Goal: Task Accomplishment & Management: Manage account settings

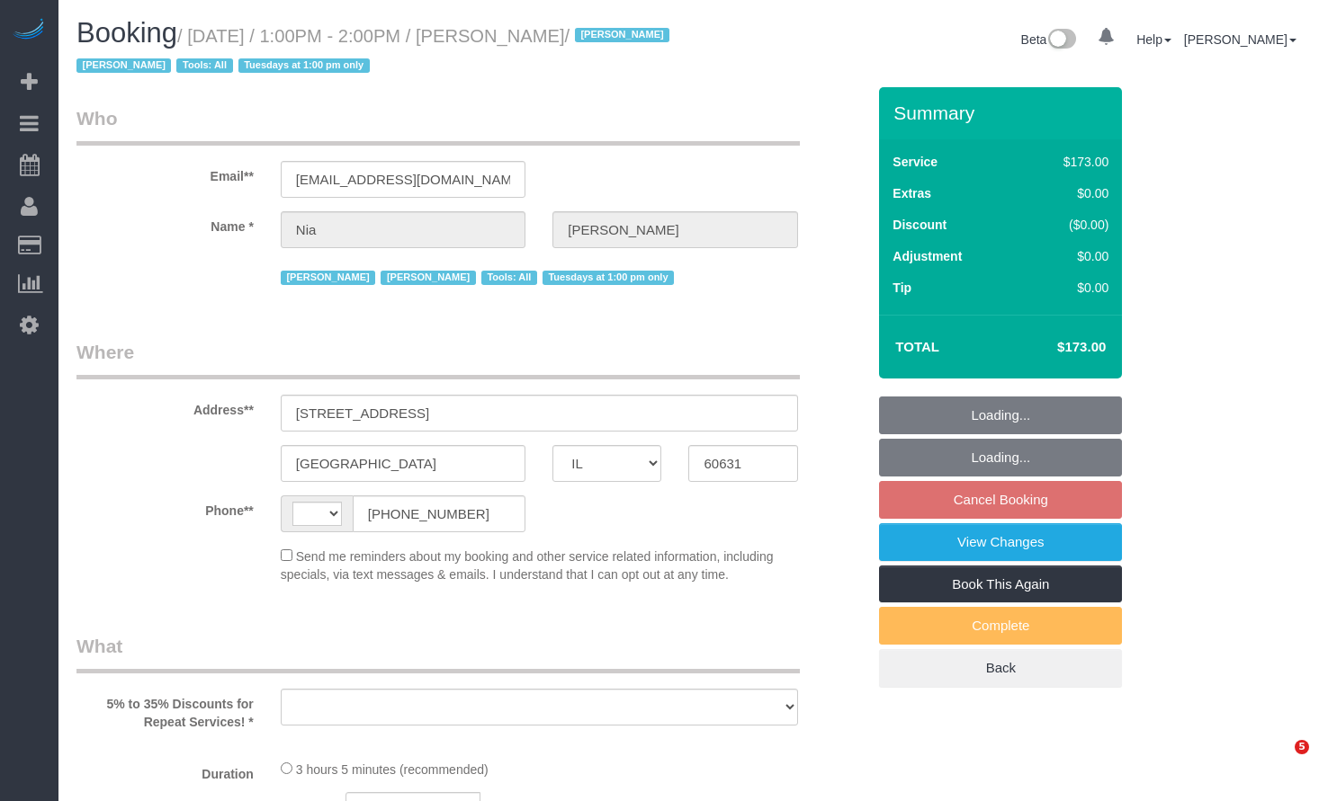
select select "IL"
select select "string:US"
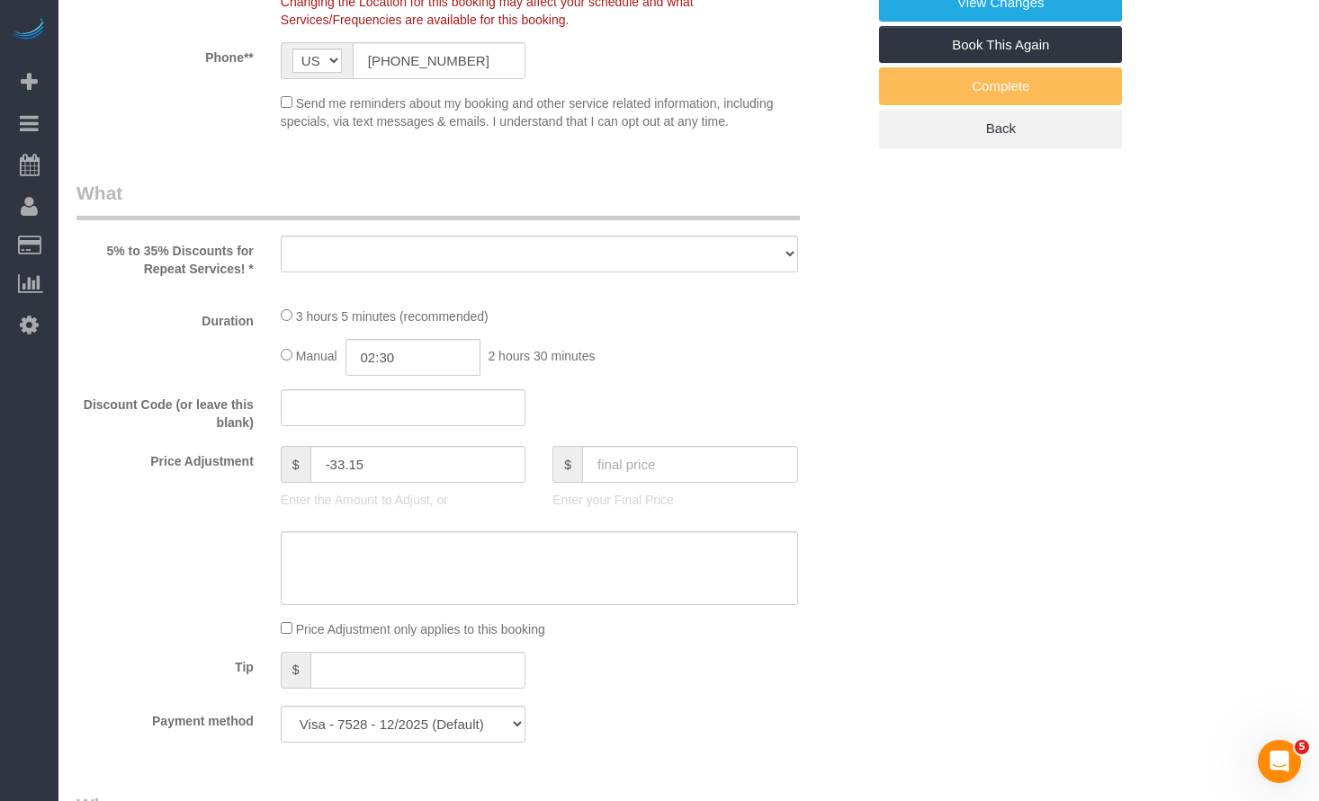
select select "object:829"
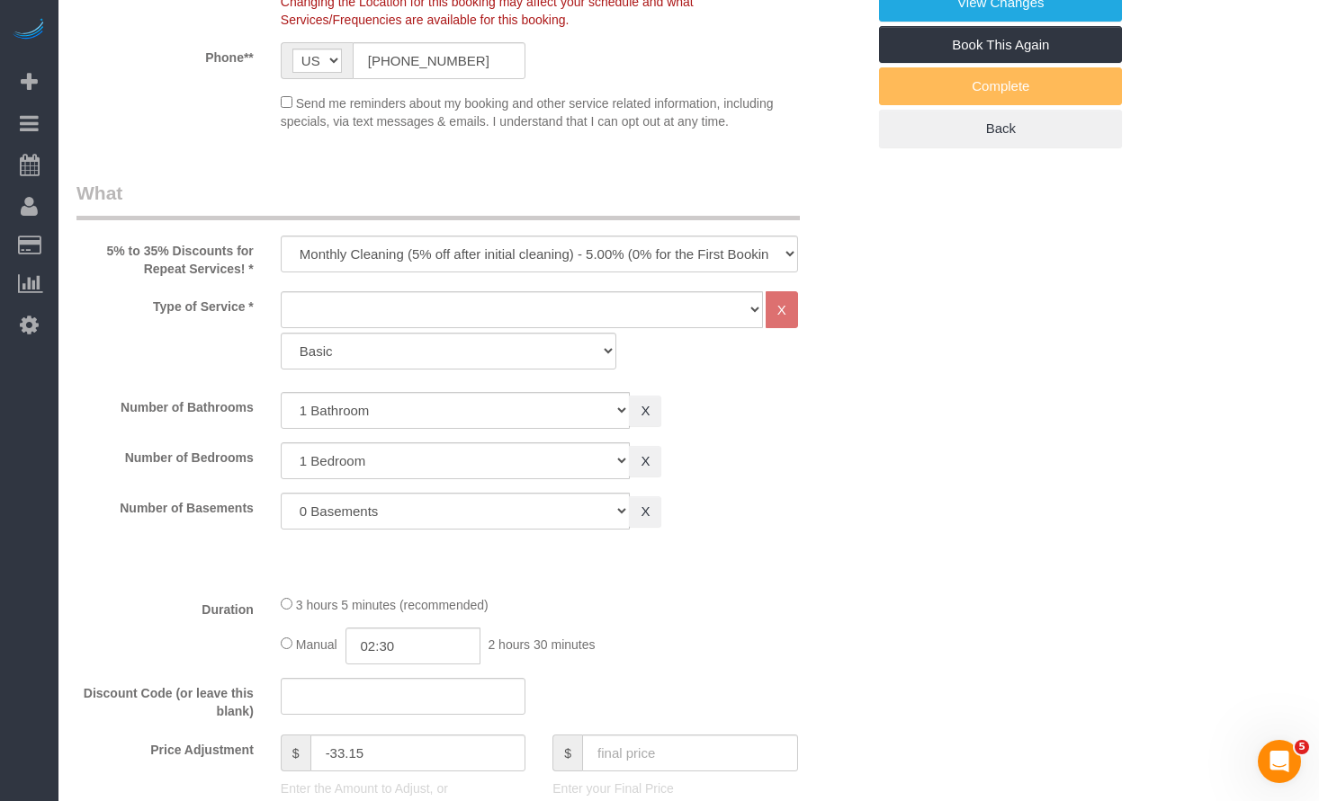
select select "number:1"
select select "number:66"
select select "number:139"
select select "number:106"
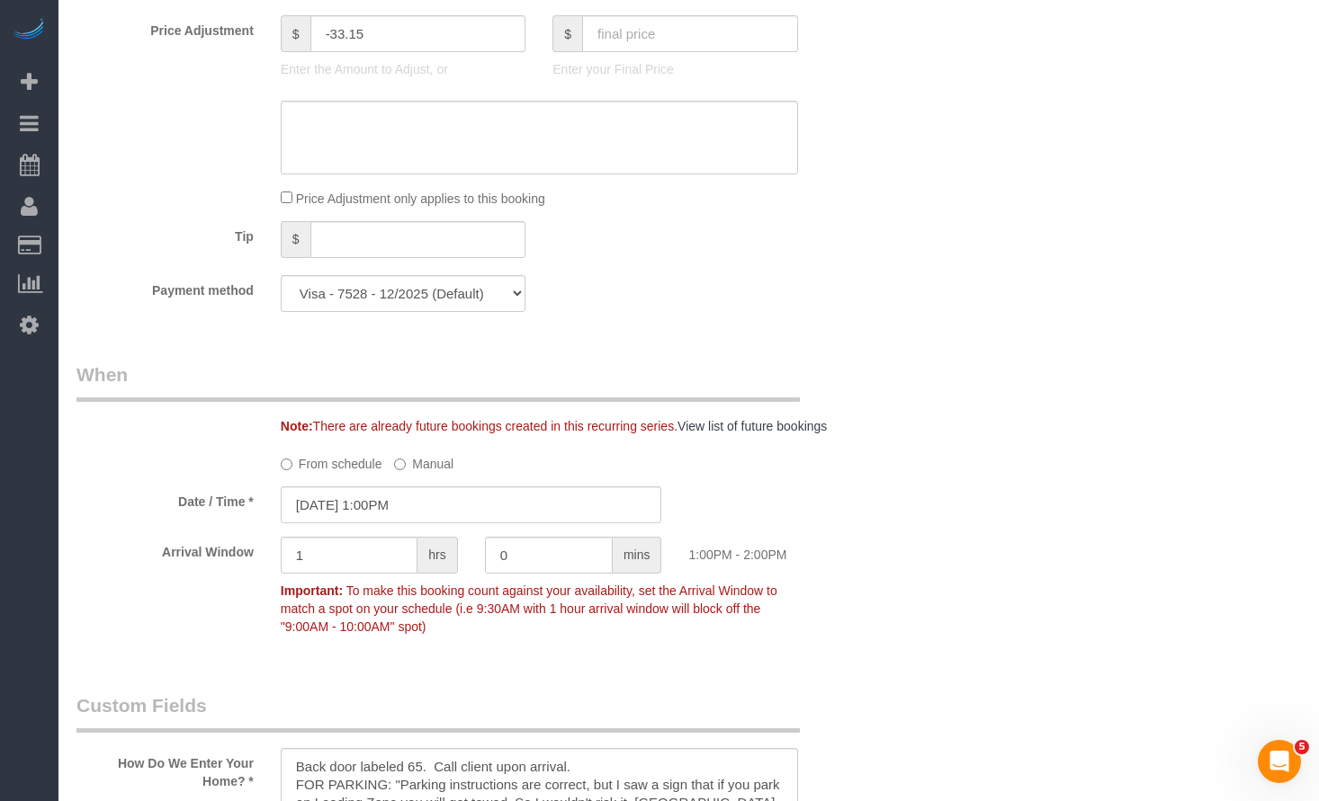
select select "object:1324"
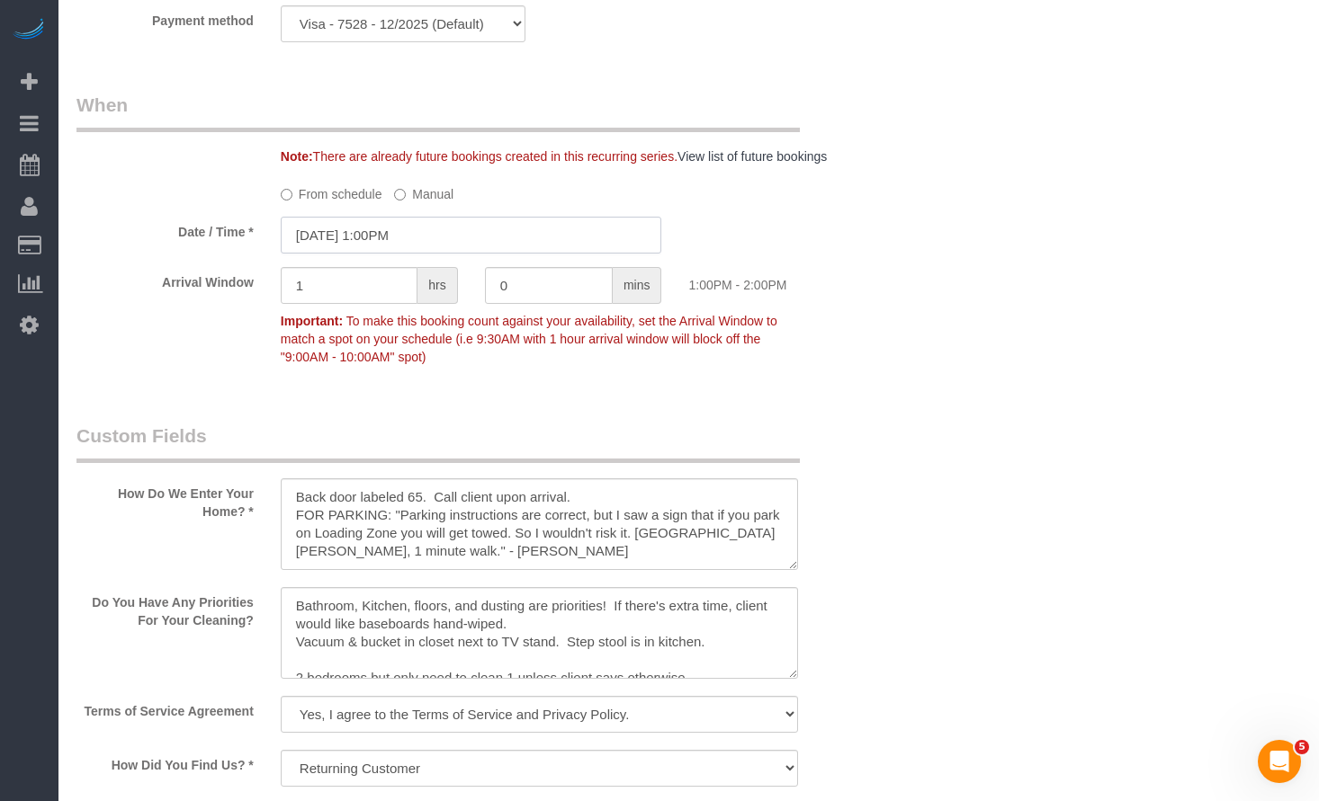
click at [360, 227] on input "10/07/2025 1:00PM" at bounding box center [471, 235] width 381 height 37
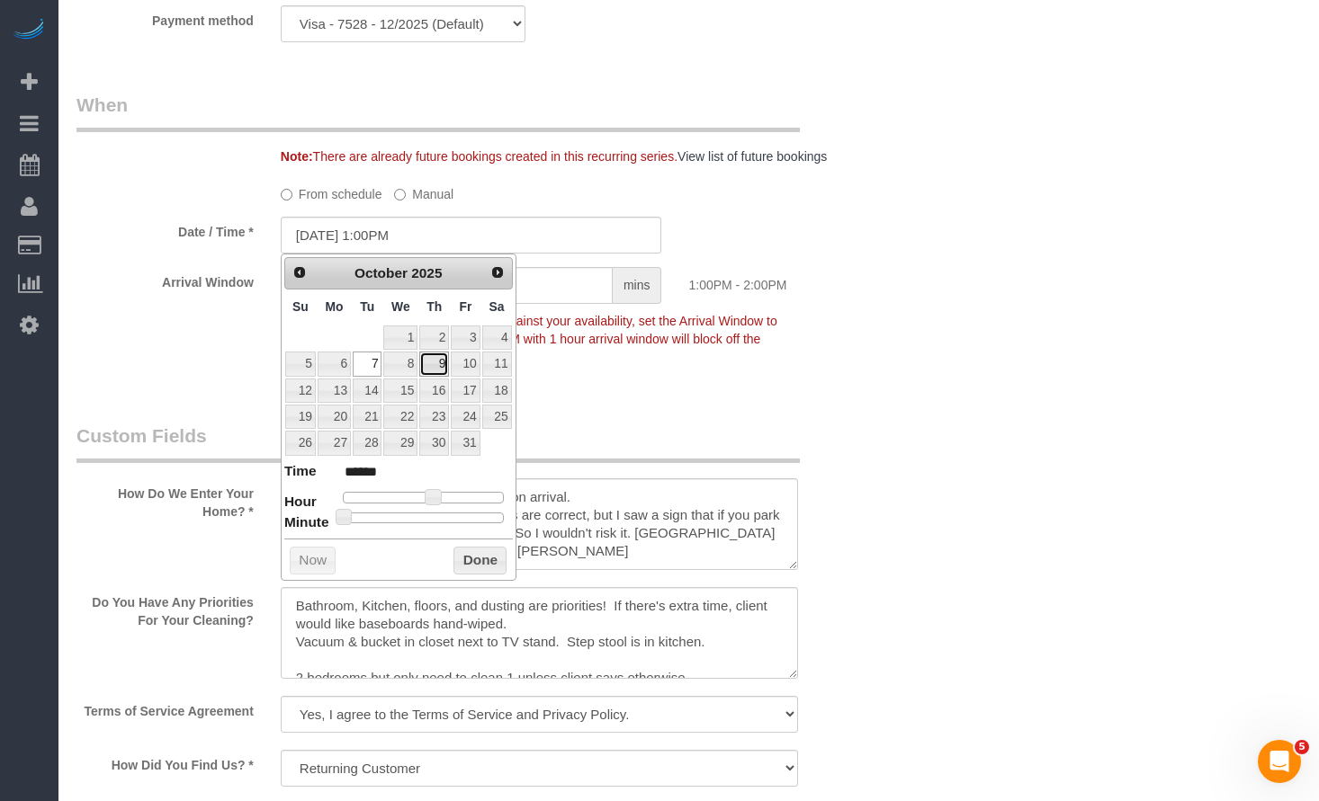
click at [434, 364] on link "9" at bounding box center [434, 364] width 30 height 24
type input "10/09/2025 1:00PM"
click at [479, 563] on button "Done" at bounding box center [479, 561] width 53 height 29
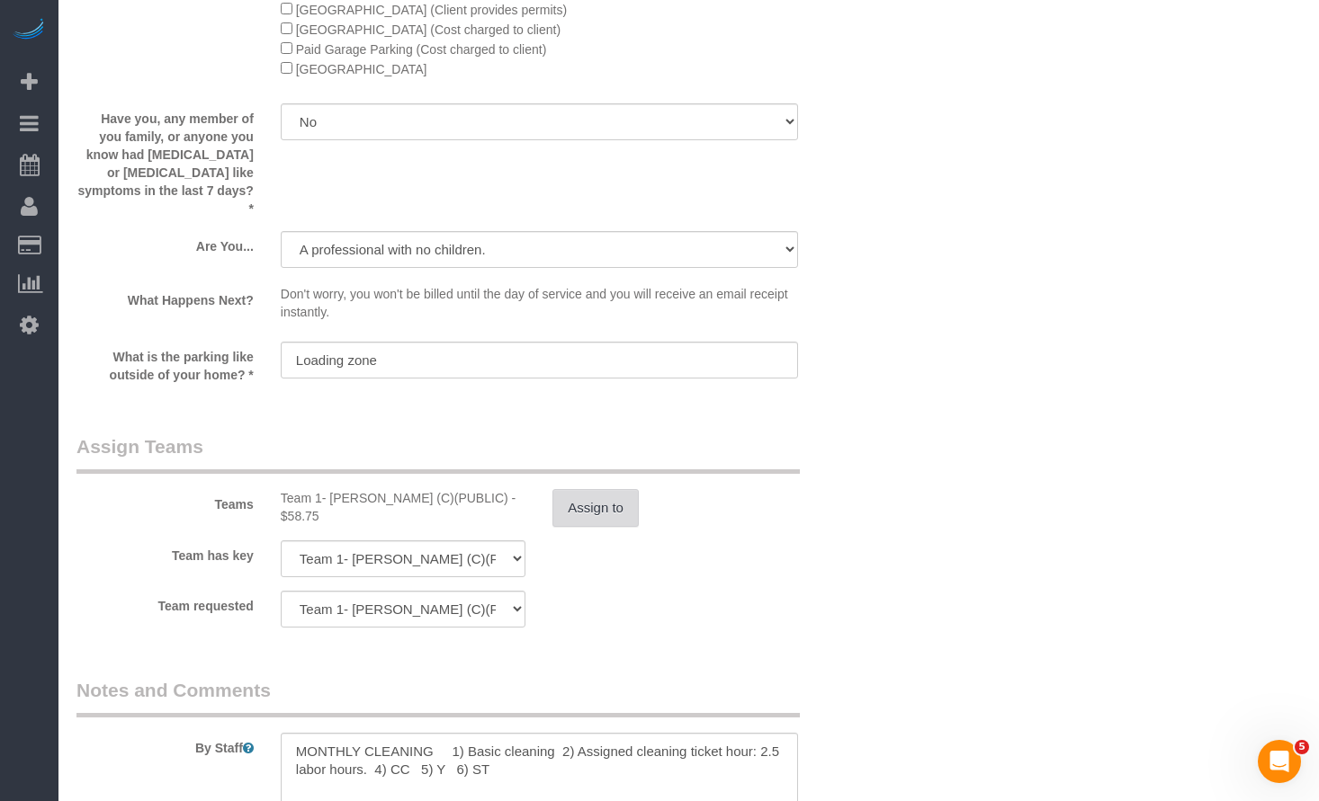
click at [609, 493] on button "Assign to" at bounding box center [595, 508] width 86 height 38
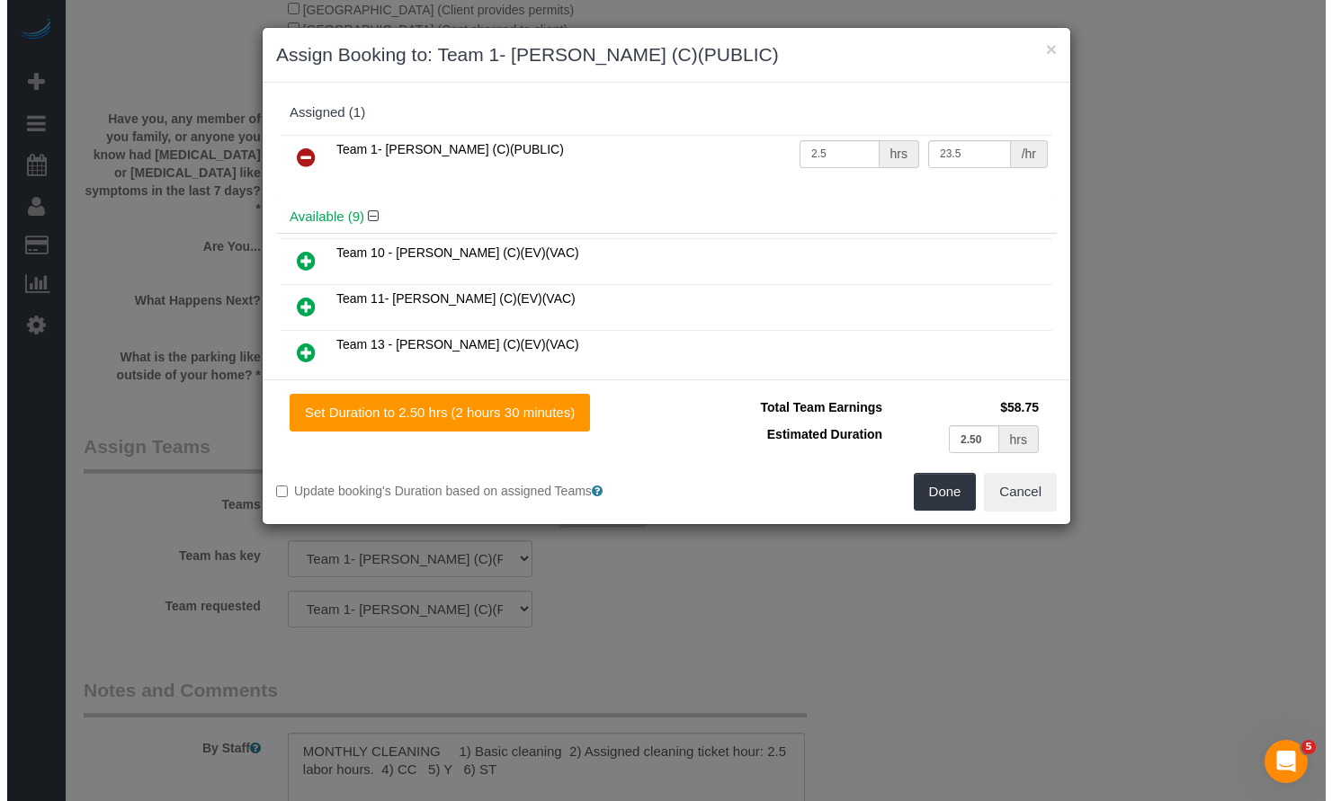
scroll to position [2607, 0]
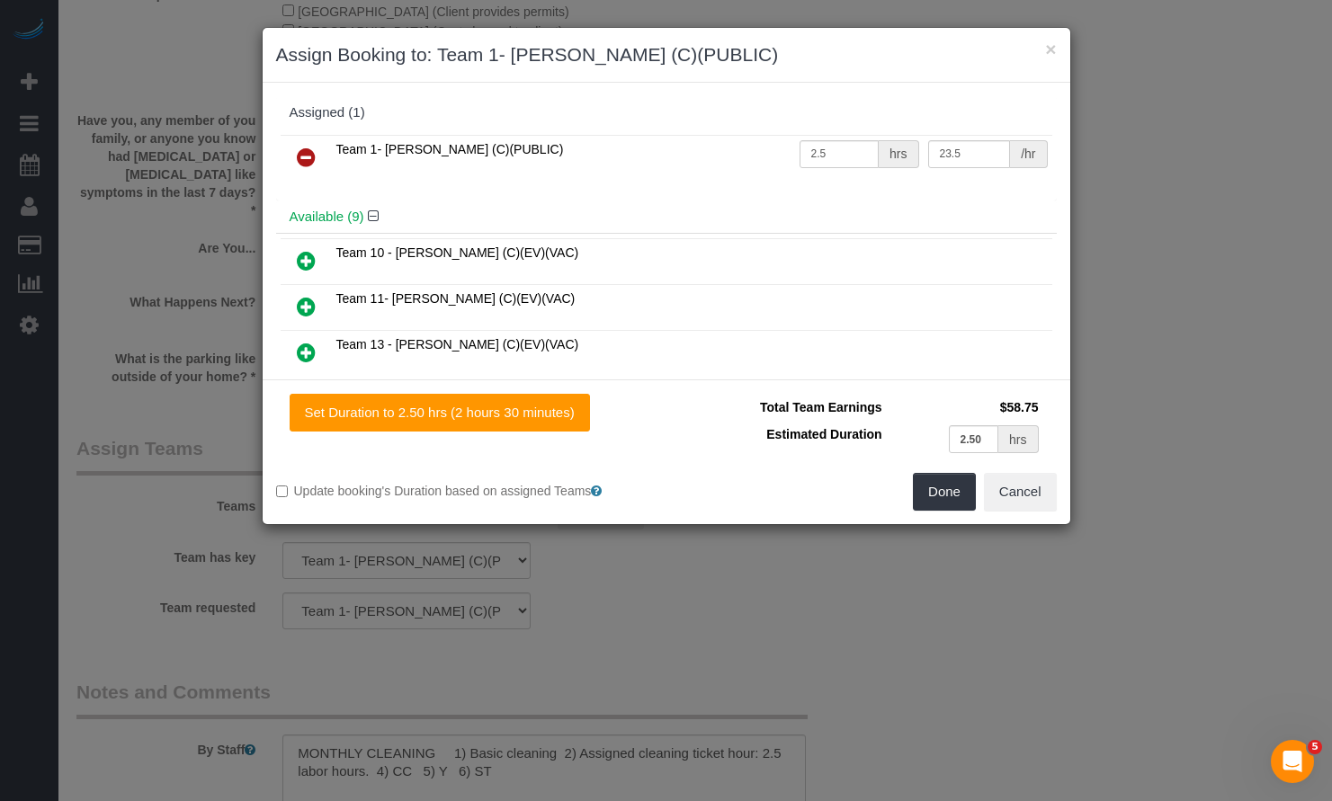
click at [306, 152] on icon at bounding box center [306, 158] width 19 height 22
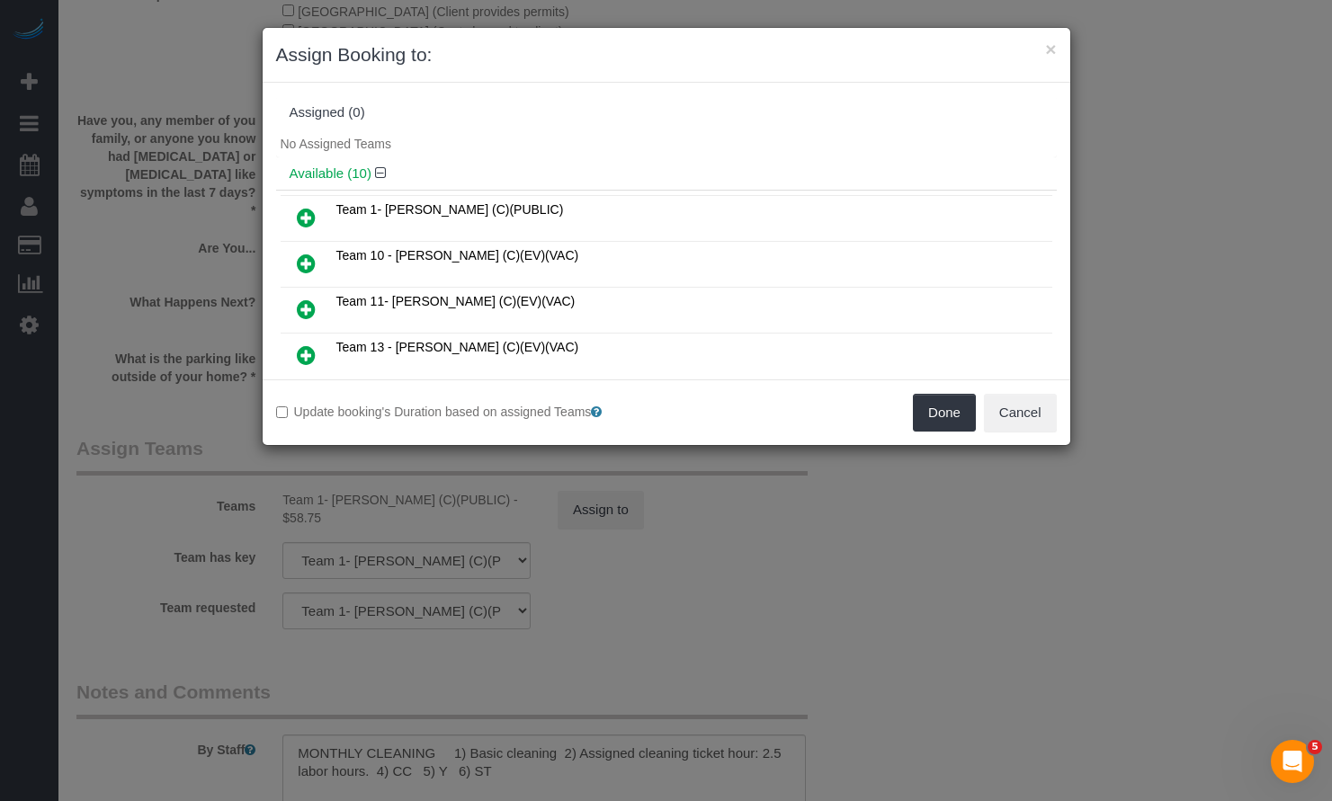
click at [305, 354] on icon at bounding box center [306, 356] width 19 height 22
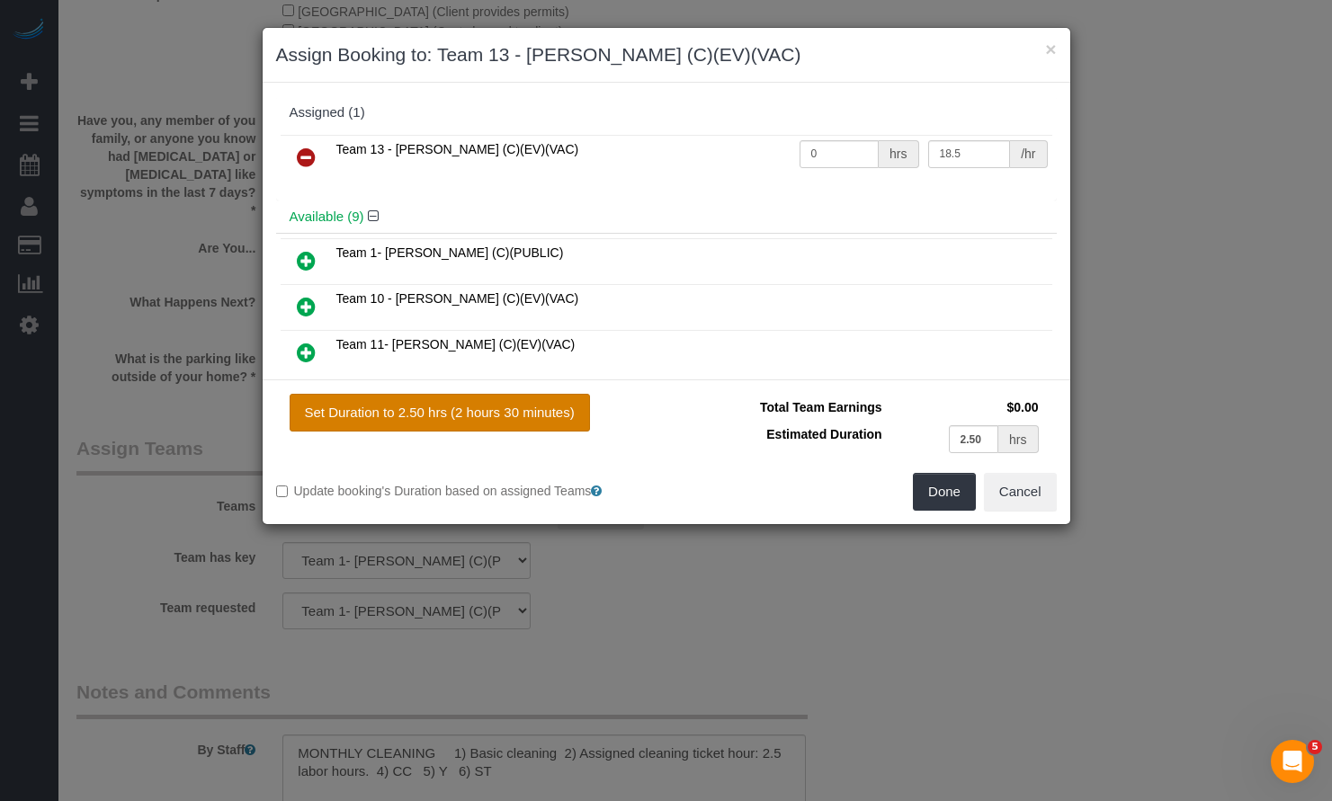
click at [432, 408] on button "Set Duration to 2.50 hrs (2 hours 30 minutes)" at bounding box center [440, 413] width 300 height 38
type input "2.50"
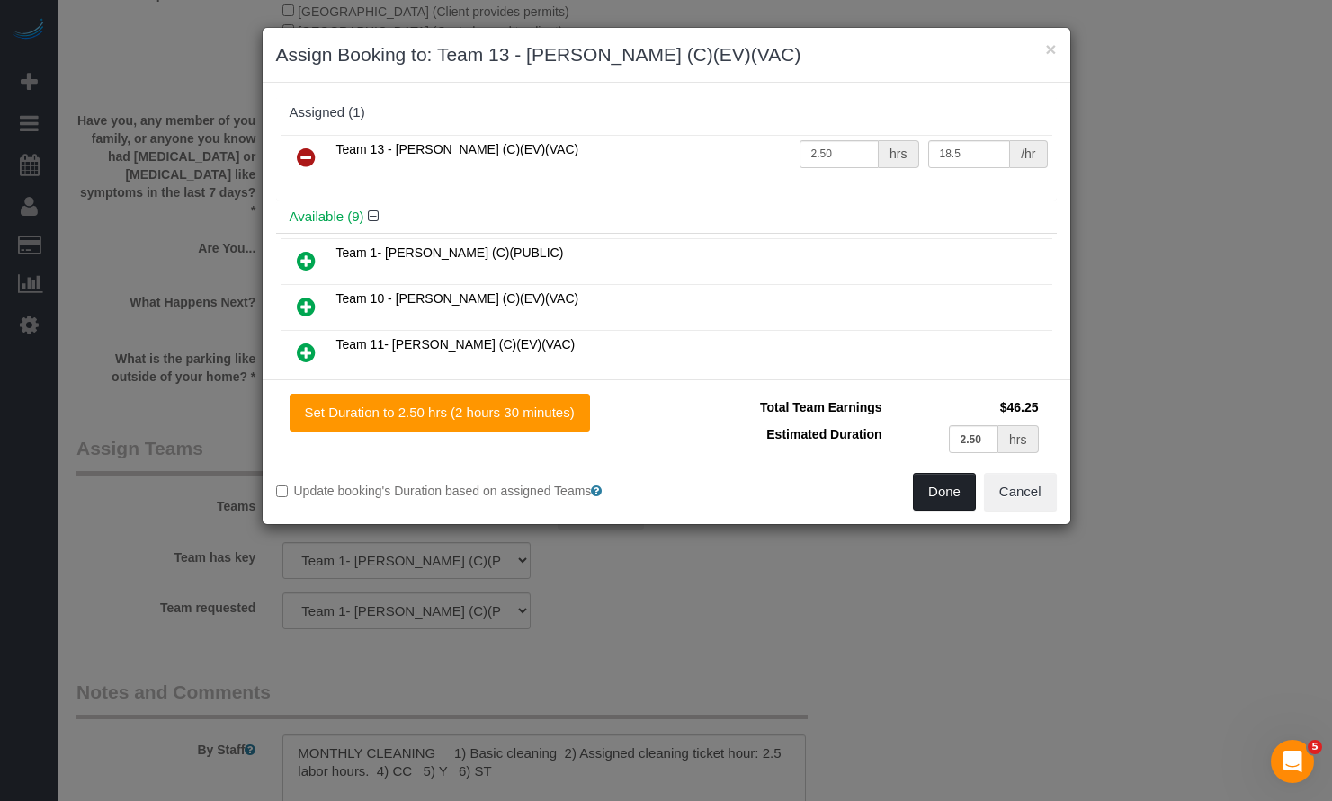
click at [932, 497] on button "Done" at bounding box center [944, 492] width 63 height 38
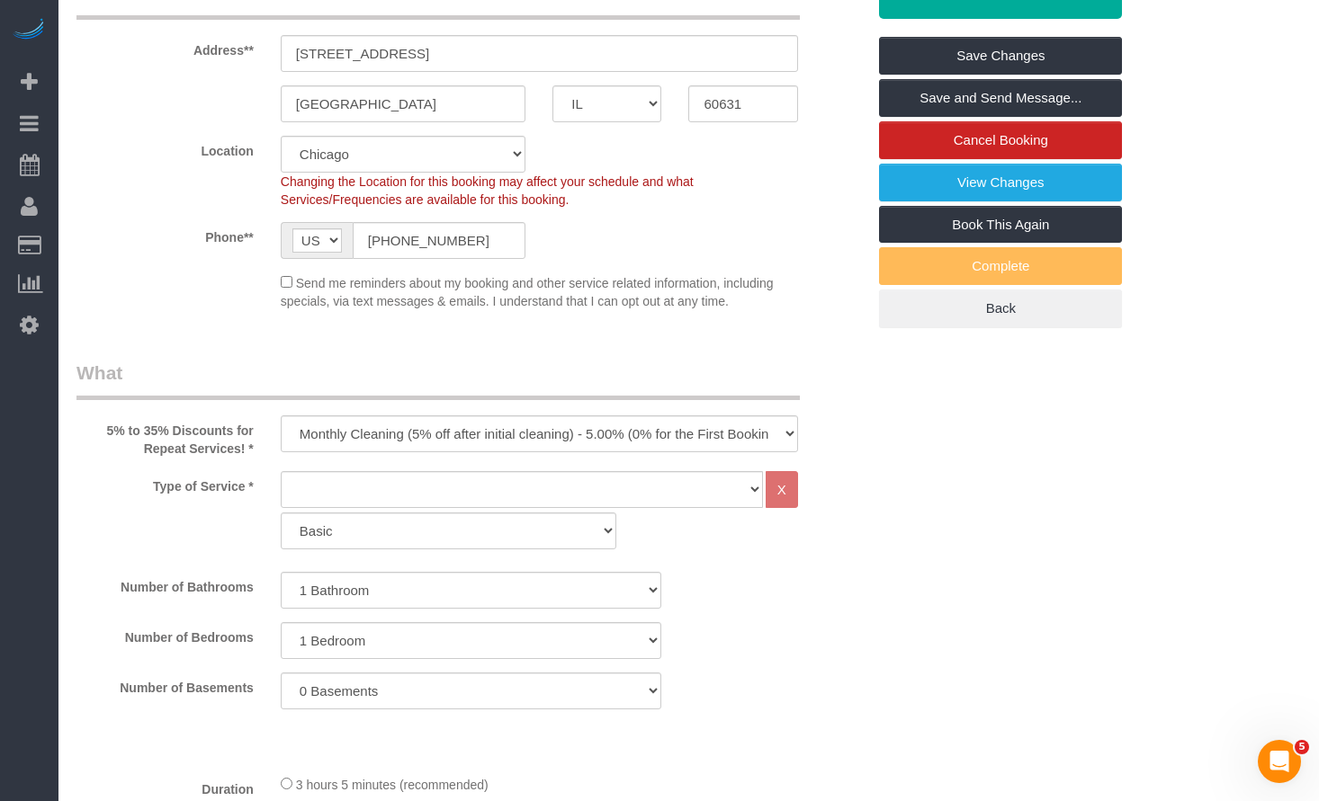
scroll to position [0, 0]
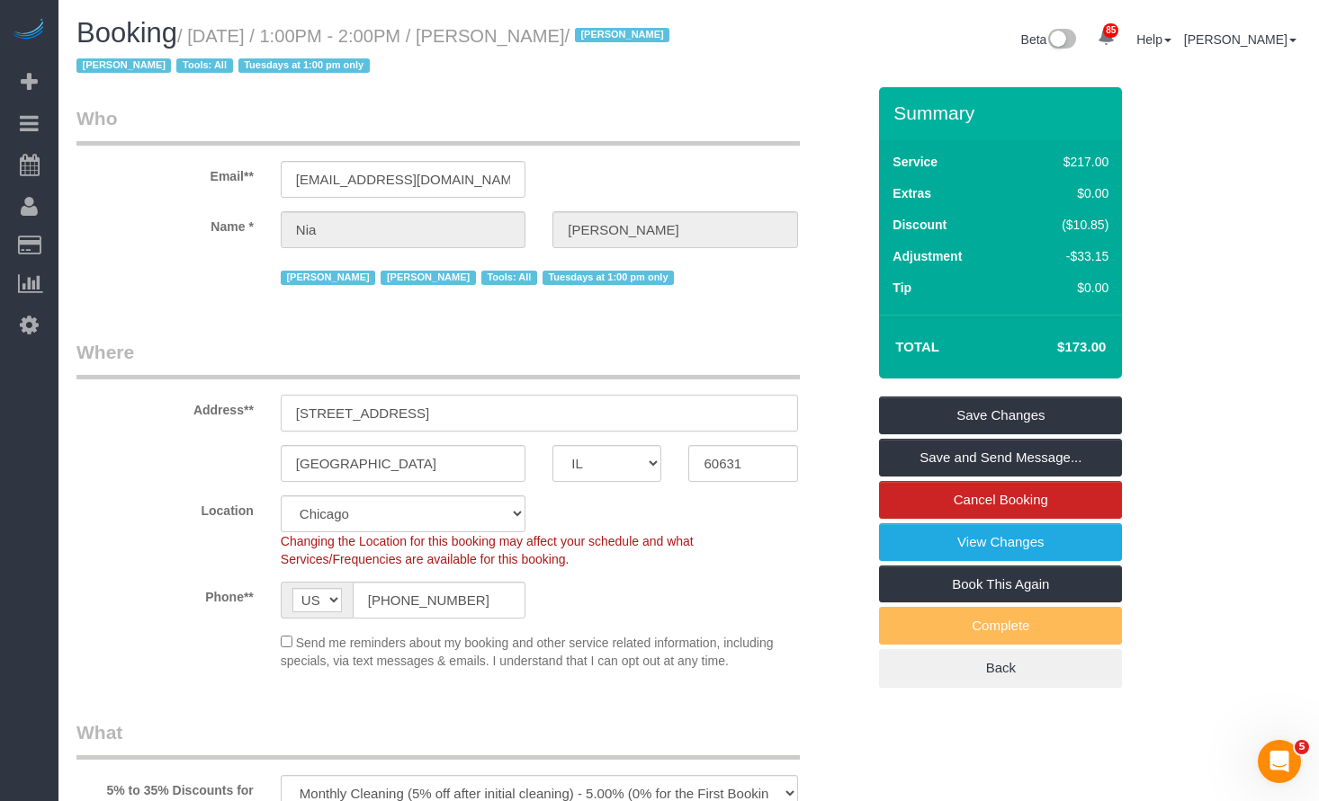
drag, startPoint x: 562, startPoint y: 425, endPoint x: 210, endPoint y: 423, distance: 352.6
click at [210, 423] on div "Address** 6565 N Harlem Ave, Apt 1S" at bounding box center [471, 385] width 816 height 93
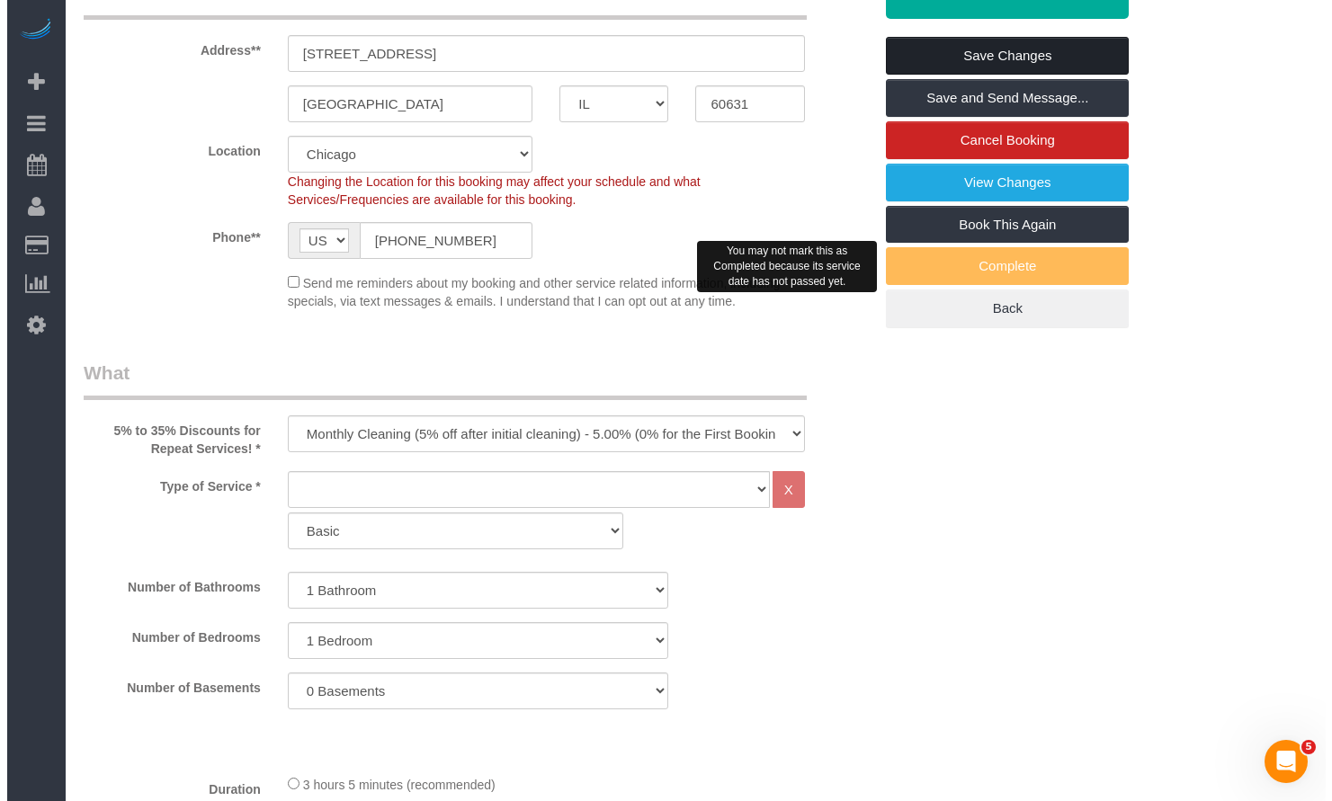
scroll to position [180, 0]
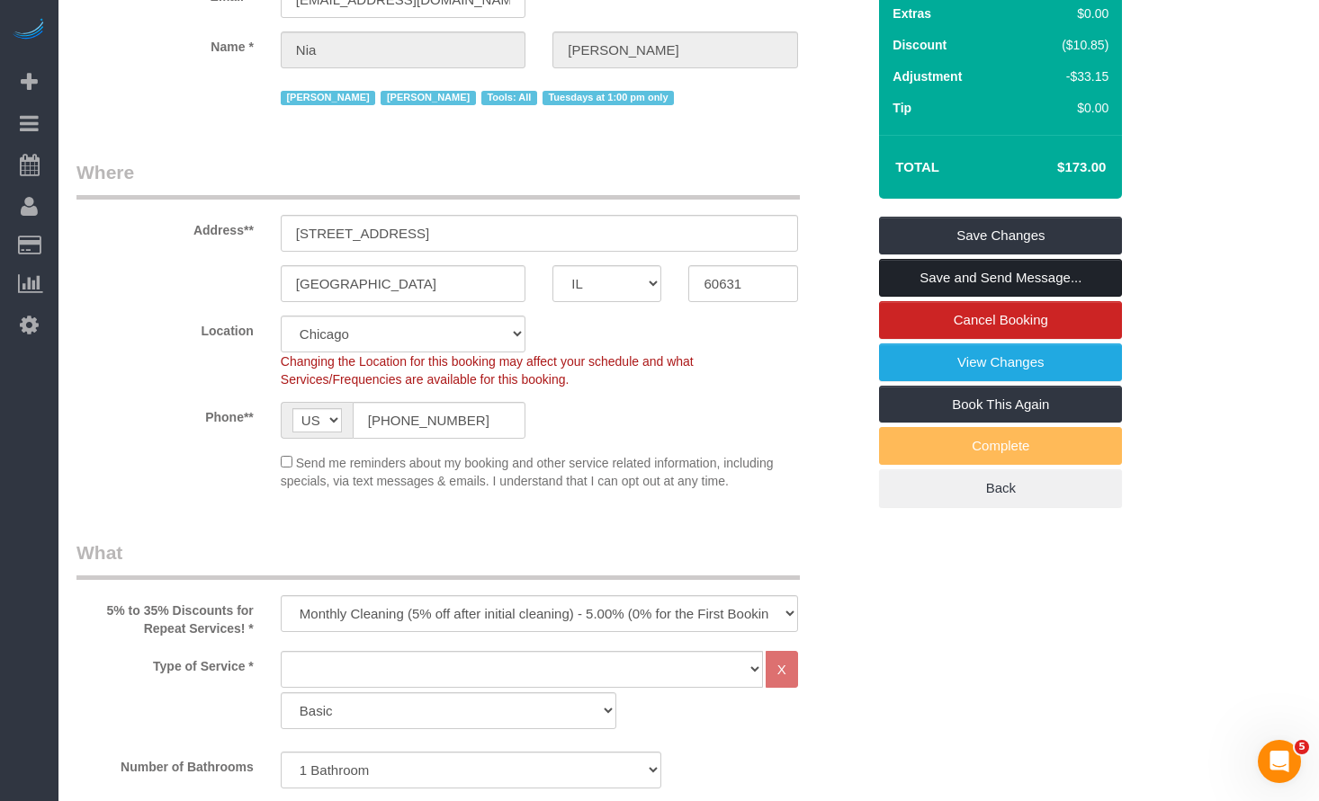
click at [1007, 282] on link "Save and Send Message..." at bounding box center [1000, 278] width 243 height 38
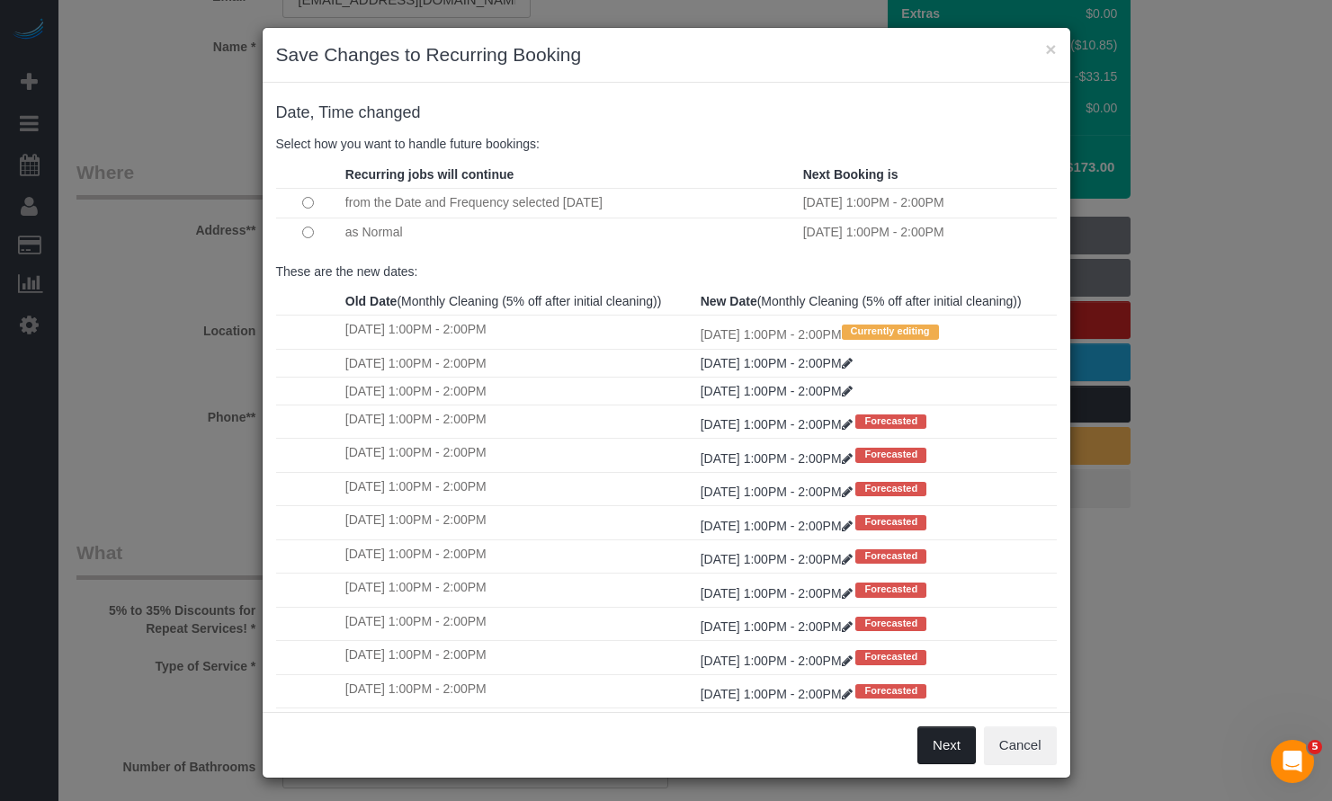
click at [939, 743] on button "Next" at bounding box center [946, 746] width 58 height 38
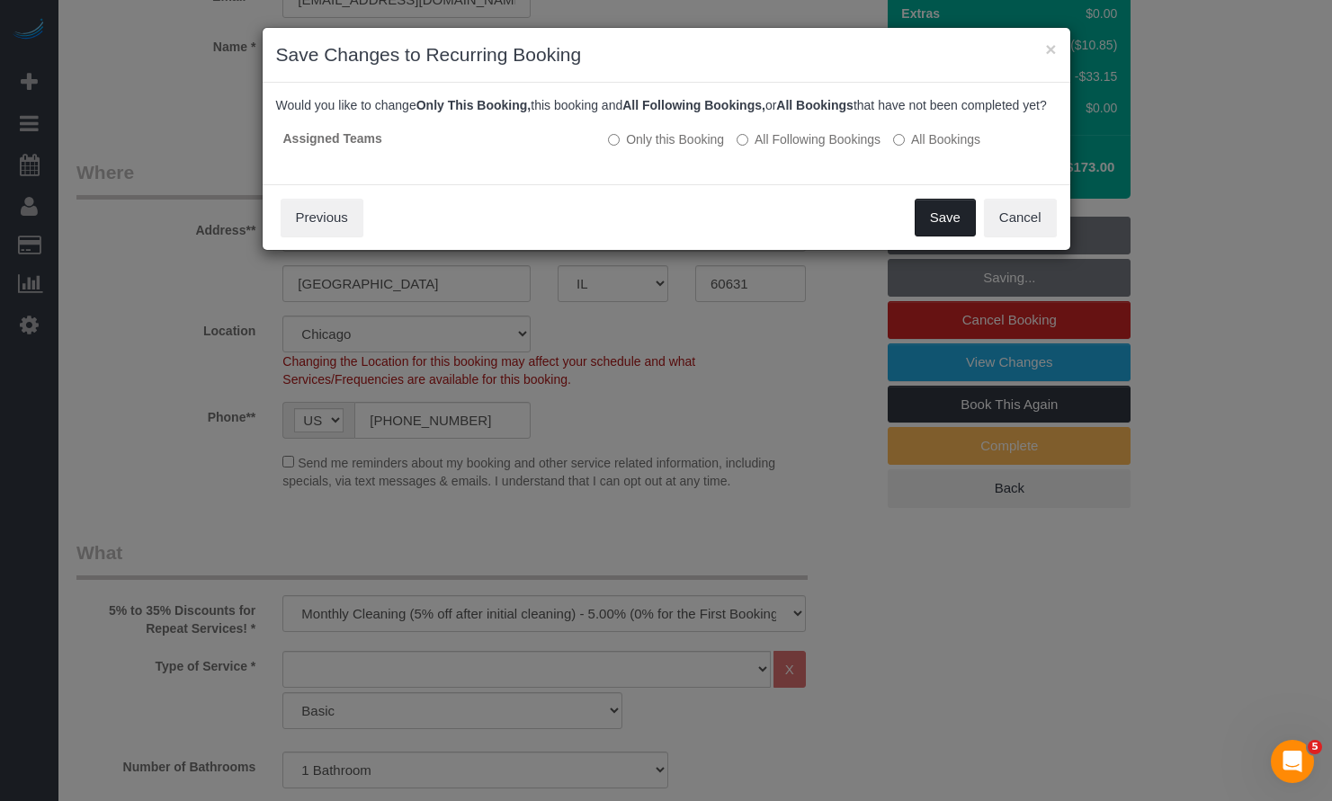
click at [933, 226] on button "Save" at bounding box center [945, 218] width 61 height 38
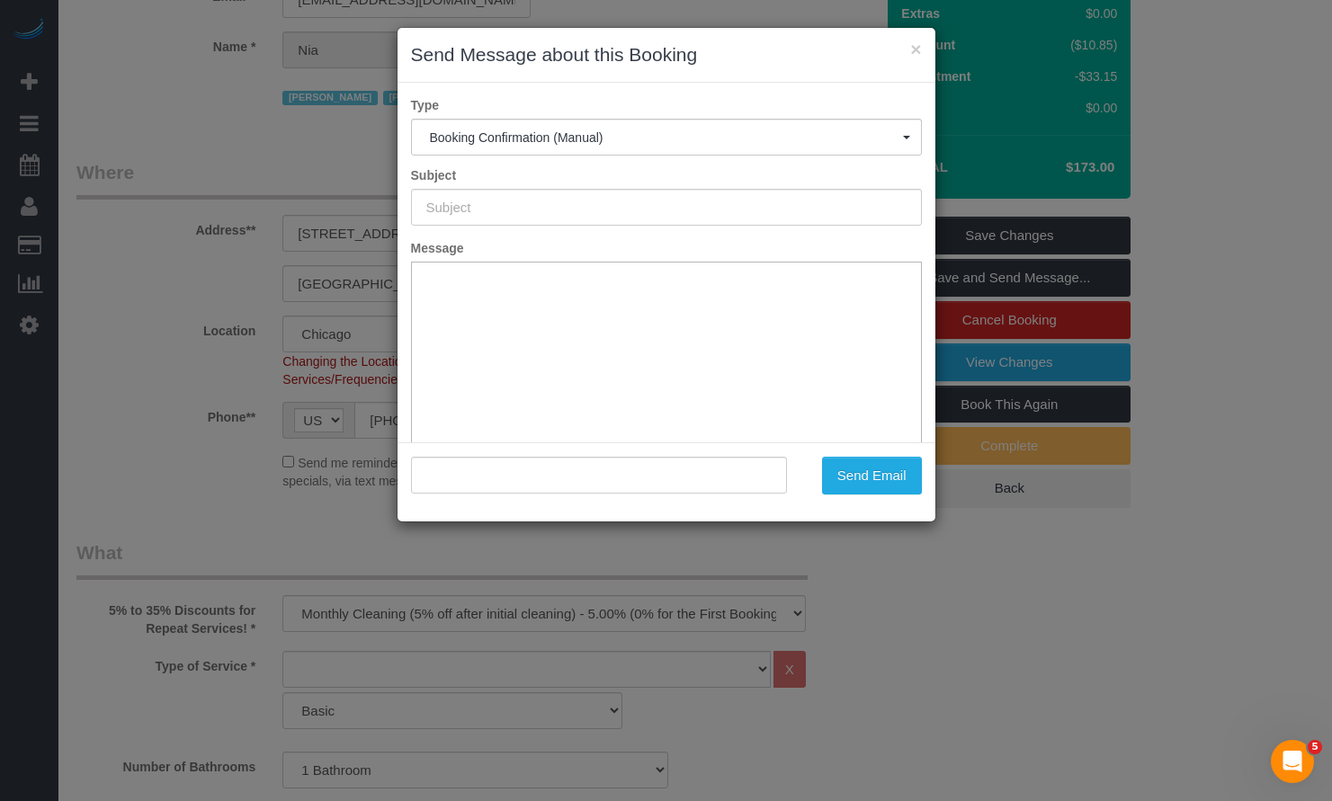
scroll to position [0, 0]
type input "Your Booking With Fresh Tech Maid, Confirmed!"
type input ""Nia Burton" <niaburton2010@gmail.com>"
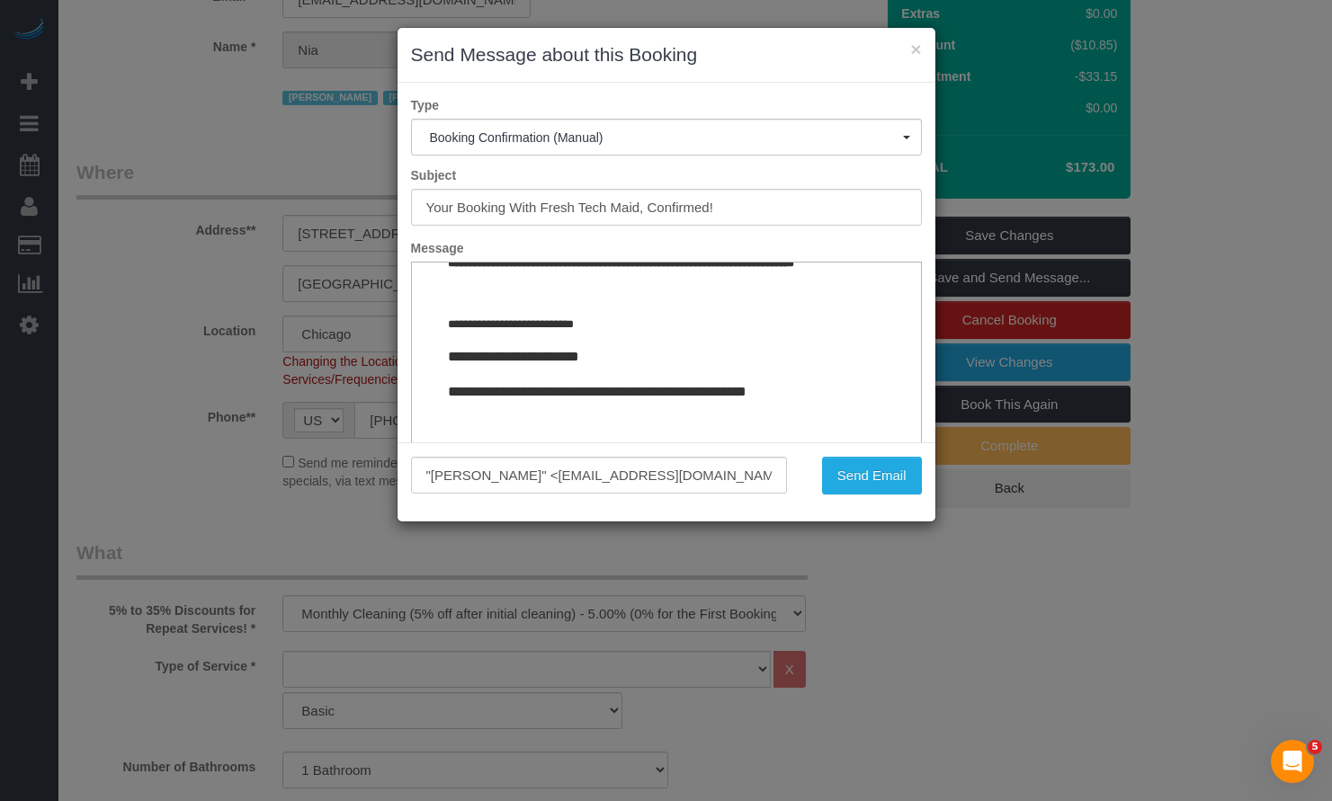
scroll to position [2001, 0]
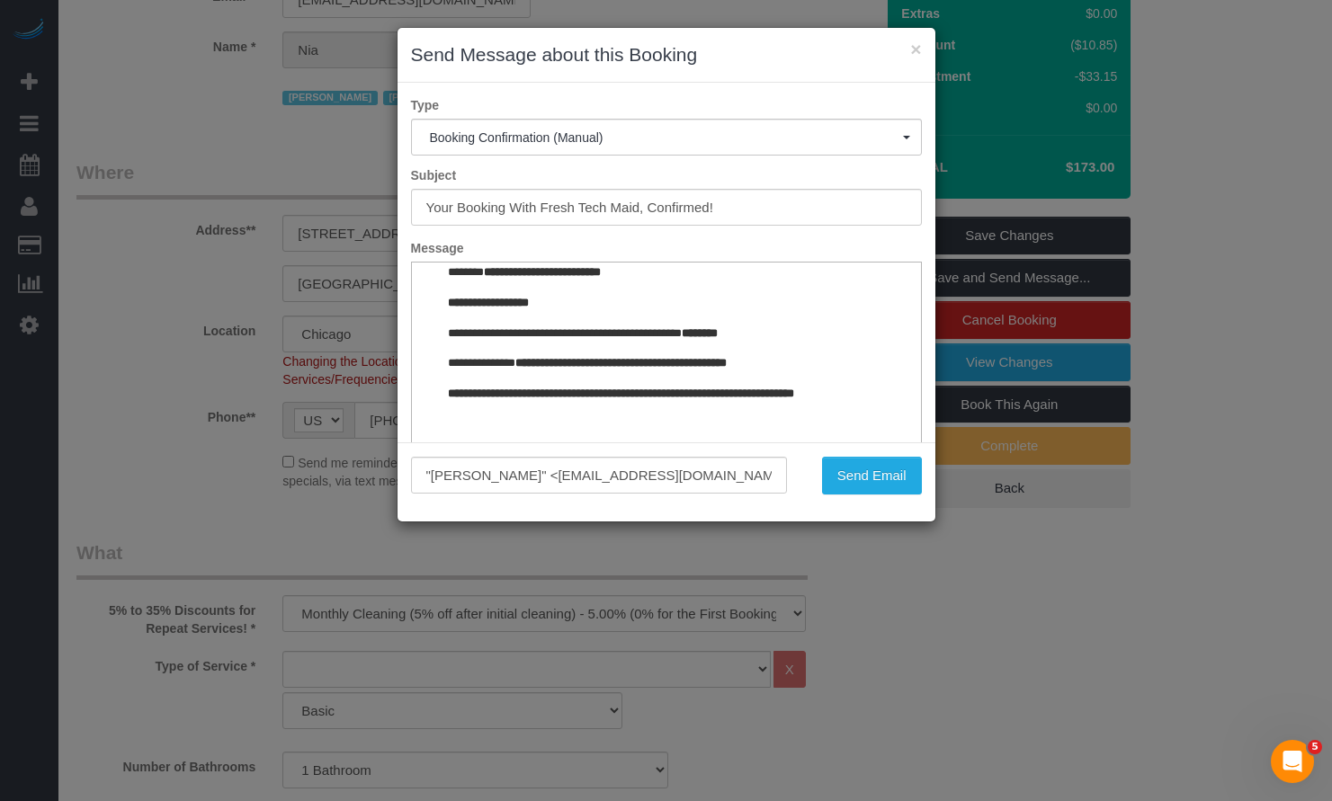
drag, startPoint x: 901, startPoint y: 295, endPoint x: 1331, endPoint y: 757, distance: 631.4
click at [887, 483] on button "Send Email" at bounding box center [872, 476] width 100 height 38
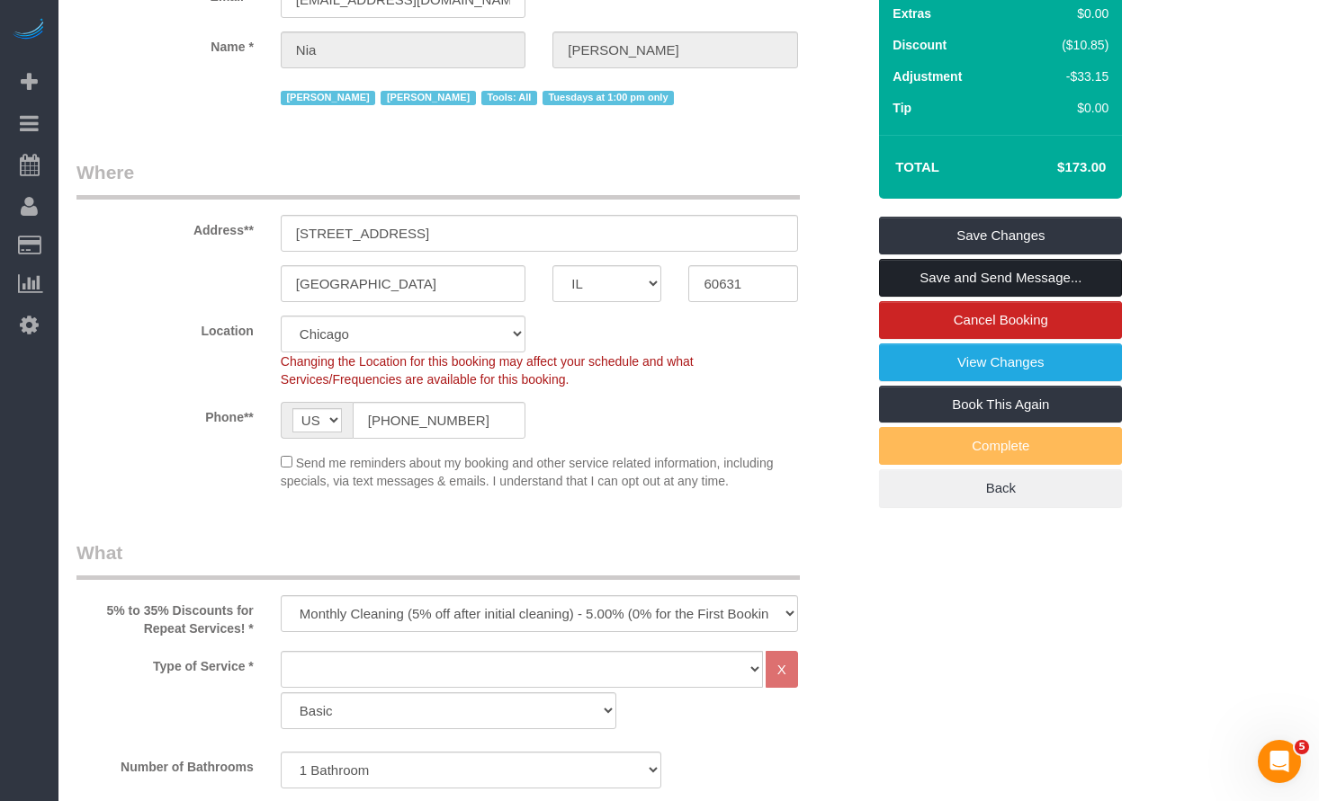
scroll to position [0, 0]
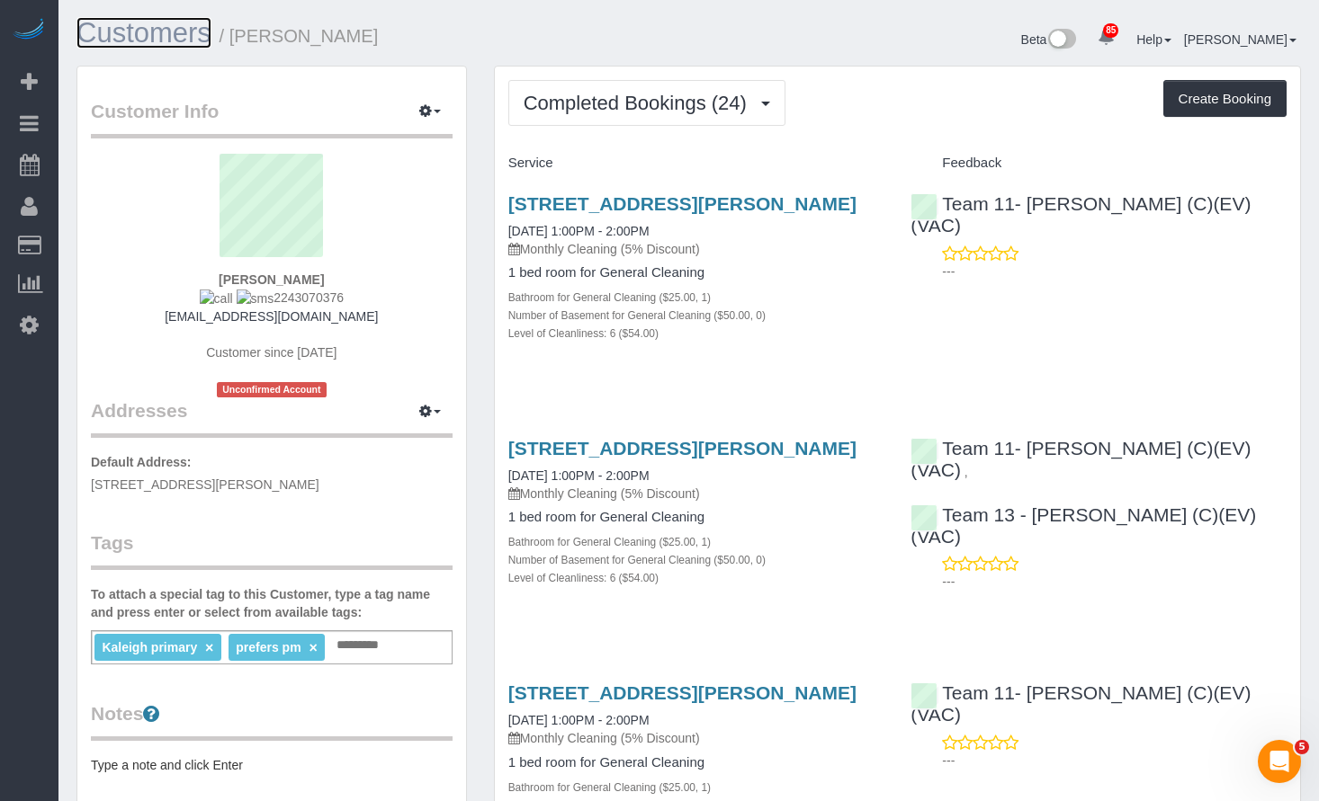
click at [182, 39] on link "Customers" at bounding box center [143, 32] width 135 height 31
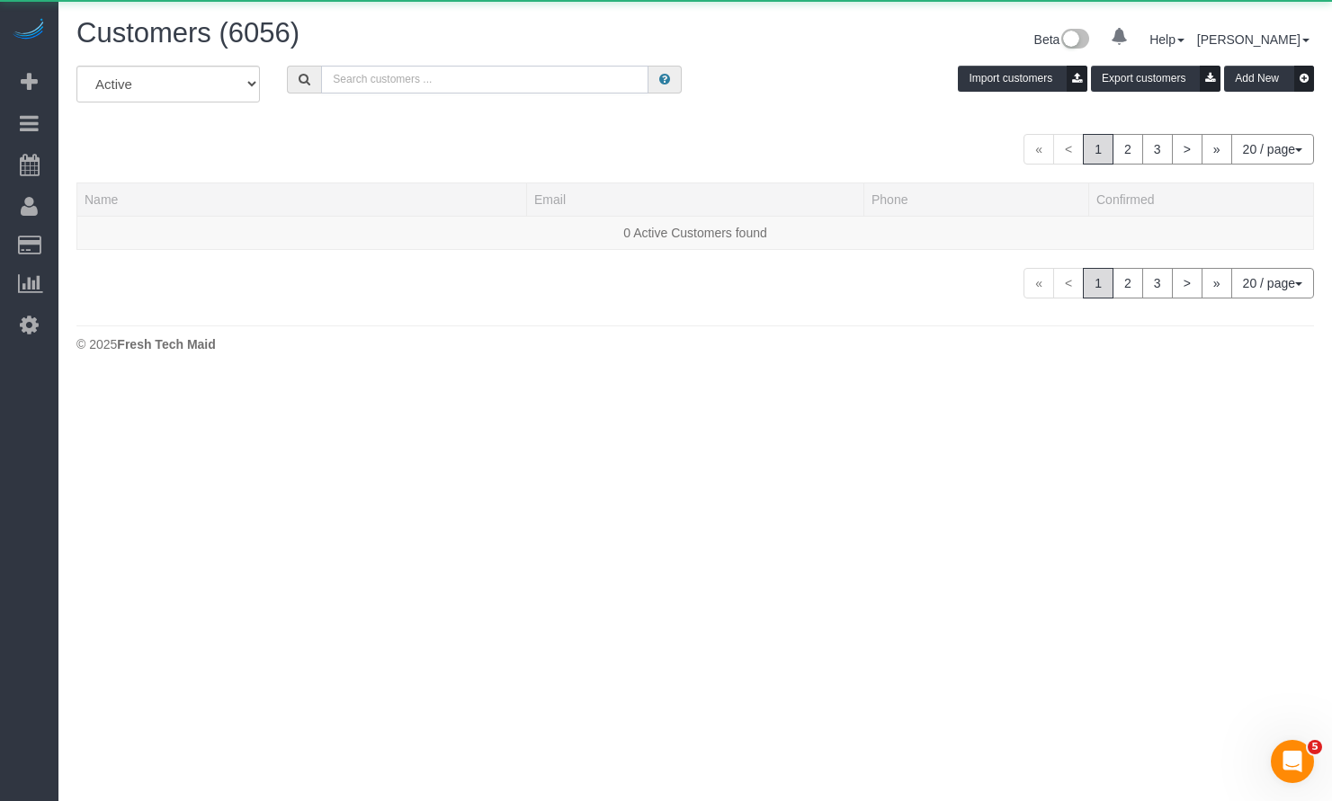
click at [573, 76] on input "text" at bounding box center [484, 80] width 327 height 28
paste input "Vicki Curtis"
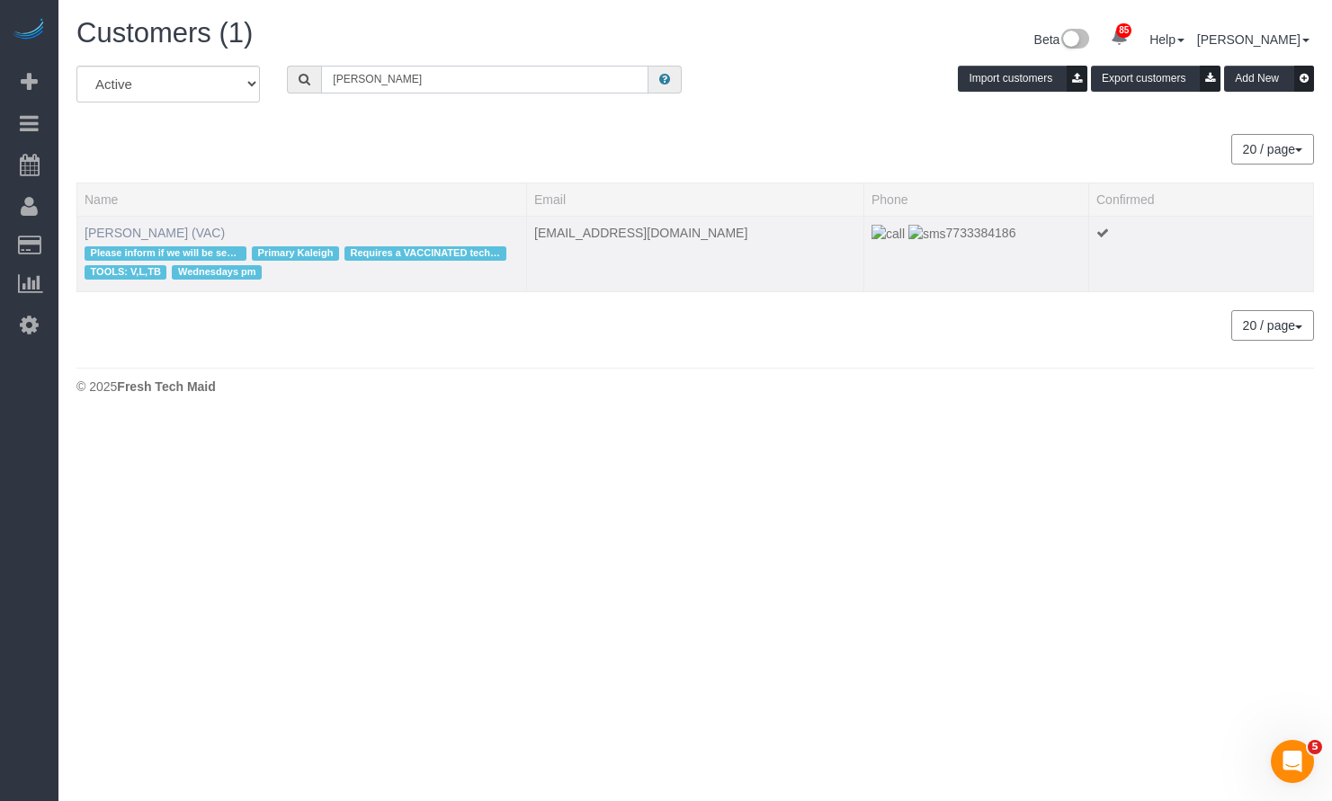
type input "Vicki Curtis"
click at [166, 229] on link "Vicki Curtis (VAC)" at bounding box center [155, 233] width 140 height 14
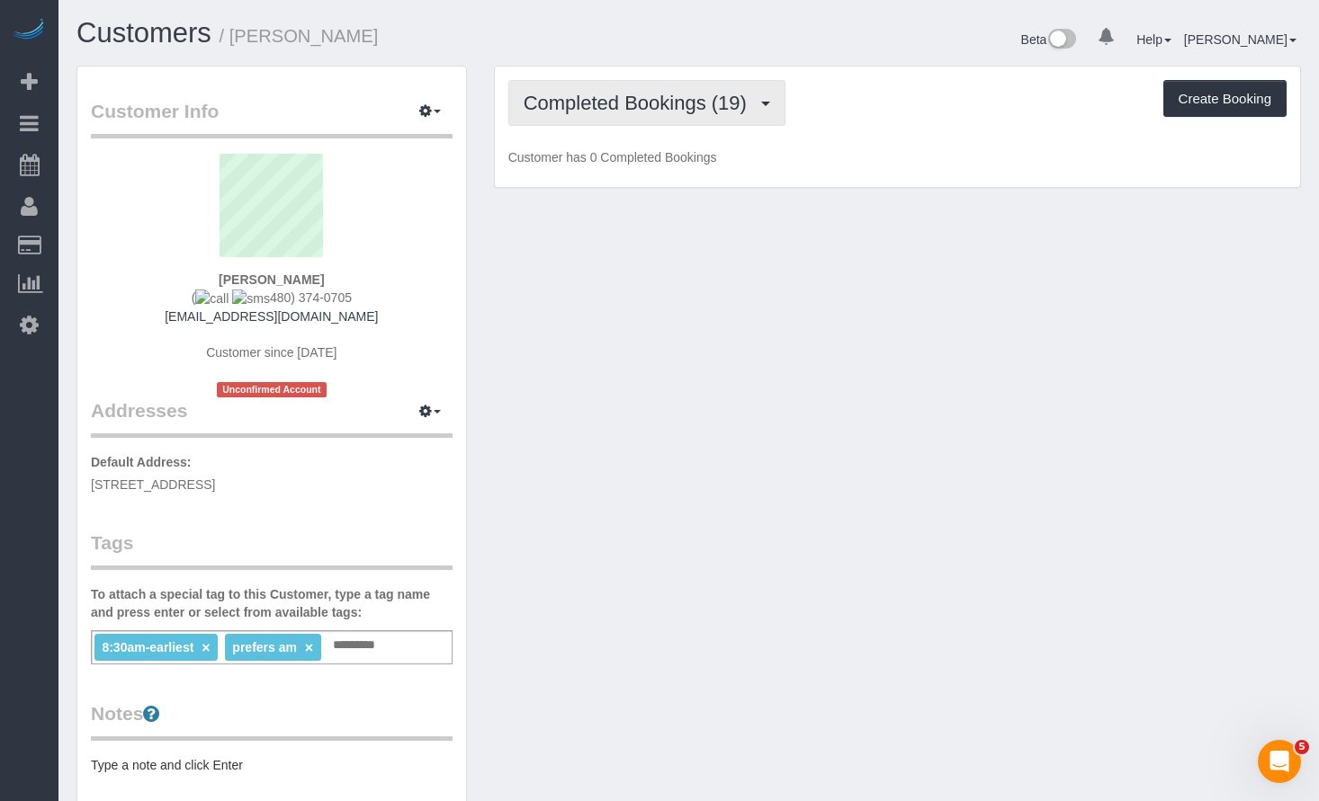
click at [586, 108] on span "Completed Bookings (19)" at bounding box center [640, 103] width 232 height 22
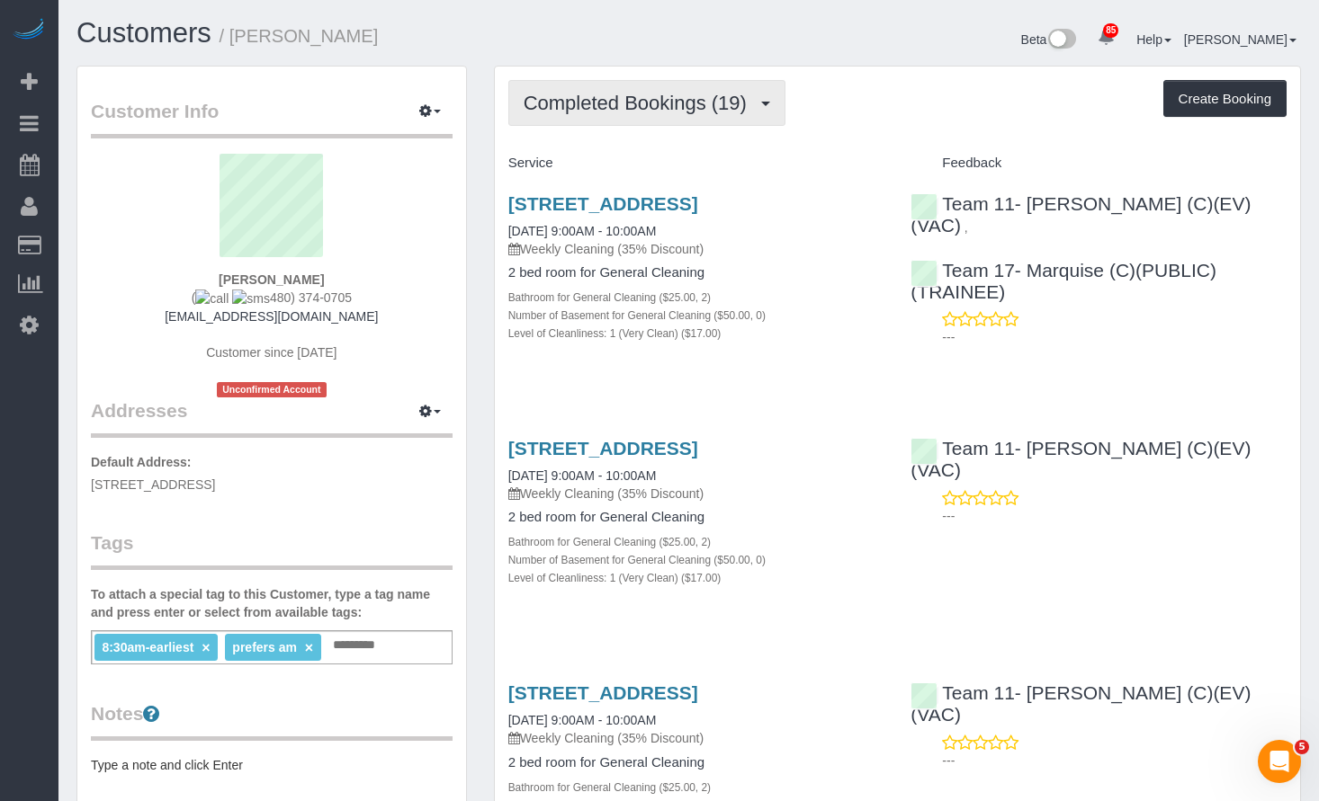
click at [684, 92] on span "Completed Bookings (19)" at bounding box center [640, 103] width 232 height 22
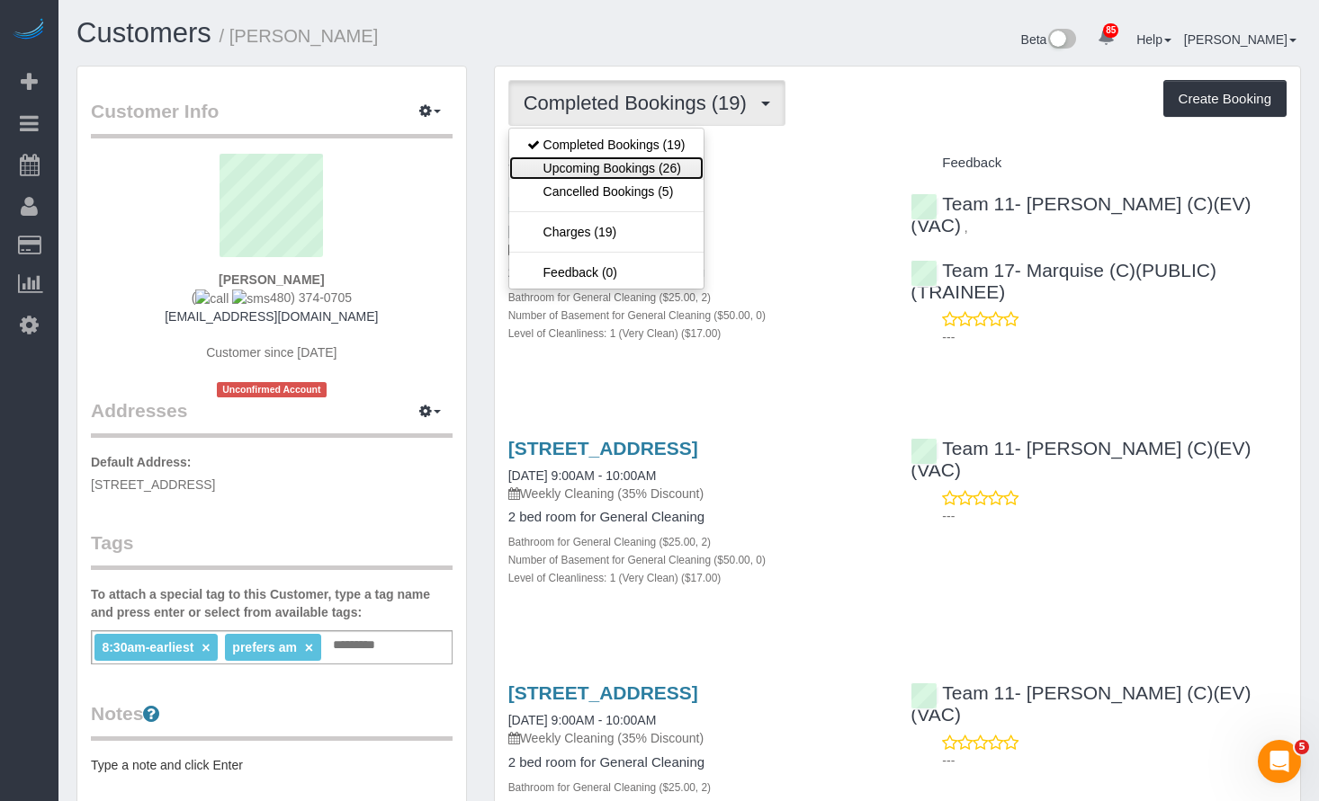
click at [647, 164] on link "Upcoming Bookings (26)" at bounding box center [606, 168] width 194 height 23
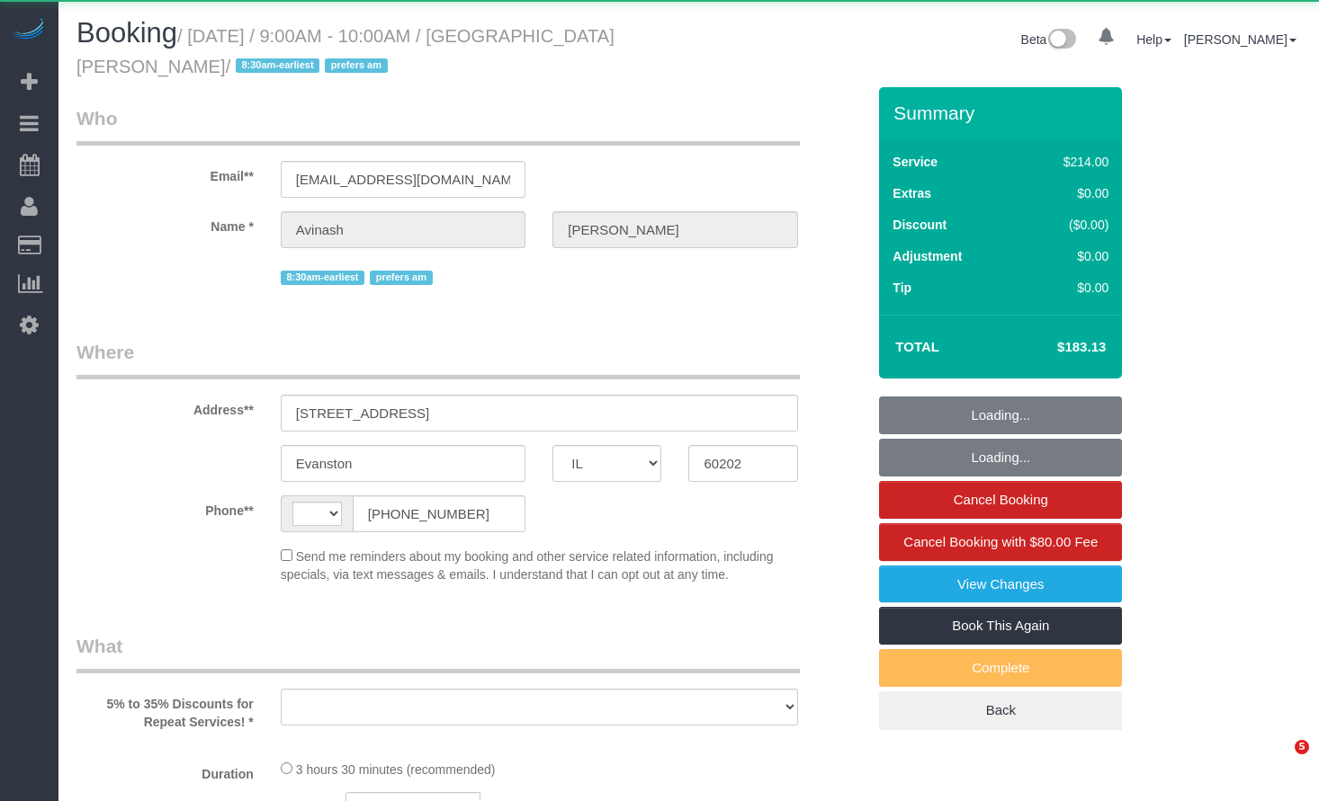
select select "IL"
select select "string:fspay-0c5b9879-da17-4785-acd9-5465d77a9964"
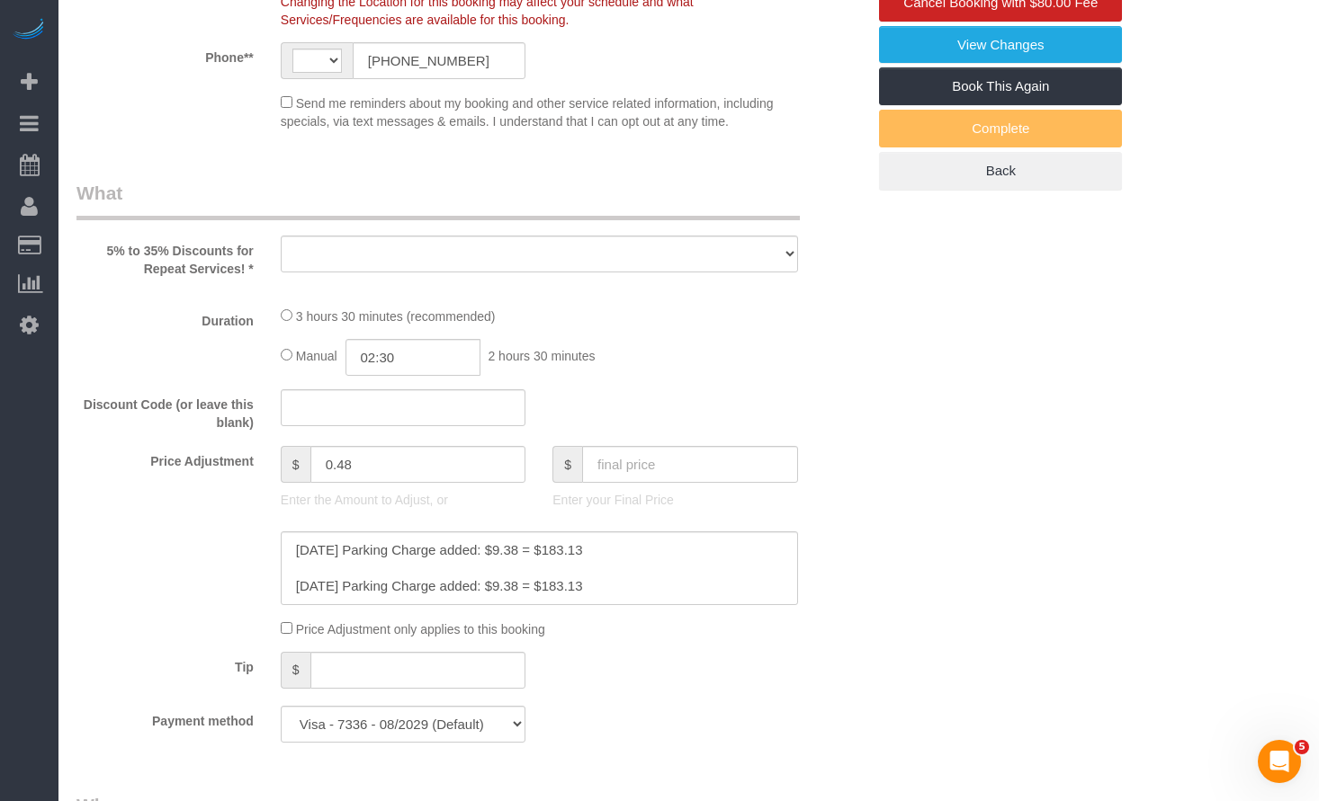
select select "string:[GEOGRAPHIC_DATA]"
select select "number:1"
select select "number:58"
select select "number:139"
select select "number:106"
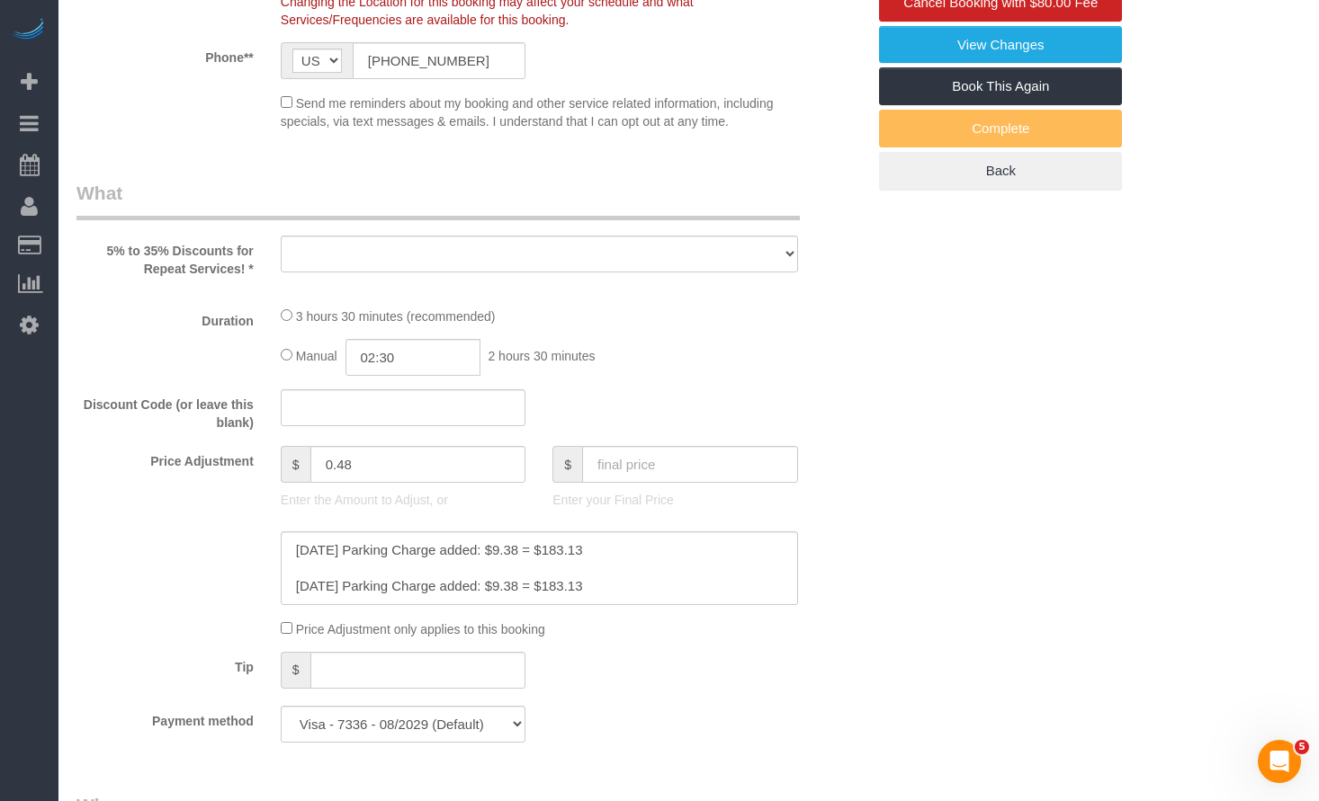
select select "object:1194"
select select "512"
select select "2"
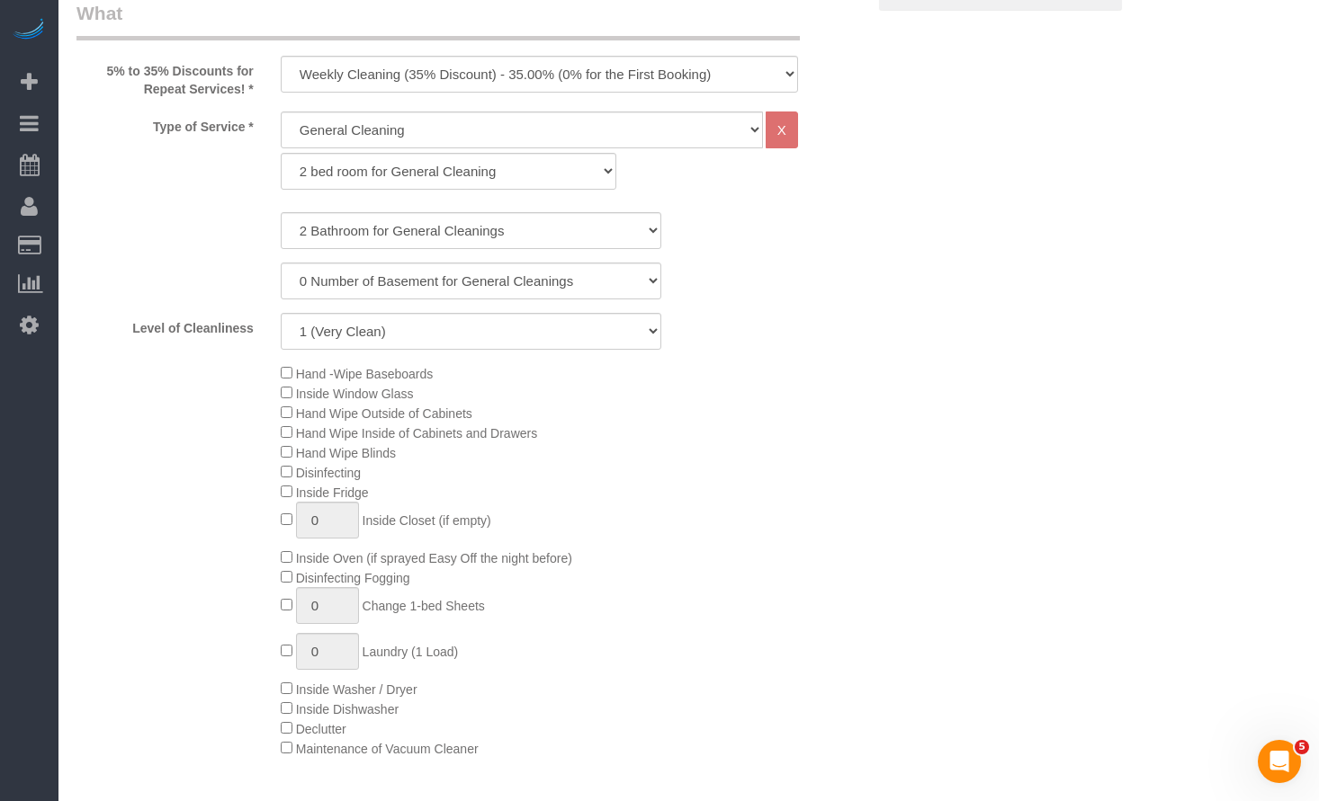
select select "object:1358"
select select "2"
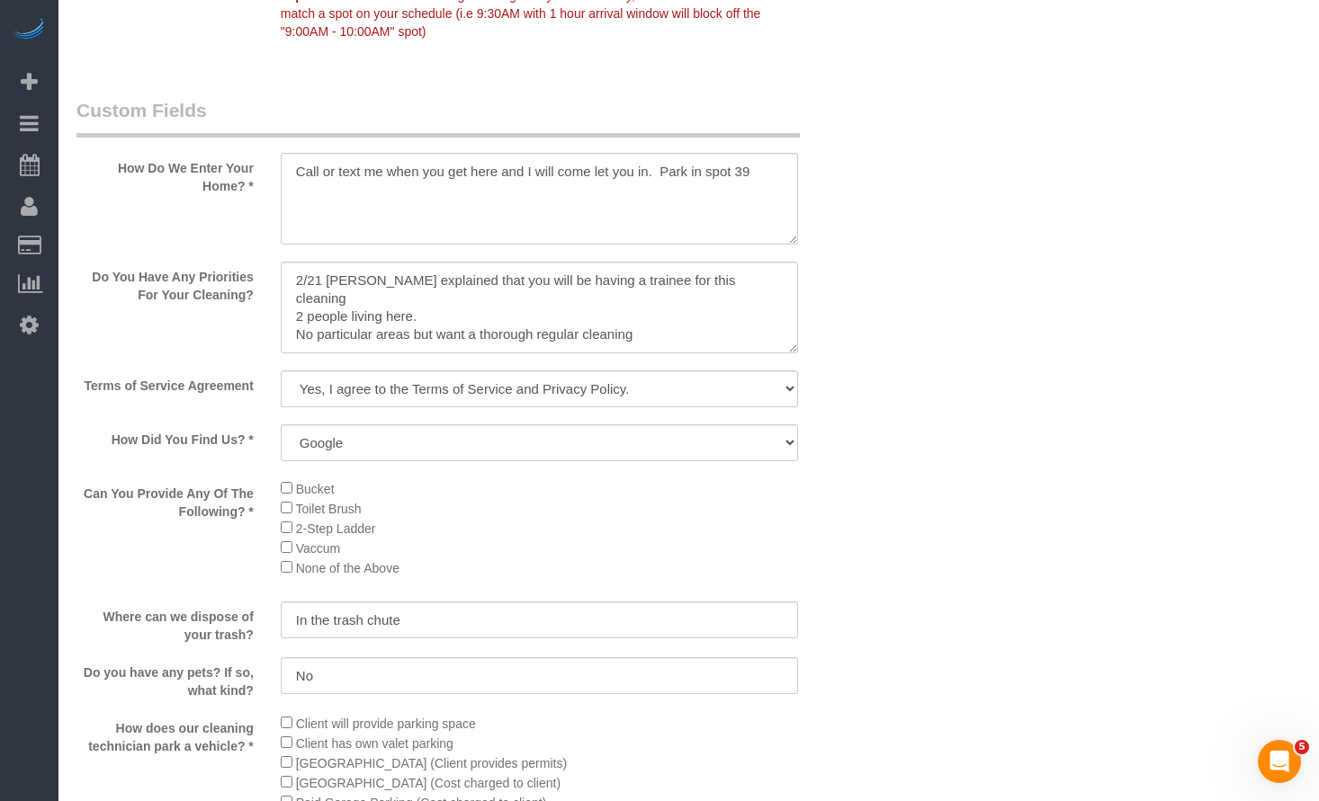
scroll to position [2339, 0]
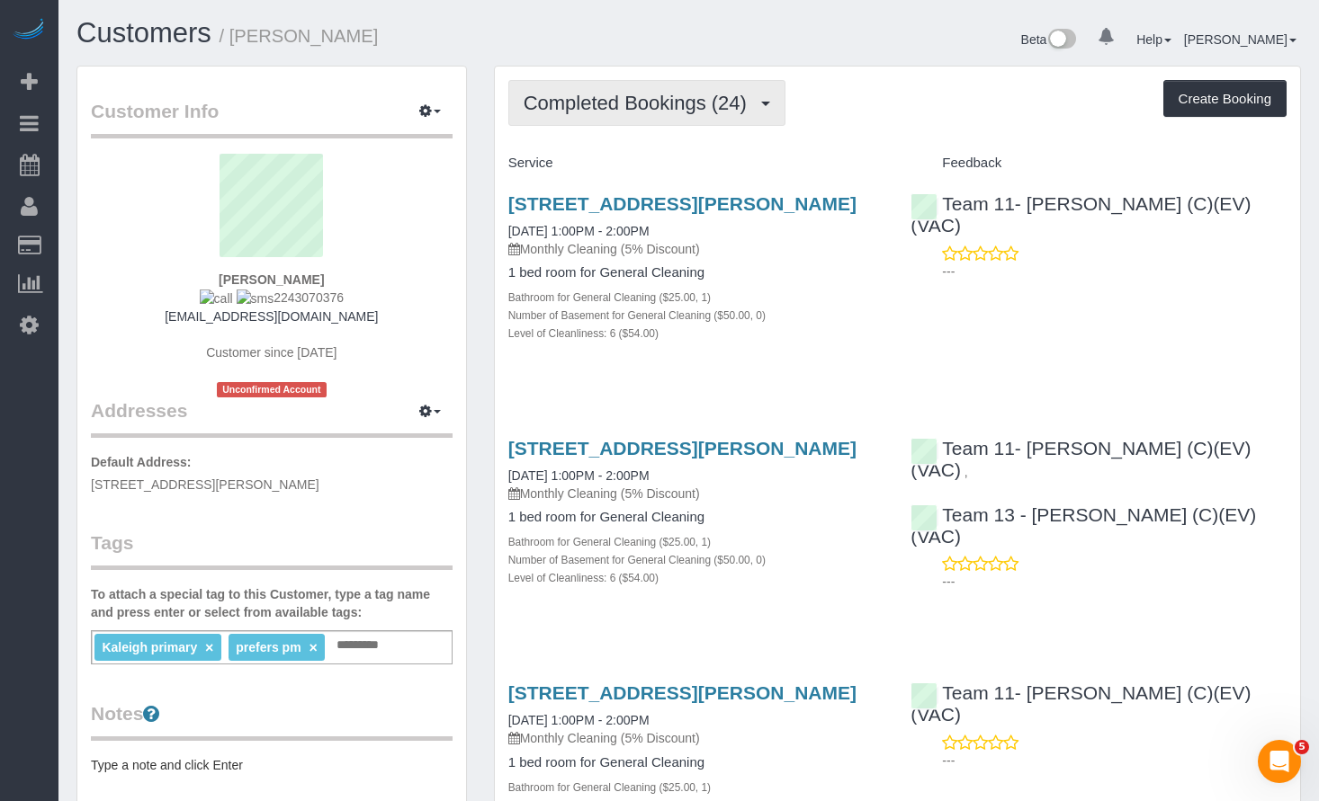
click at [704, 105] on span "Completed Bookings (24)" at bounding box center [640, 103] width 232 height 22
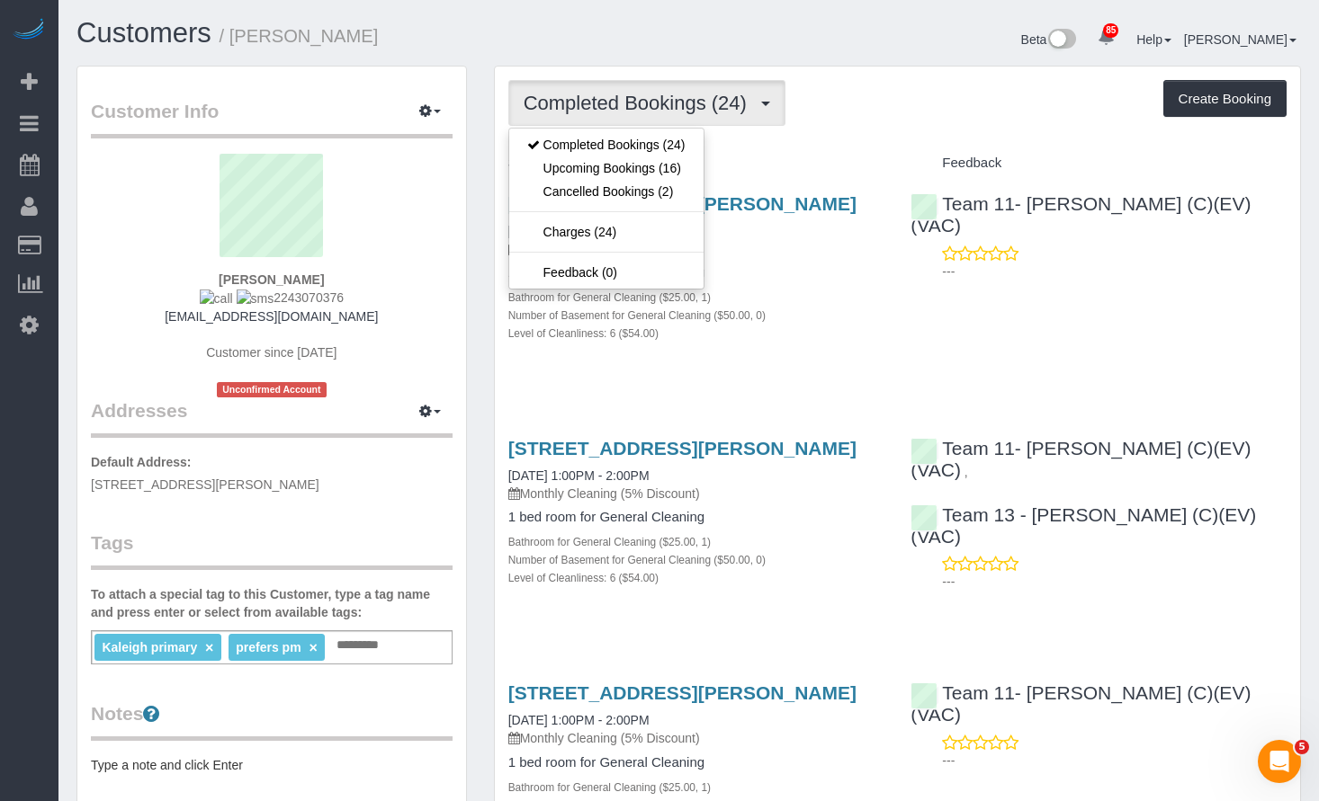
click at [842, 108] on div "Completed Bookings (24) Completed Bookings (24) Upcoming Bookings (16) Cancelle…" at bounding box center [897, 103] width 778 height 46
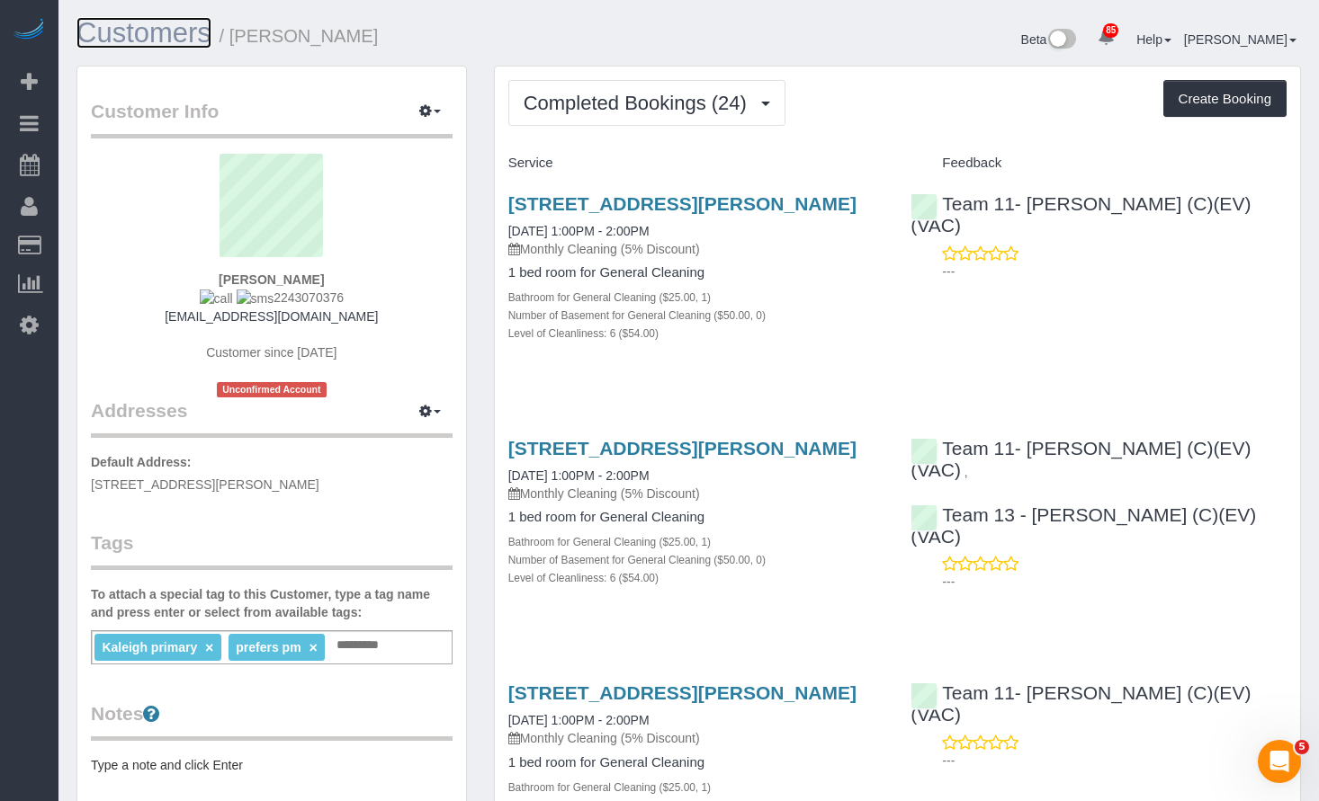
click at [190, 26] on link "Customers" at bounding box center [143, 32] width 135 height 31
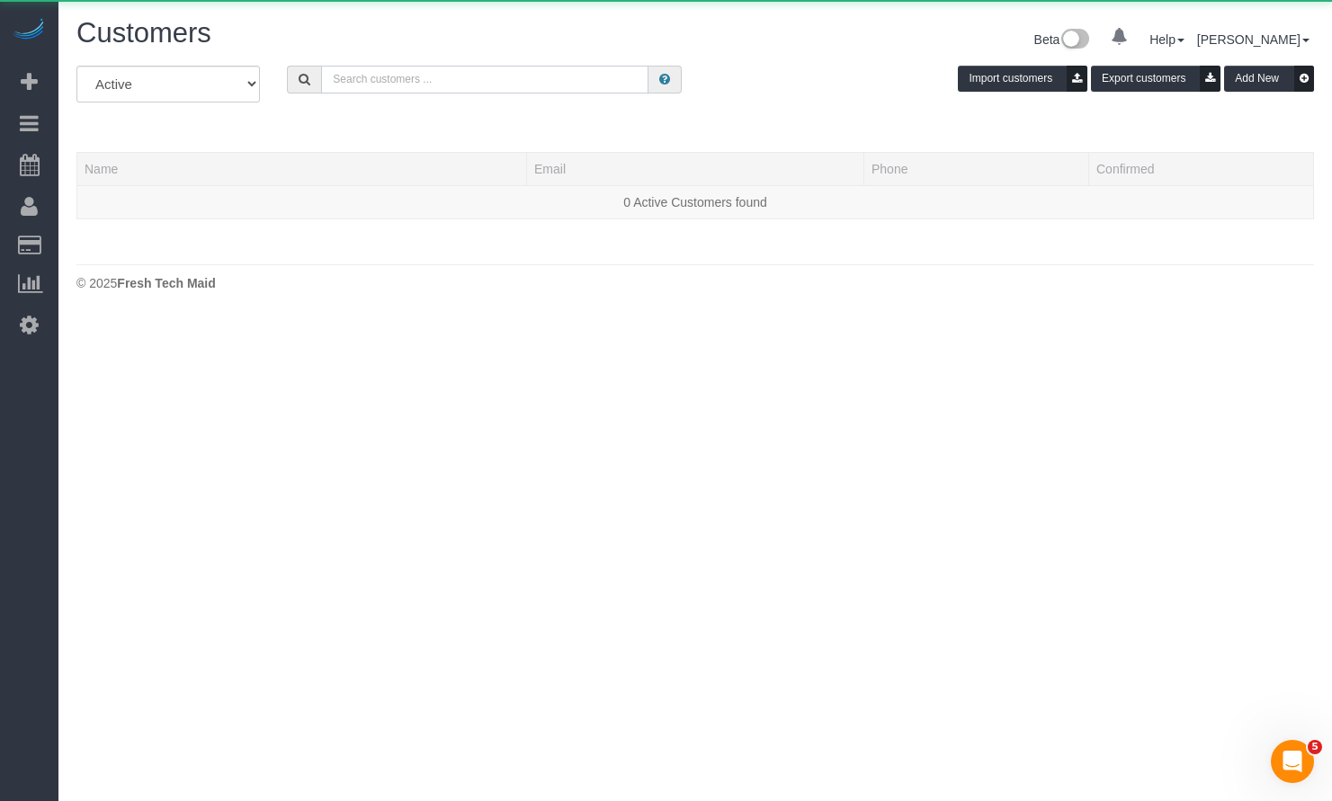
click at [523, 89] on input "text" at bounding box center [484, 80] width 327 height 28
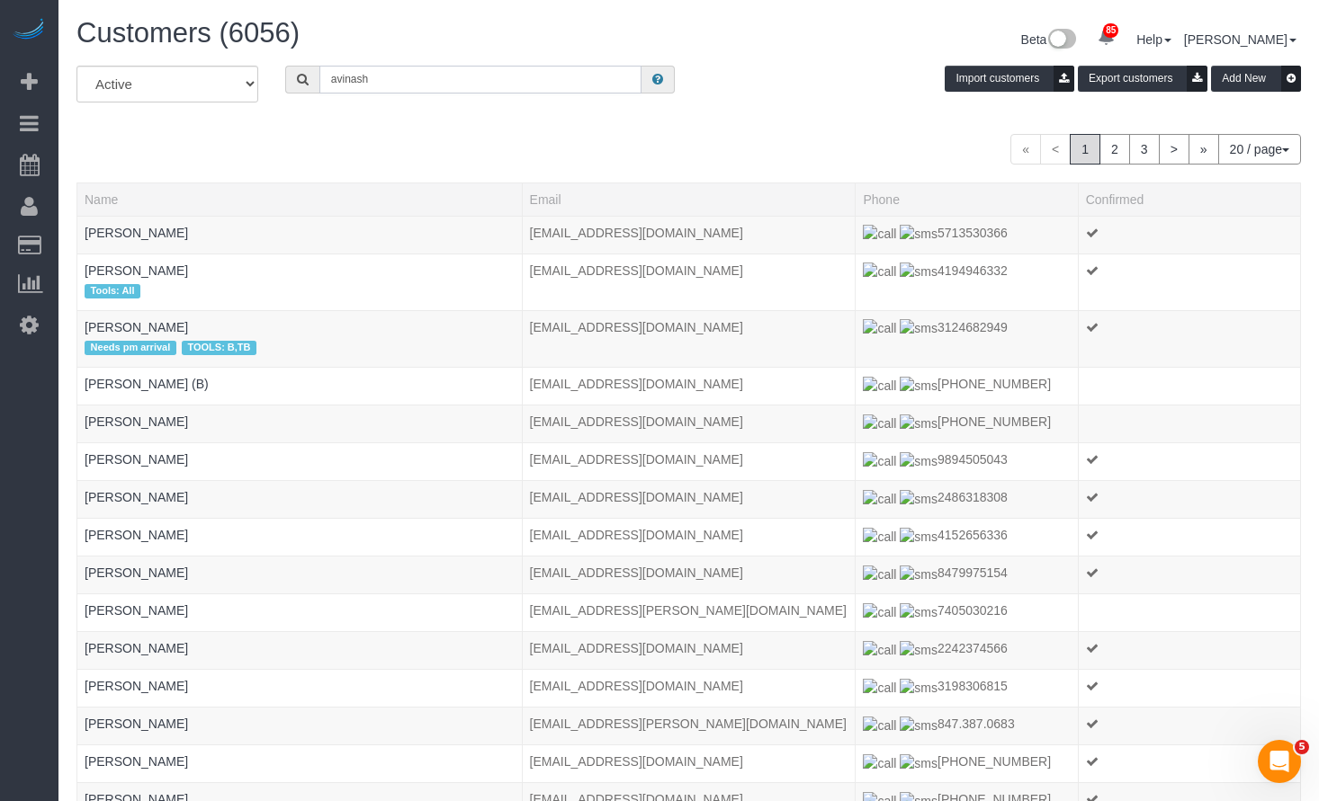
type input "Avinash Gadok"
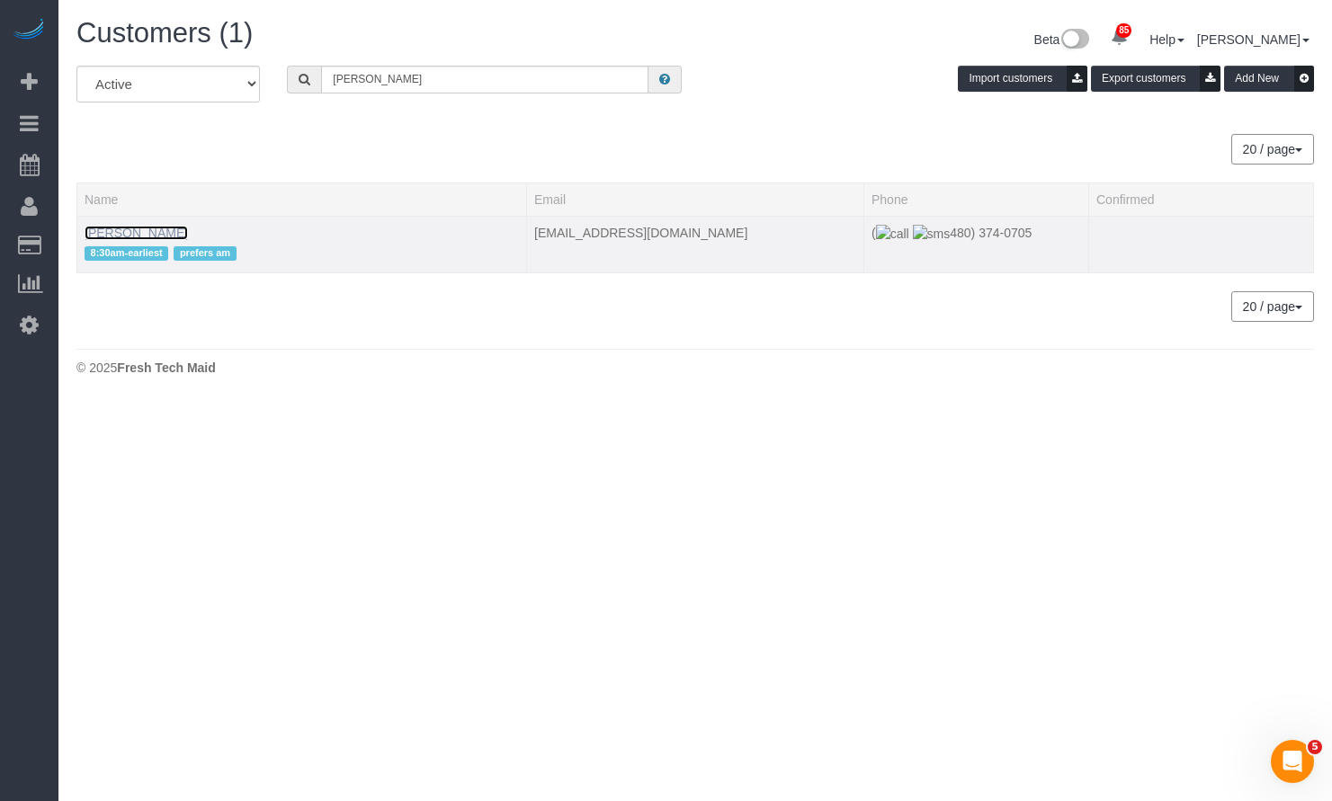
click at [155, 227] on link "Avinash Gadok" at bounding box center [136, 233] width 103 height 14
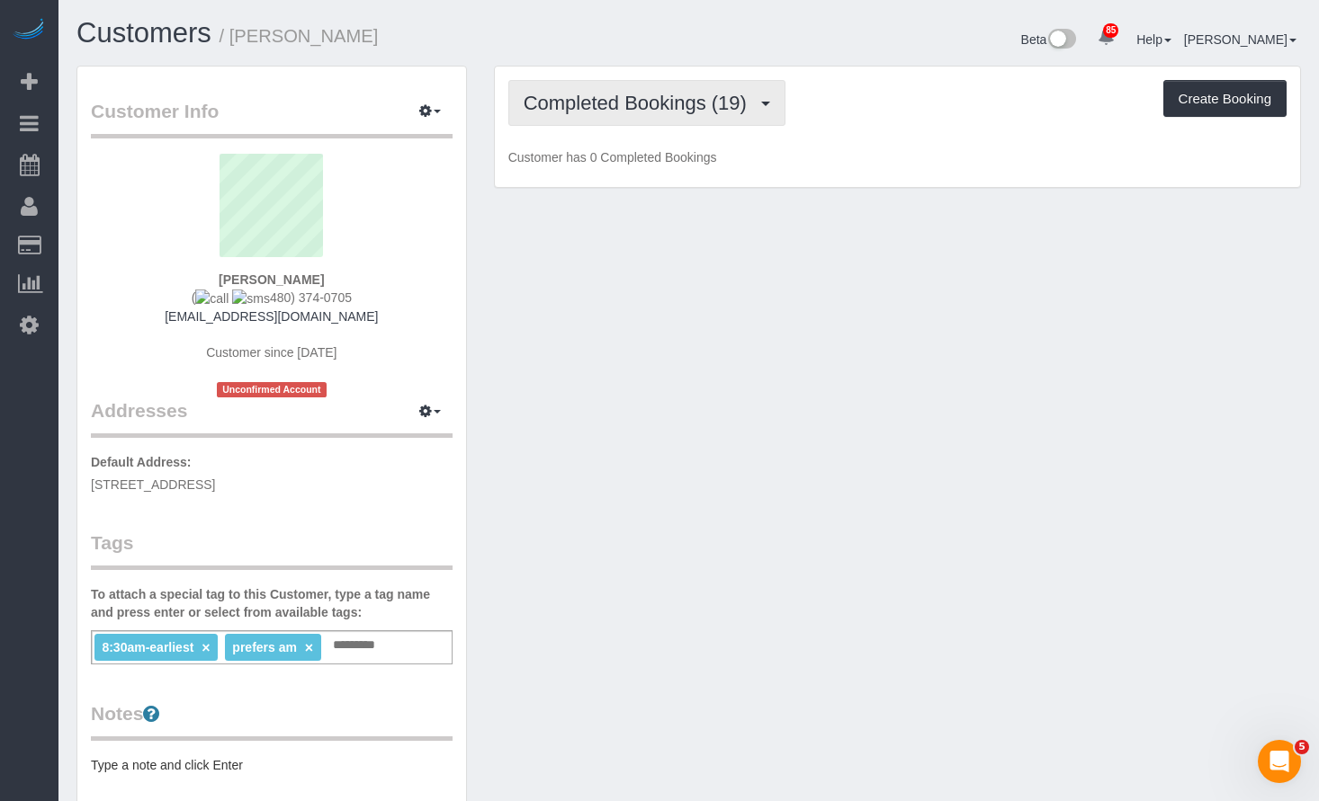
click at [604, 105] on span "Completed Bookings (19)" at bounding box center [640, 103] width 232 height 22
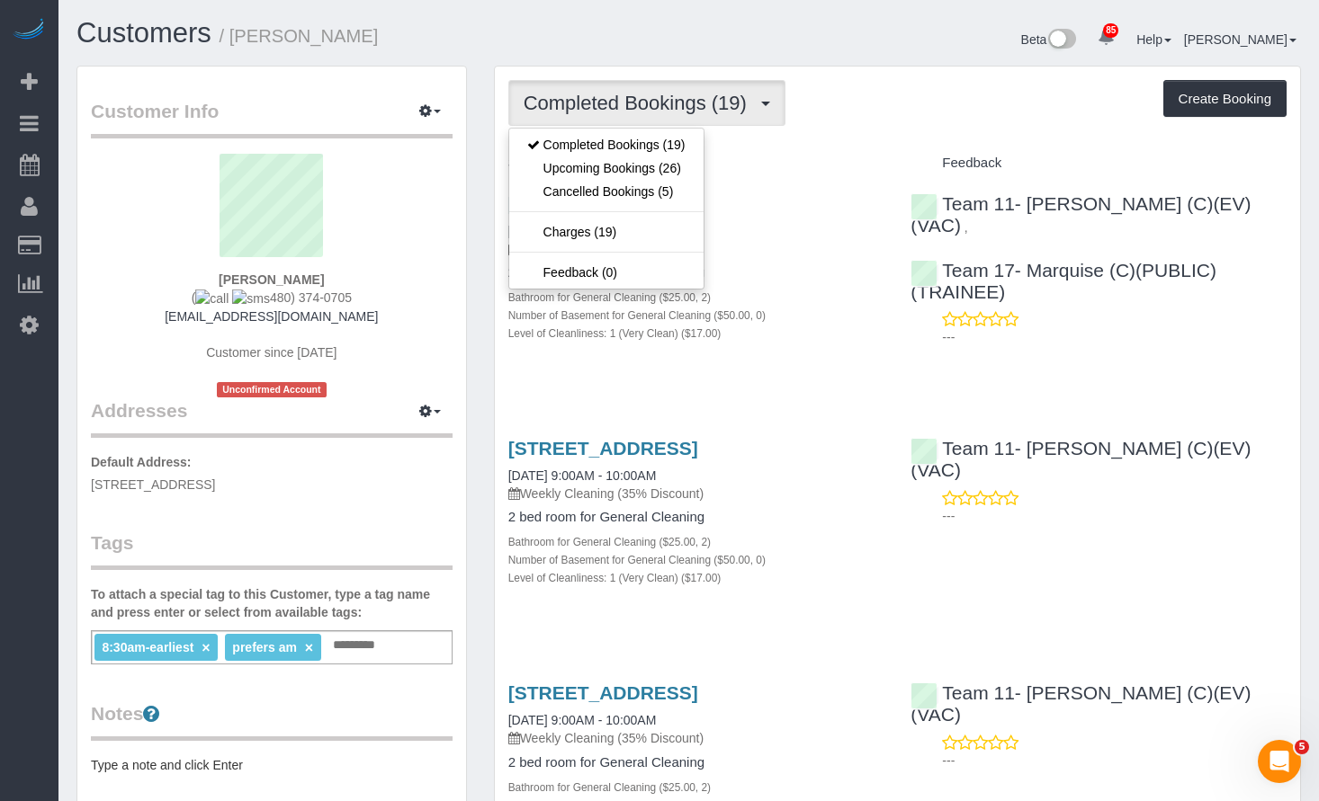
click at [1037, 116] on div "Completed Bookings (19) Completed Bookings (19) Upcoming Bookings (26) Cancelle…" at bounding box center [897, 103] width 778 height 46
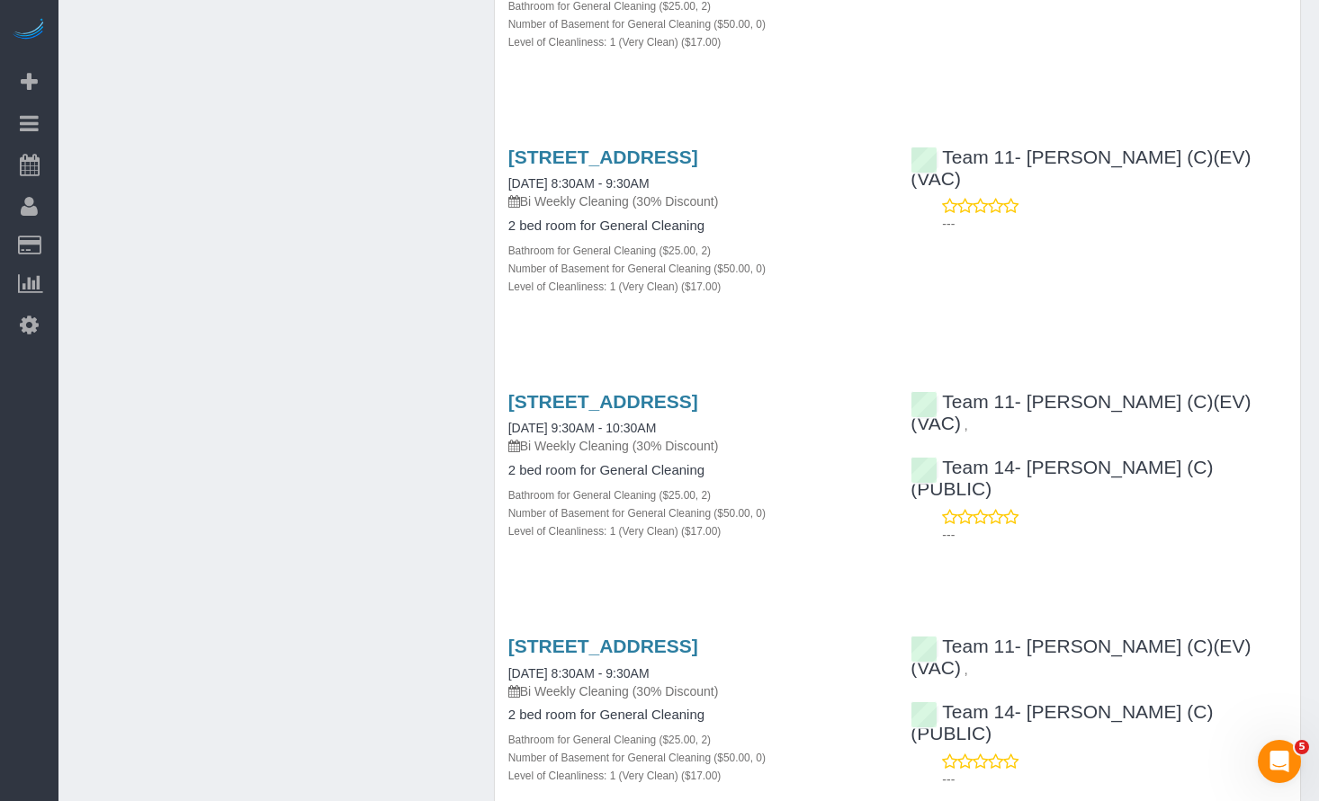
scroll to position [989, 0]
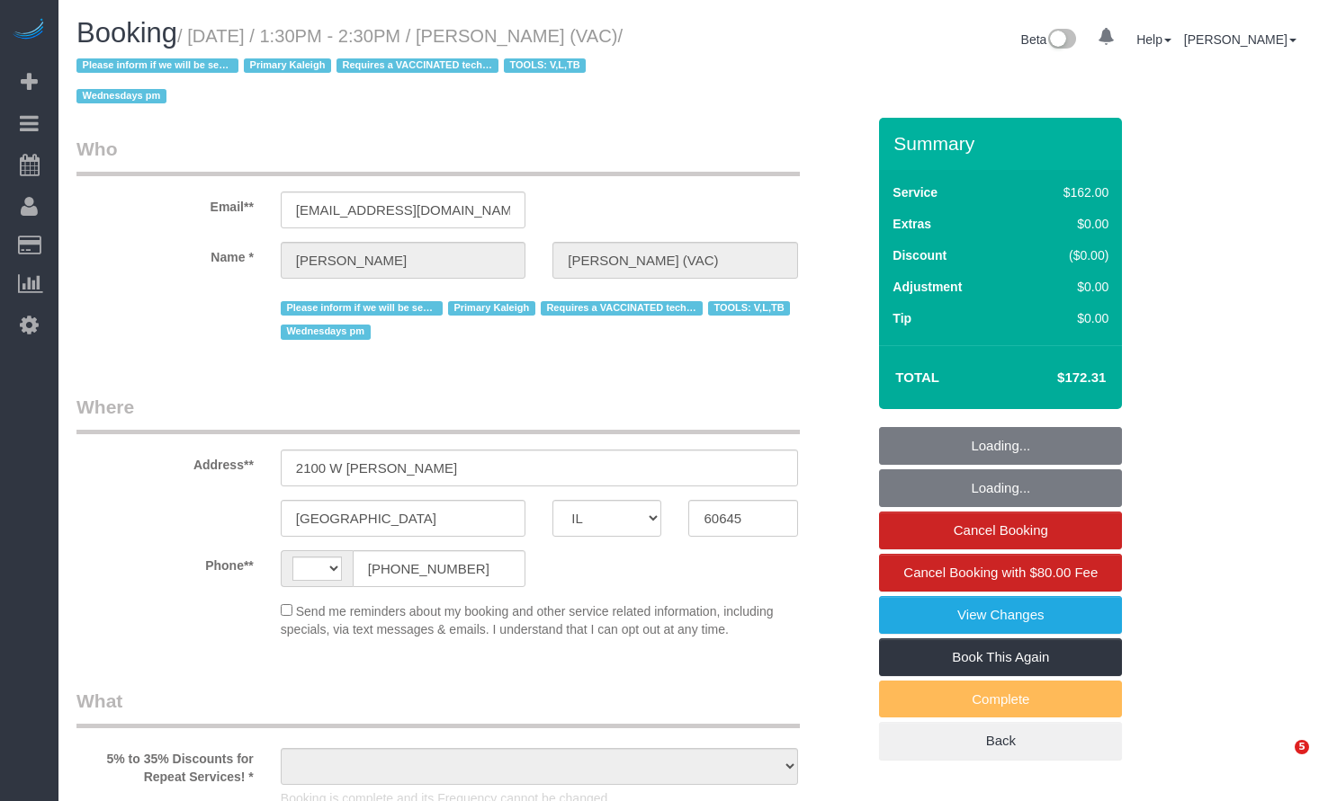
select select "IL"
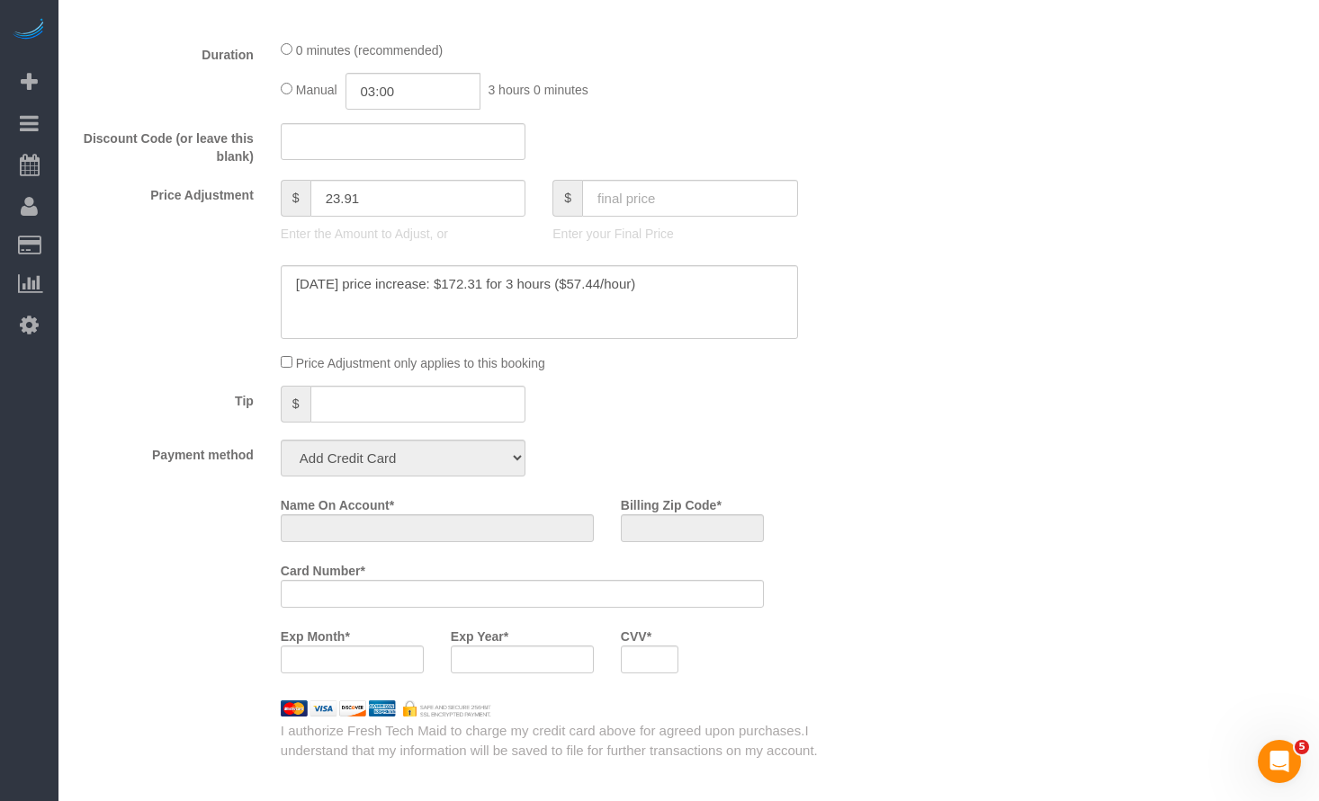
select select "string:US"
select select "object:875"
select select "string:fspay-476fb201-e6d9-4728-8801-de2793a1e30e"
select select "number:1"
select select "number:66"
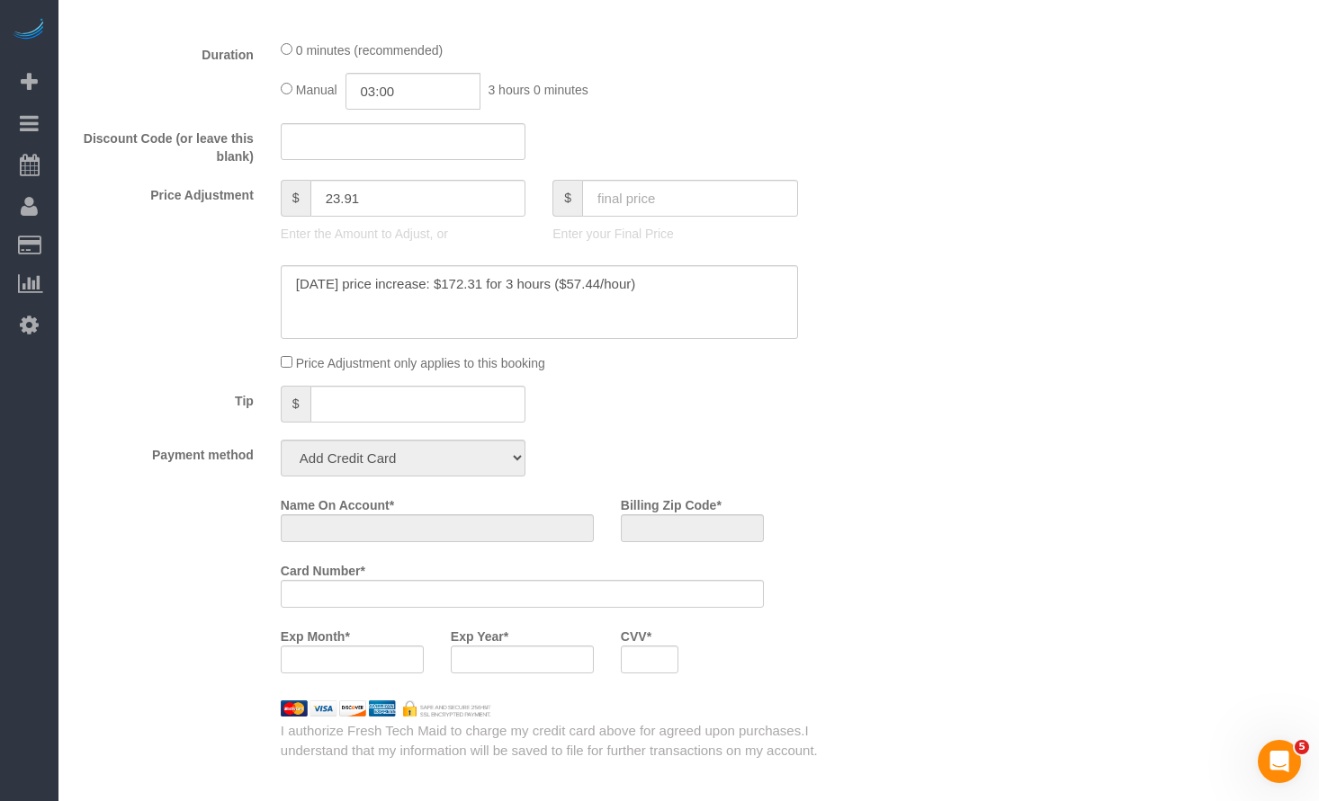
select select "number:139"
select select "number:107"
select select "number:98"
select select "number:141"
select select "number:143"
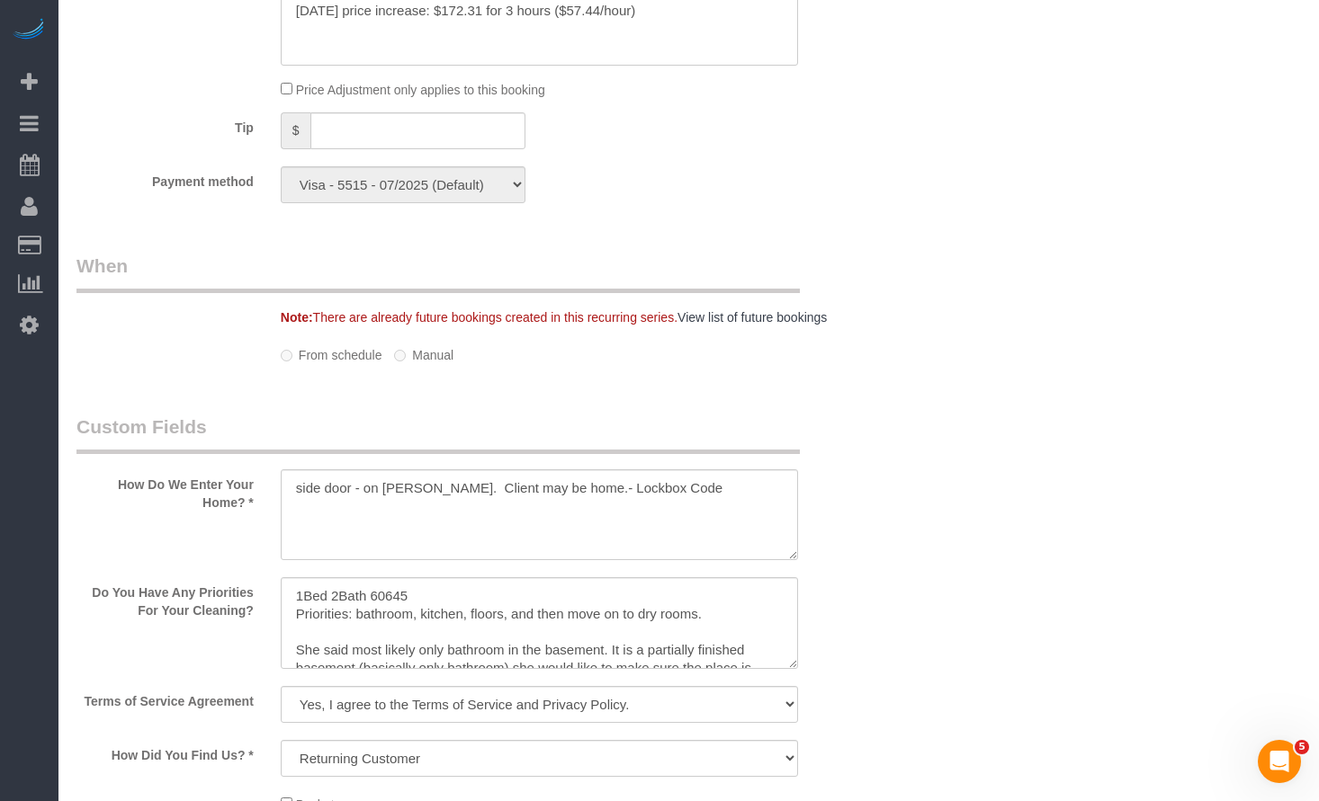
select select "6439"
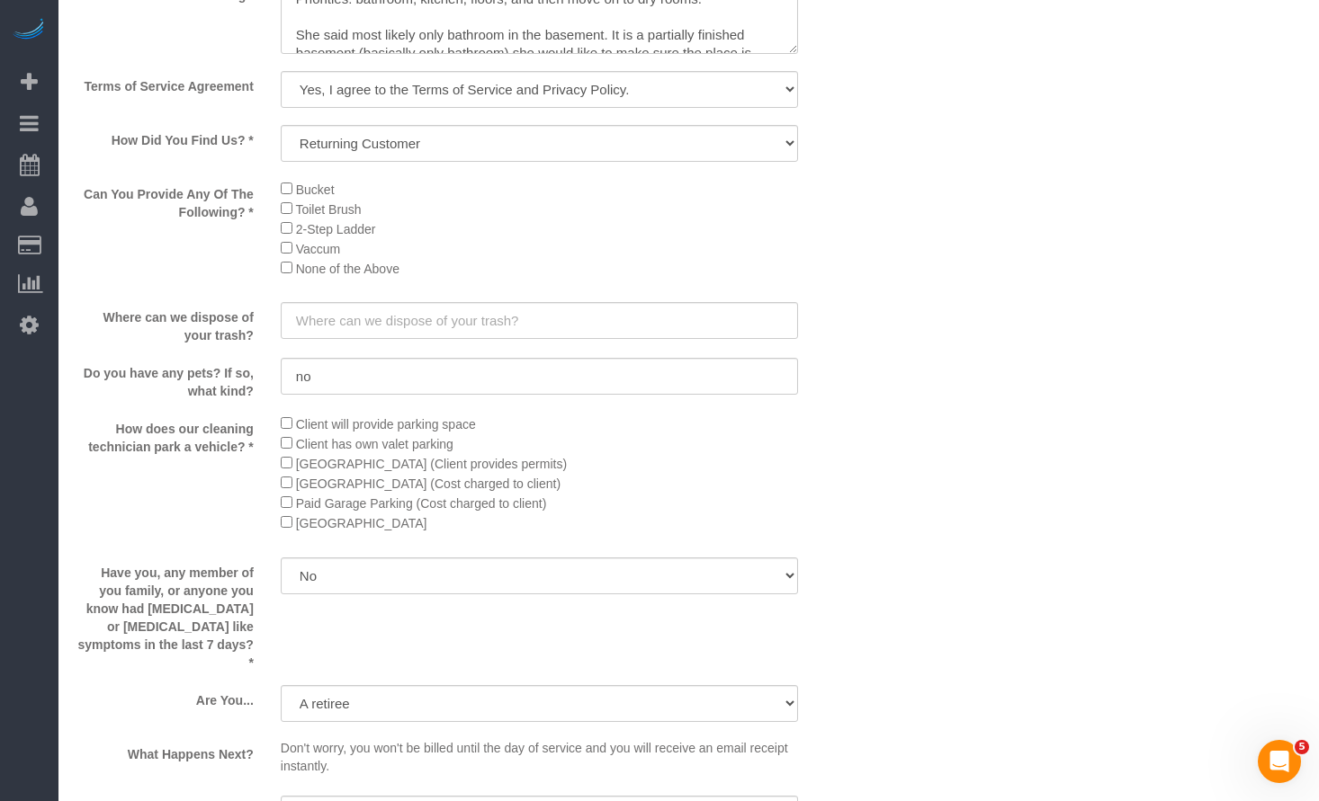
select select "2"
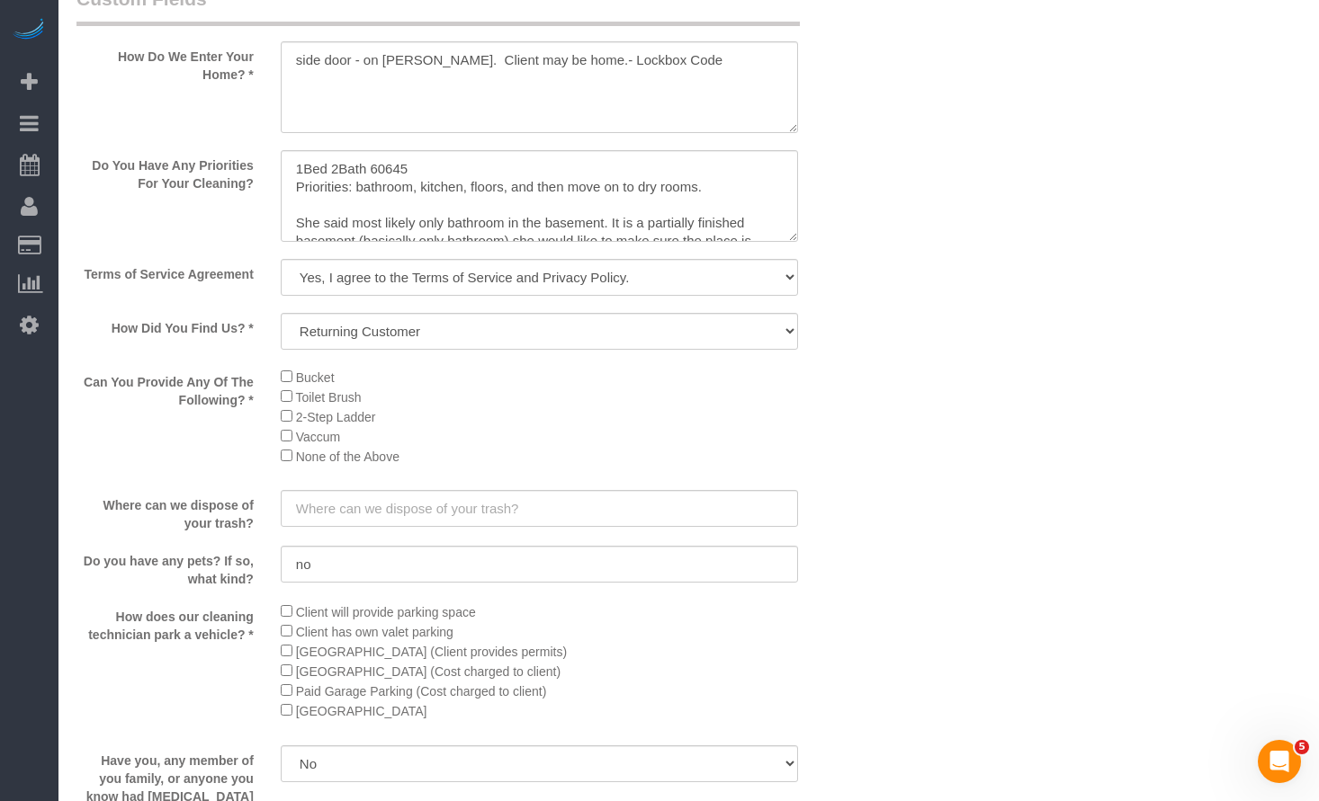
select select "object:1277"
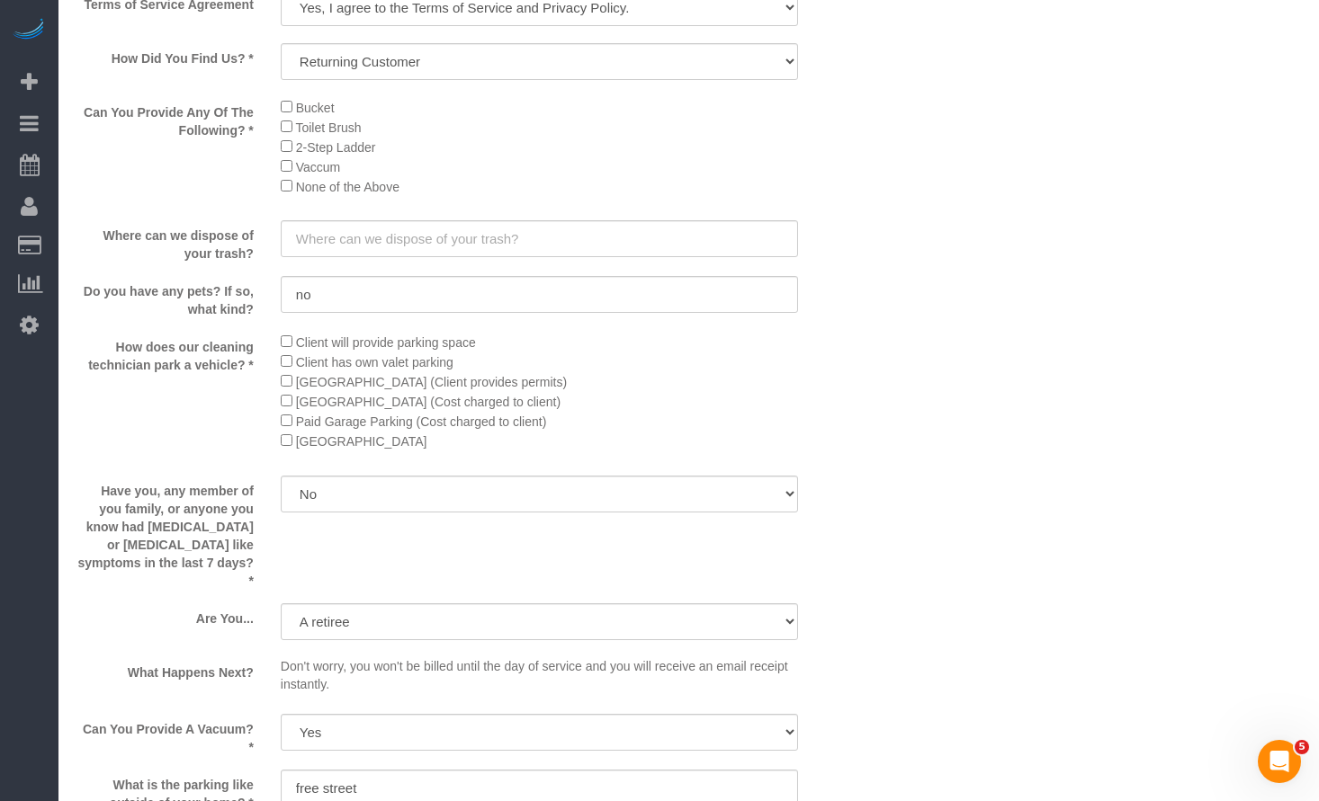
select select "2"
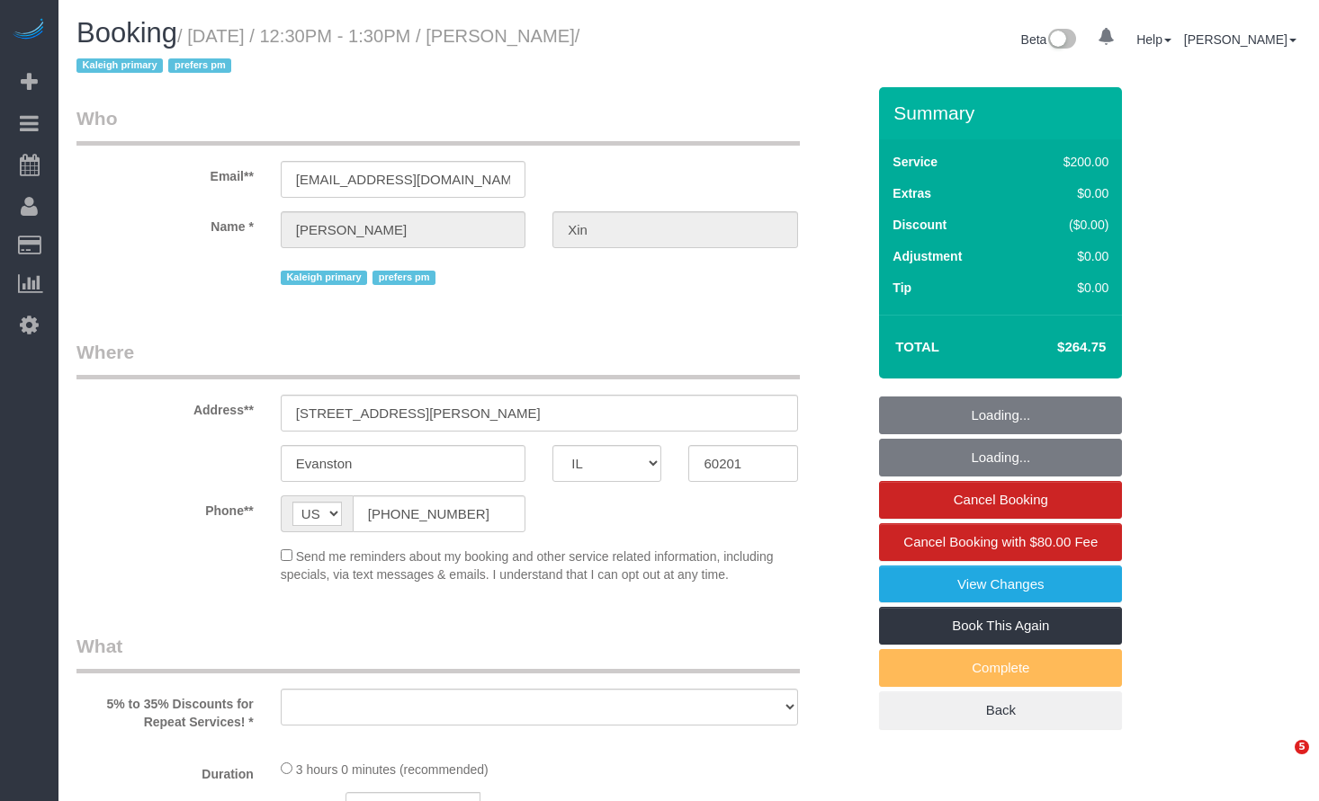
select select "IL"
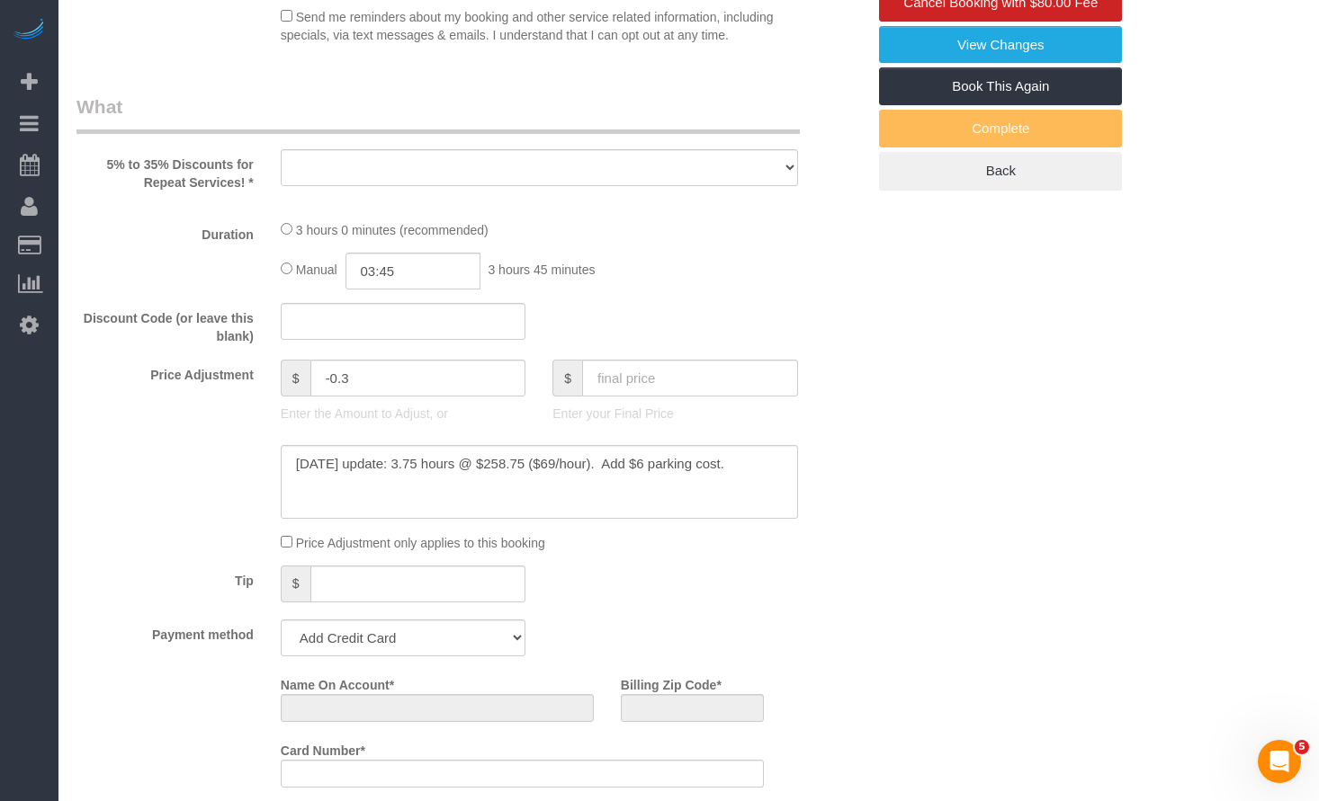
select select "string:fspay-7b4fc68e-658e-4e57-b40f-ea924418d151"
select select "number:1"
select select "number:58"
select select "number:139"
select select "number:106"
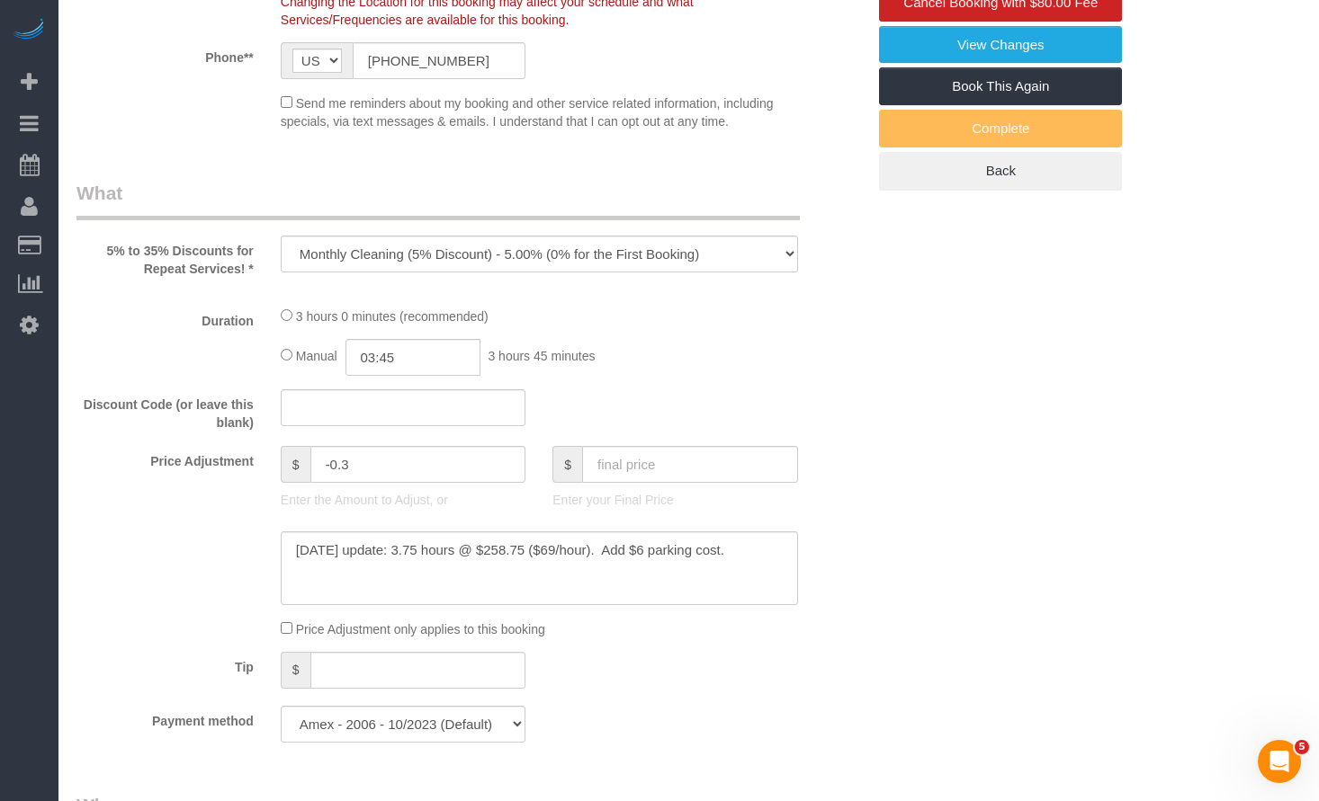
select select "object:1045"
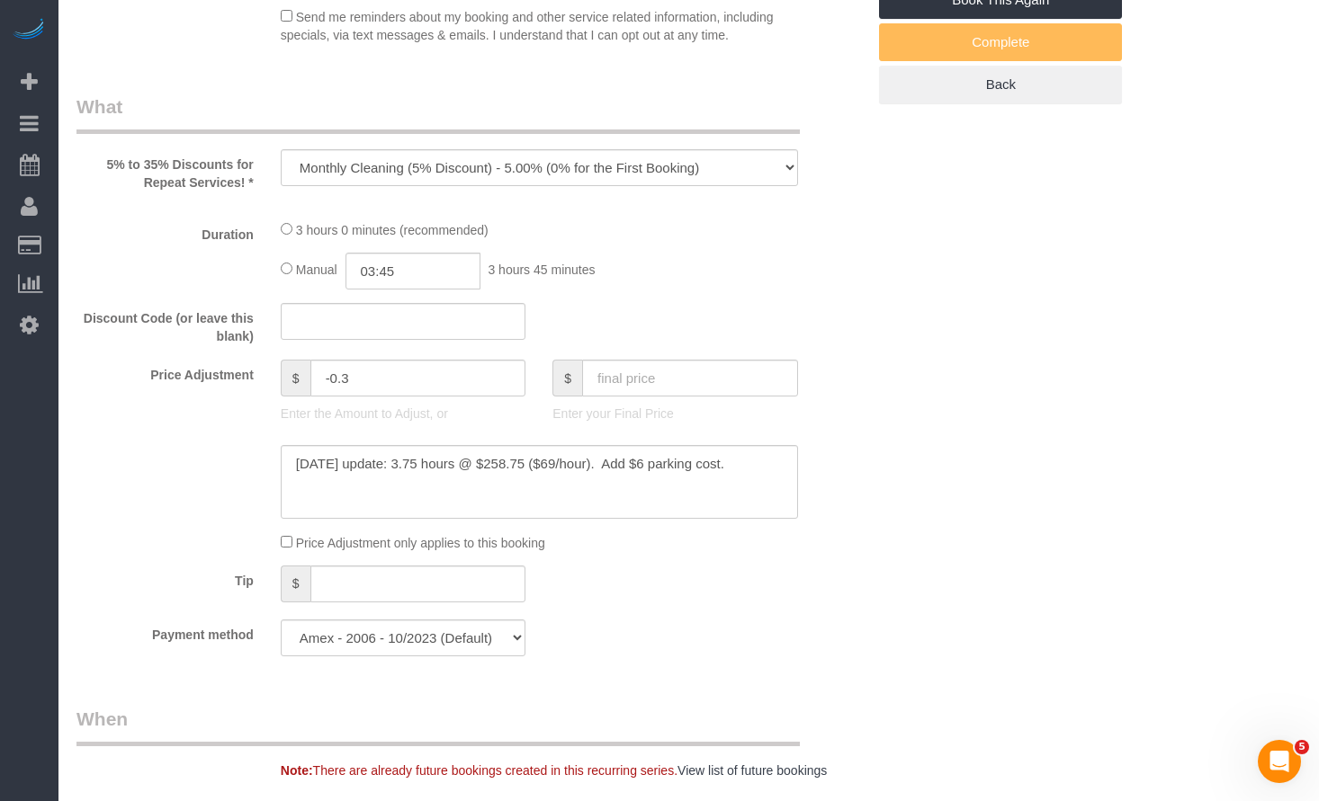
select select "512"
select select "6"
select select "spot1"
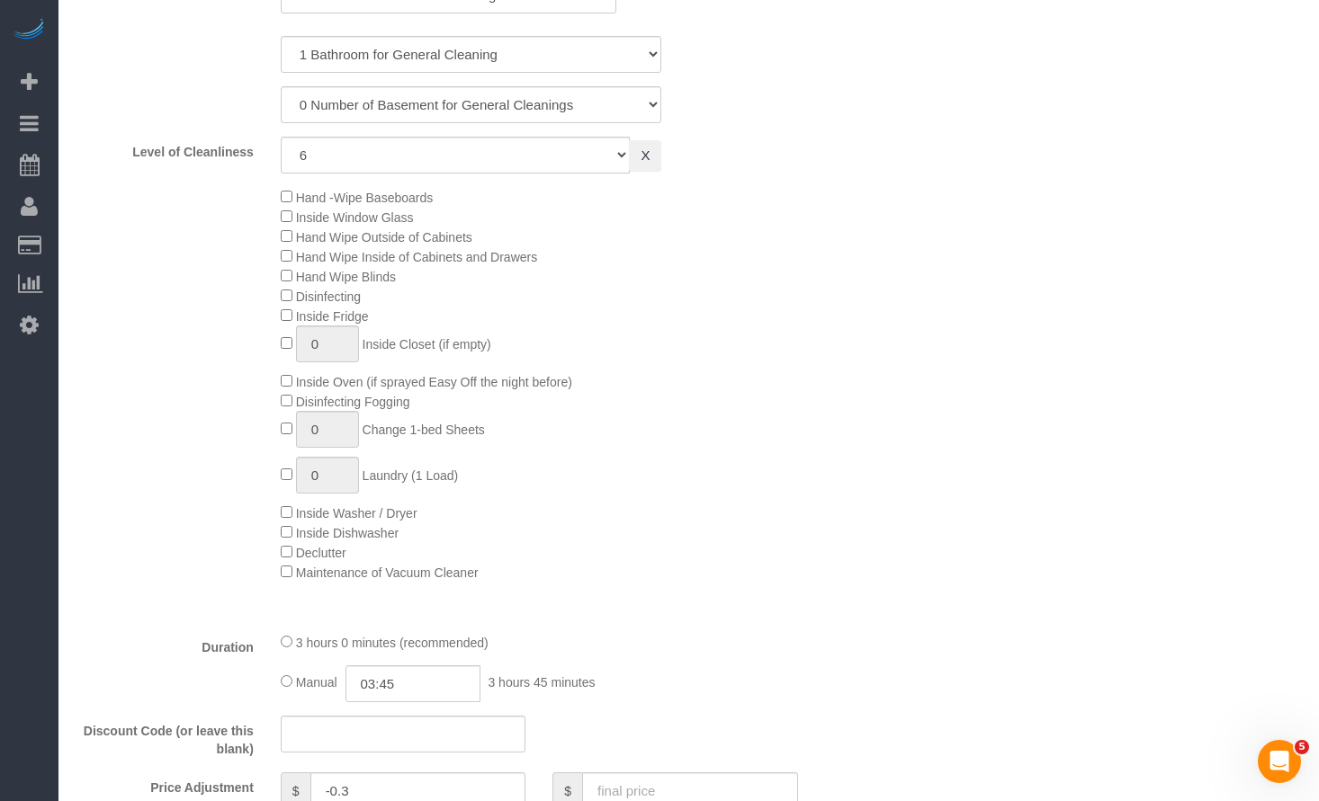
select select "6"
select select "object:1364"
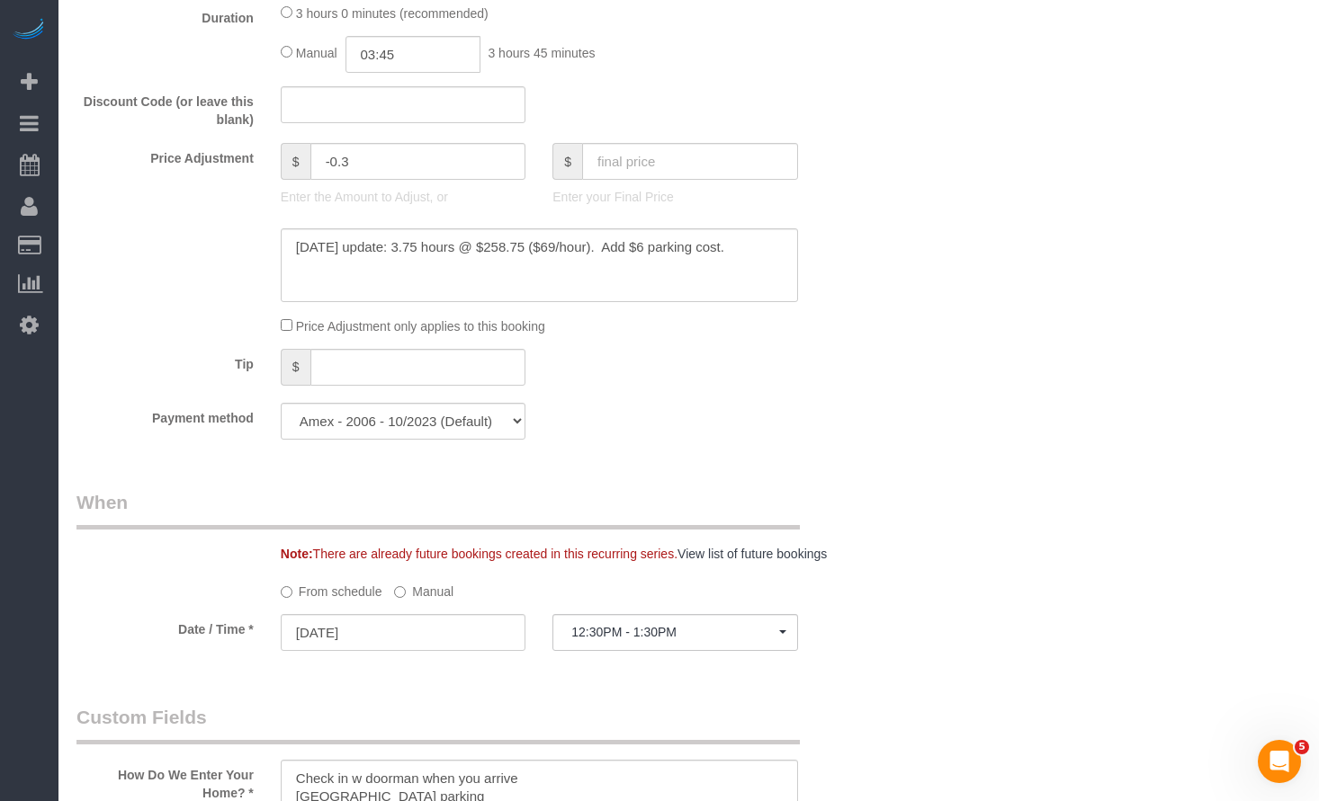
scroll to position [1705, 0]
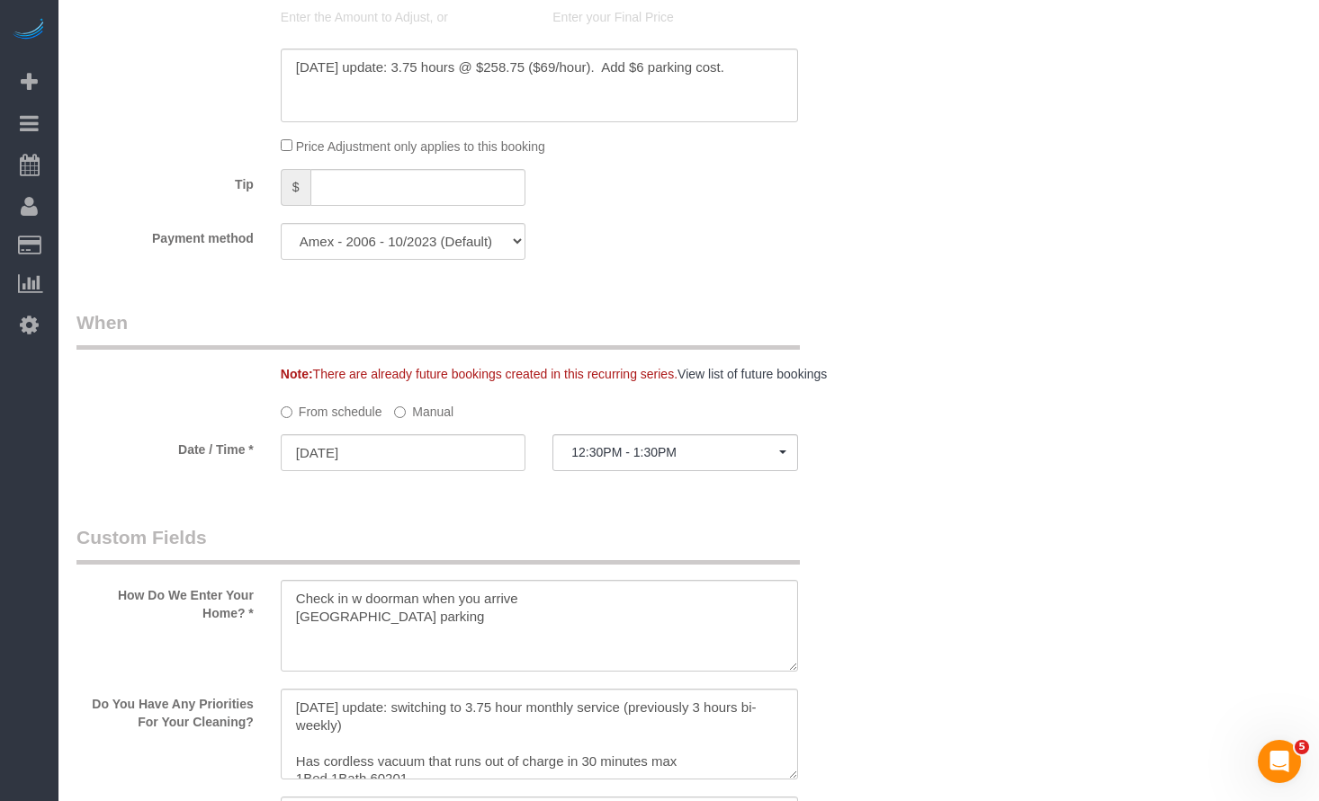
click at [414, 404] on label "Manual" at bounding box center [423, 409] width 59 height 24
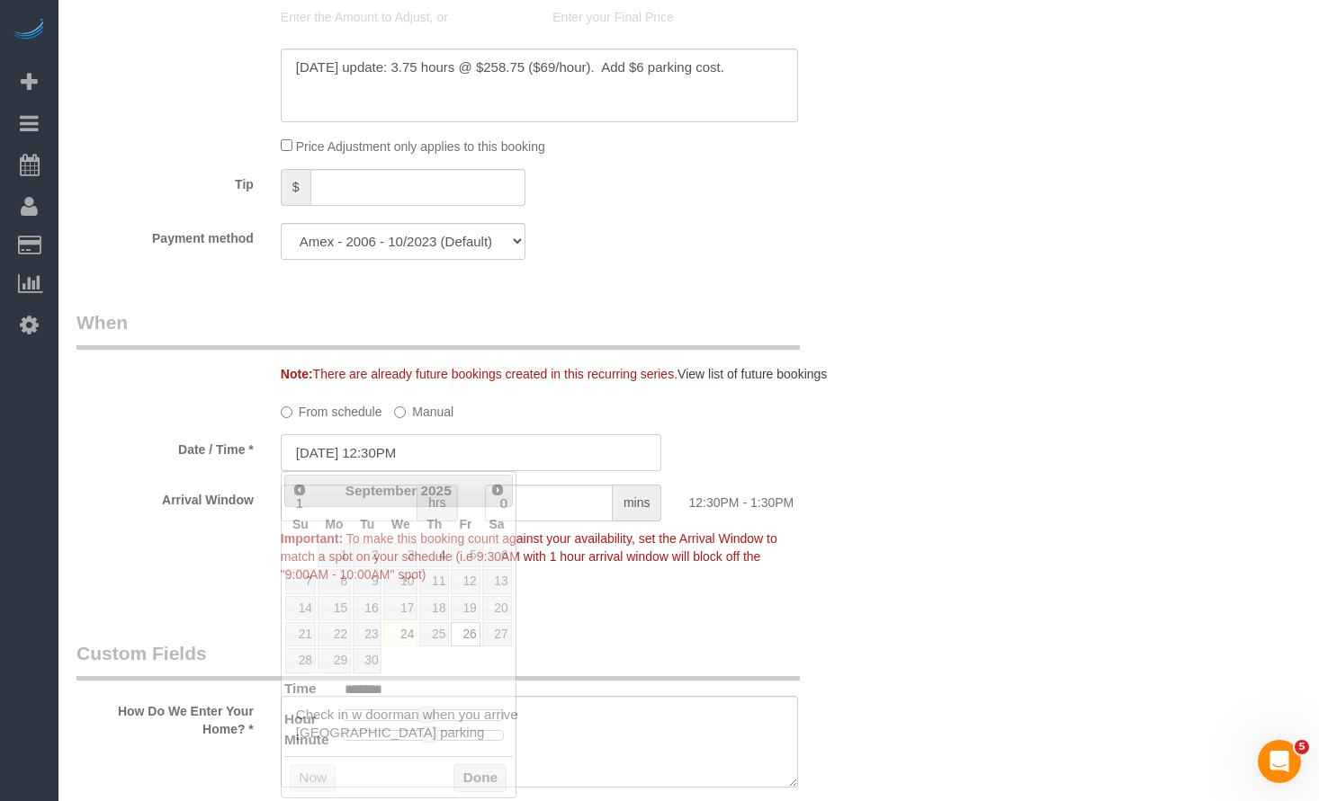
click at [380, 459] on input "09/26/2025 12:30PM" at bounding box center [471, 452] width 381 height 37
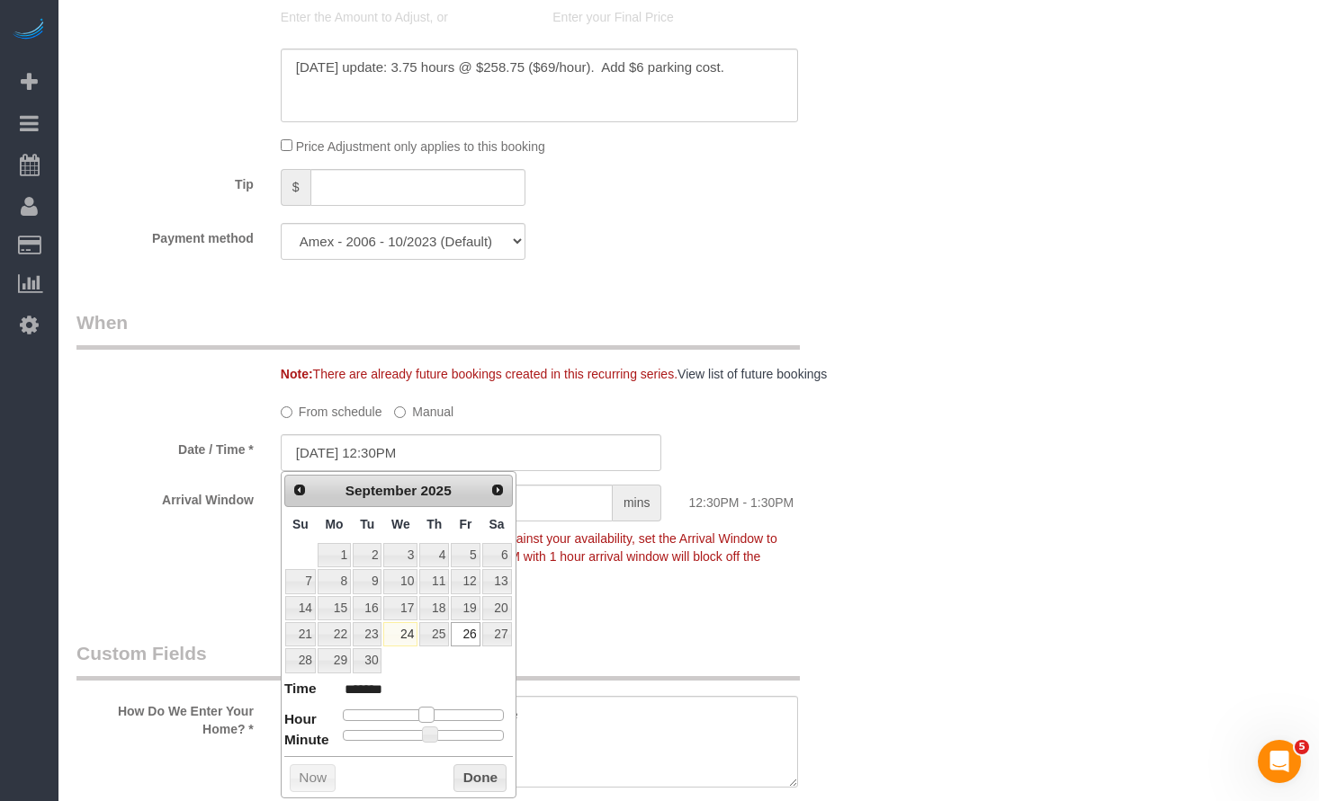
type input "09/26/2025 11:30AM"
type input "*******"
type input "09/26/2025 10:30AM"
type input "*******"
type input "09/26/2025 9:30AM"
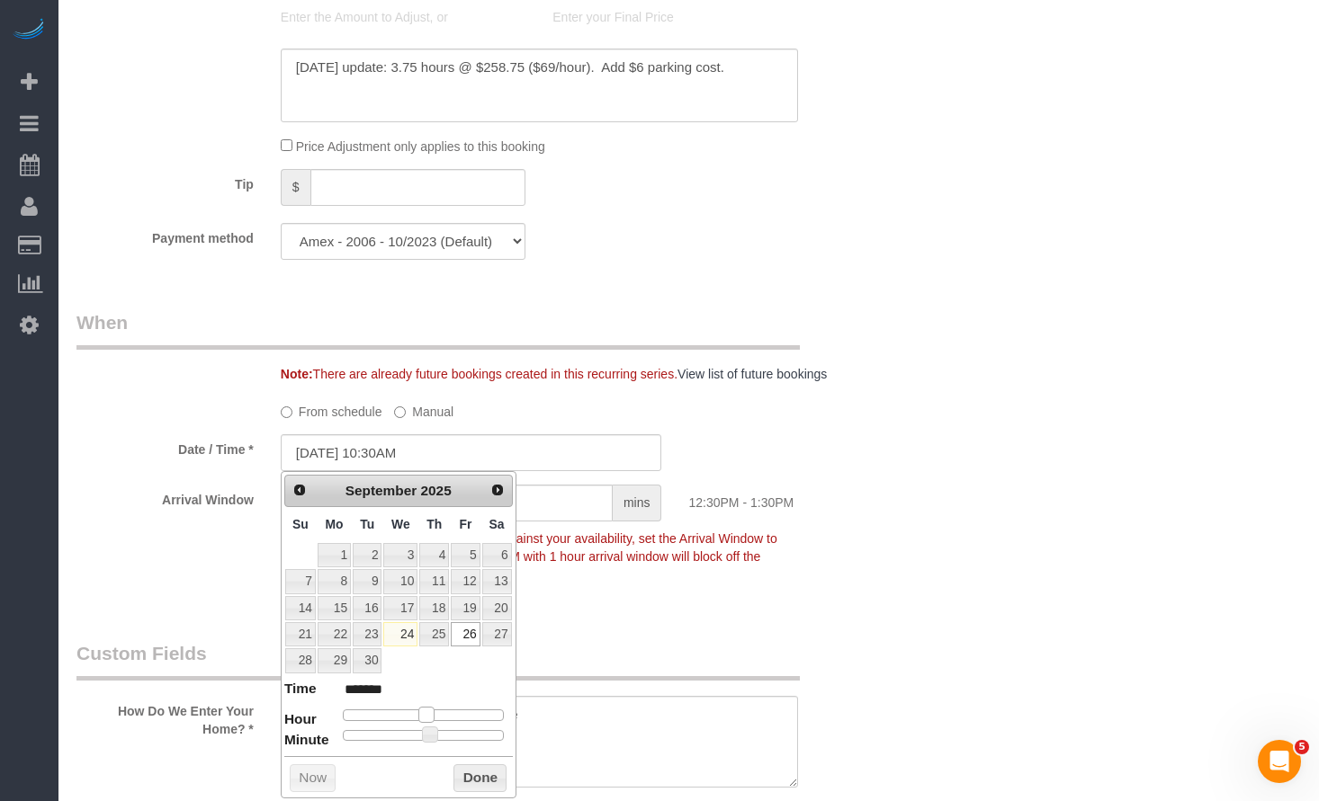
type input "******"
type input "09/26/2025 8:30AM"
type input "******"
type input "09/26/2025 7:30AM"
type input "******"
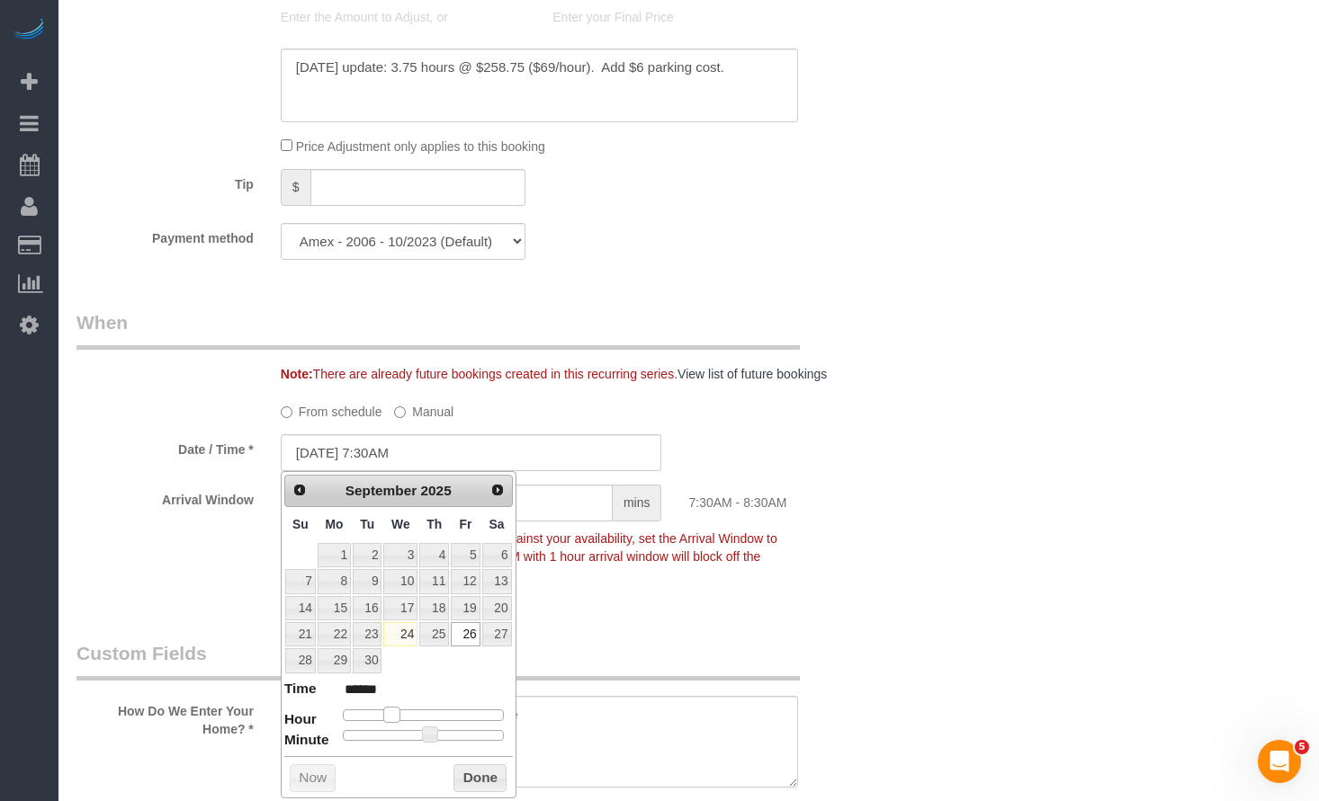
type input "09/26/2025 6:30AM"
type input "******"
type input "09/26/2025 7:30AM"
type input "******"
type input "09/26/2025 8:30AM"
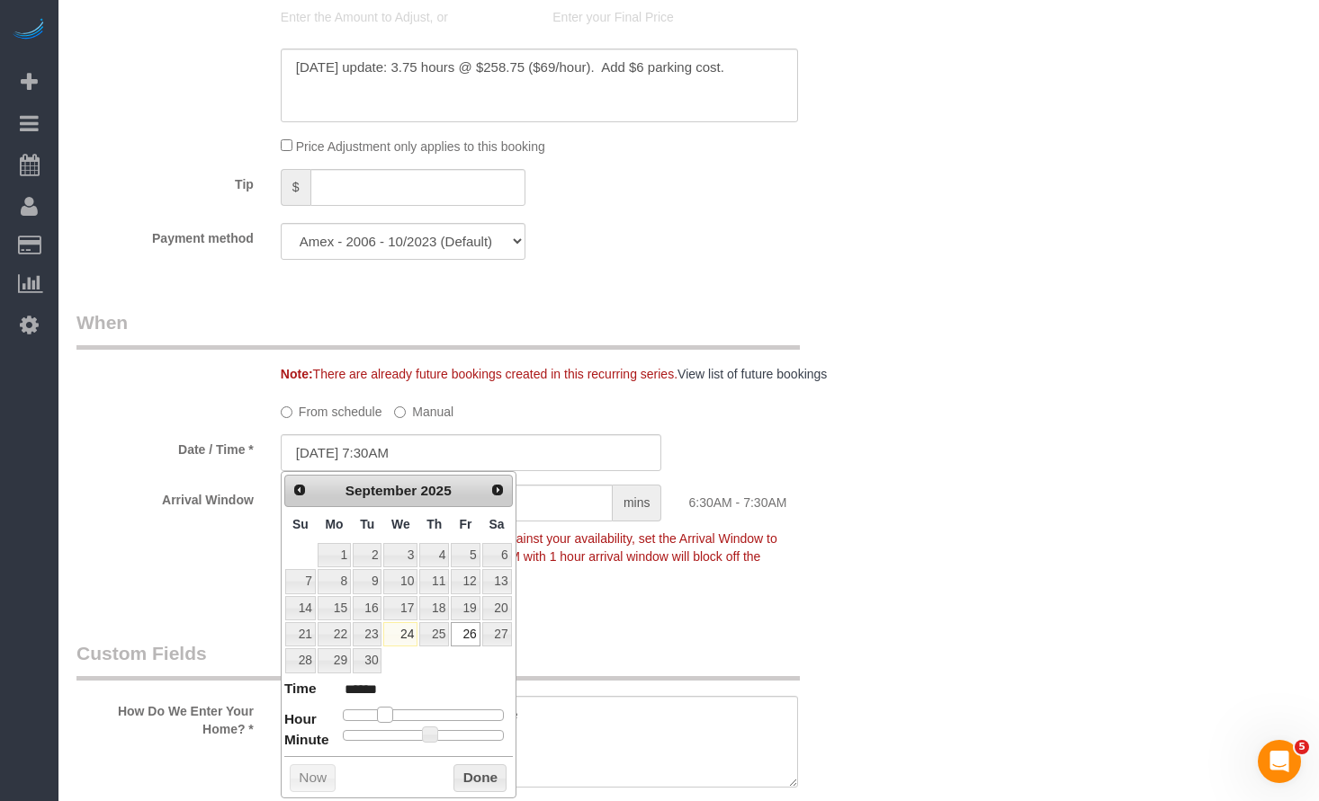
type input "******"
type input "09/26/2025 9:30AM"
type input "******"
type input "09/26/2025 8:30AM"
type input "******"
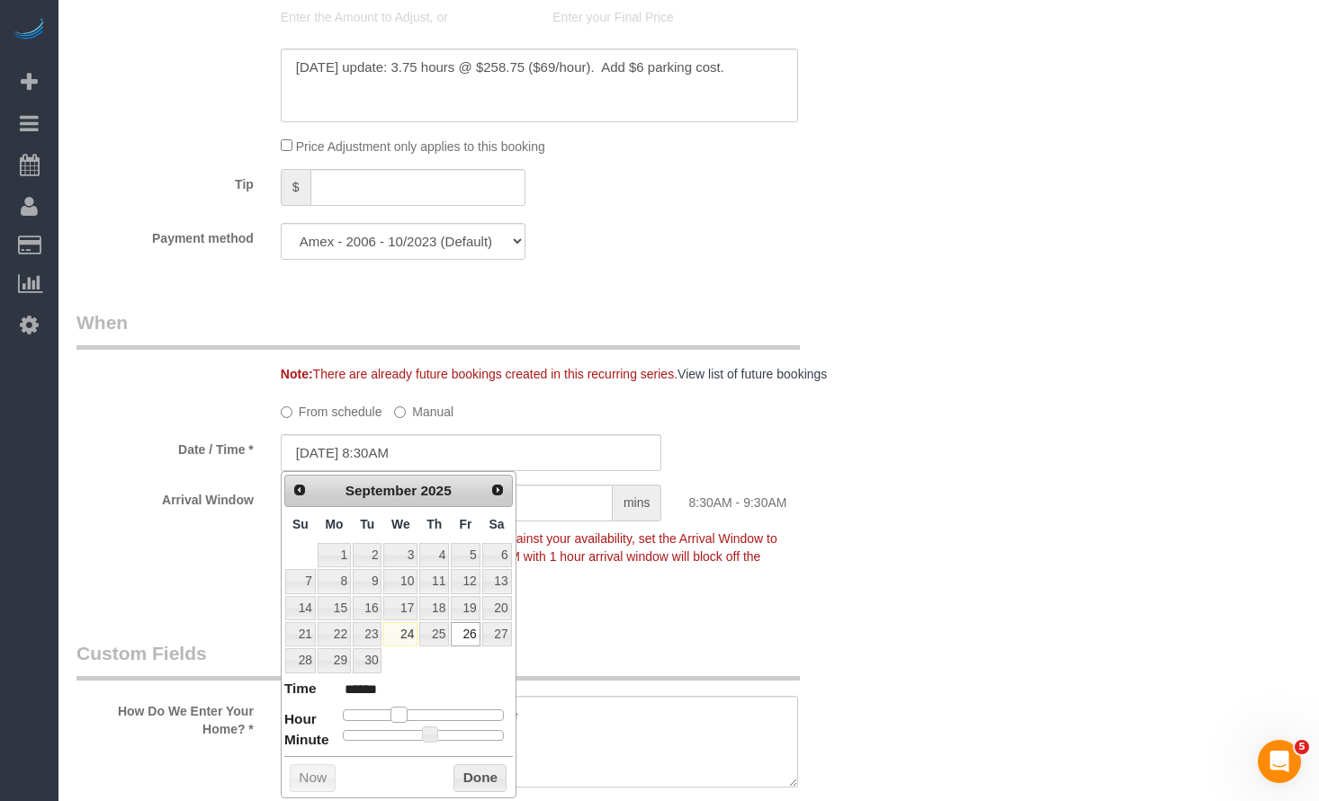
drag, startPoint x: 425, startPoint y: 712, endPoint x: 397, endPoint y: 717, distance: 28.2
click at [397, 717] on span at bounding box center [398, 715] width 16 height 16
type input "09/26/2025 8:25AM"
type input "******"
type input "09/26/2025 8:20AM"
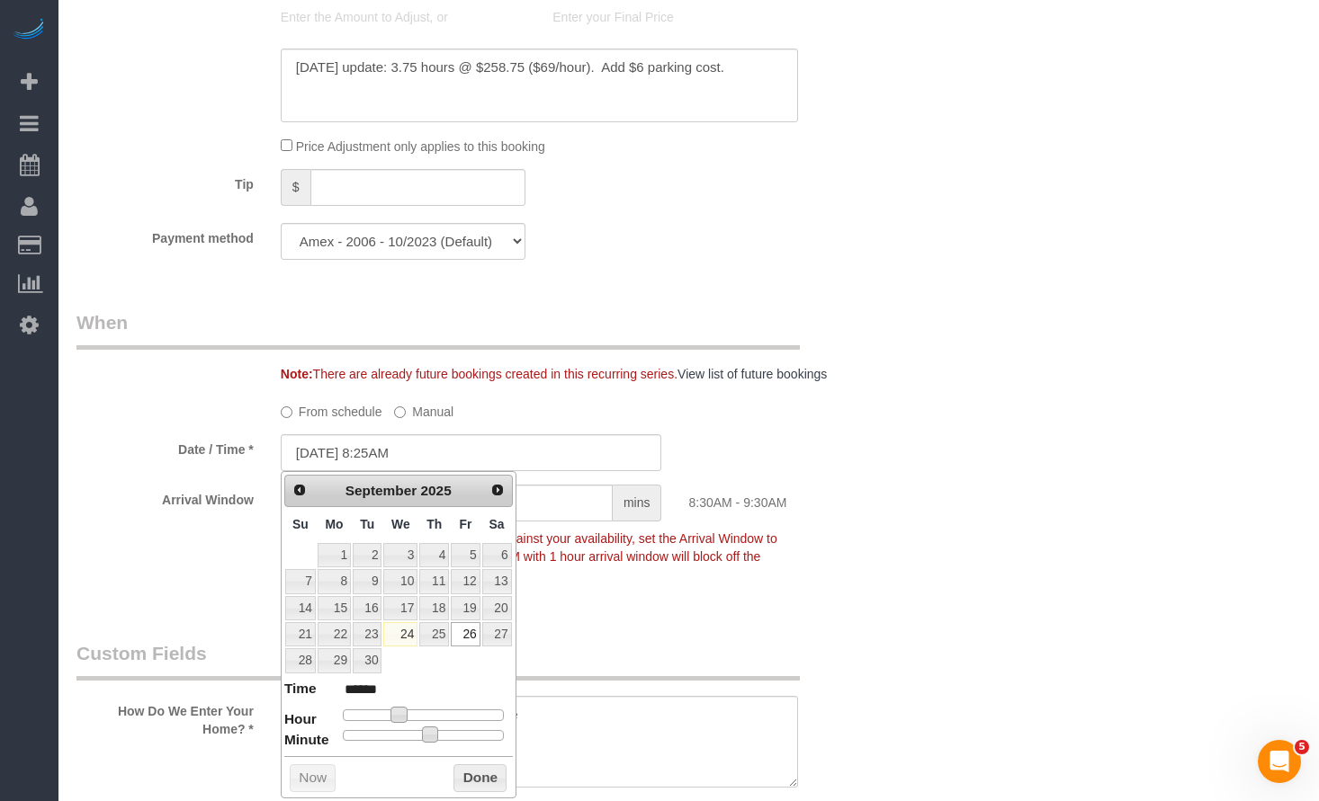
type input "******"
type input "09/26/2025 8:15AM"
type input "******"
type input "09/26/2025 8:10AM"
type input "******"
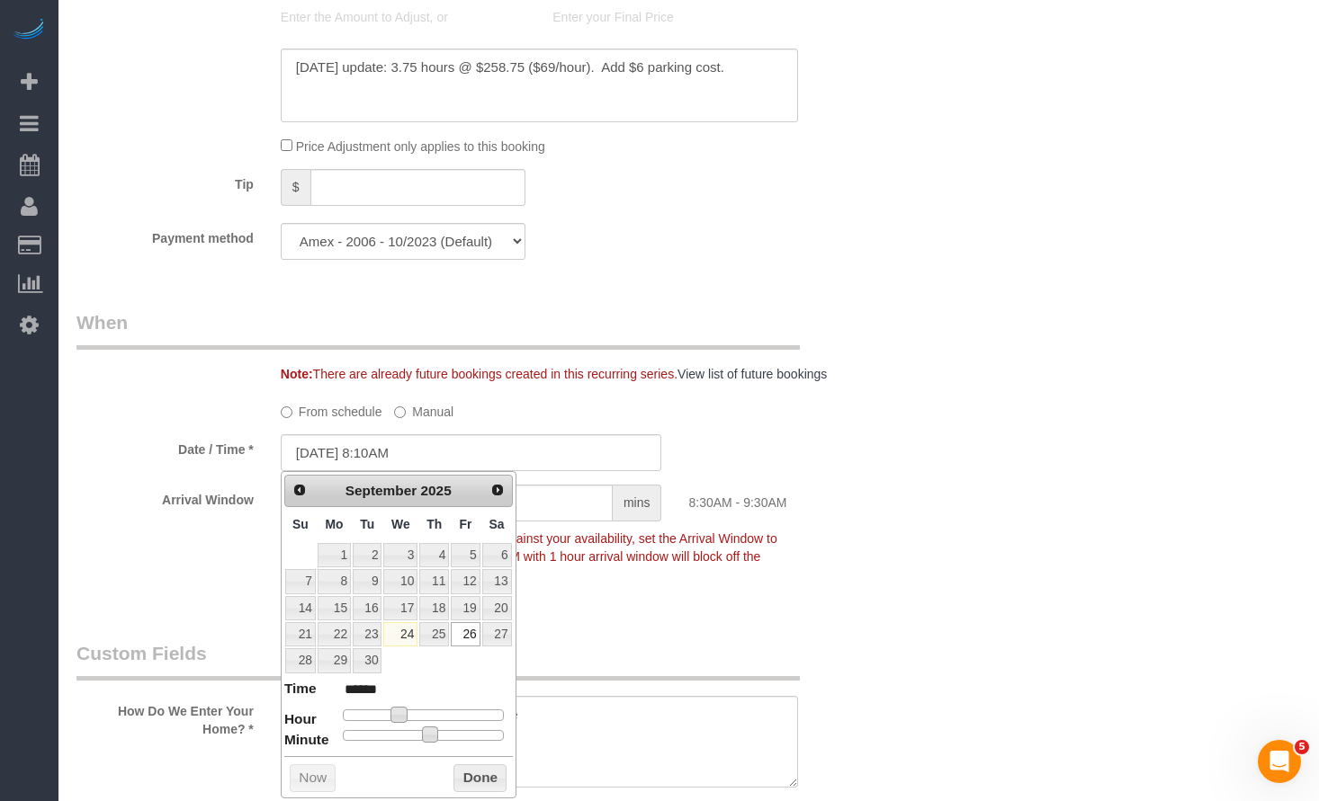
type input "09/26/2025 8:00AM"
type input "******"
drag, startPoint x: 429, startPoint y: 737, endPoint x: 316, endPoint y: 739, distance: 113.4
click at [316, 739] on dl "Time ****** Hour Minute Second Millisecond Microsecond Time Zone ***** ***** **…" at bounding box center [398, 710] width 228 height 62
click at [492, 782] on button "Done" at bounding box center [479, 779] width 53 height 29
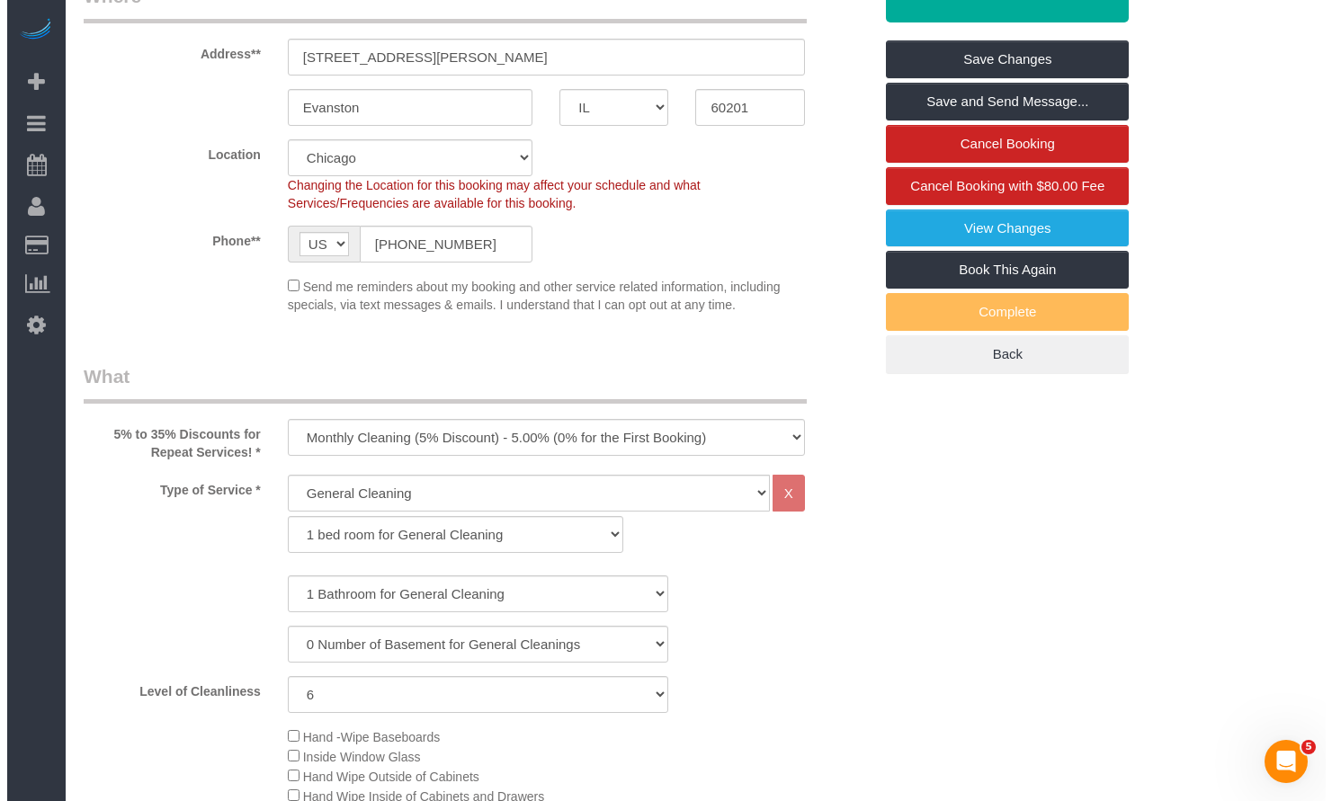
scroll to position [0, 0]
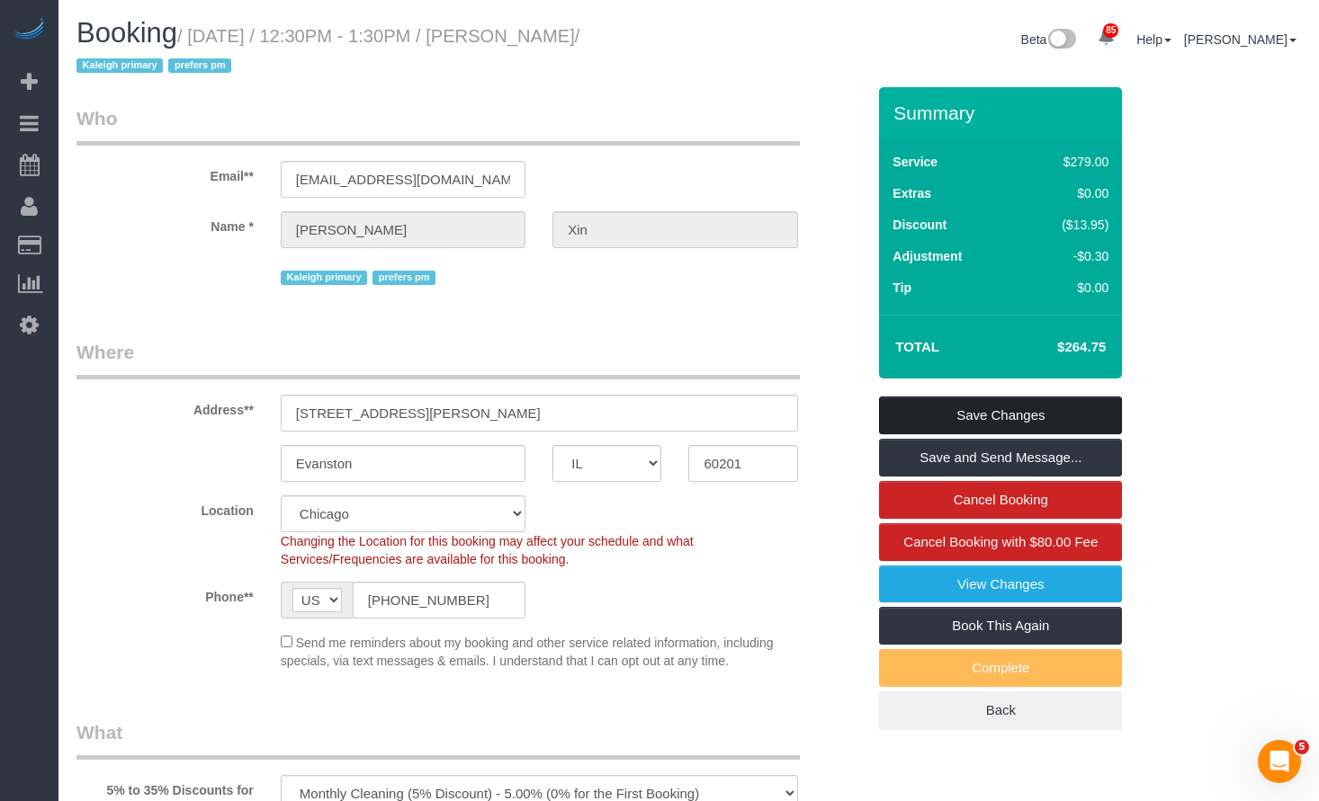
click at [1016, 420] on link "Save Changes" at bounding box center [1000, 416] width 243 height 38
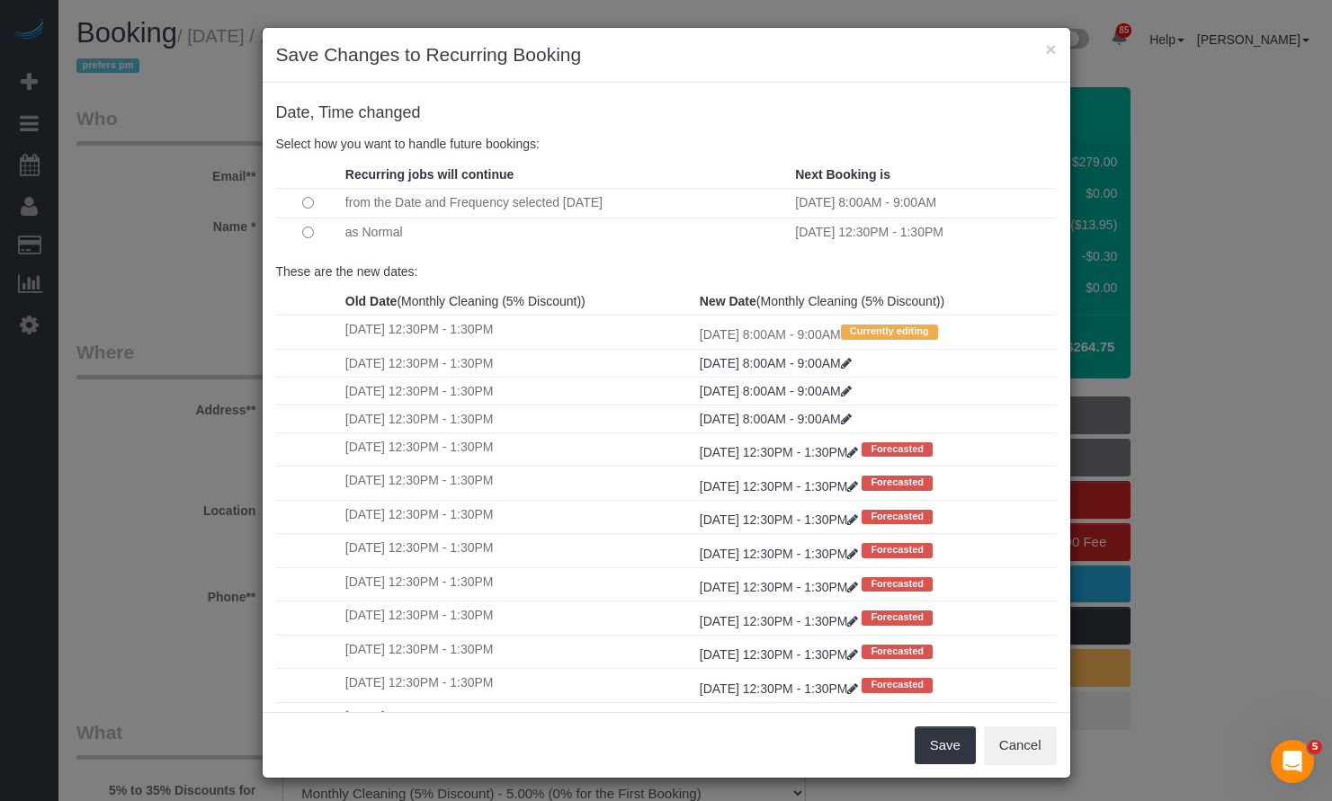
click at [367, 226] on td "as Normal" at bounding box center [566, 233] width 450 height 30
click at [931, 753] on button "Save" at bounding box center [945, 746] width 61 height 38
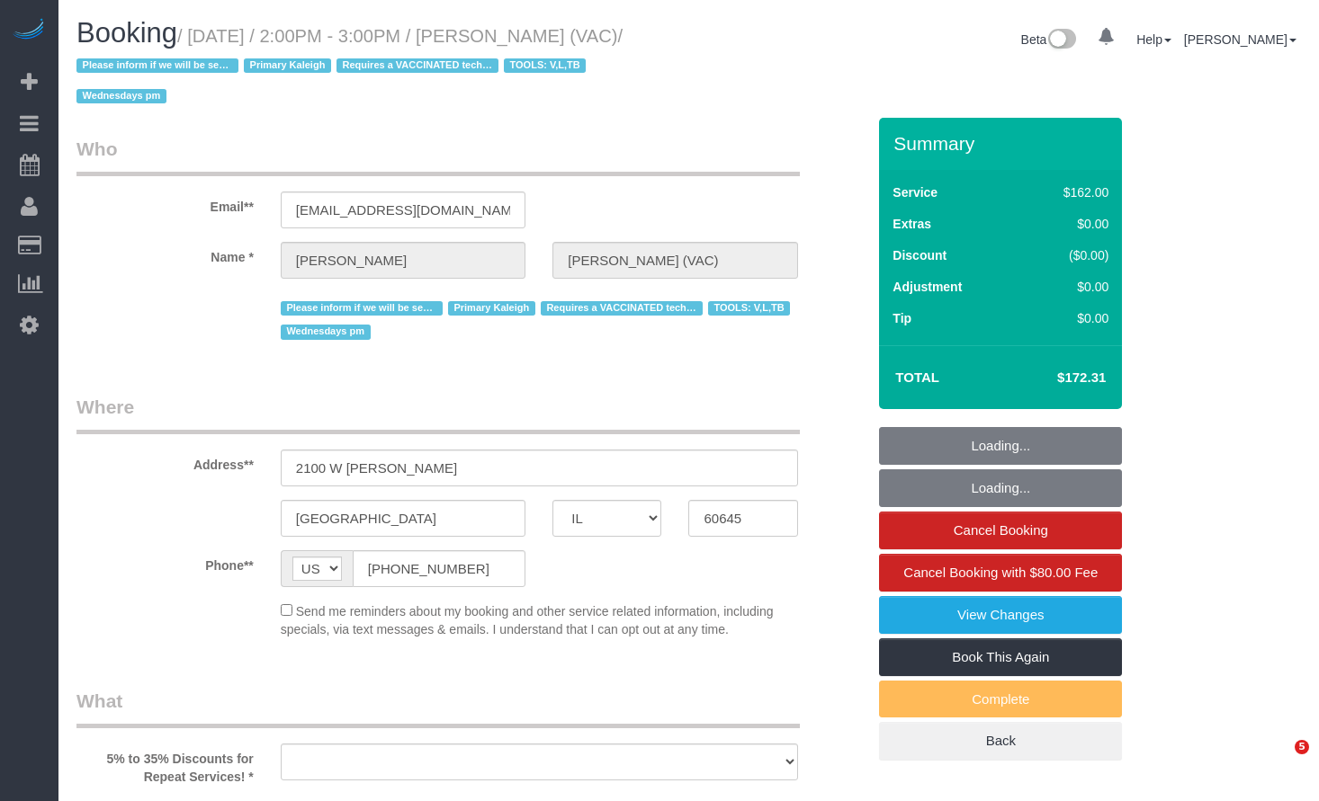
select select "IL"
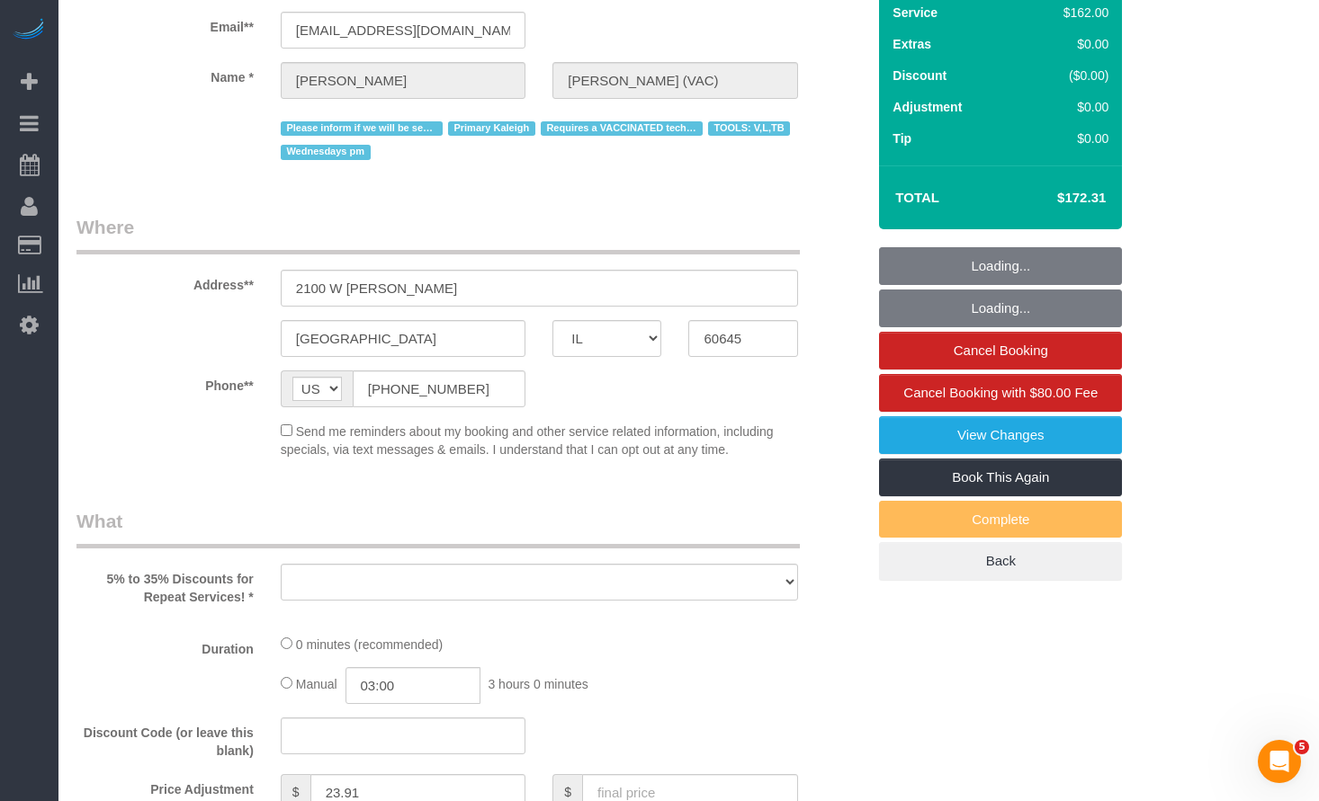
select select "object:838"
select select "string:fspay-476fb201-e6d9-4728-8801-de2793a1e30e"
select select "number:1"
select select "number:66"
select select "number:139"
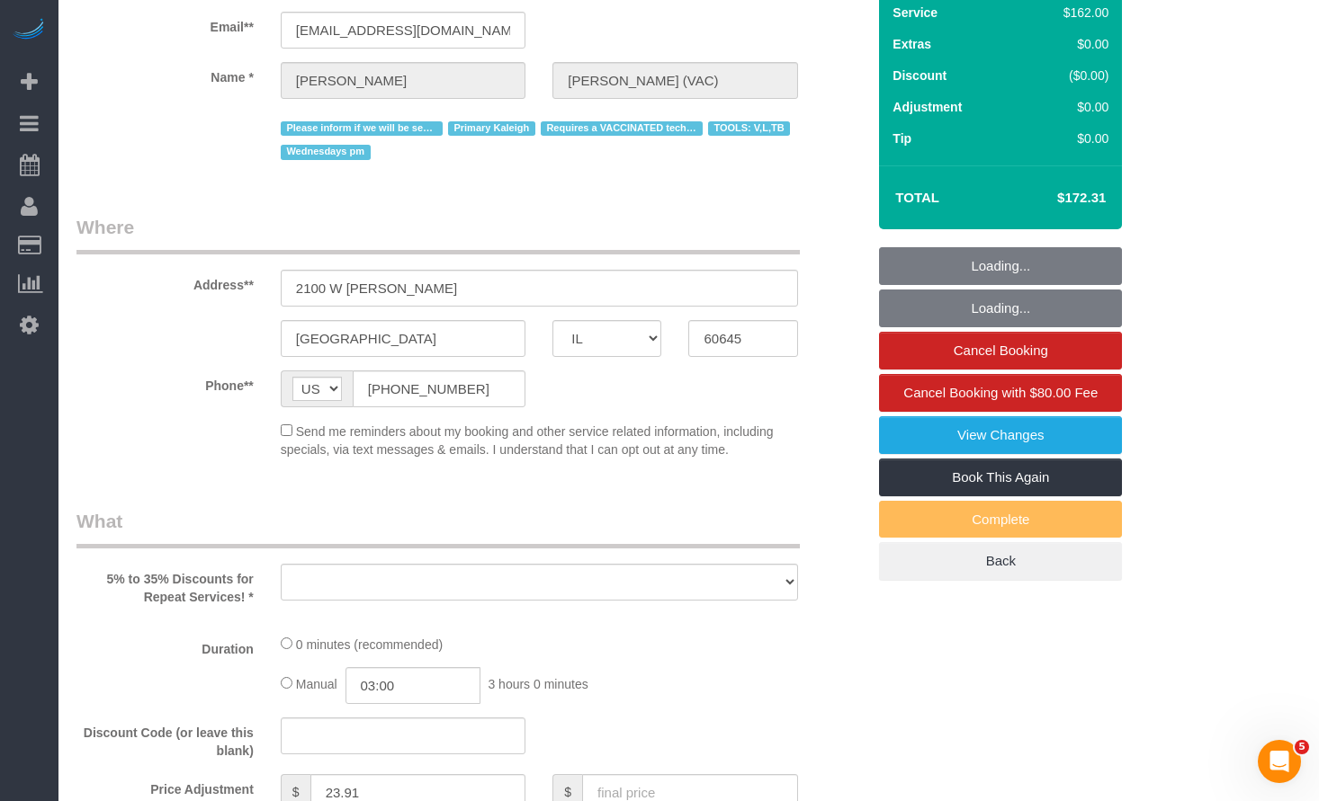
select select "number:107"
select select "number:98"
select select "number:141"
select select "number:143"
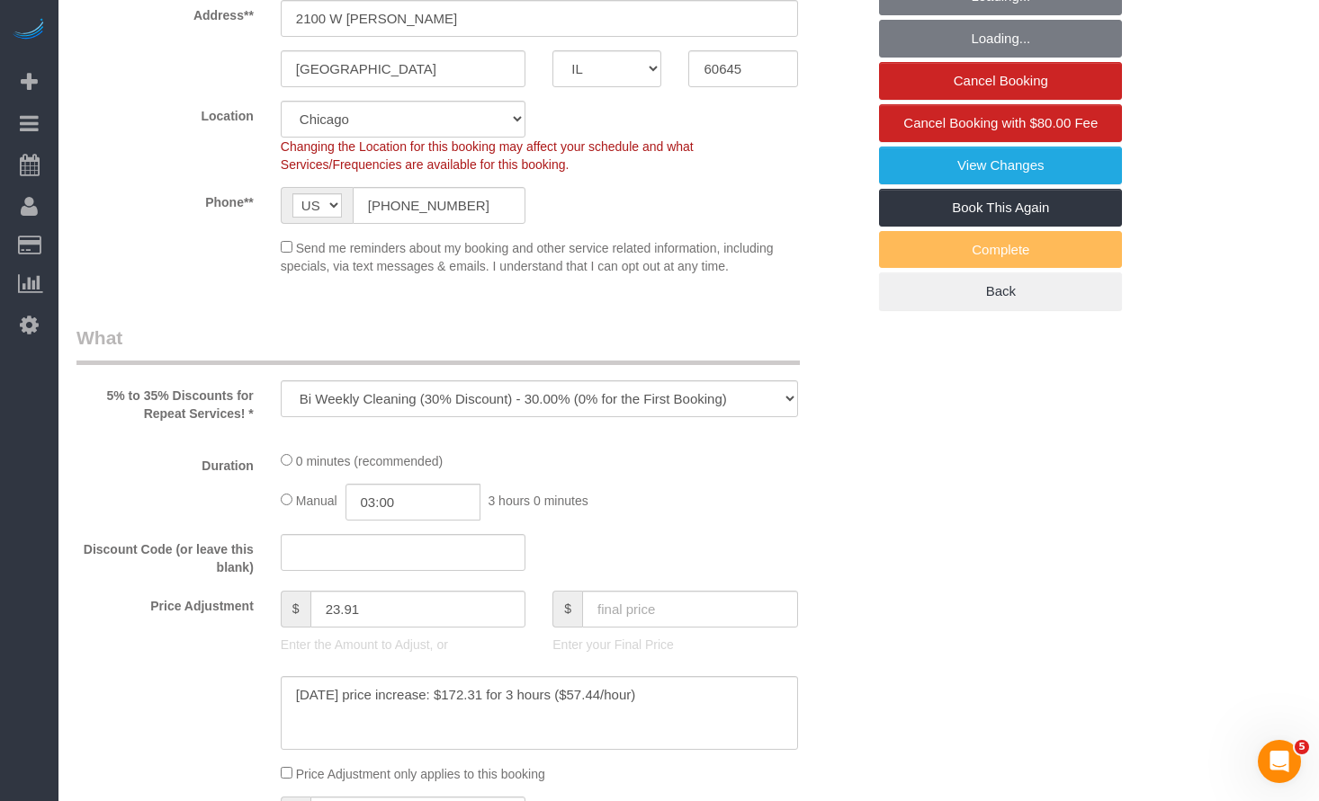
select select "object:1120"
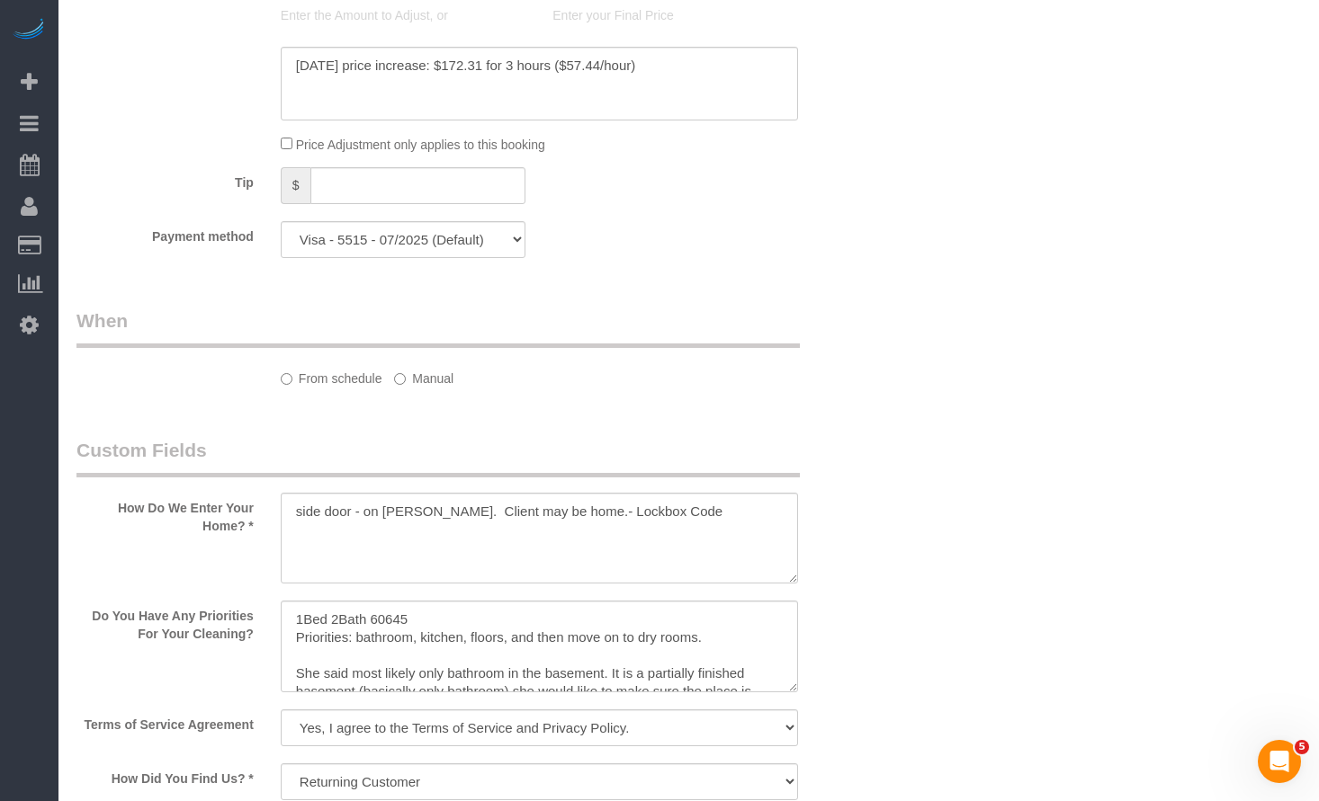
select select "6439"
select select "2"
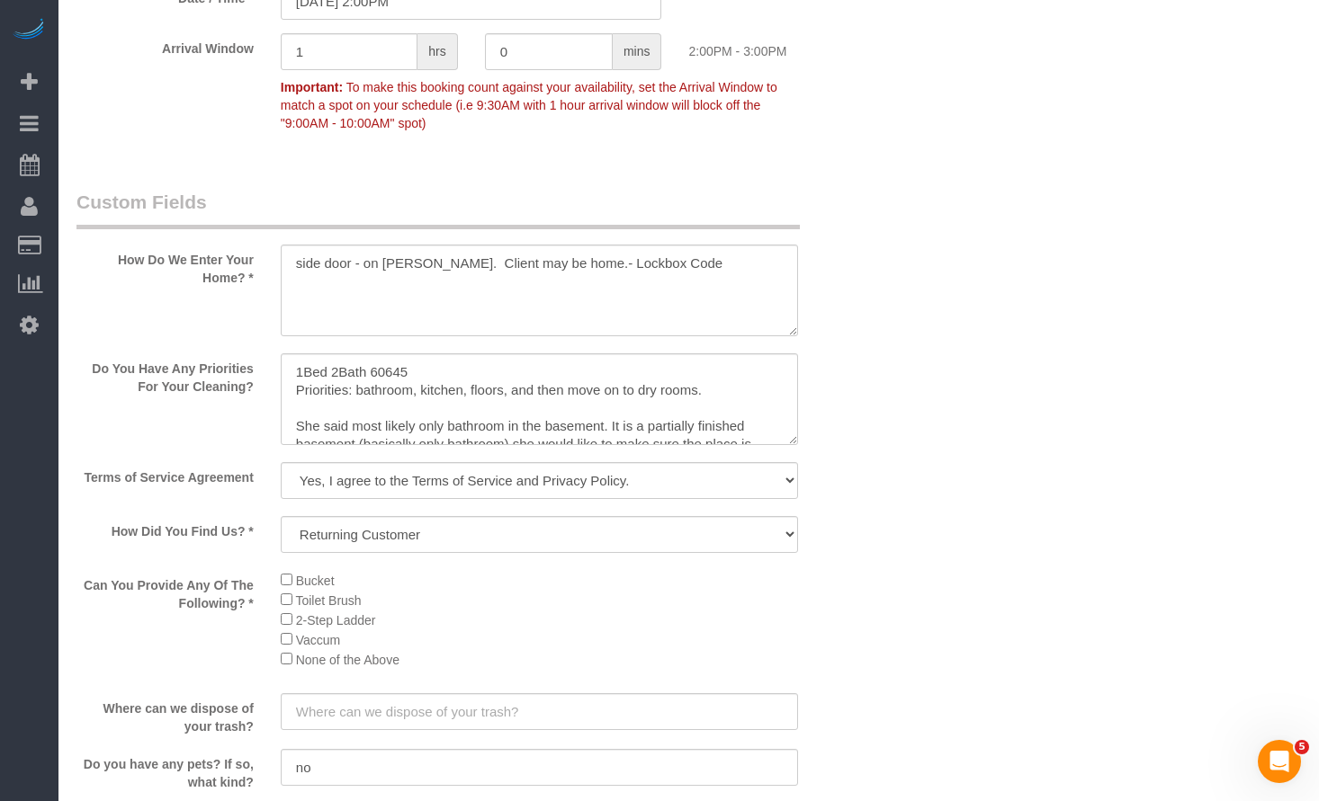
scroll to position [89, 0]
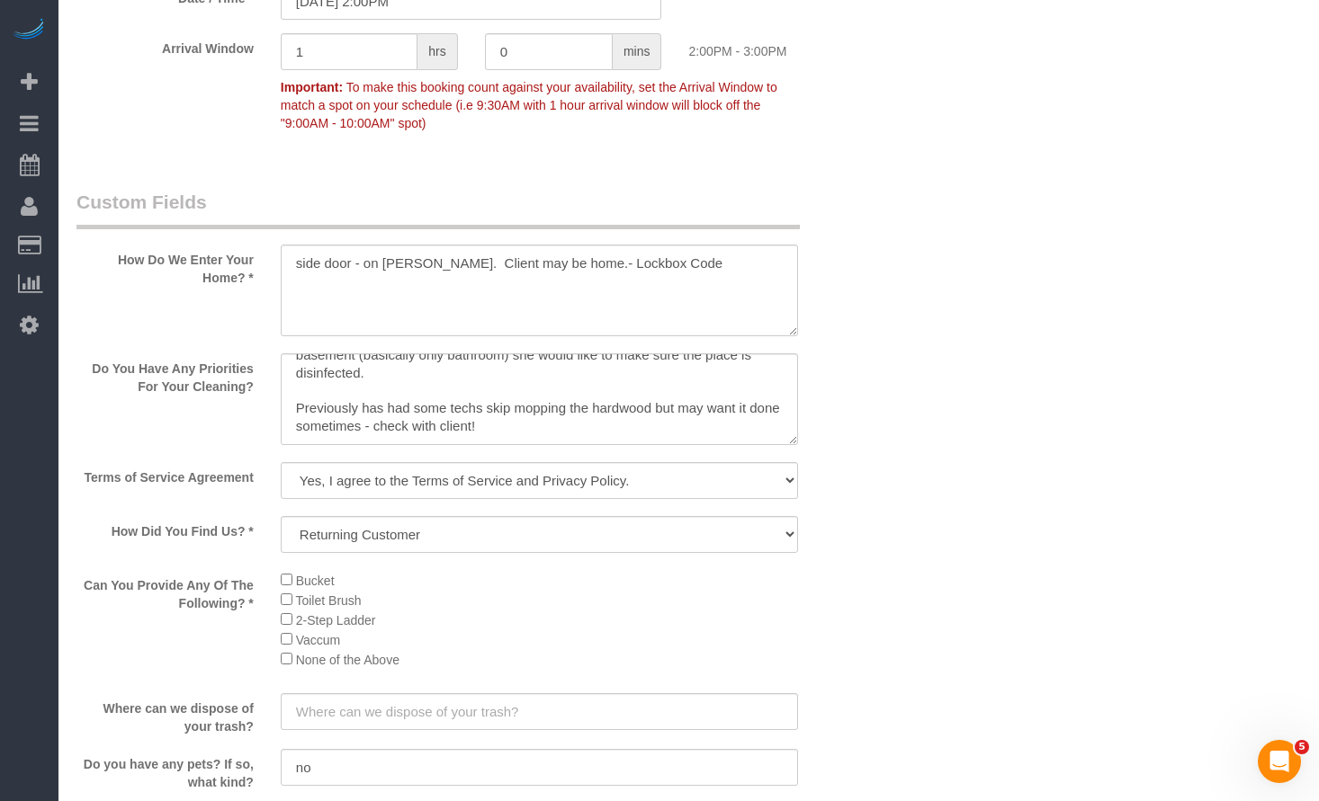
select select "2"
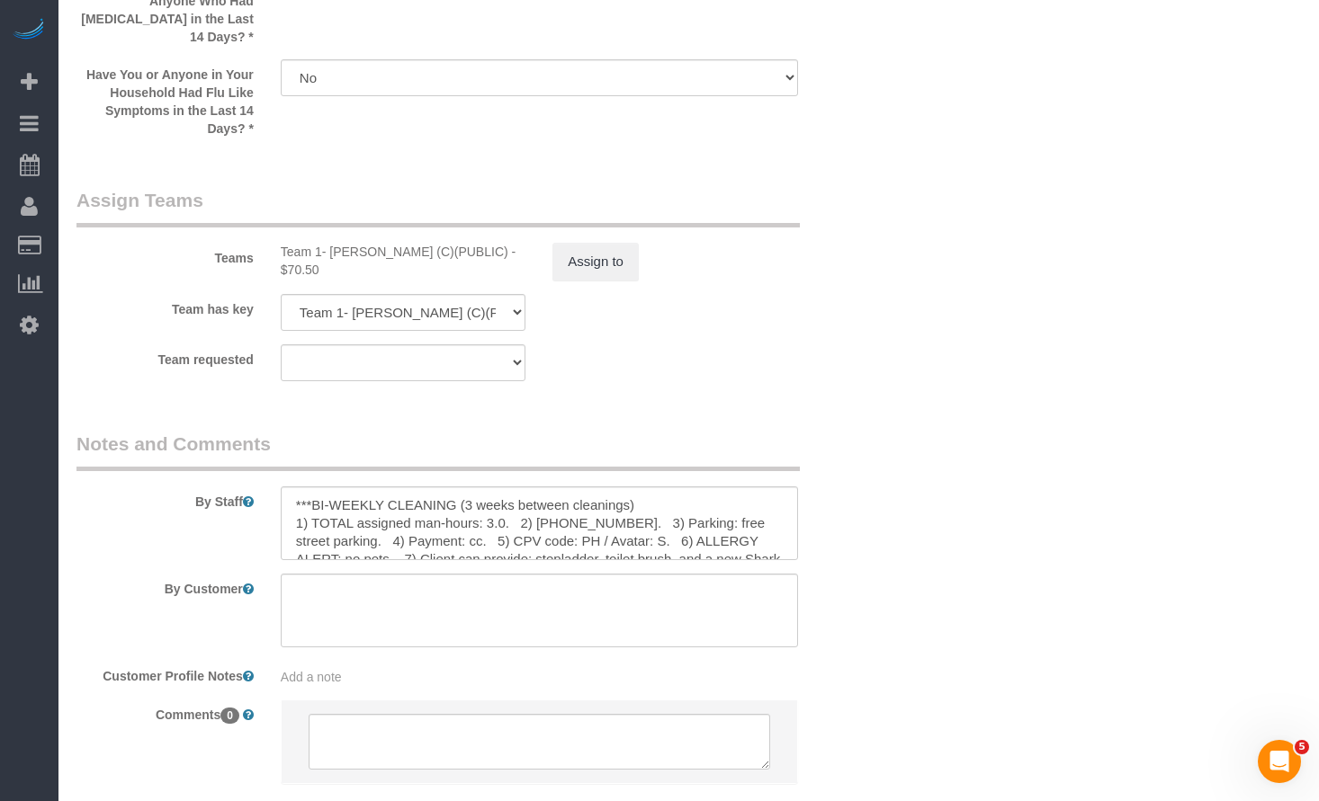
scroll to position [36, 0]
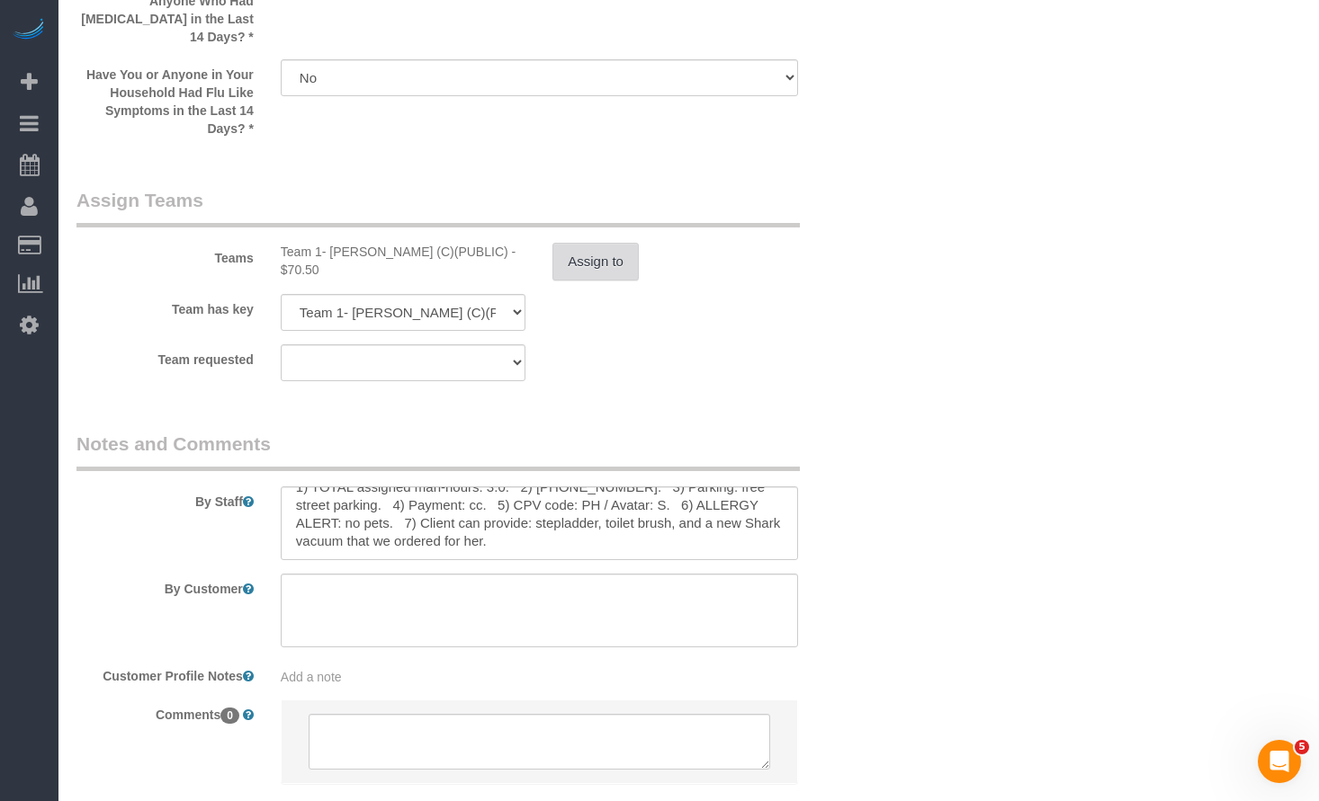
click at [584, 243] on button "Assign to" at bounding box center [595, 262] width 86 height 38
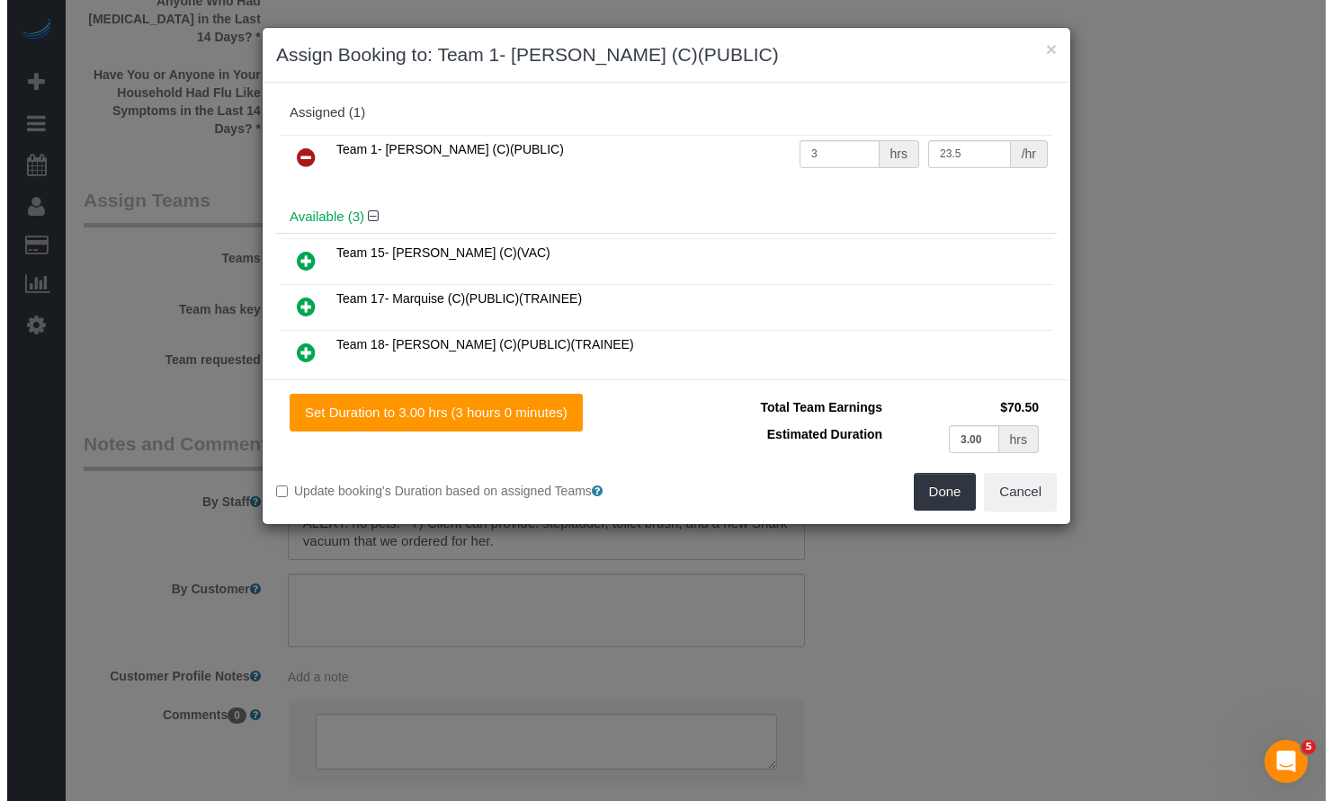
scroll to position [3065, 0]
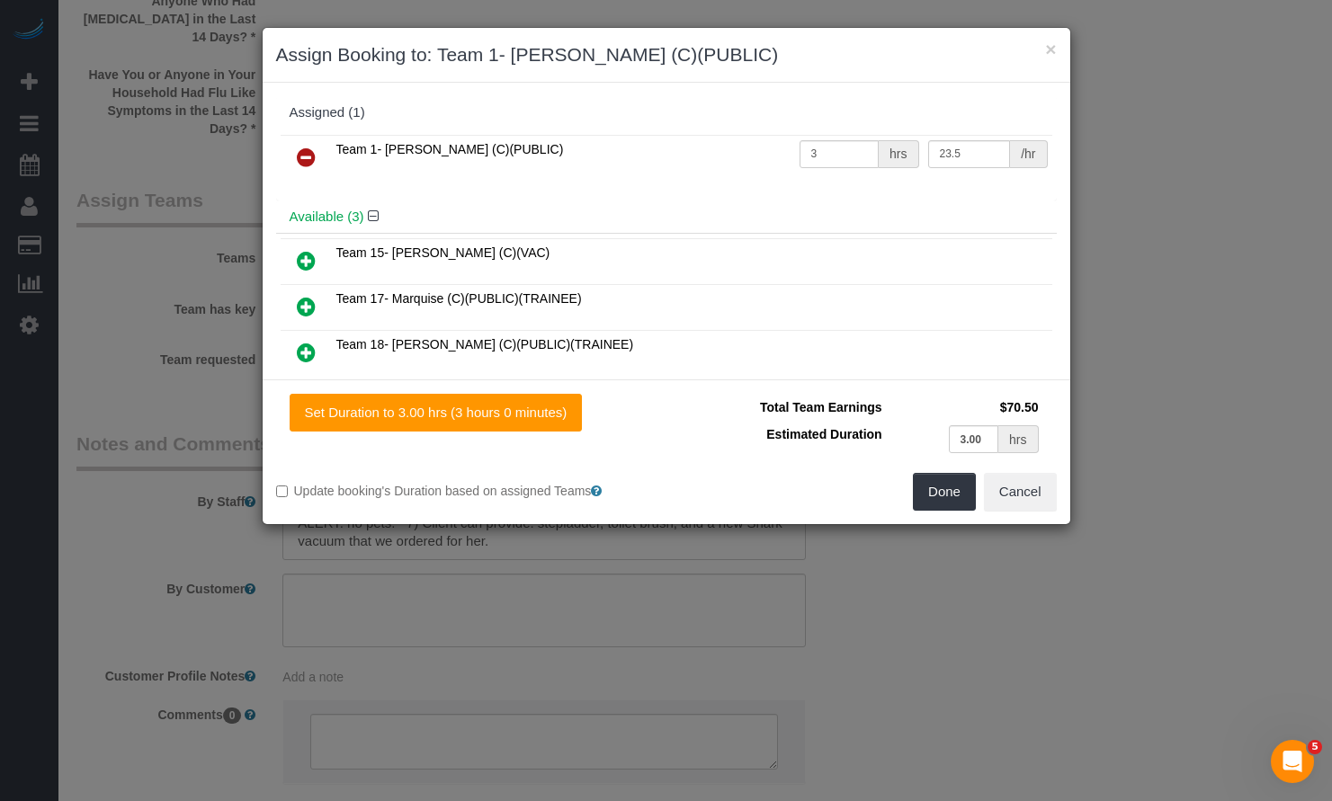
click at [1046, 62] on h3 "Assign Booking to: Team 1- Ariana (C)(PUBLIC)" at bounding box center [666, 54] width 781 height 27
click at [1052, 49] on button "×" at bounding box center [1050, 49] width 11 height 19
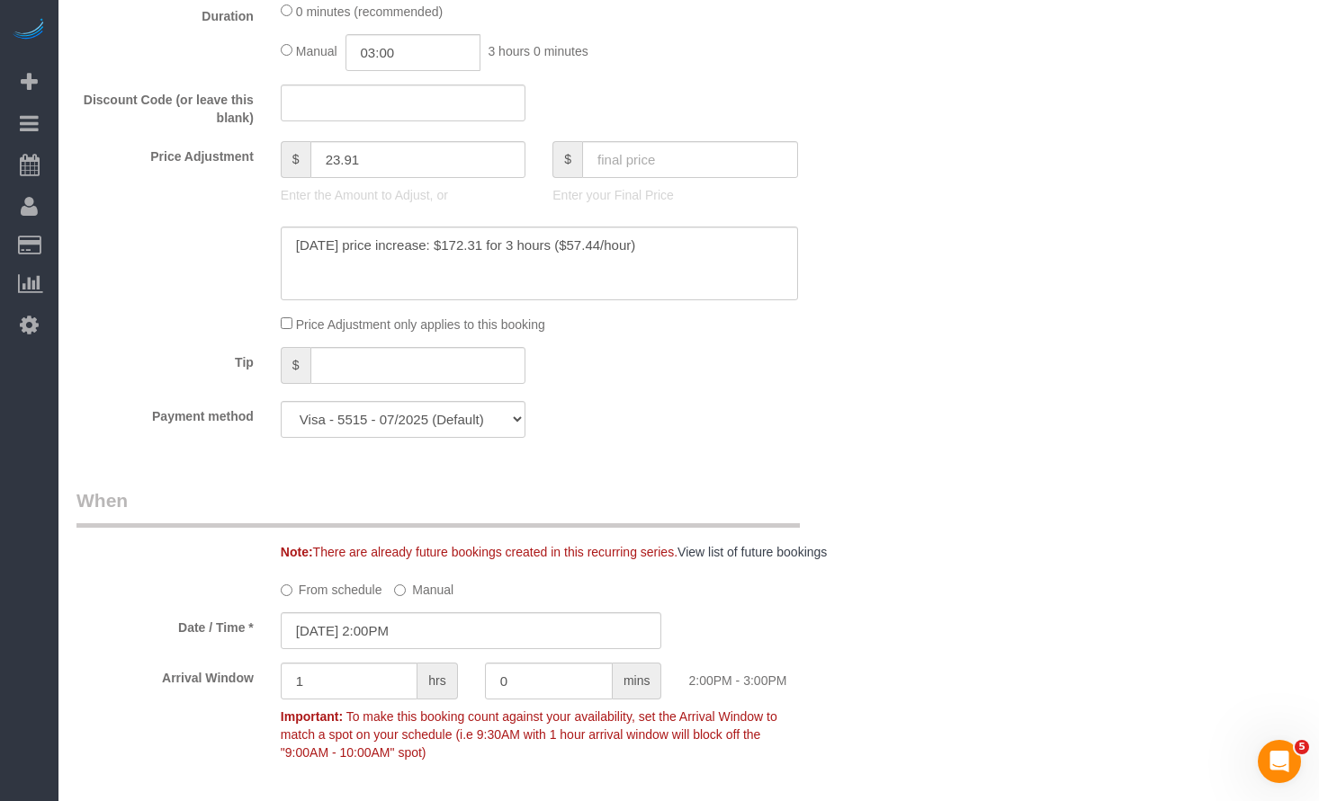
scroll to position [1537, 0]
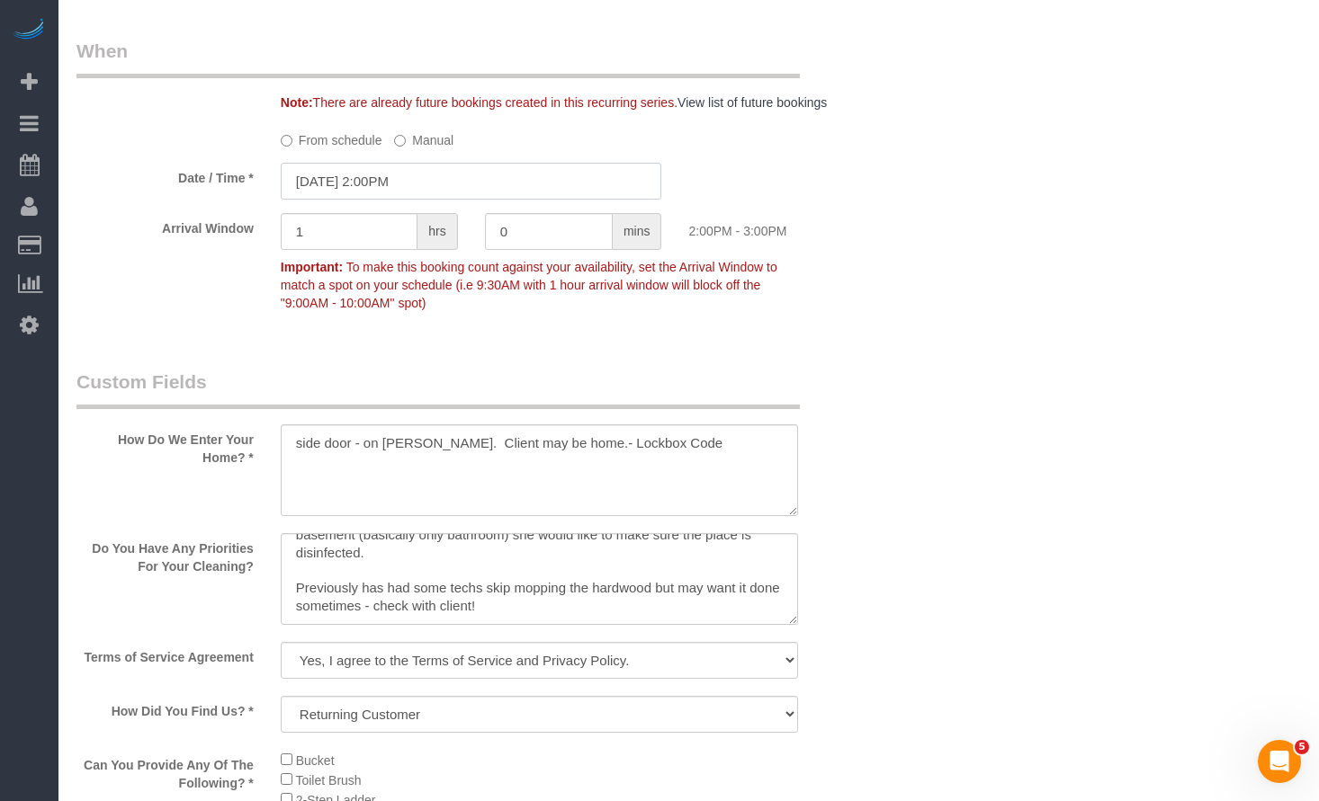
click at [446, 188] on input "09/25/2025 2:00PM" at bounding box center [471, 181] width 381 height 37
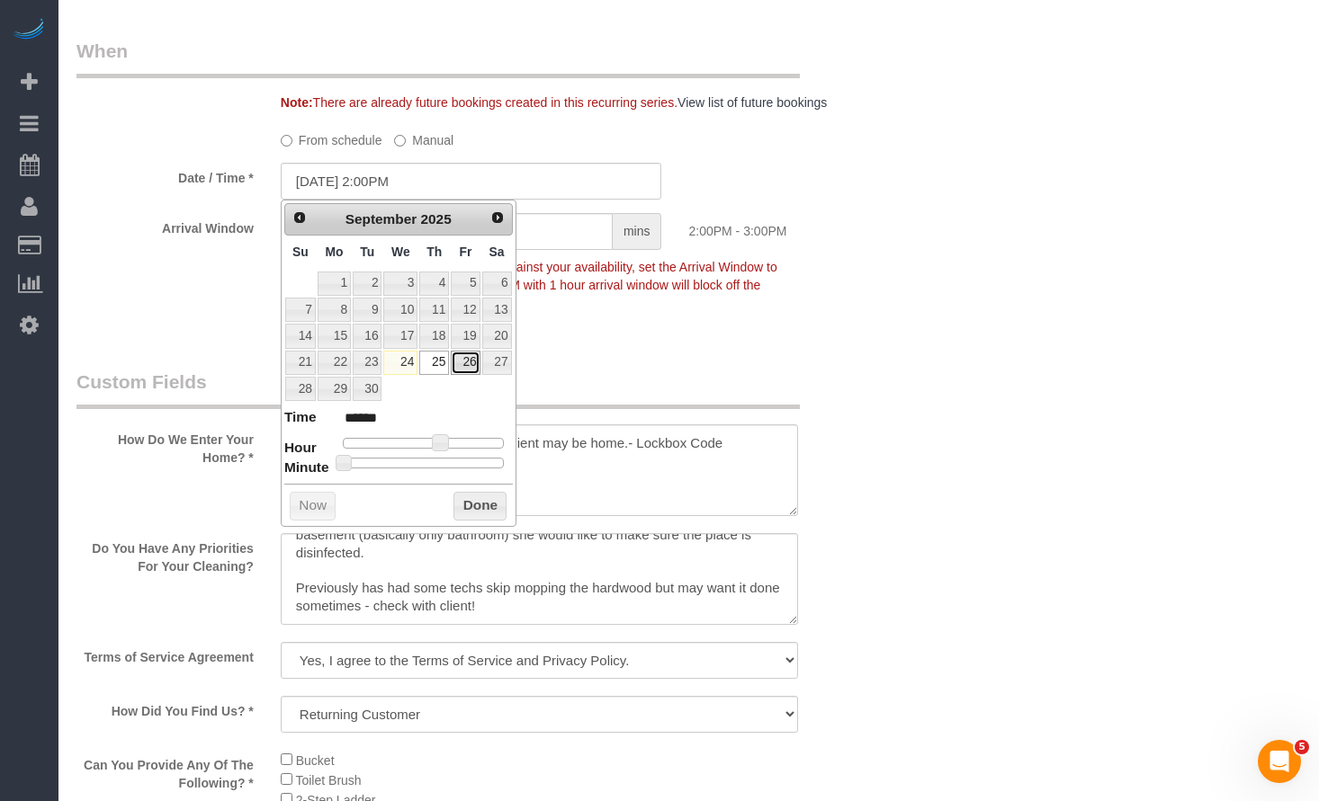
click at [475, 371] on link "26" at bounding box center [465, 363] width 29 height 24
type input "09/26/2025 2:00PM"
click at [479, 501] on button "Done" at bounding box center [479, 506] width 53 height 29
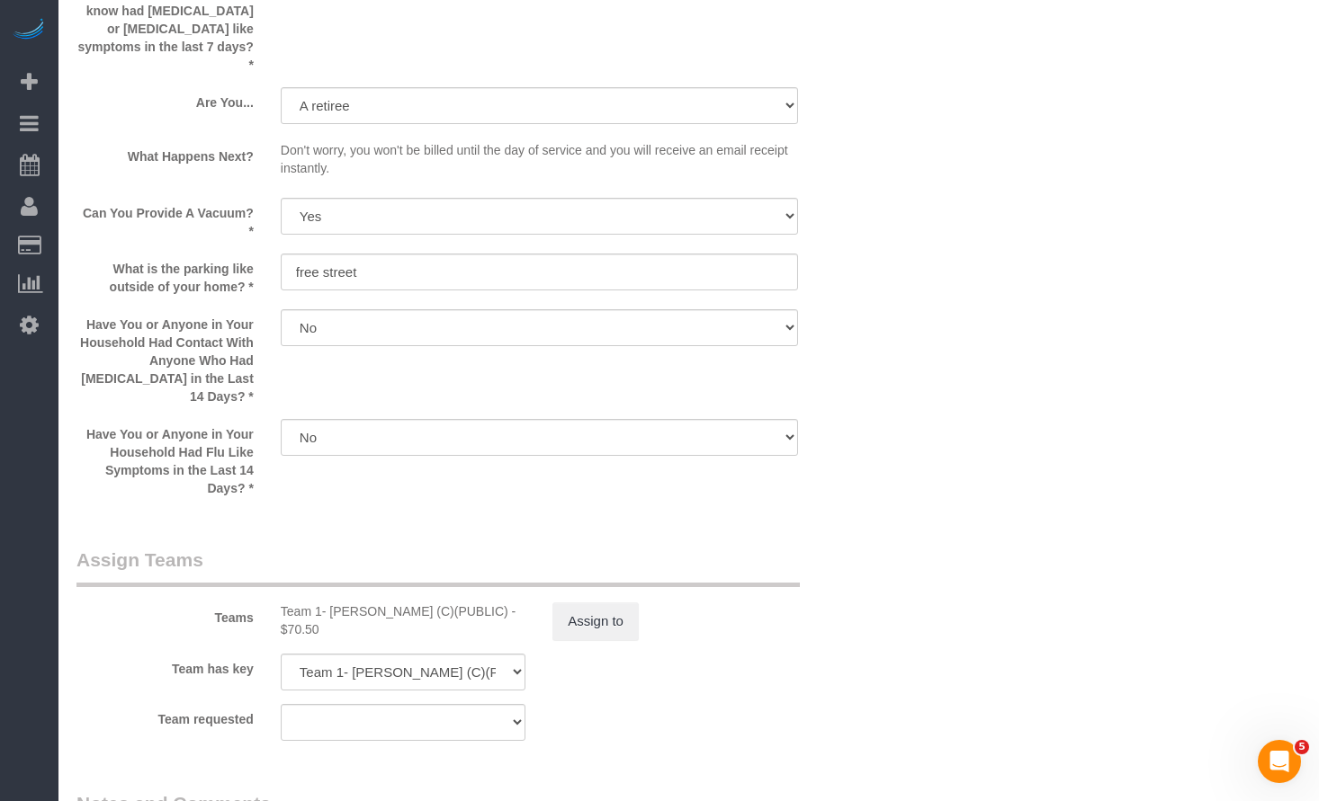
scroll to position [3164, 0]
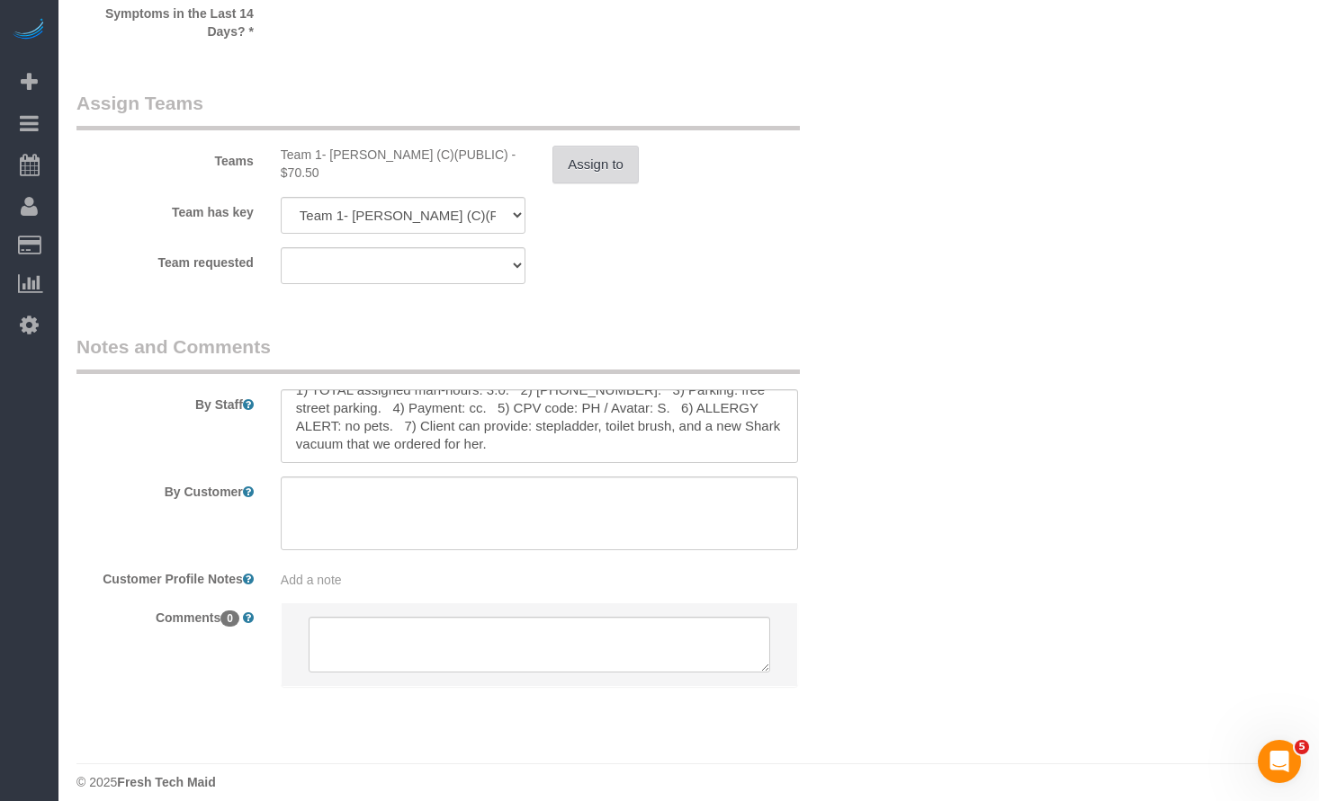
click at [618, 162] on button "Assign to" at bounding box center [595, 165] width 86 height 38
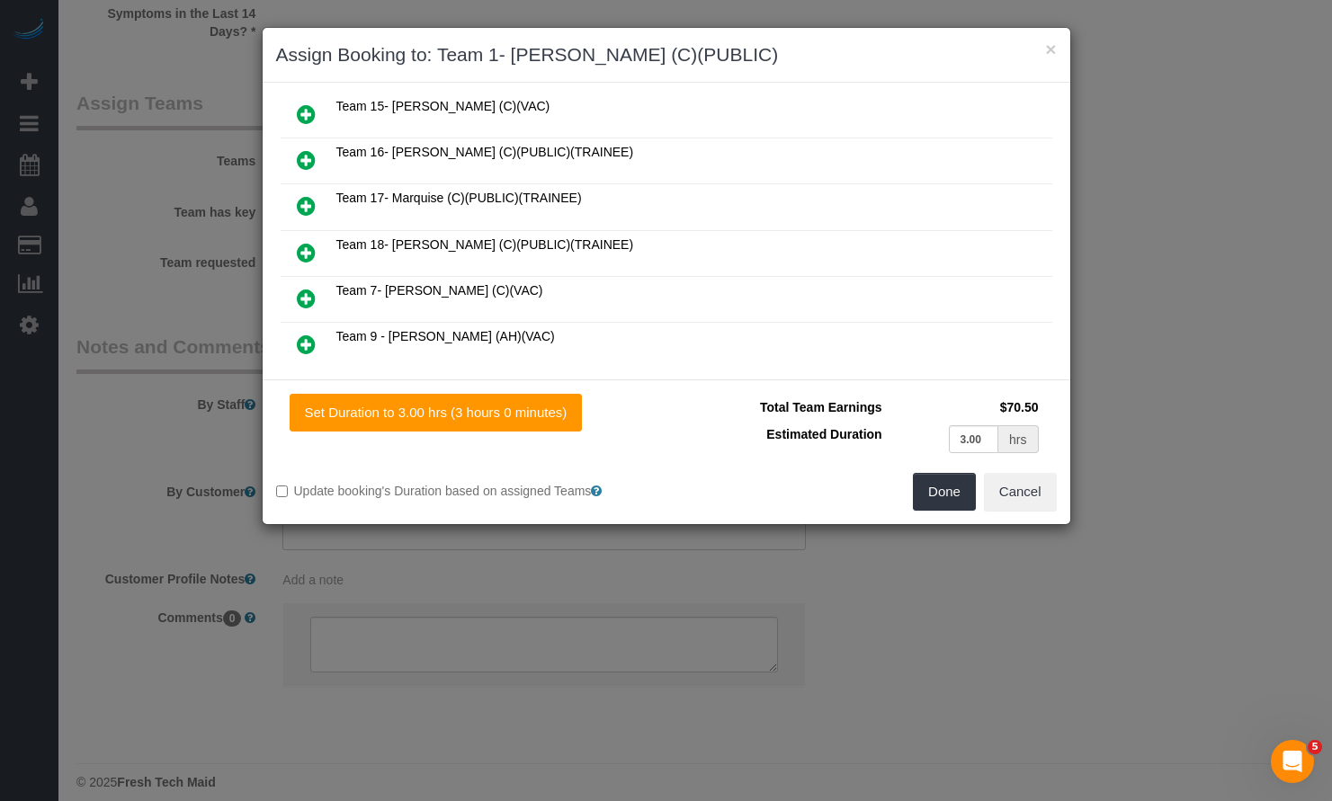
scroll to position [85, 0]
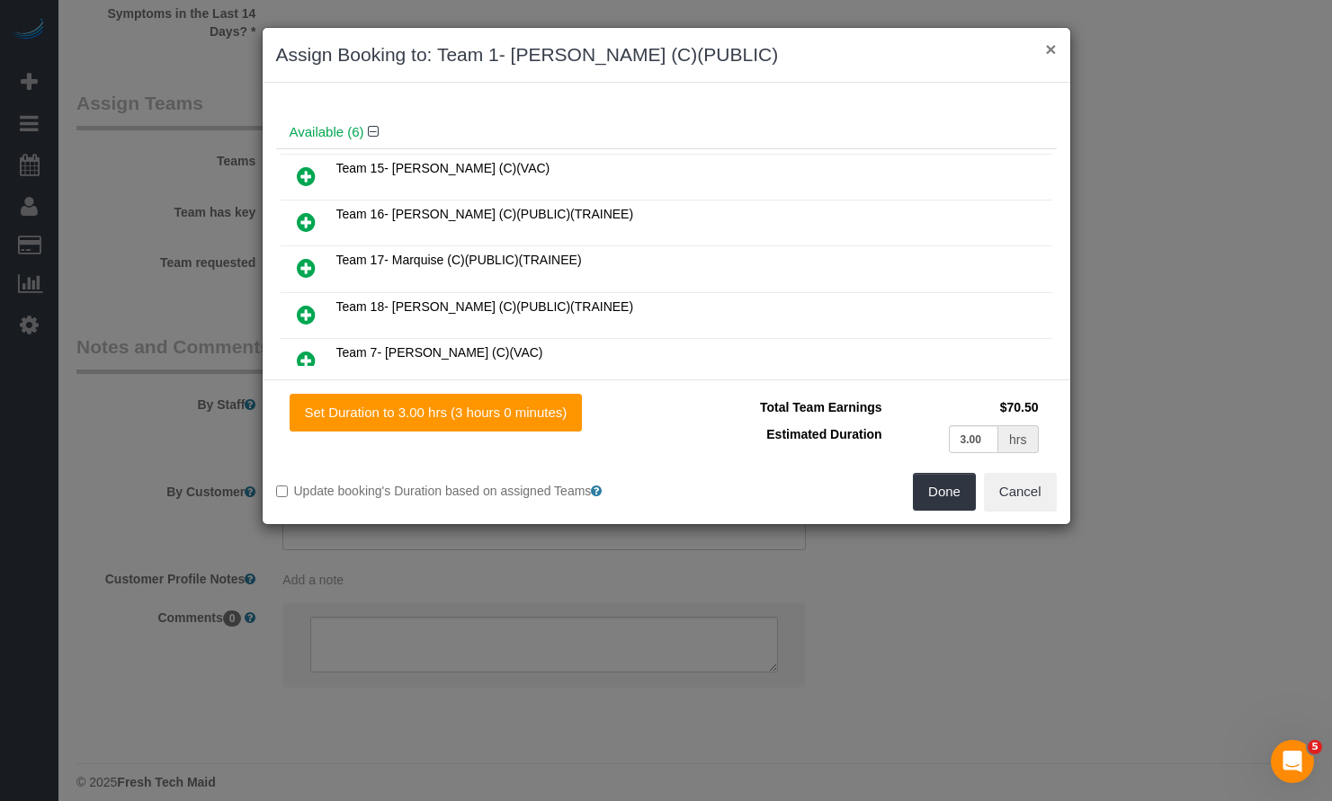
click at [1053, 49] on button "×" at bounding box center [1050, 49] width 11 height 19
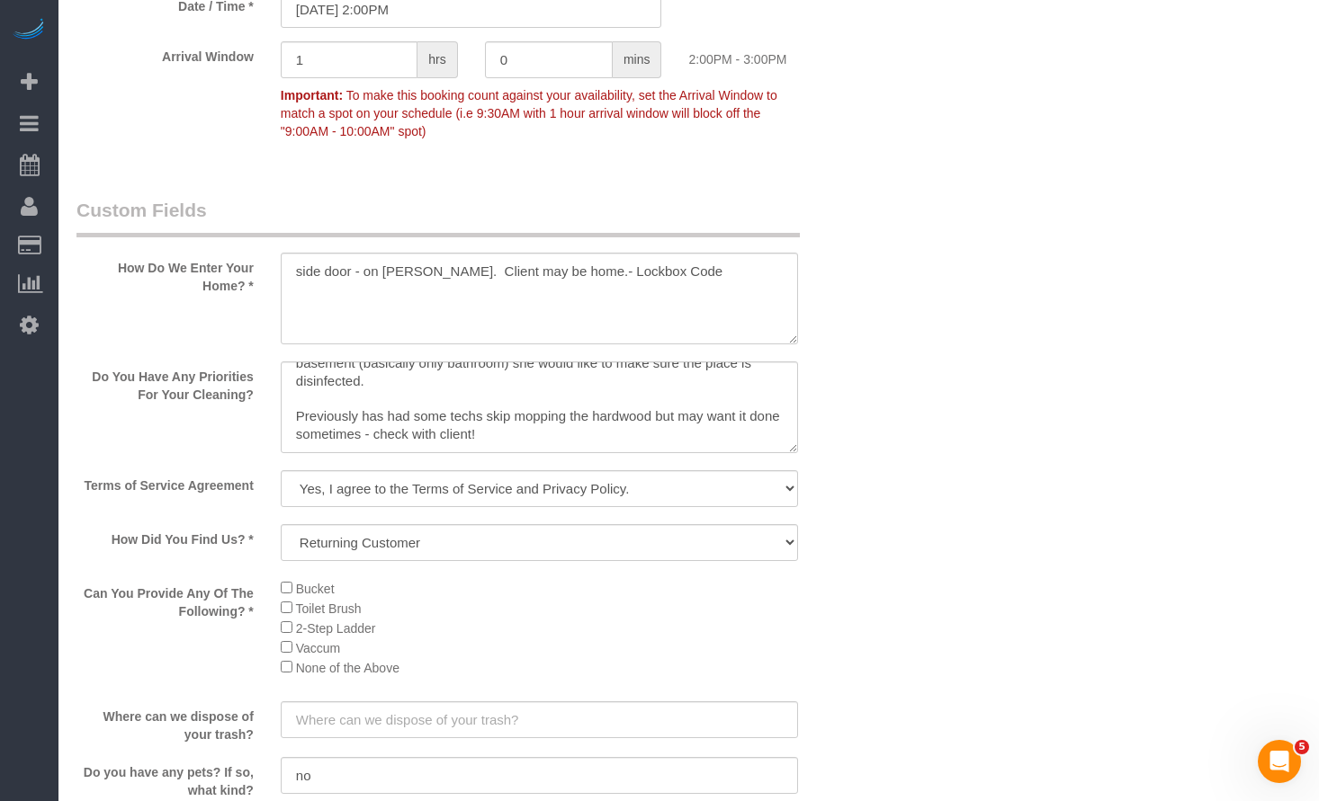
scroll to position [1529, 0]
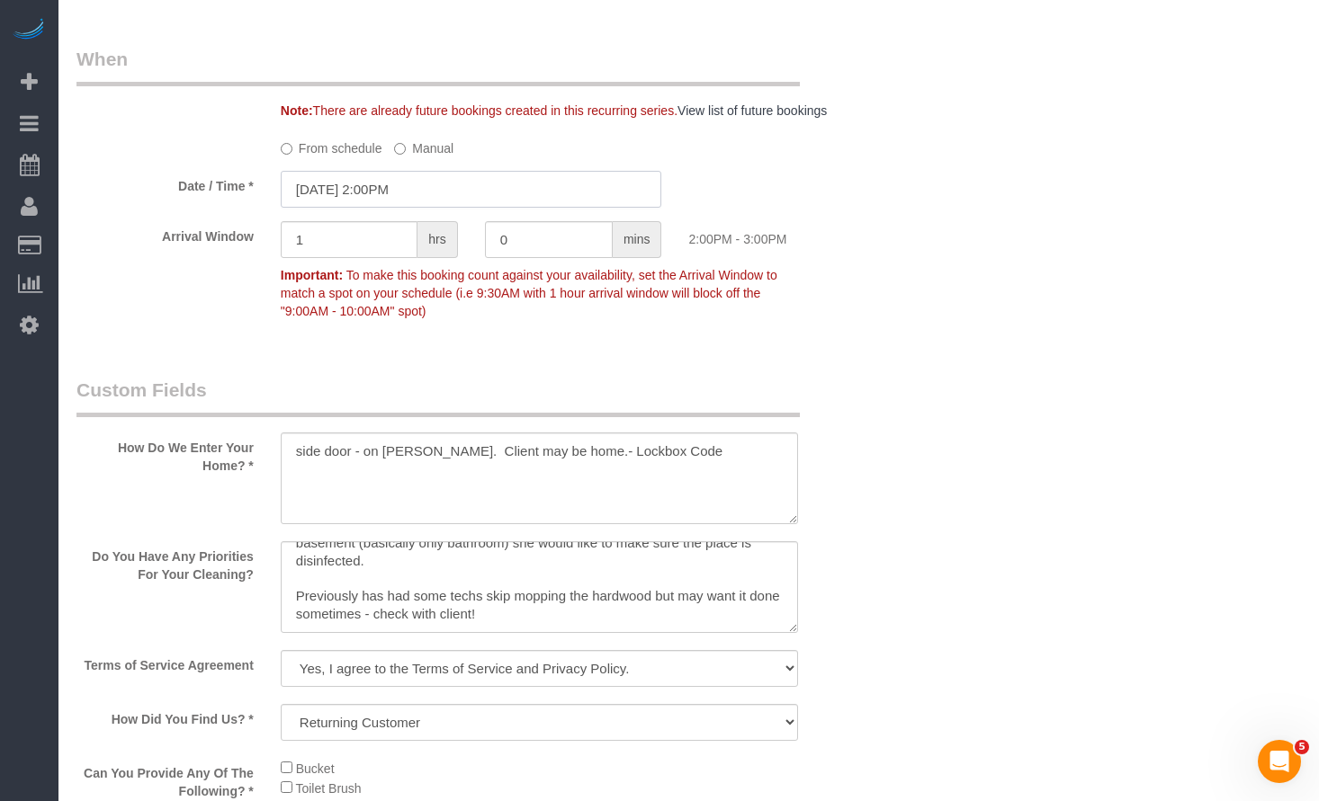
click at [416, 187] on input "09/26/2025 2:00PM" at bounding box center [471, 189] width 381 height 37
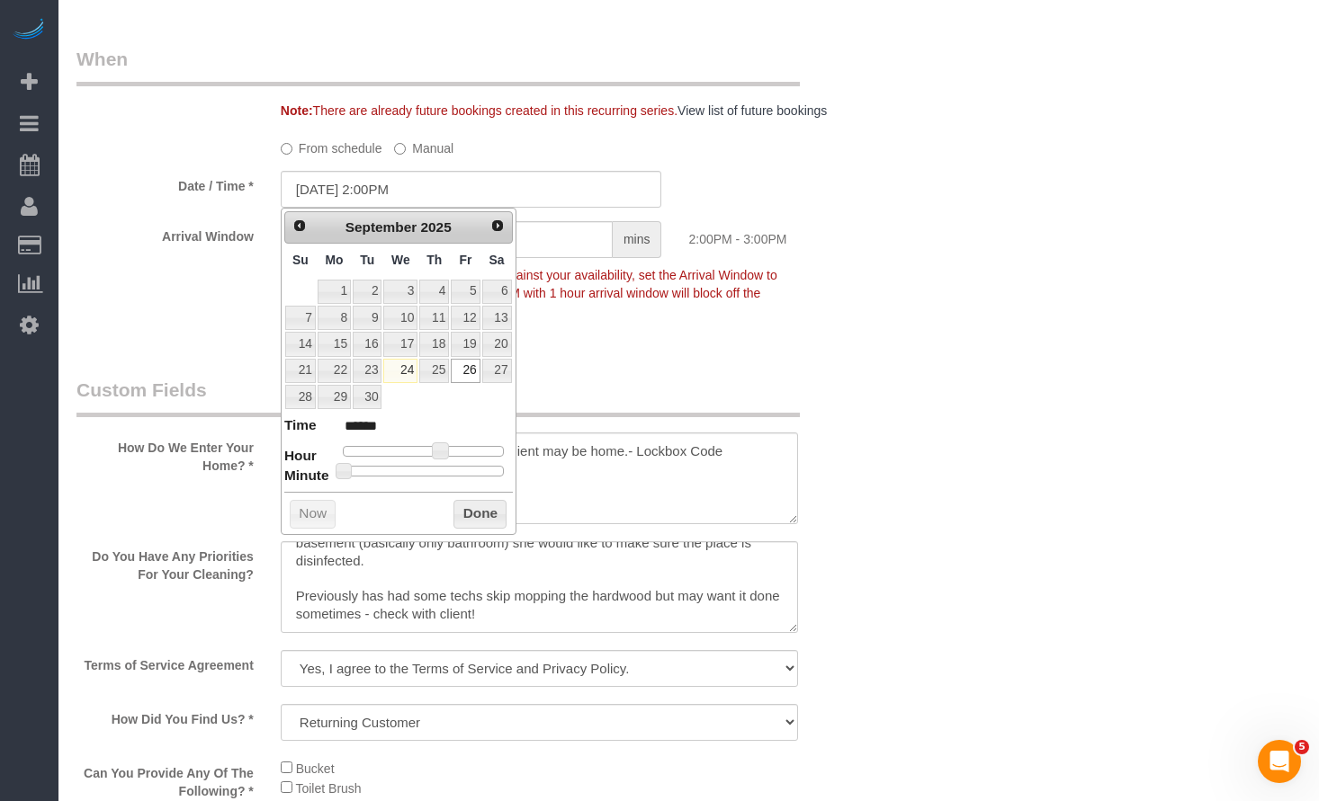
click at [956, 204] on div "Who Email** vycurtis@att.net Name * Vicki Curtis (VAC) Please inform if we will…" at bounding box center [688, 489] width 1224 height 3800
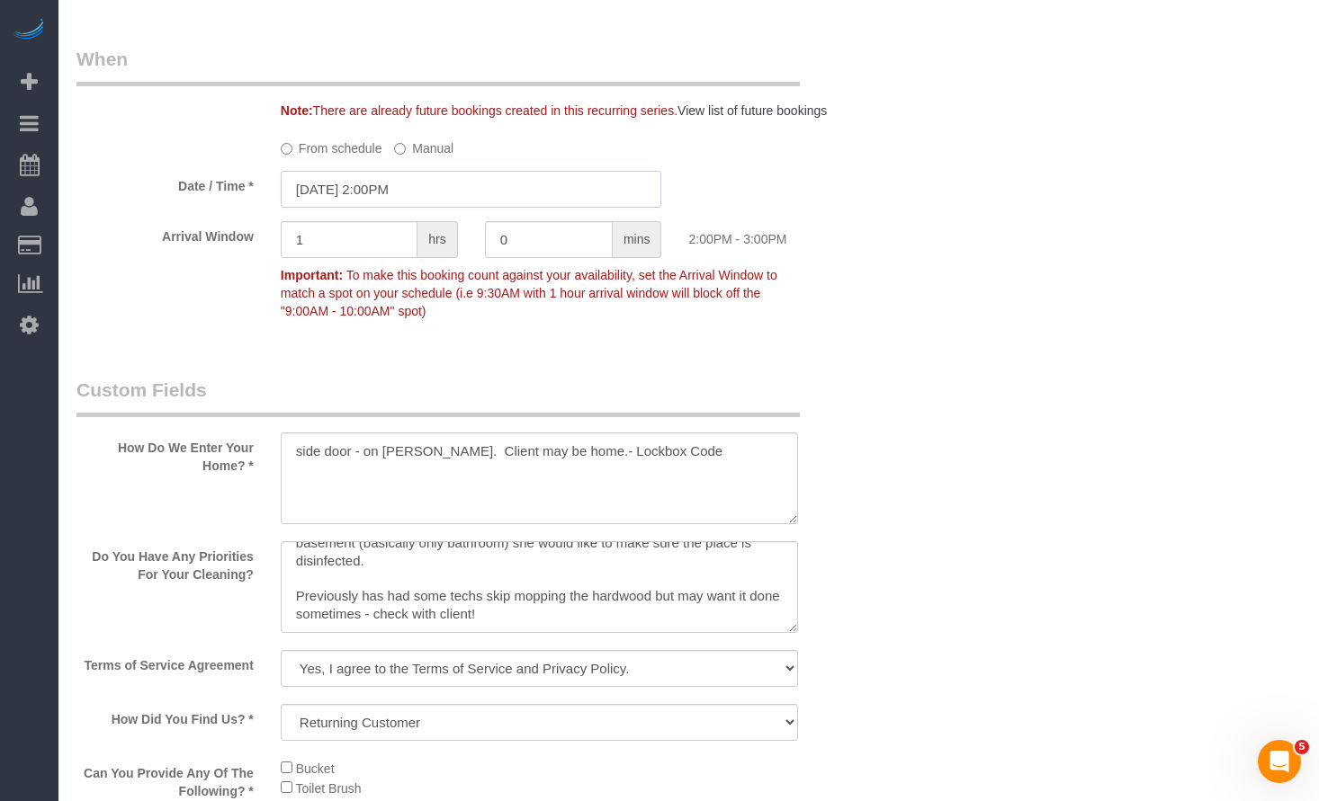
click at [465, 178] on input "09/26/2025 2:00PM" at bounding box center [471, 189] width 381 height 37
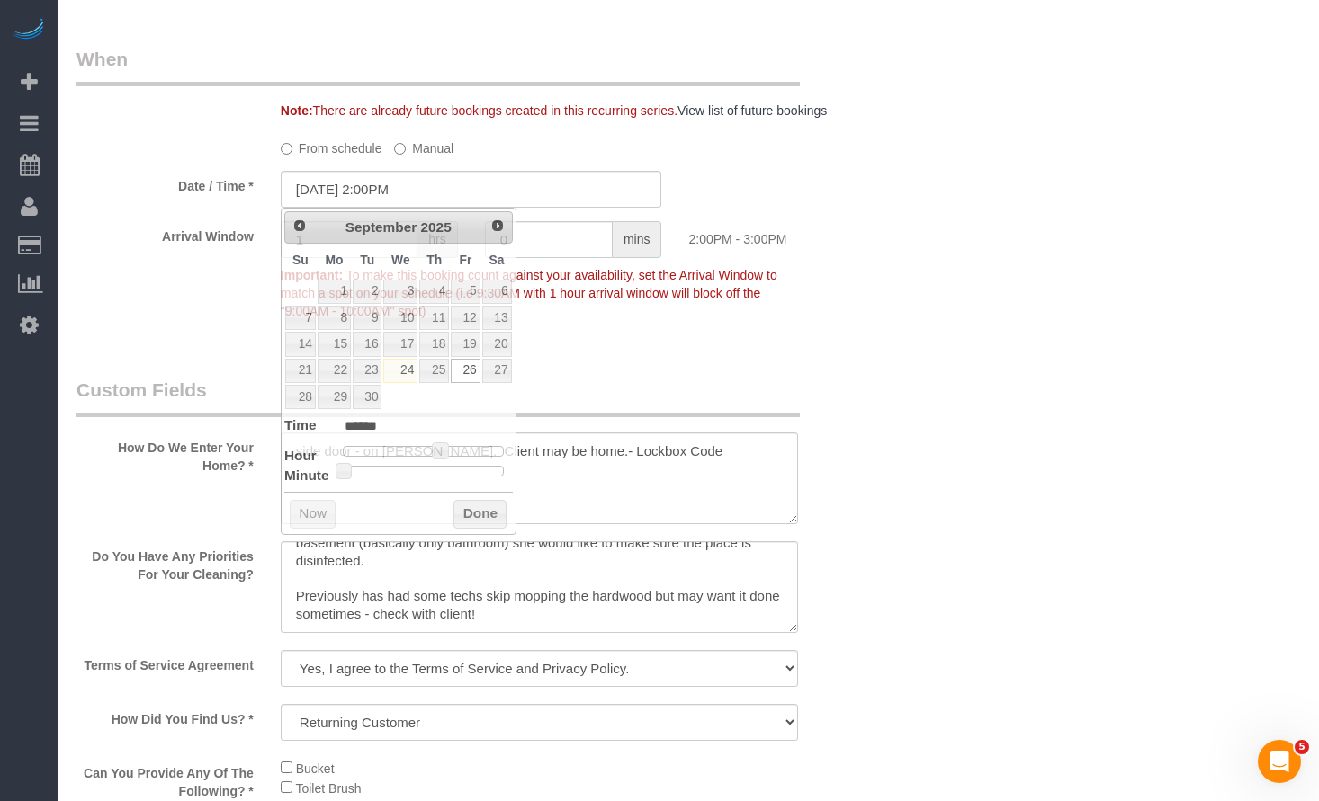
click at [918, 184] on div "Who Email** vycurtis@att.net Name * Vicki Curtis (VAC) Please inform if we will…" at bounding box center [688, 489] width 1224 height 3800
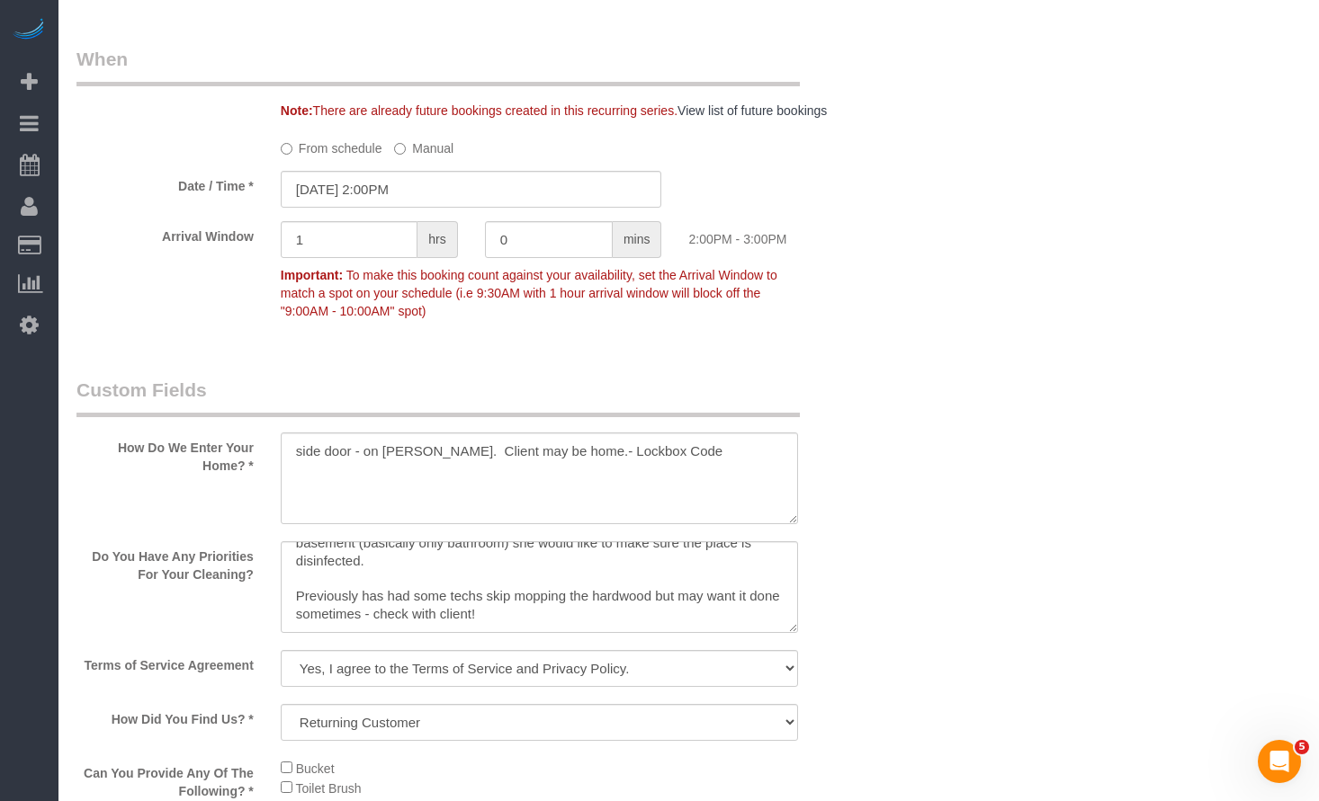
click at [1092, 230] on div "Who Email** vycurtis@att.net Name * Vicki Curtis (VAC) Please inform if we will…" at bounding box center [688, 489] width 1224 height 3800
click at [445, 180] on input "09/26/2025 2:00PM" at bounding box center [471, 189] width 381 height 37
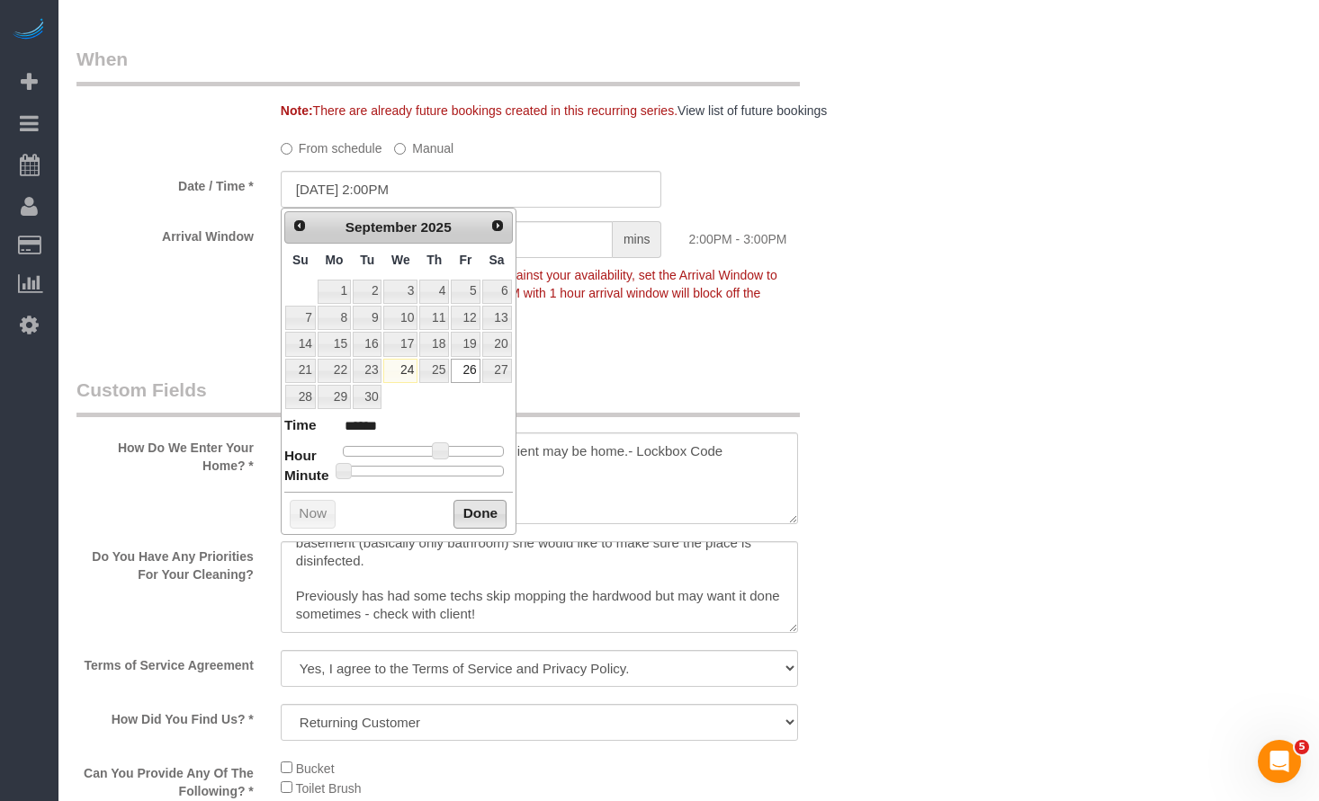
click at [477, 508] on button "Done" at bounding box center [479, 514] width 53 height 29
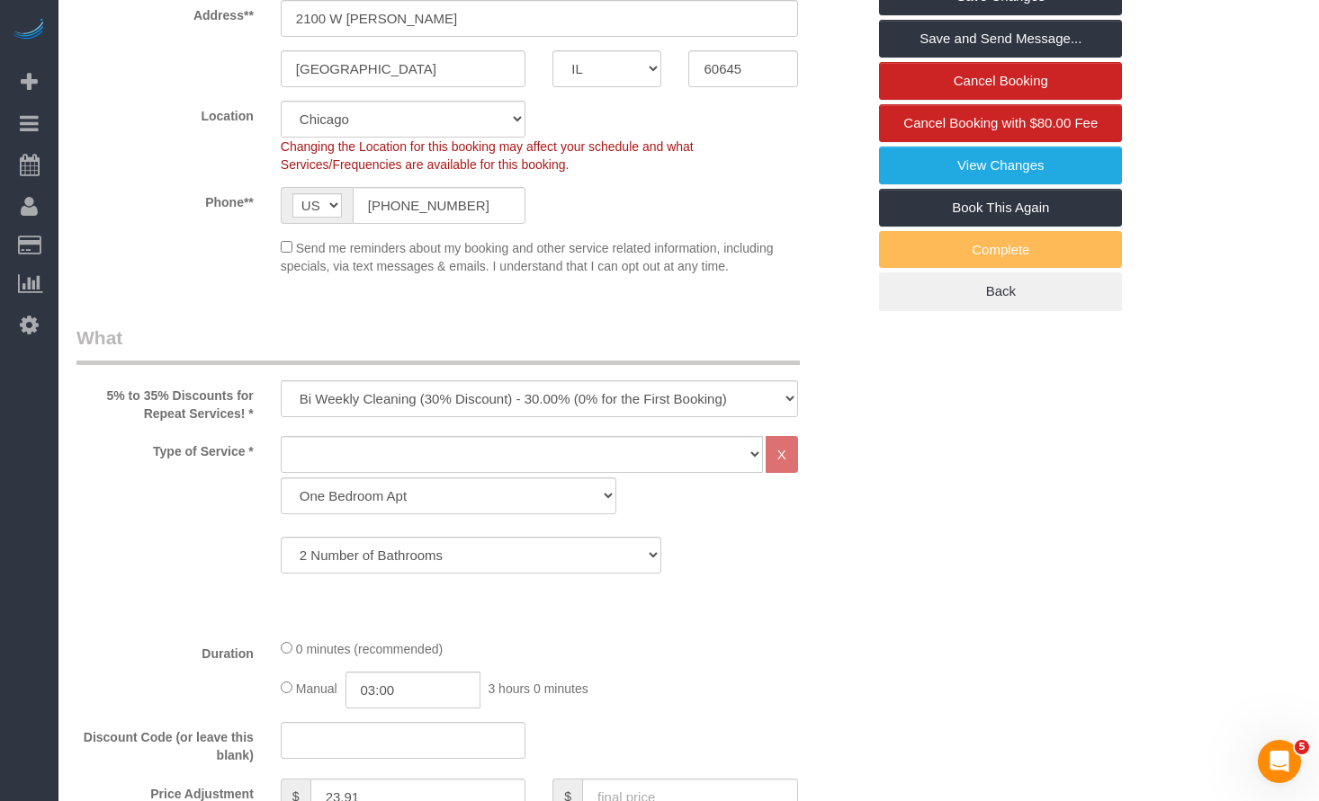
scroll to position [0, 0]
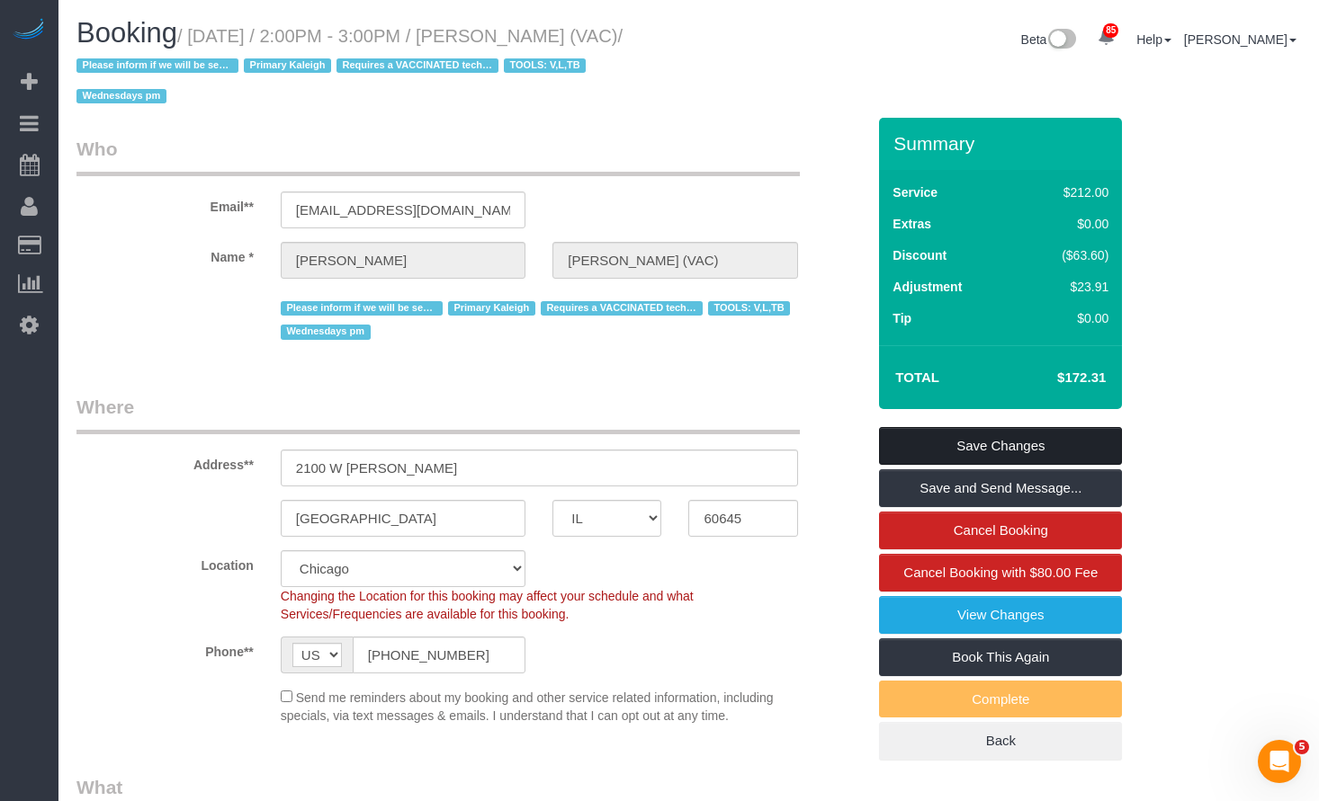
click at [974, 448] on link "Save Changes" at bounding box center [1000, 446] width 243 height 38
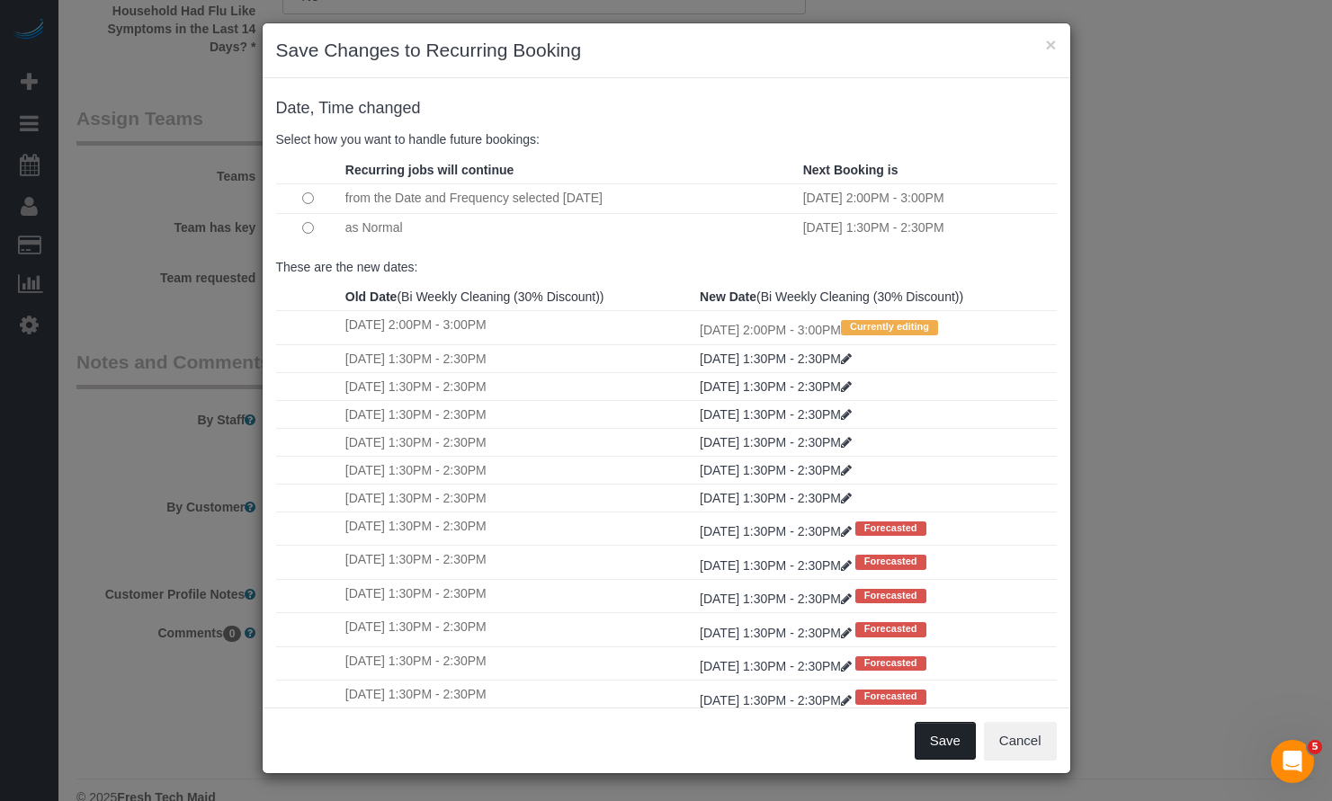
drag, startPoint x: 928, startPoint y: 745, endPoint x: 556, endPoint y: 506, distance: 442.2
click at [558, 524] on div "× Save Changes to Recurring Booking Date, Time changed Select how you want to h…" at bounding box center [667, 398] width 810 height 752
click at [941, 735] on button "Save" at bounding box center [945, 741] width 61 height 38
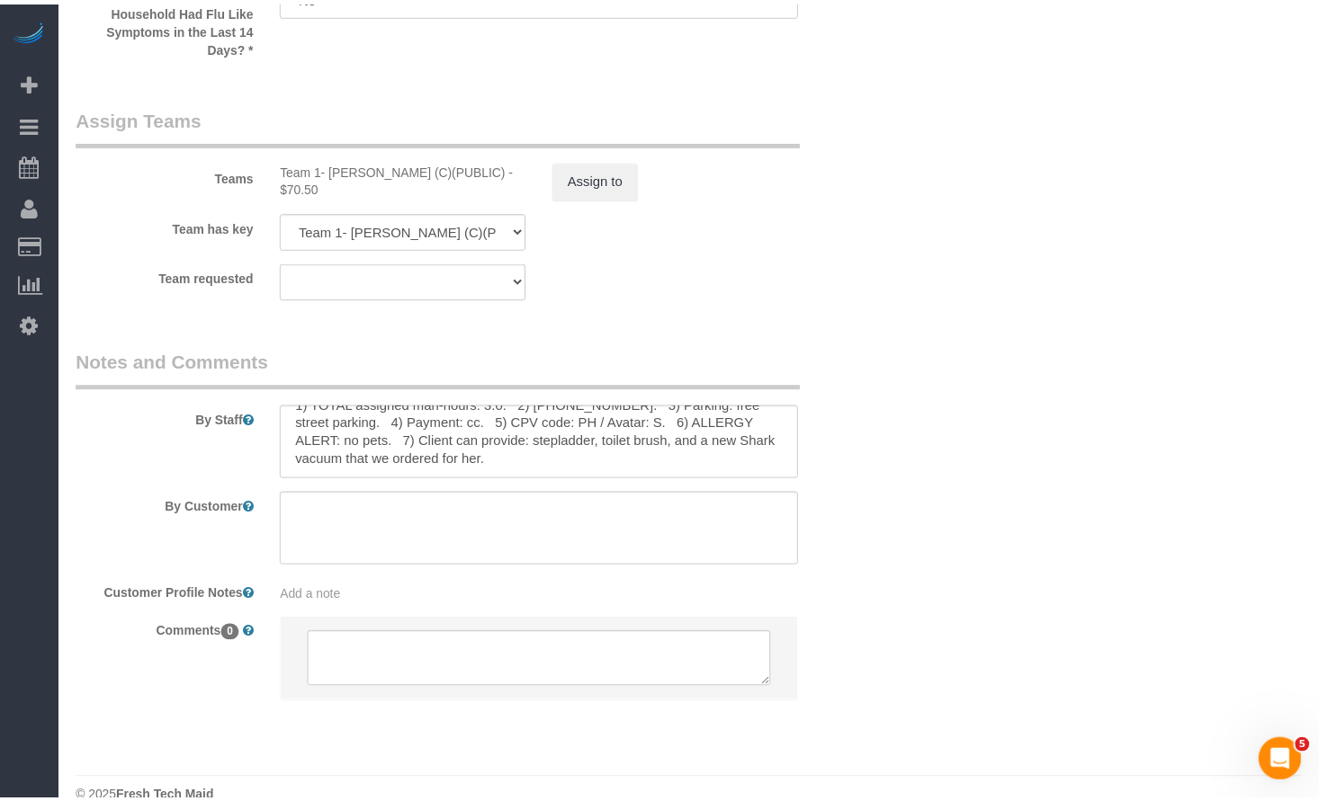
scroll to position [45, 0]
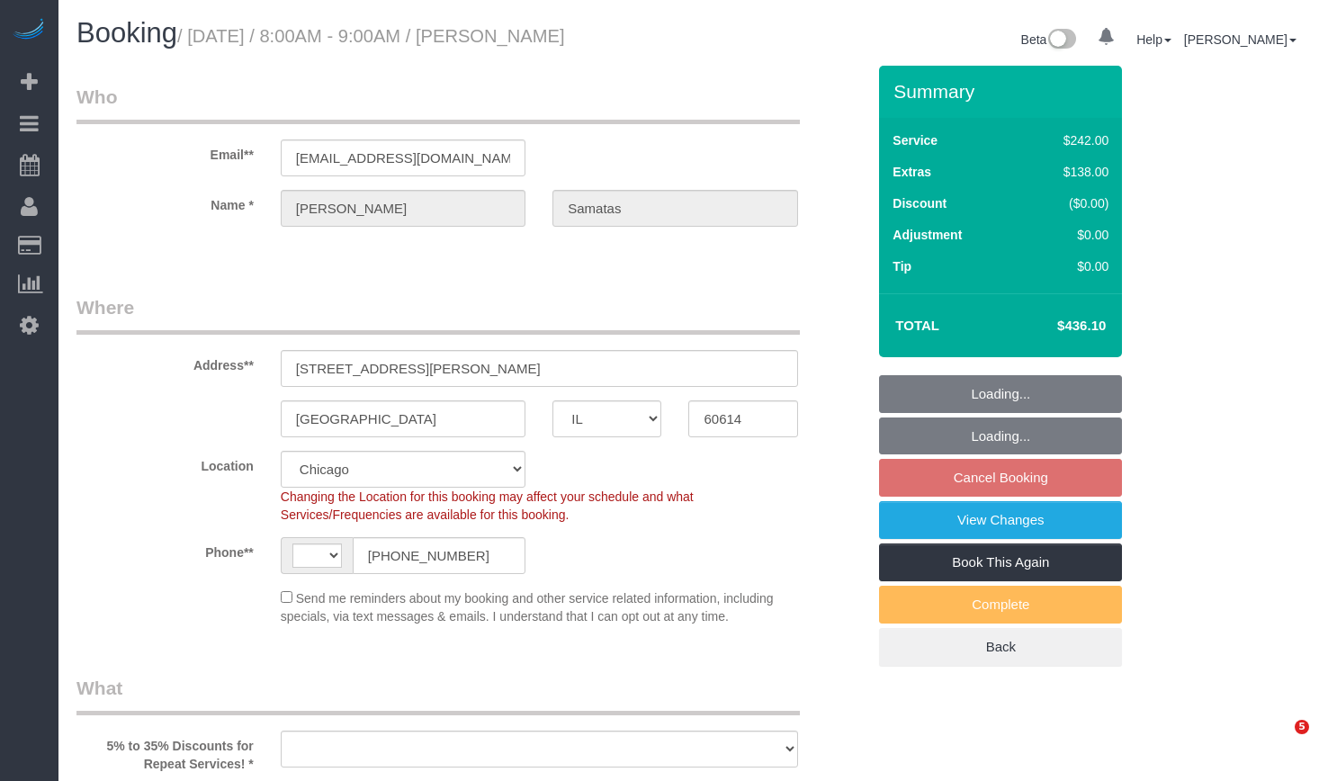
select select "IL"
select select "string:US"
select select "string:fspay-c4a8f186-f0db-4e19-9b7b-a9835a4a61b1"
select select "number:1"
select select "number:58"
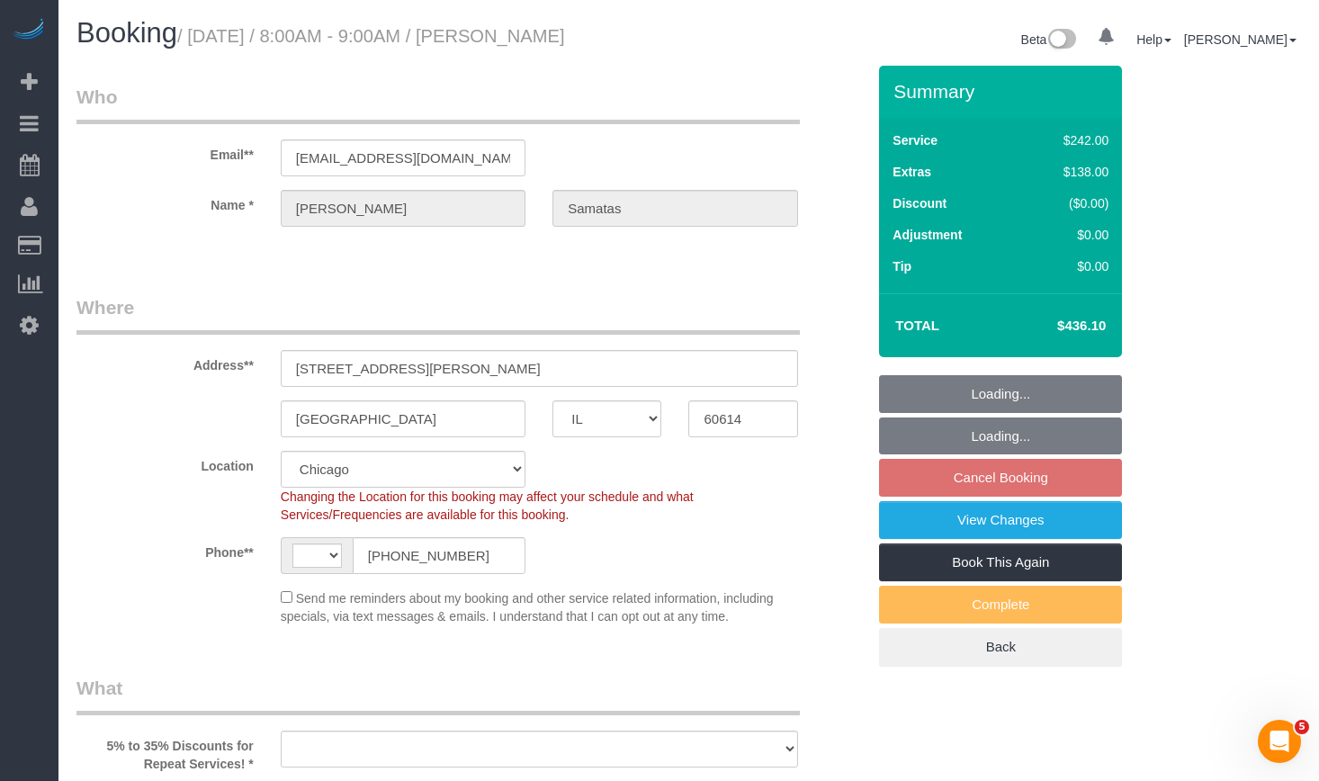
select select "number:139"
select select "number:104"
select select "object:1032"
select select "512"
select select "6"
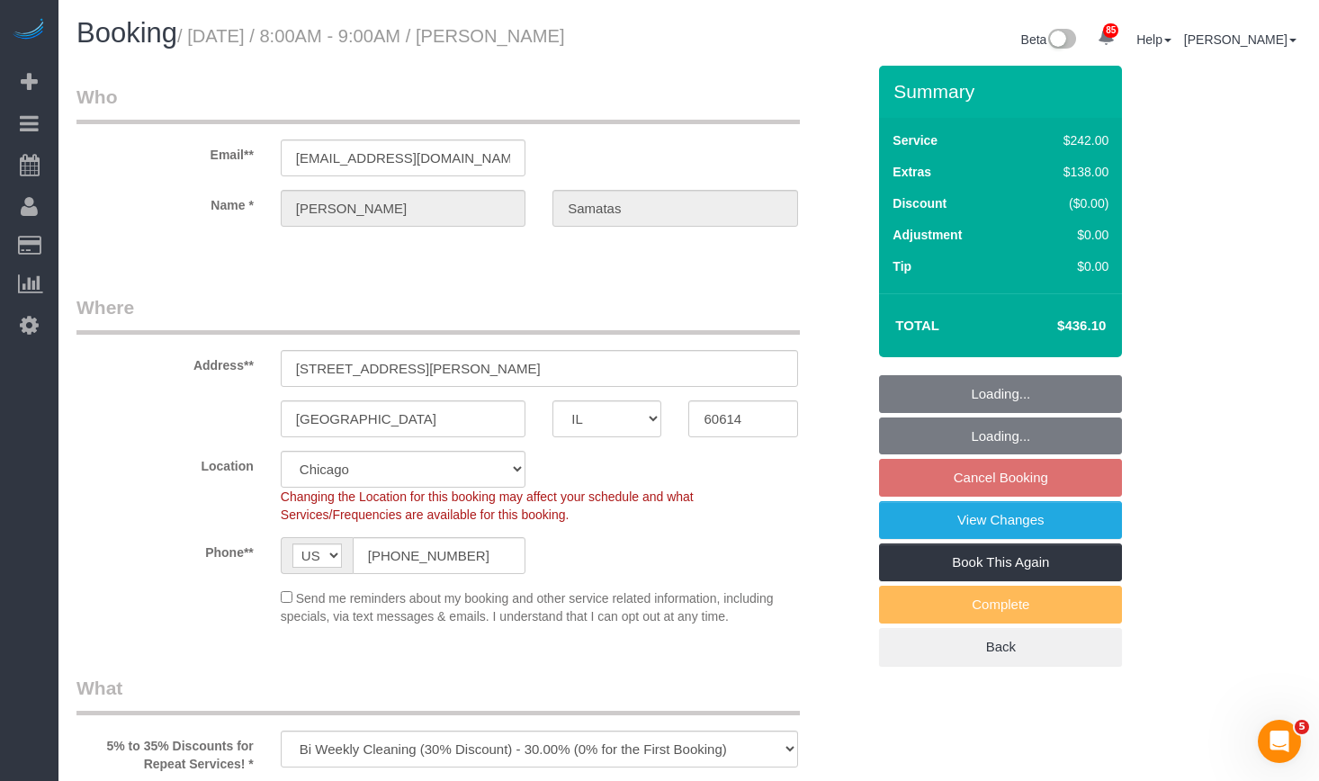
select select "1"
select select "5"
select select "spot1"
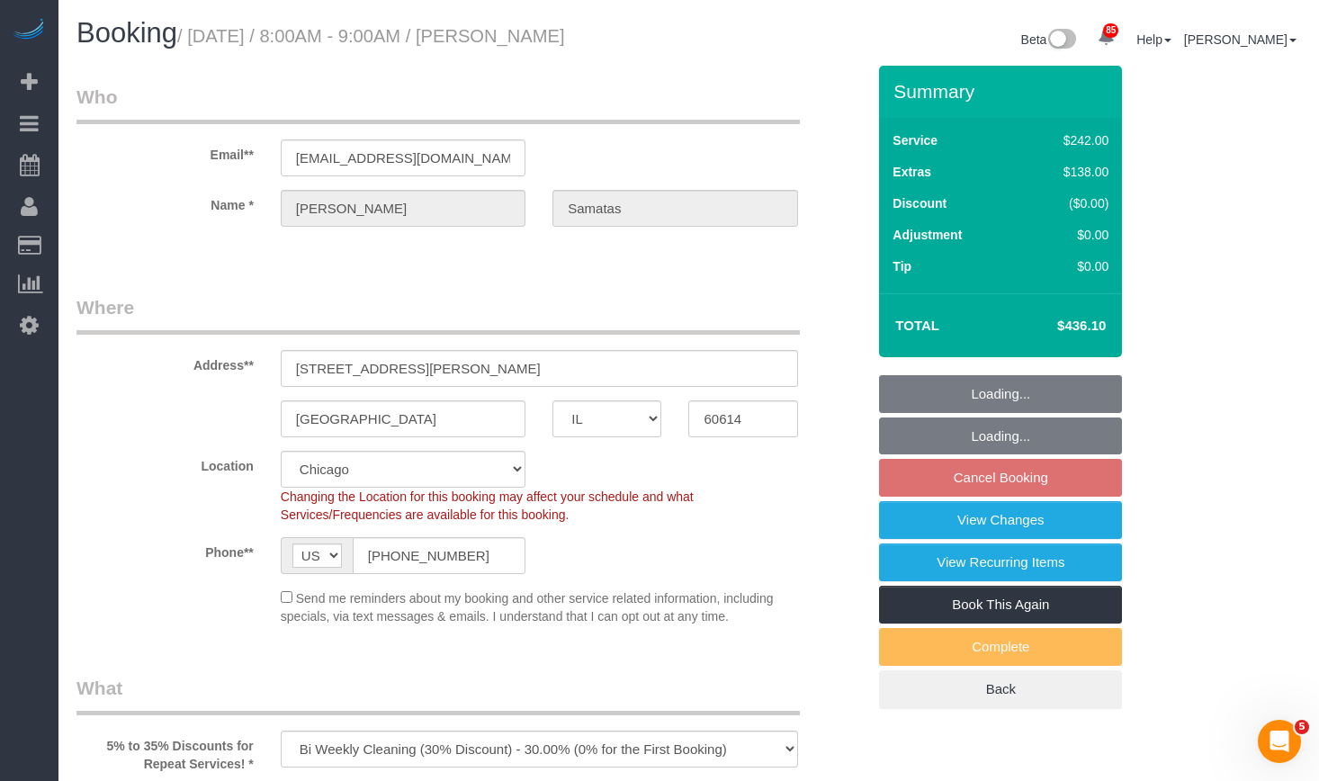
select select "object:1276"
select select "6"
select select "1"
select select "5"
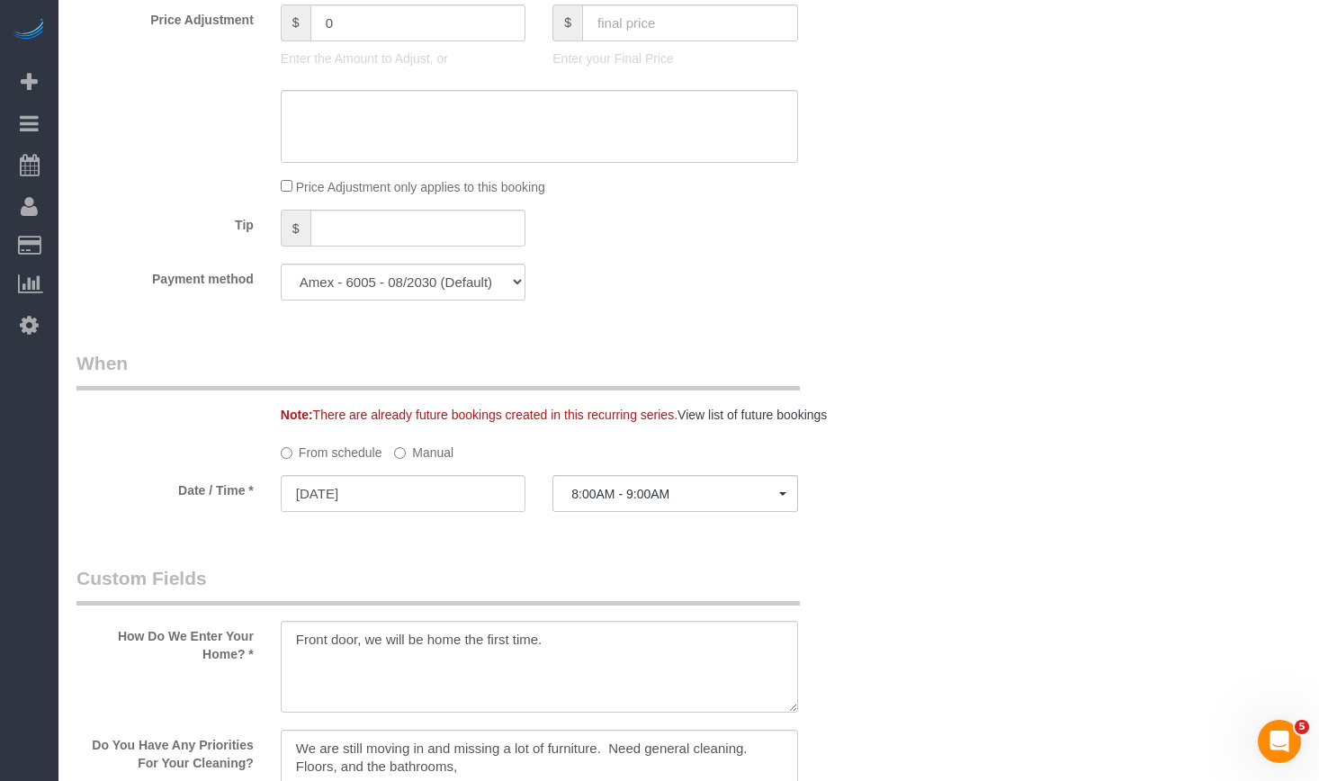
scroll to position [1709, 0]
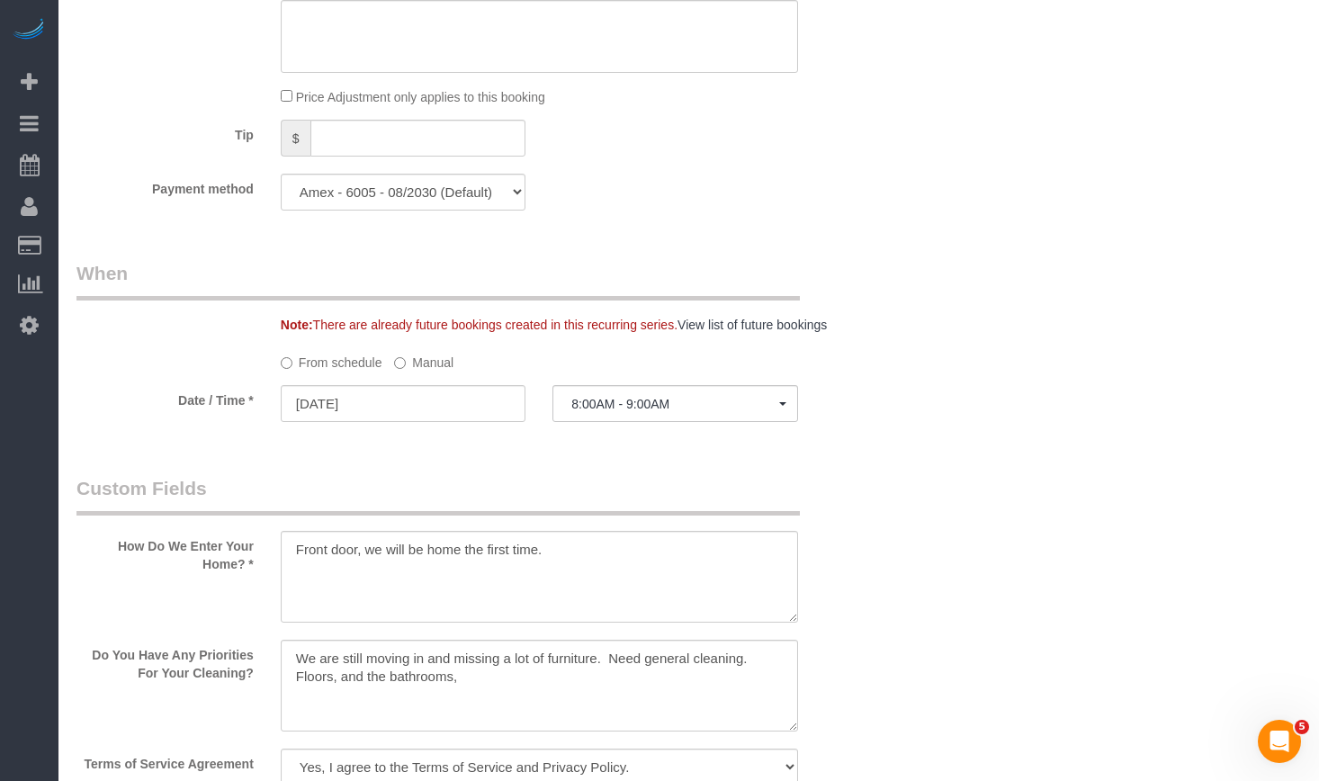
click at [409, 357] on label "Manual" at bounding box center [423, 359] width 59 height 24
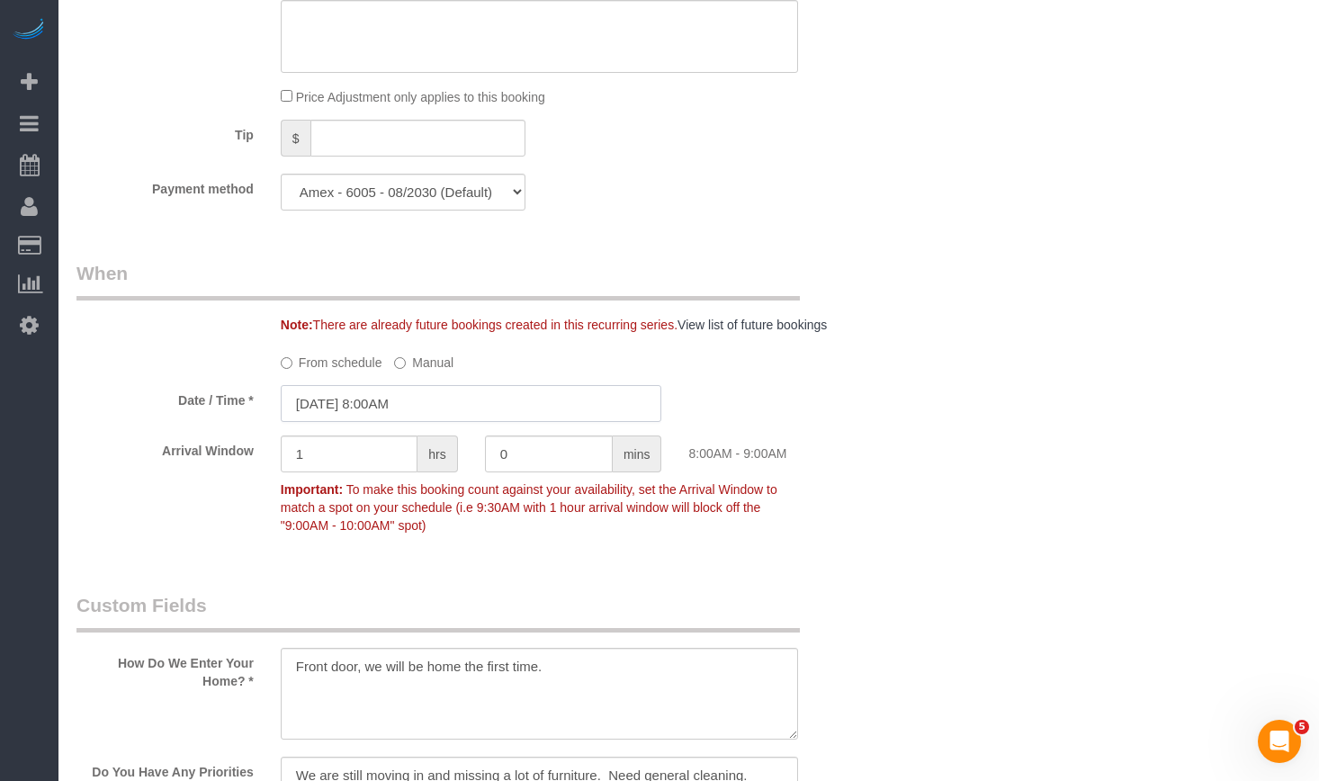
click at [425, 416] on input "09/29/2025 8:00AM" at bounding box center [471, 403] width 381 height 37
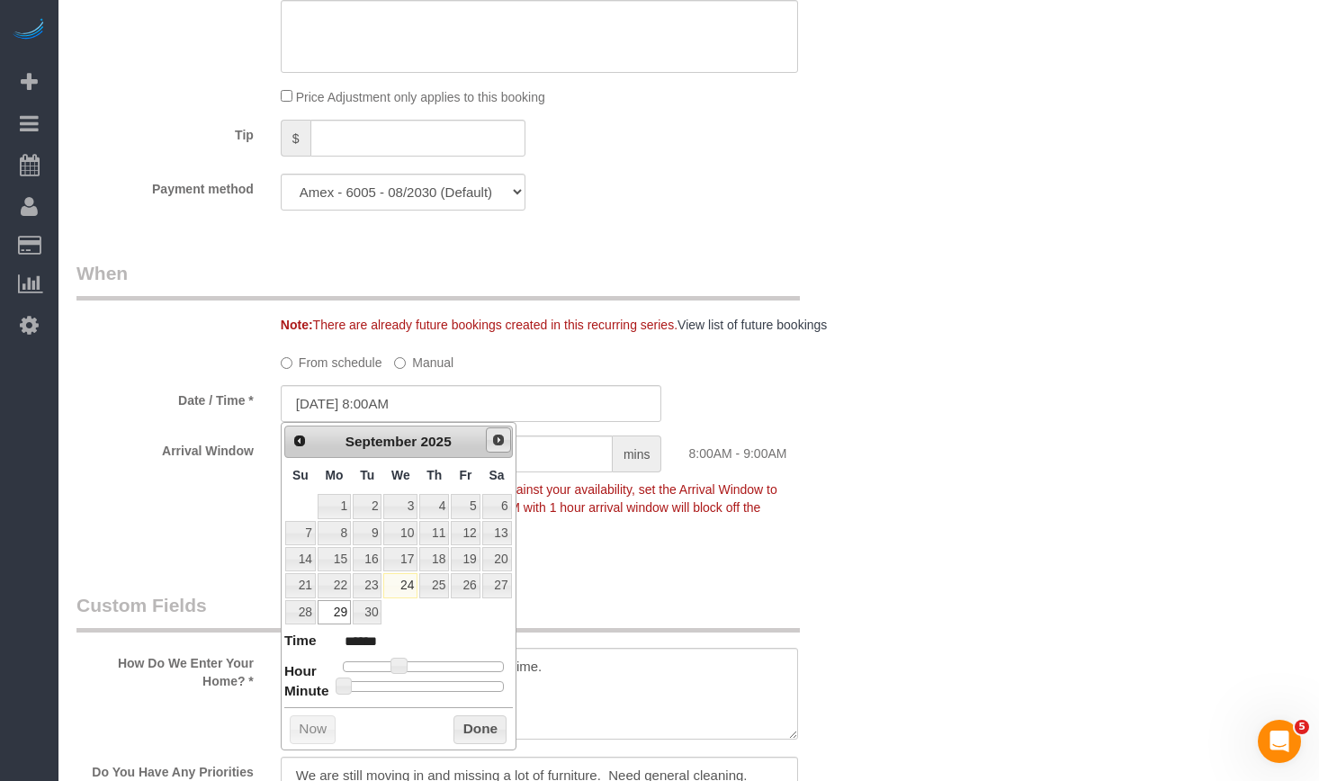
click at [493, 443] on span "Next" at bounding box center [498, 440] width 14 height 14
click at [443, 532] on link "9" at bounding box center [434, 533] width 30 height 24
type input "10/09/2025 8:05AM"
type input "******"
type input "10/09/2025 8:10AM"
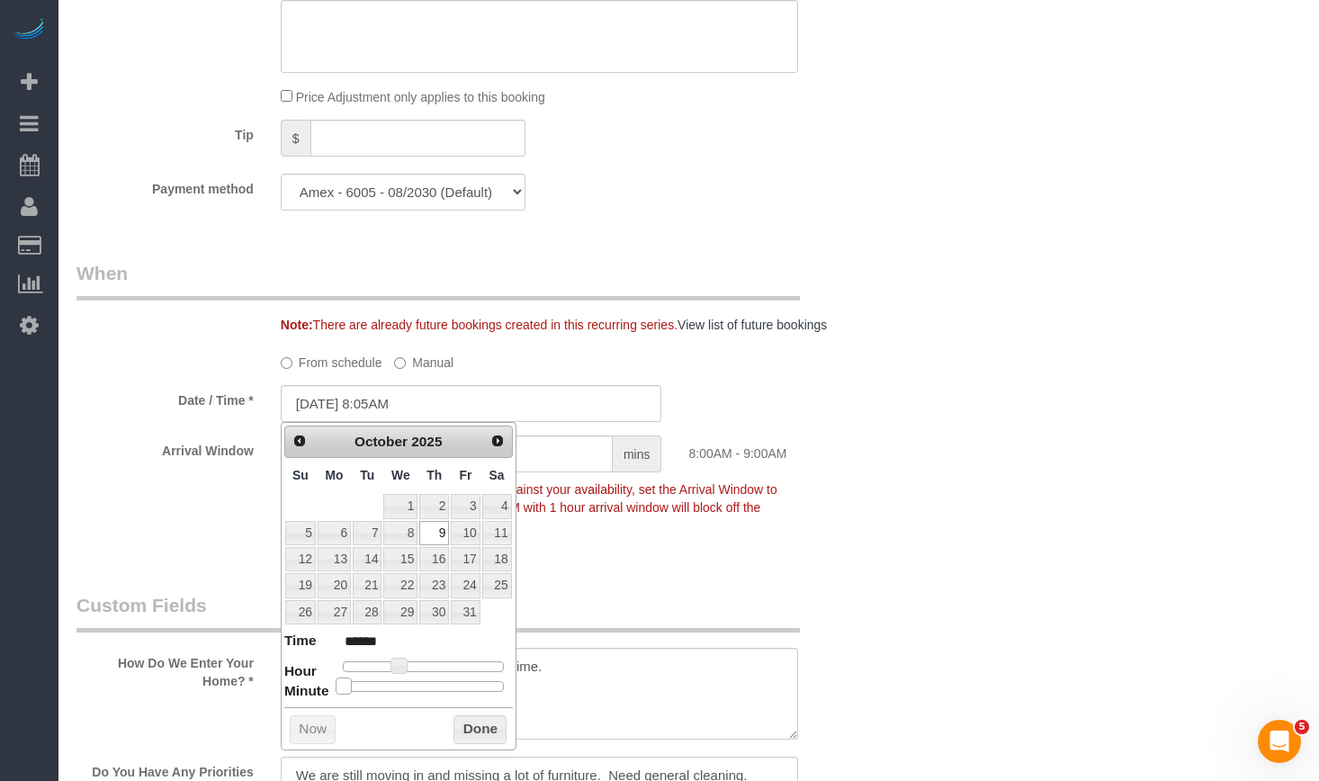
type input "******"
type input "10/09/2025 8:15AM"
type input "******"
type input "10/09/2025 8:20AM"
type input "******"
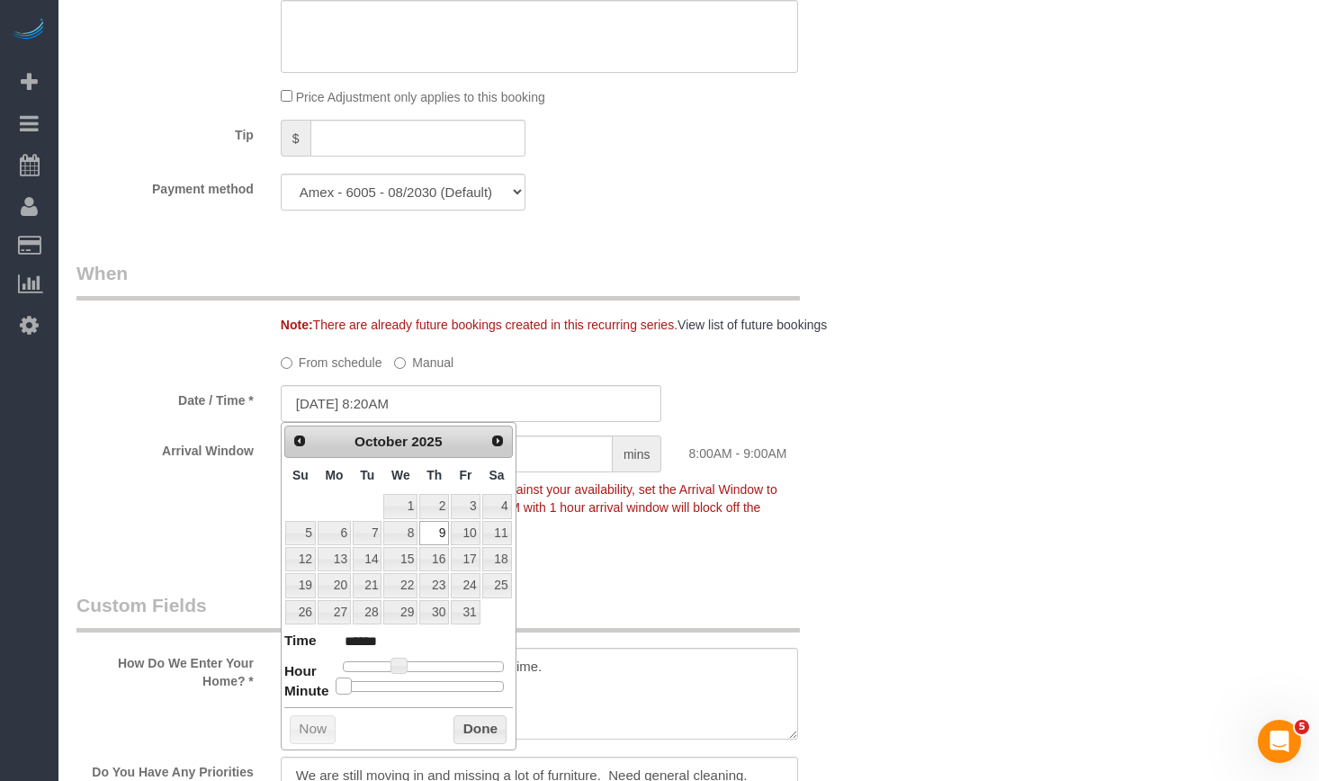
type input "10/09/2025 8:25AM"
type input "******"
type input "10/09/2025 8:30AM"
type input "******"
drag, startPoint x: 345, startPoint y: 685, endPoint x: 439, endPoint y: 693, distance: 94.7
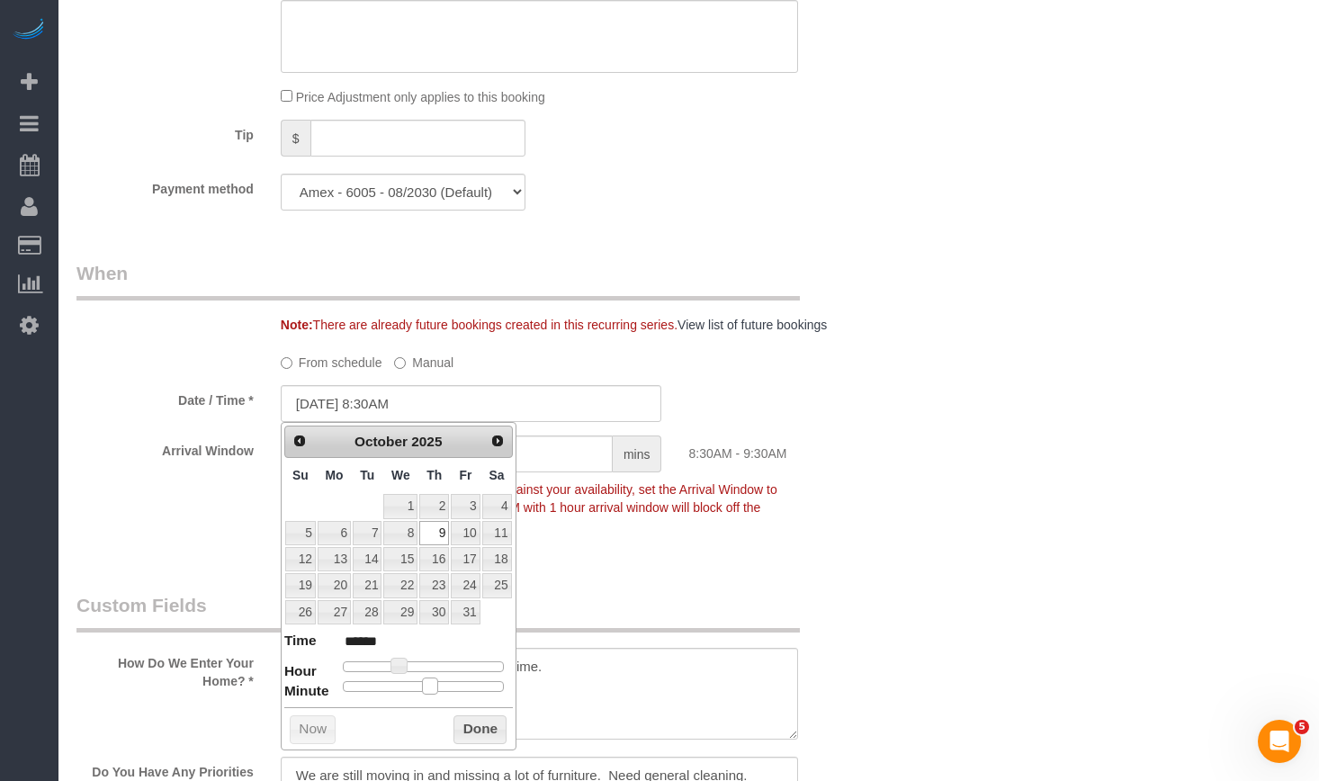
click at [439, 693] on div "Prev Next October 2025 Su Mo Tu We Th Fr Sa 1 2 3 4 5 6 7 8 9 10 11 12 13 14 15…" at bounding box center [399, 585] width 236 height 327
click at [492, 728] on button "Done" at bounding box center [479, 729] width 53 height 29
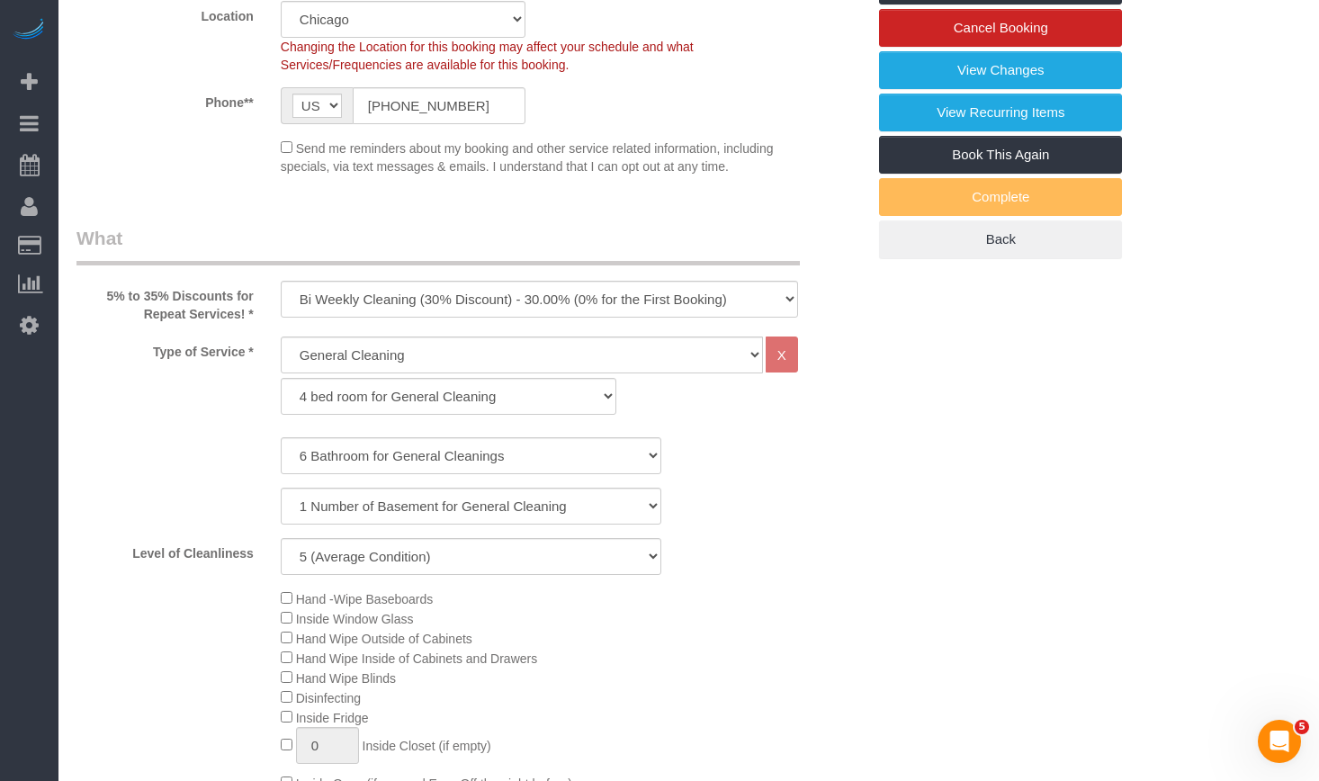
scroll to position [0, 0]
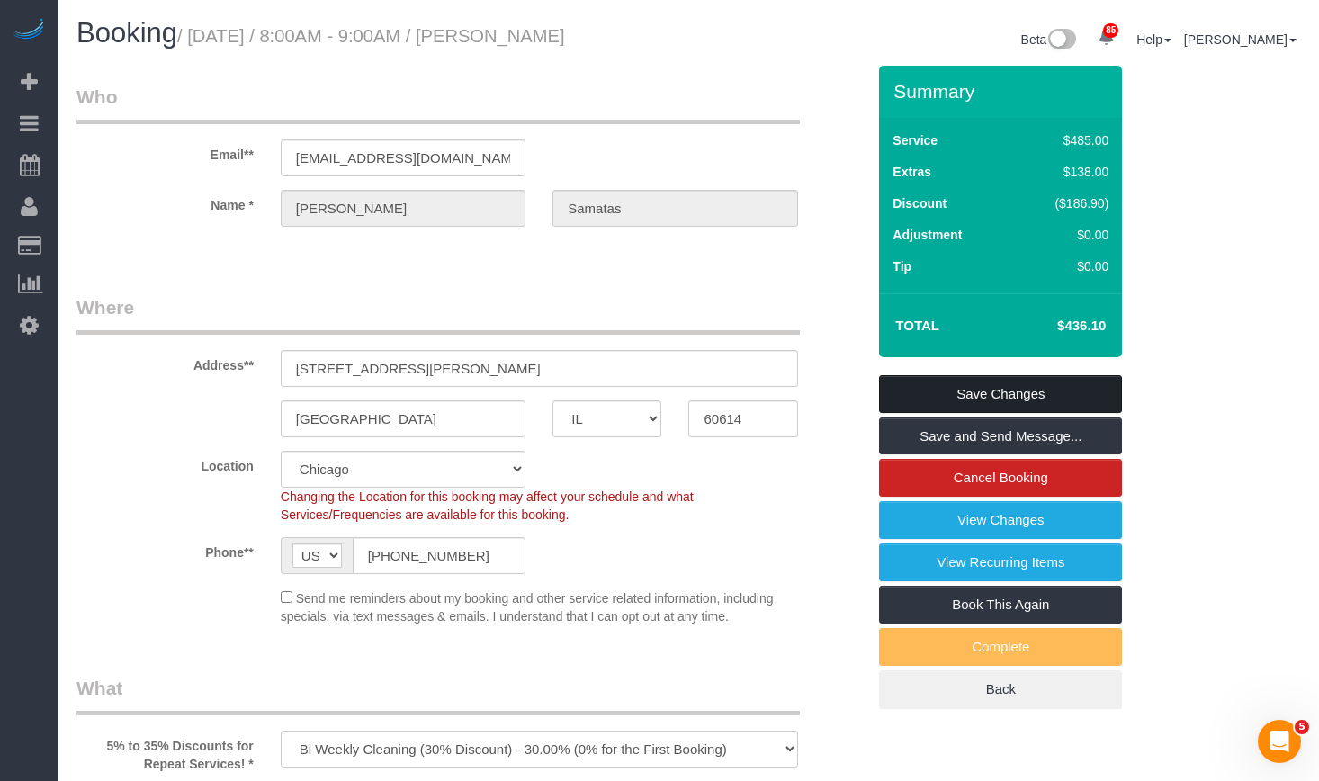
click at [962, 391] on link "Save Changes" at bounding box center [1000, 394] width 243 height 38
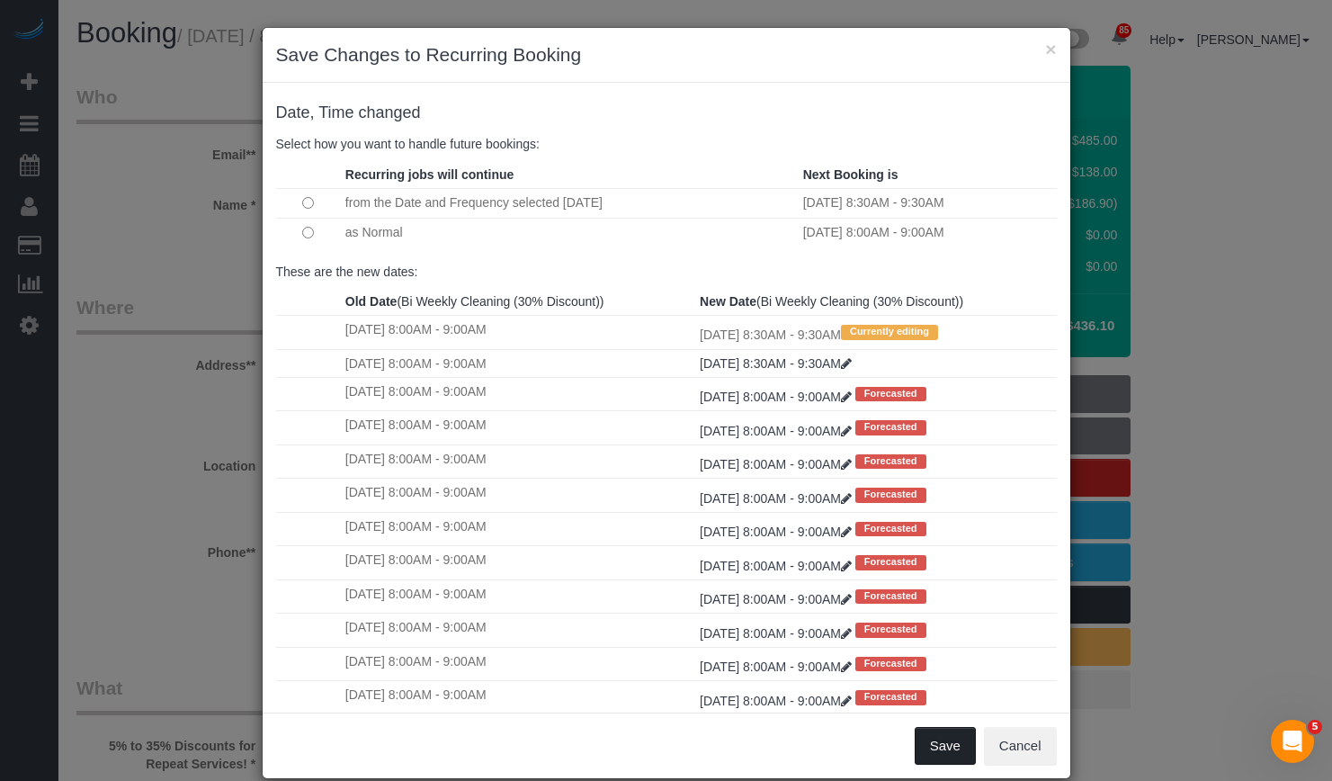
click at [946, 745] on button "Save" at bounding box center [945, 746] width 61 height 38
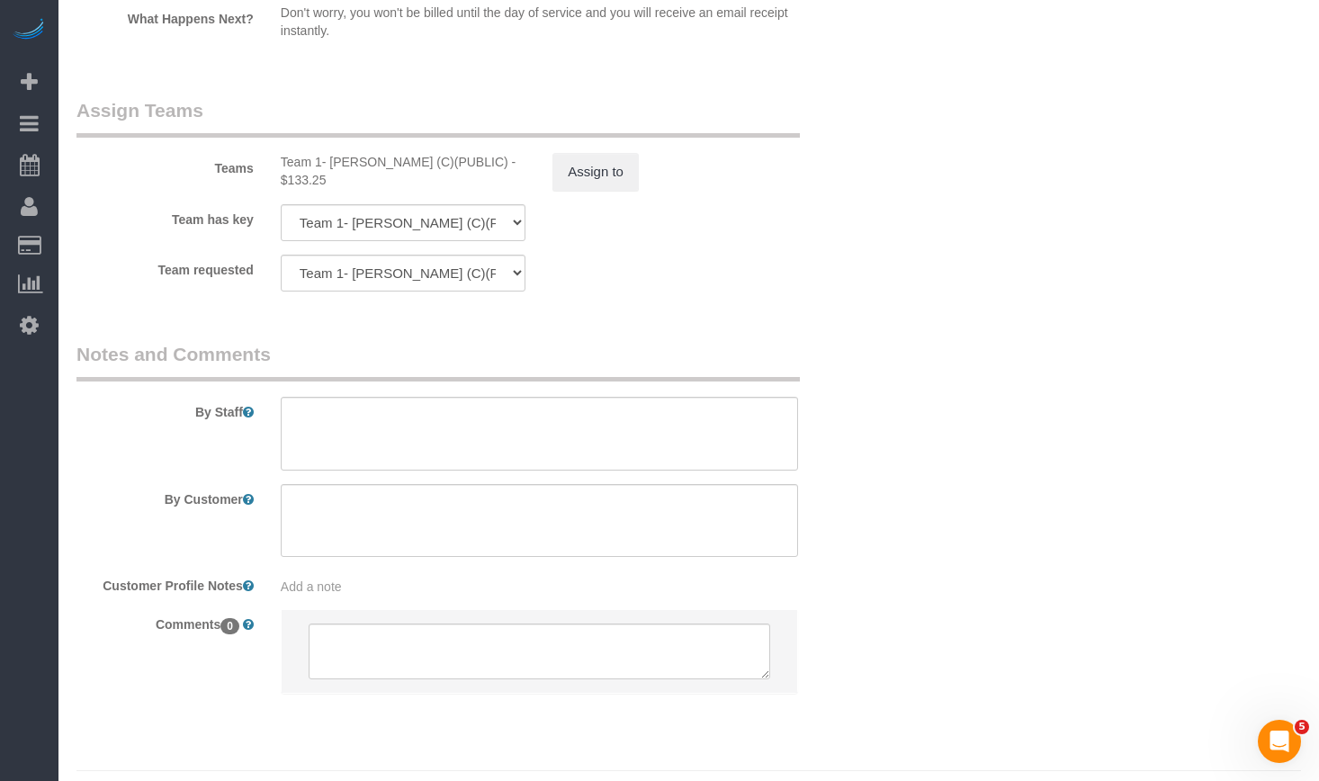
scroll to position [3265, 0]
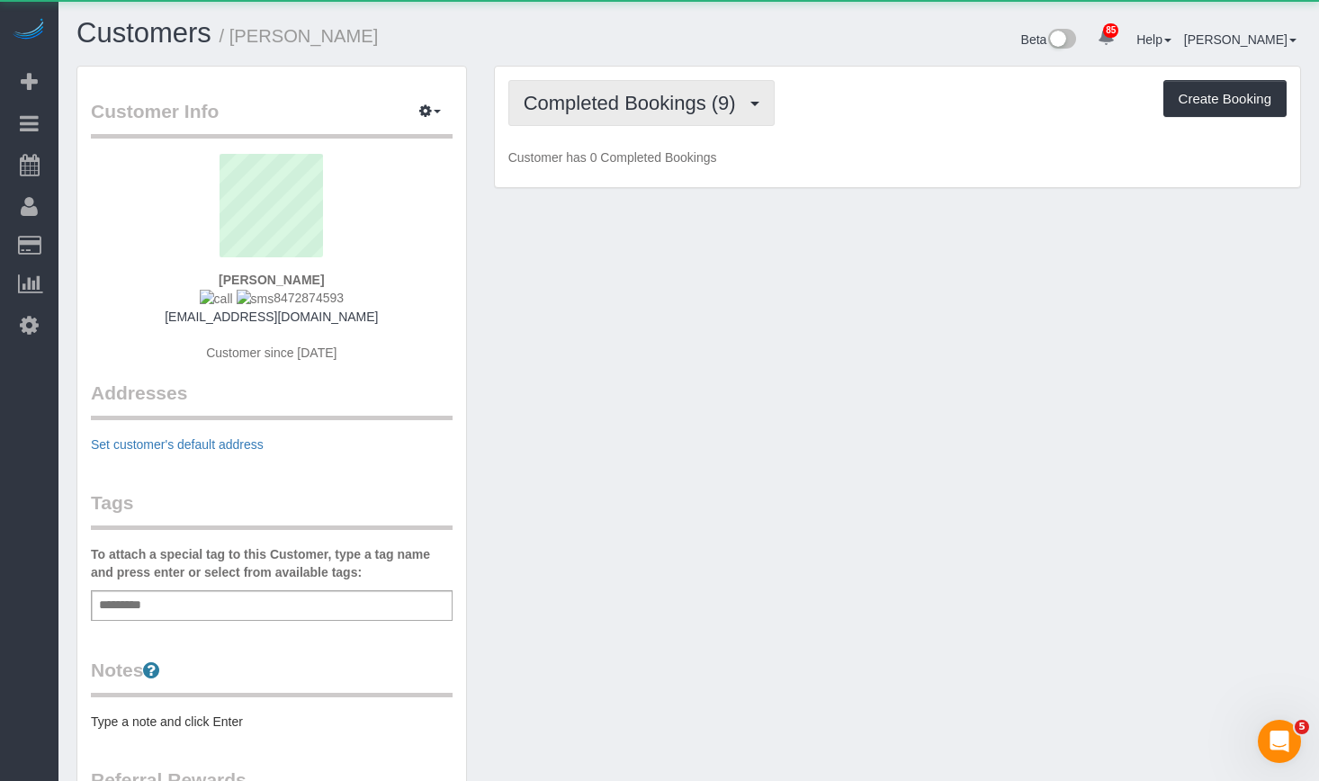
click at [631, 121] on button "Completed Bookings (9)" at bounding box center [641, 103] width 266 height 46
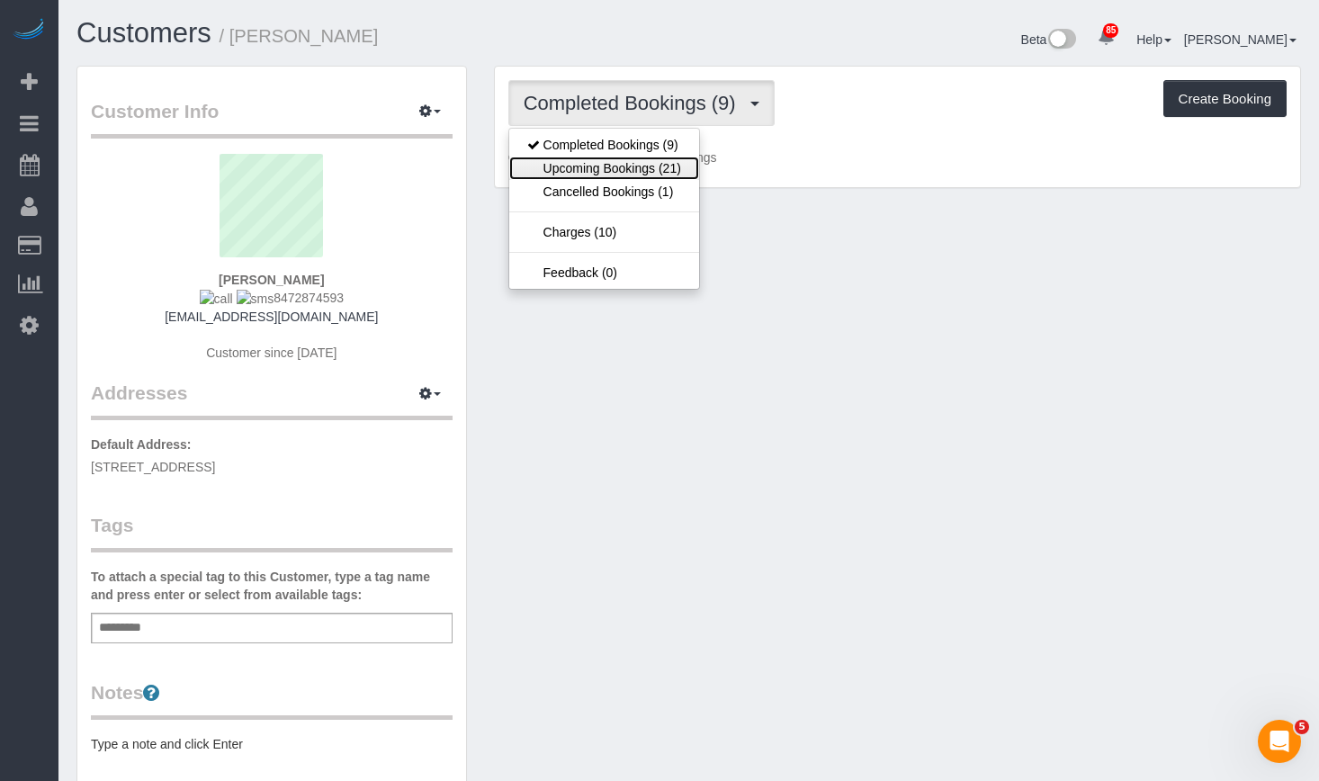
click at [664, 174] on link "Upcoming Bookings (21)" at bounding box center [604, 168] width 190 height 23
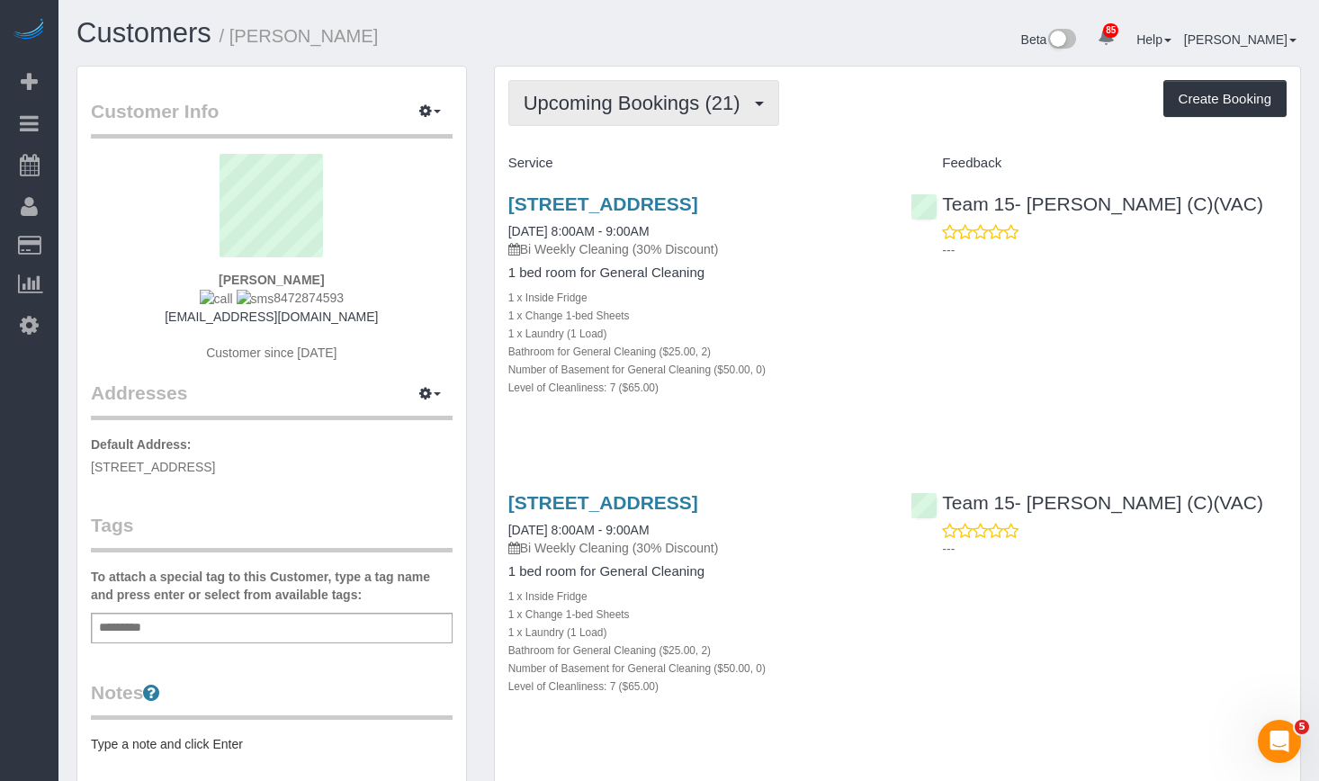
click at [606, 101] on span "Upcoming Bookings (21)" at bounding box center [637, 103] width 226 height 22
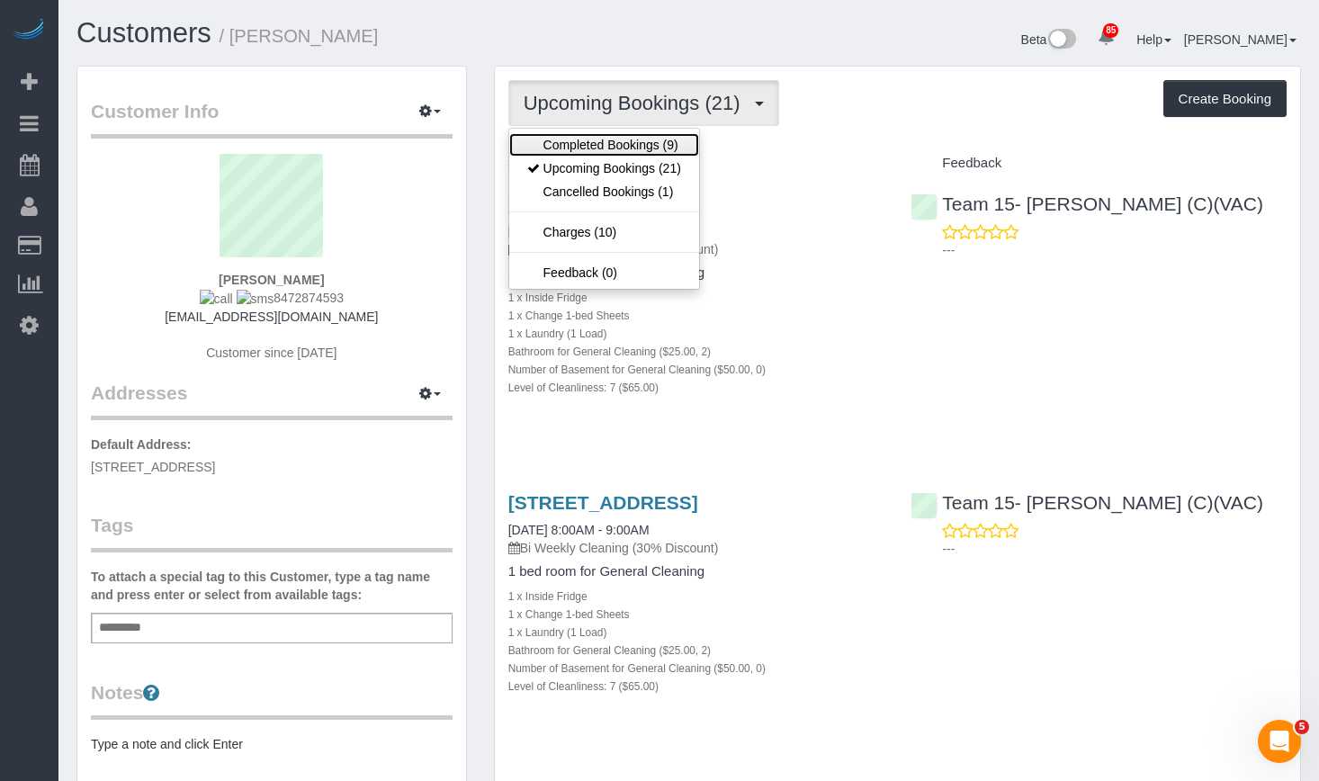
click at [607, 139] on link "Completed Bookings (9)" at bounding box center [604, 144] width 190 height 23
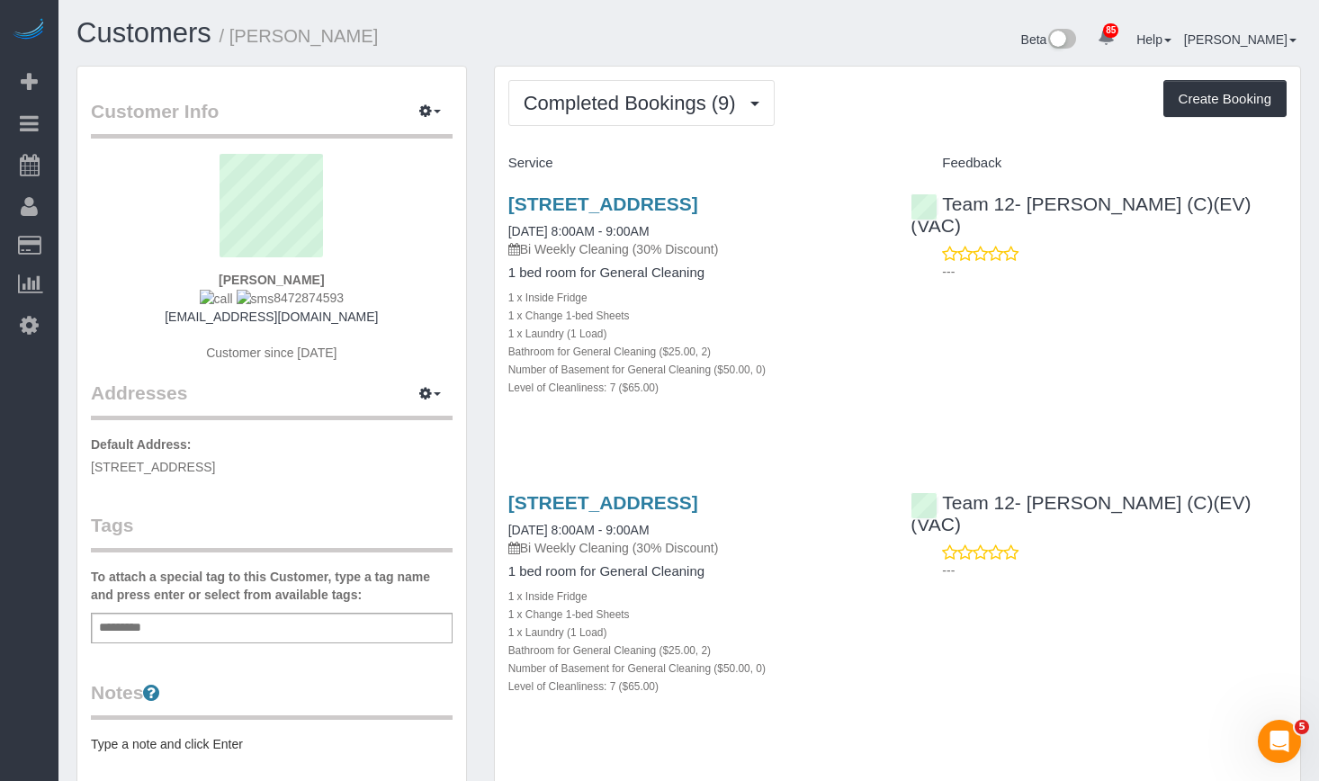
drag, startPoint x: 377, startPoint y: 323, endPoint x: 178, endPoint y: 320, distance: 198.8
click at [178, 320] on div "[PERSON_NAME] 8472874593 [EMAIL_ADDRESS][DOMAIN_NAME] Customer since [DATE]" at bounding box center [272, 267] width 362 height 226
copy link "[EMAIL_ADDRESS][DOMAIN_NAME]"
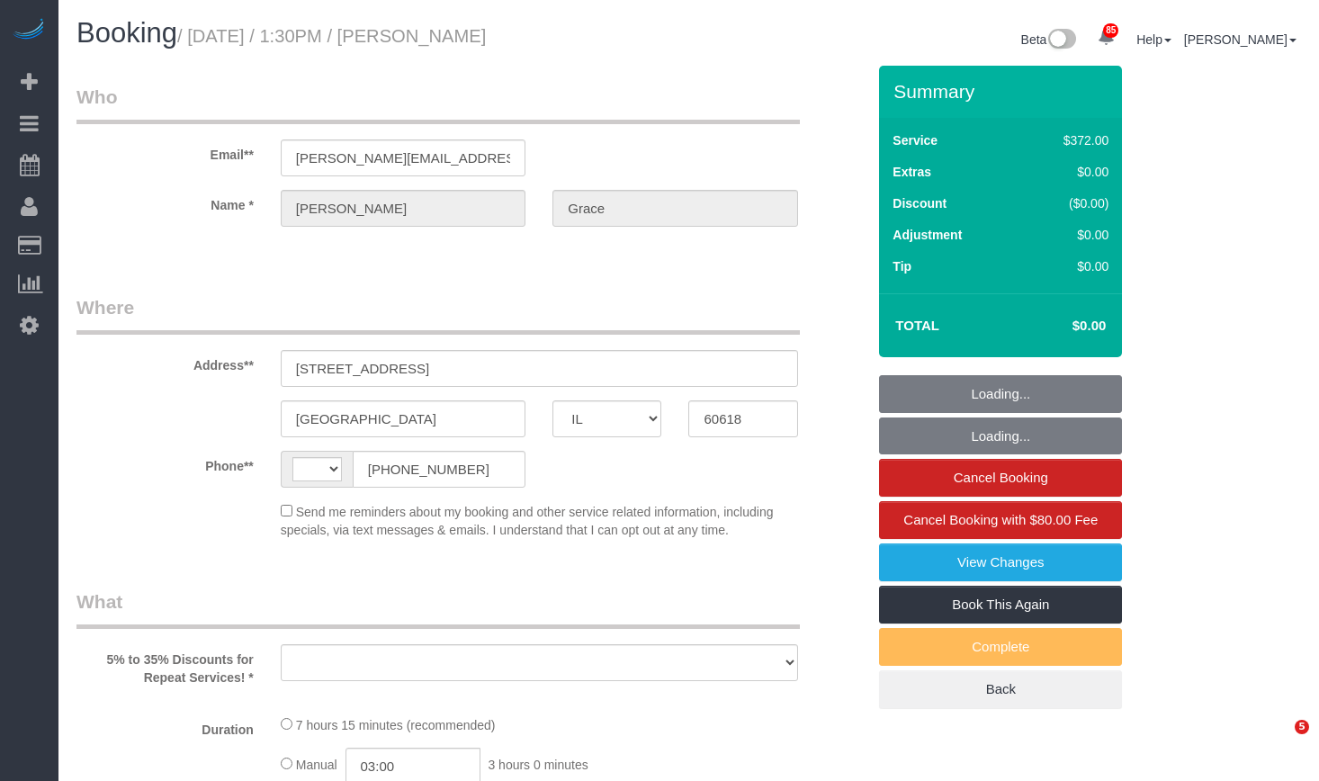
select select "IL"
select select "string:[GEOGRAPHIC_DATA]"
select select "513"
select select "3"
select select "1"
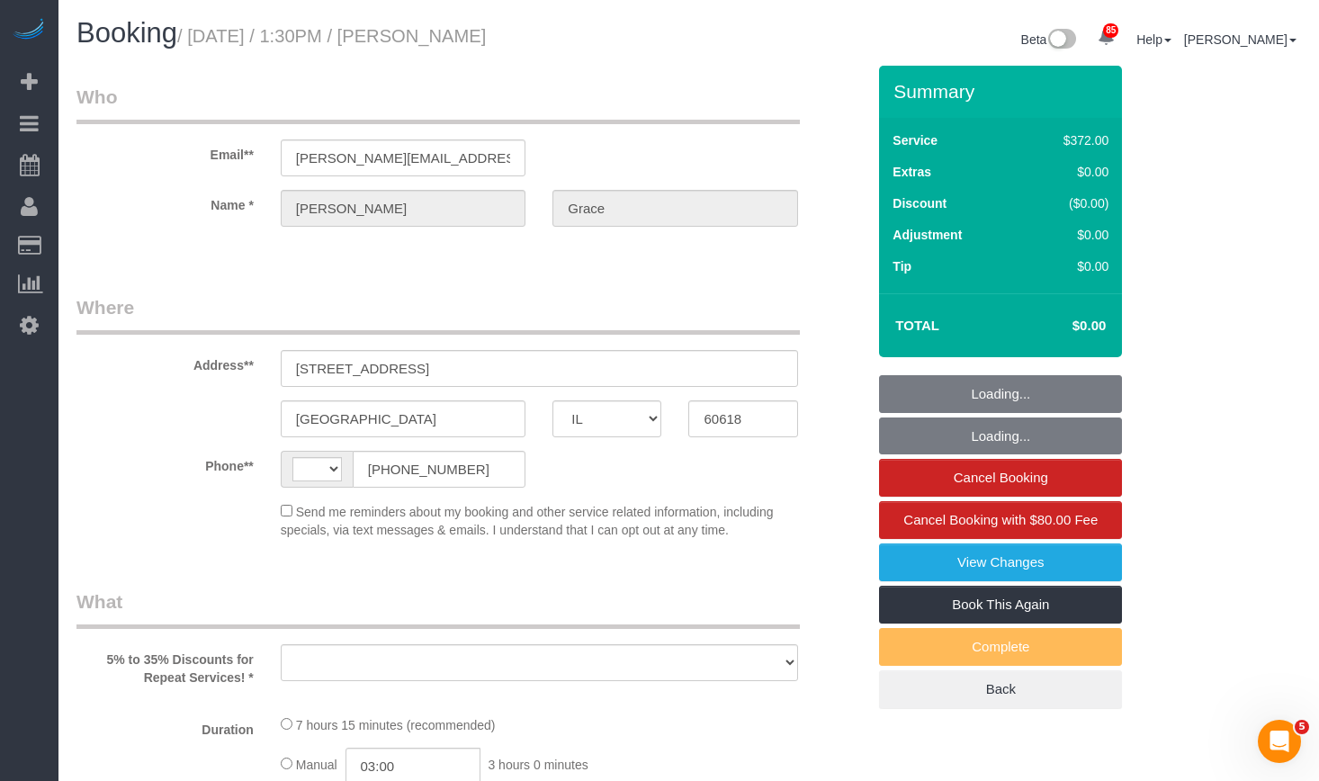
select select "10"
select select "number:1"
select select "number:58"
select select "number:139"
select select "number:105"
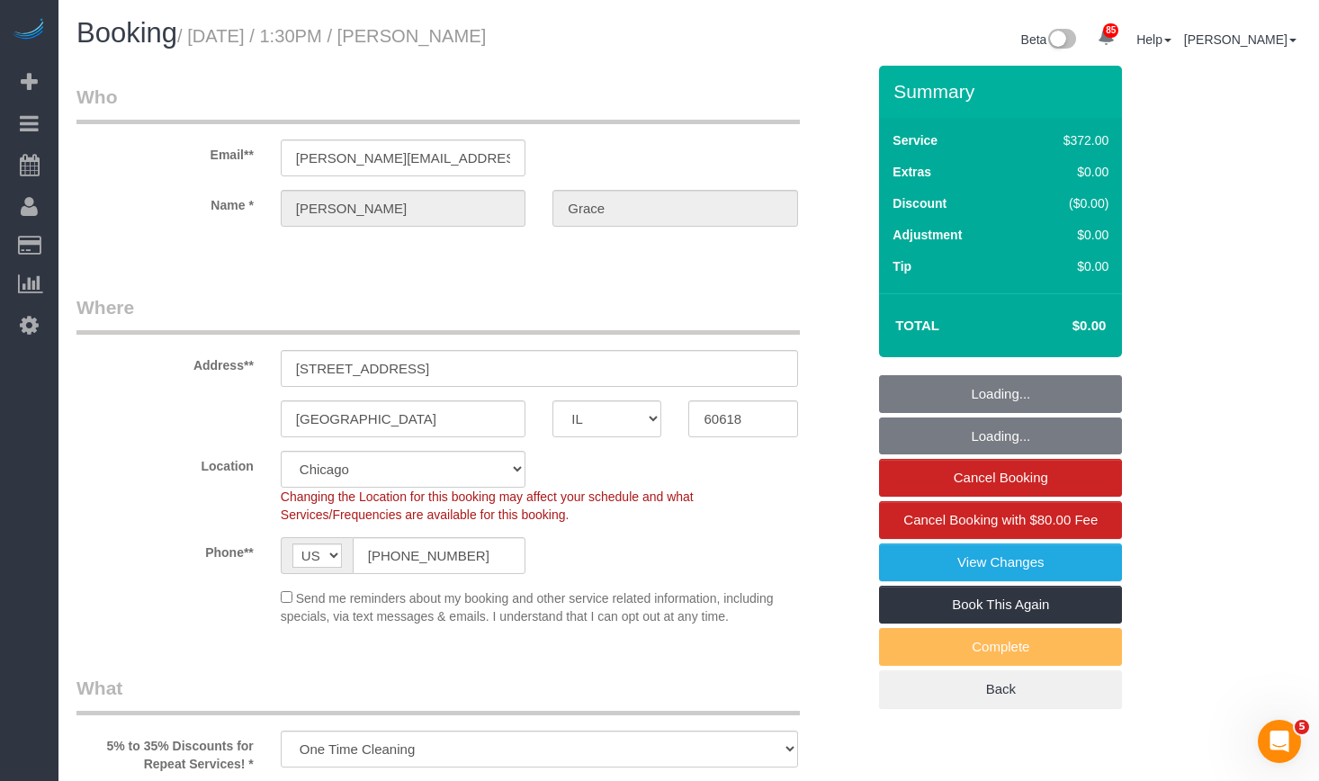
select select "object:1185"
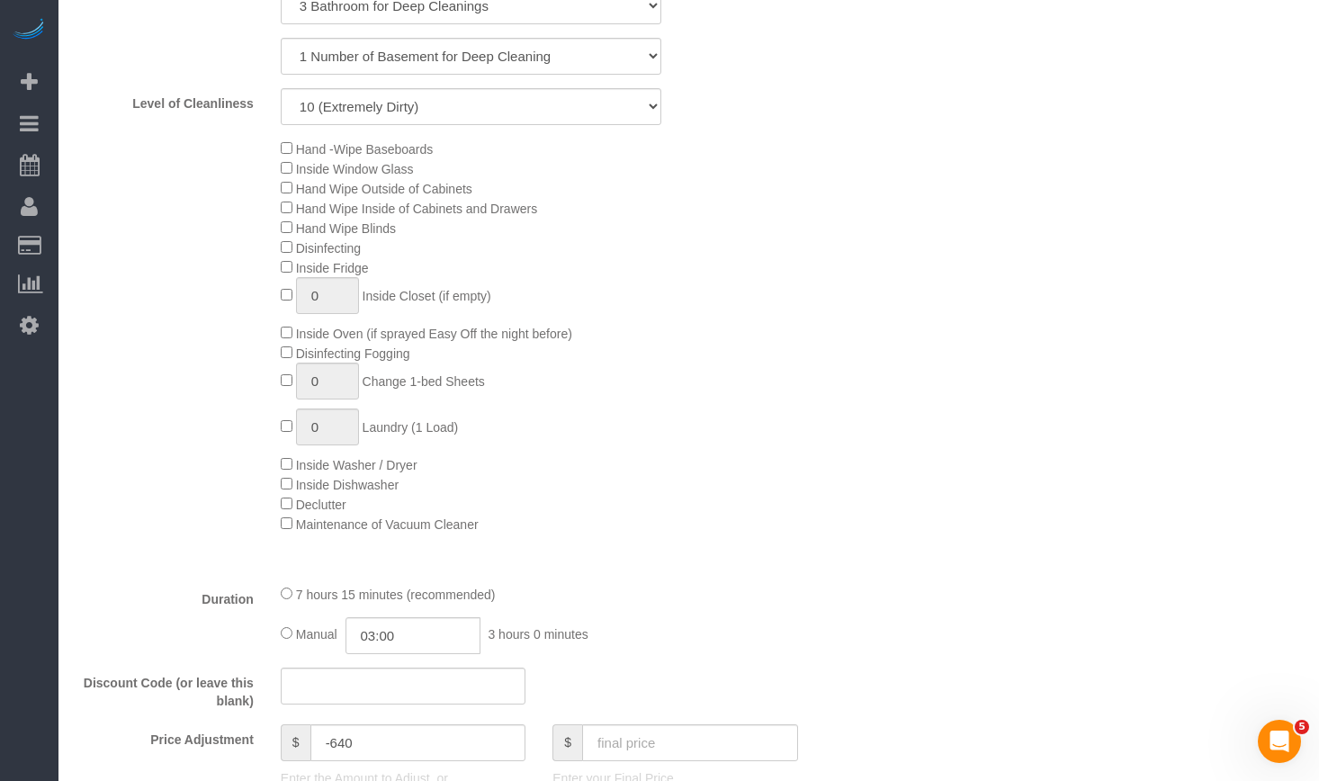
select select "3"
select select "1"
select select "10"
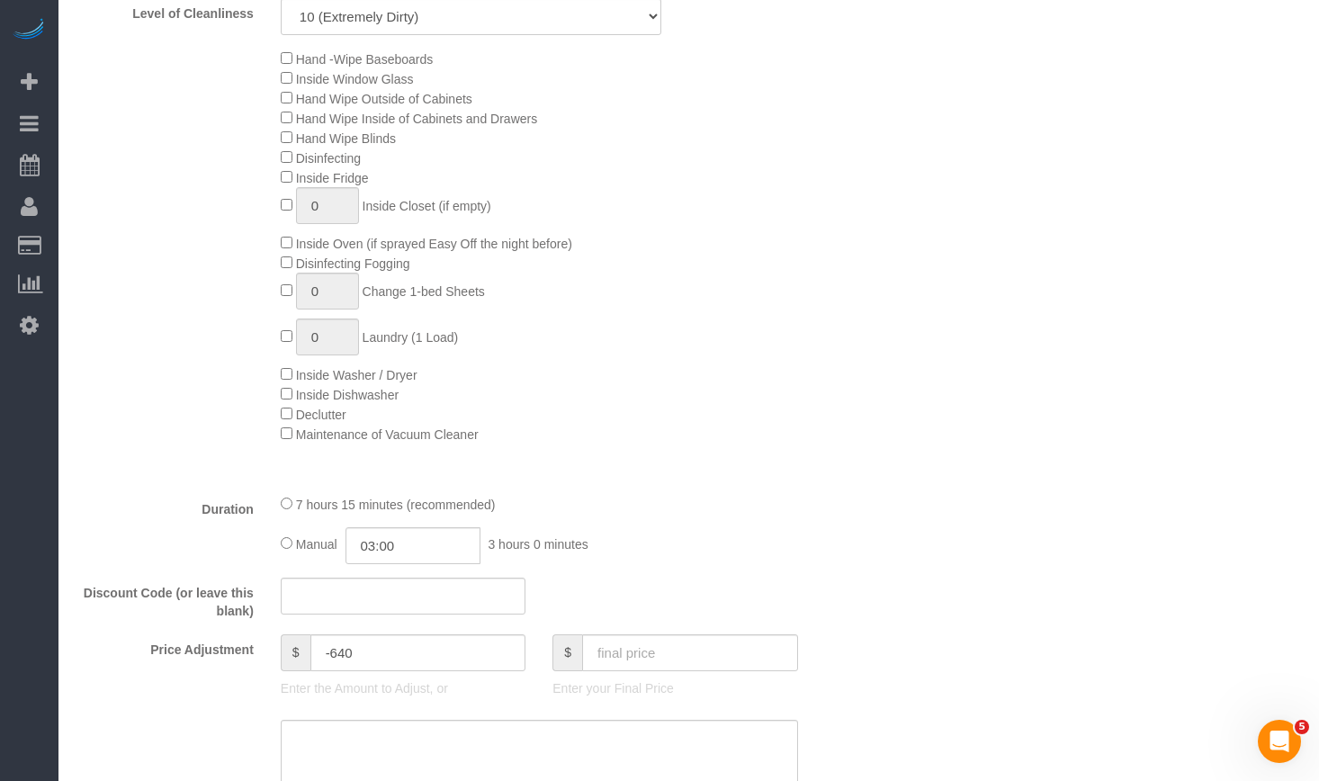
select select "object:1367"
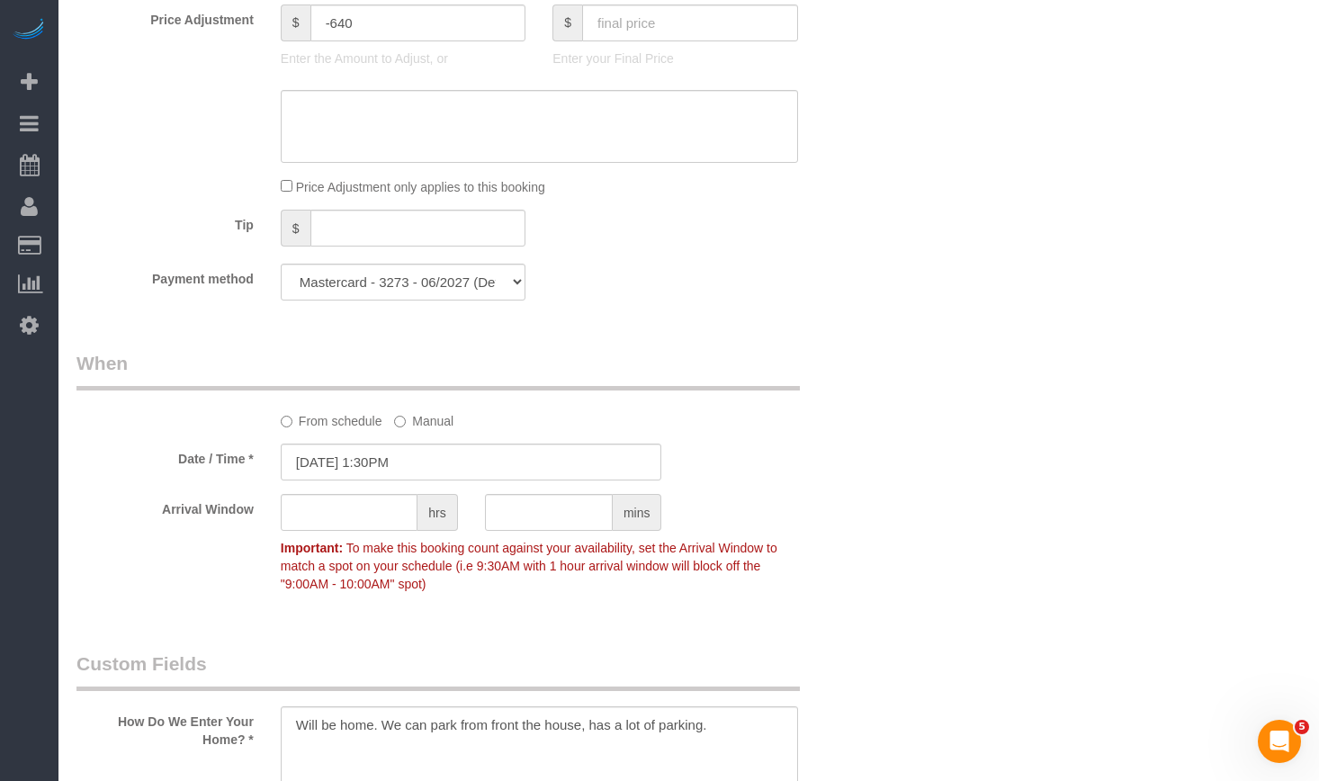
scroll to position [1799, 0]
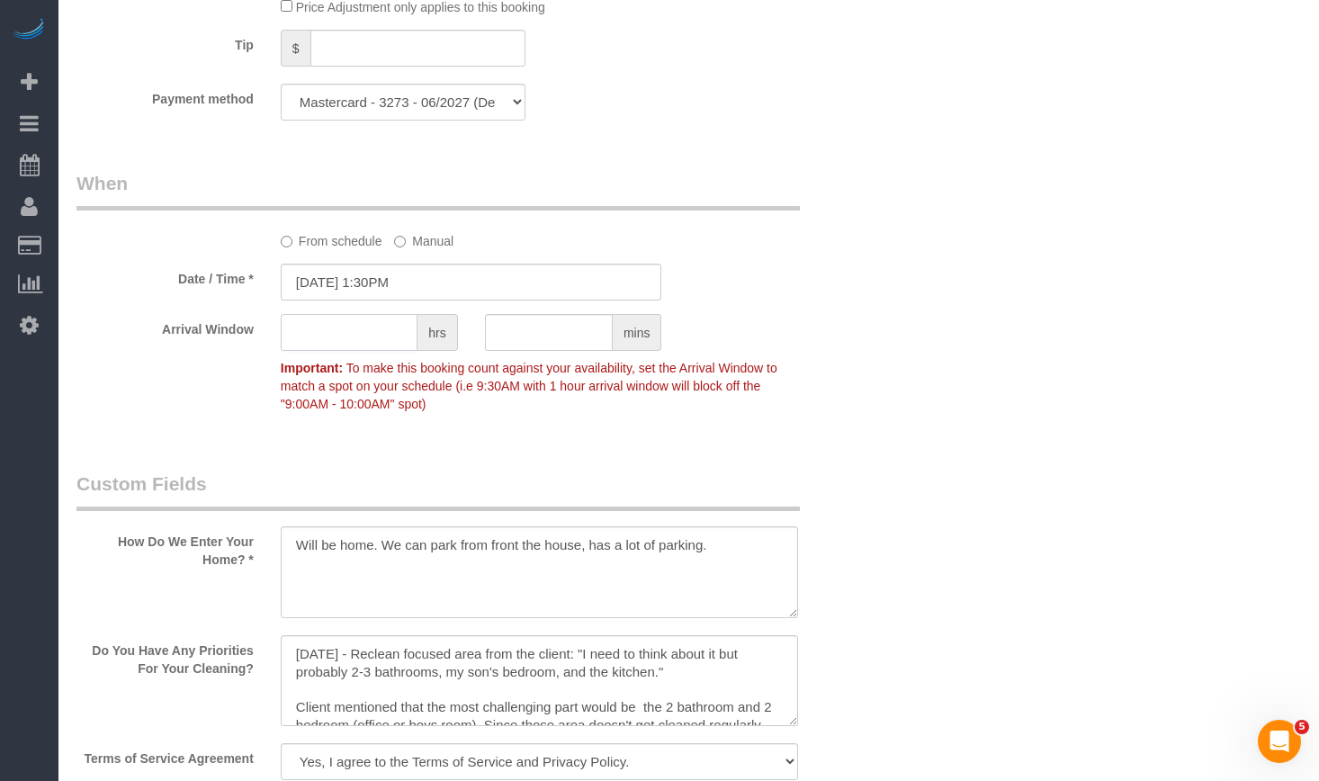
click at [353, 323] on input "text" at bounding box center [349, 332] width 137 height 37
type input "1"
click at [995, 371] on div "Who Email** [PERSON_NAME][EMAIL_ADDRESS][PERSON_NAME][DOMAIN_NAME] Name * [PERS…" at bounding box center [688, 253] width 1224 height 3973
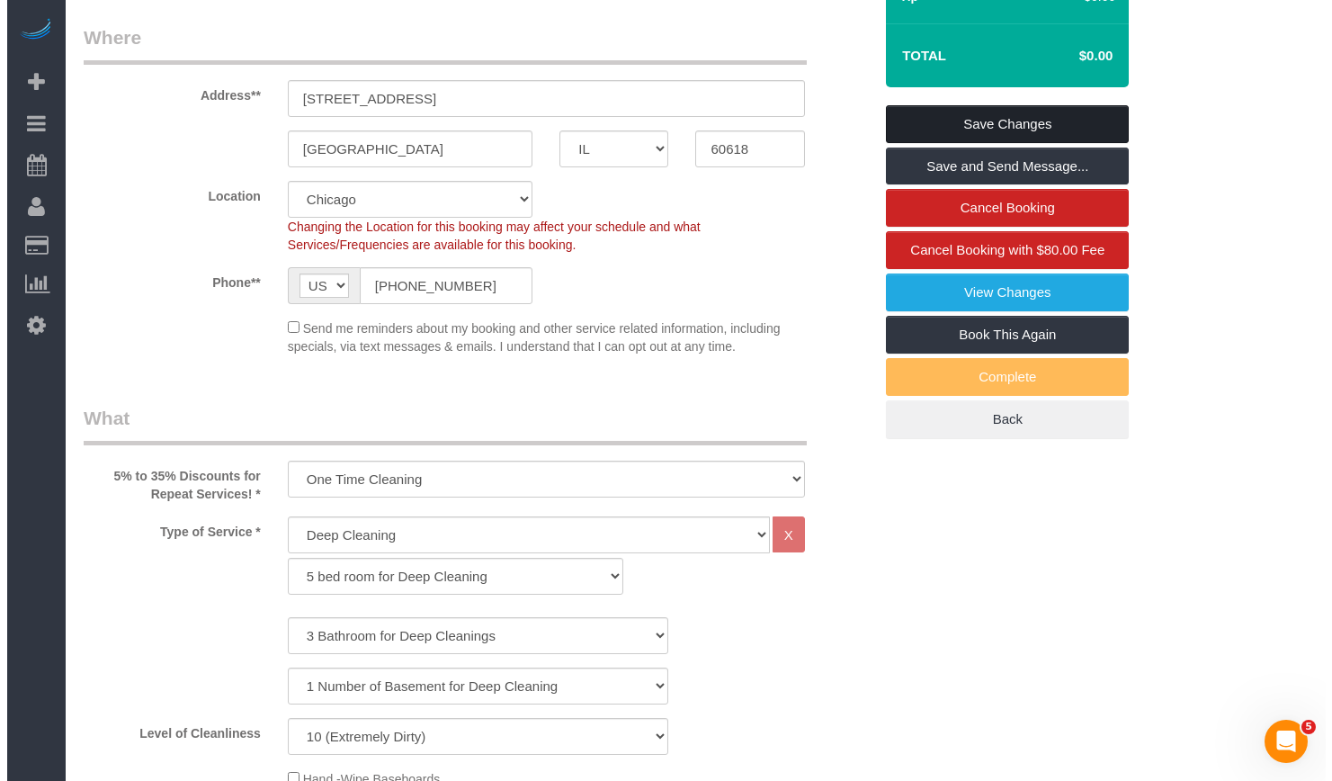
scroll to position [0, 0]
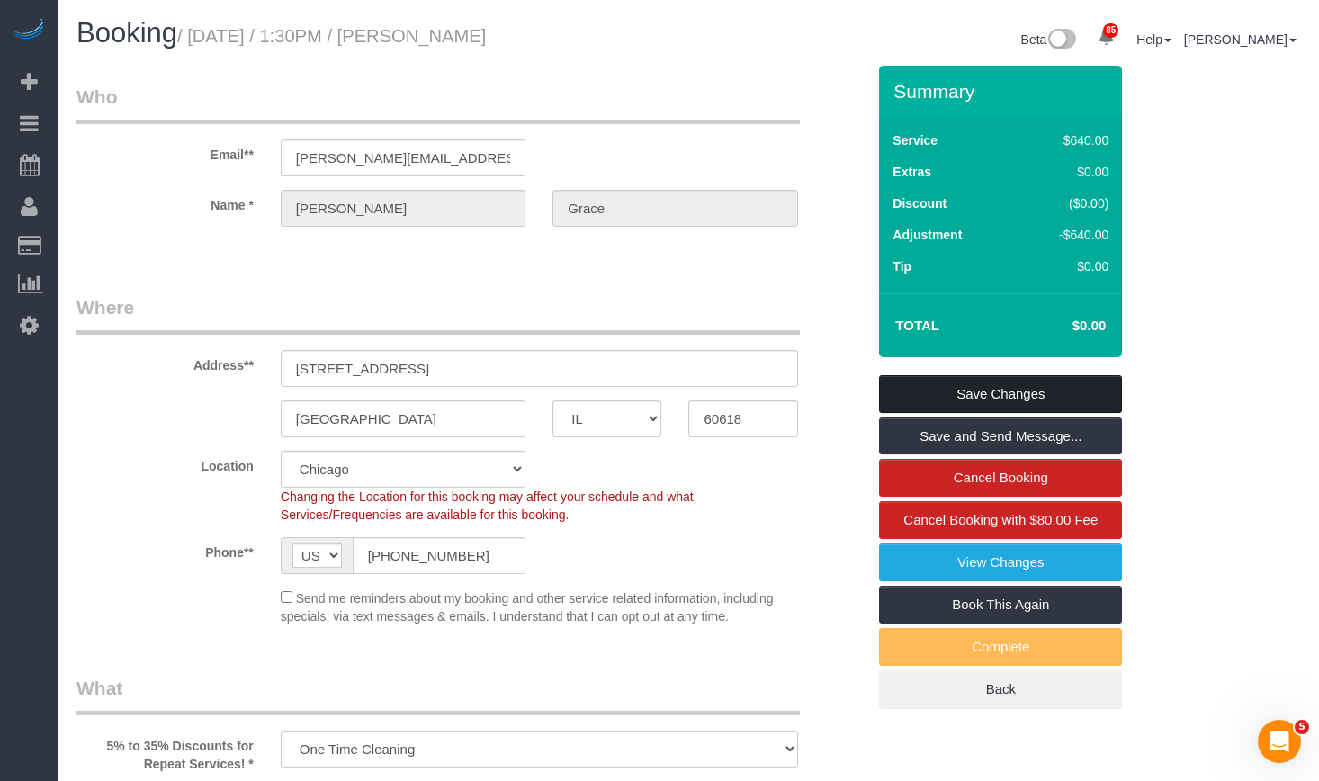
click at [996, 397] on link "Save Changes" at bounding box center [1000, 394] width 243 height 38
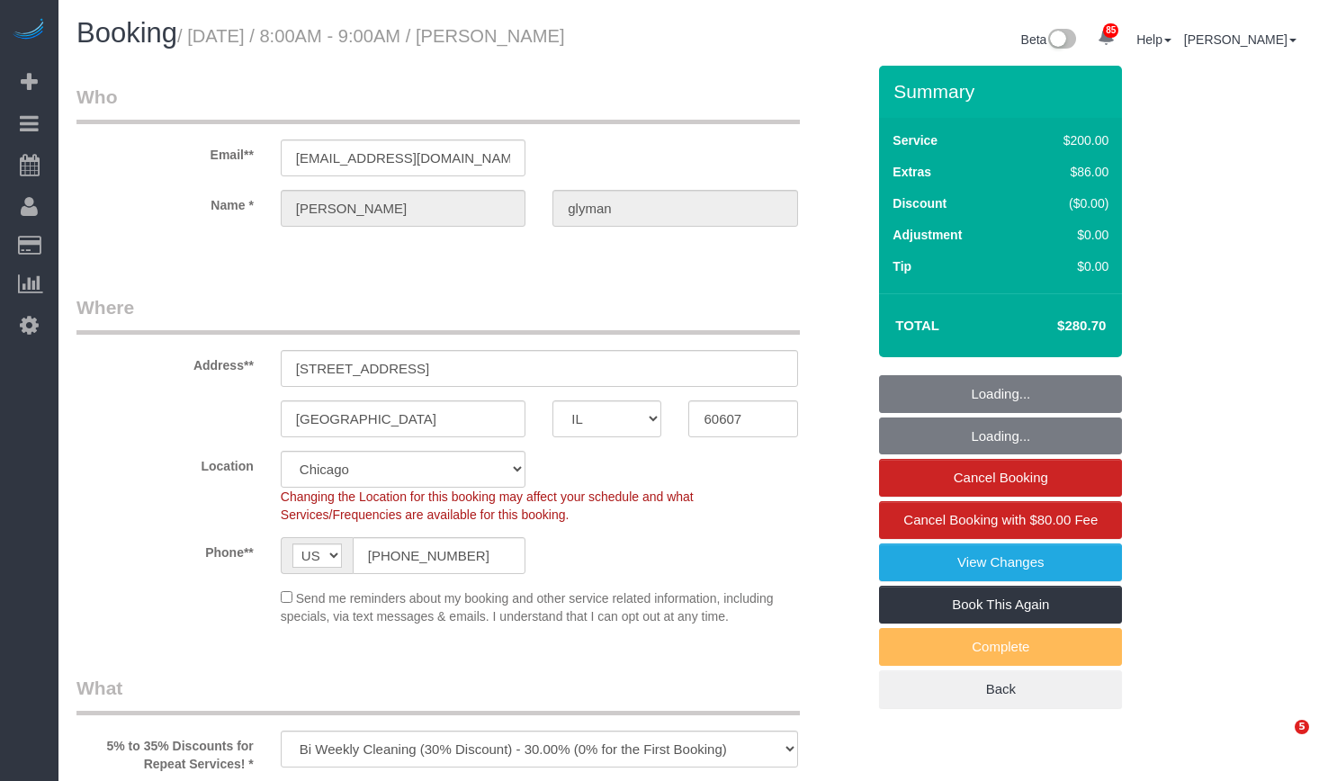
select select "IL"
select select "number:1"
select select "number:69"
select select "number:139"
select select "number:106"
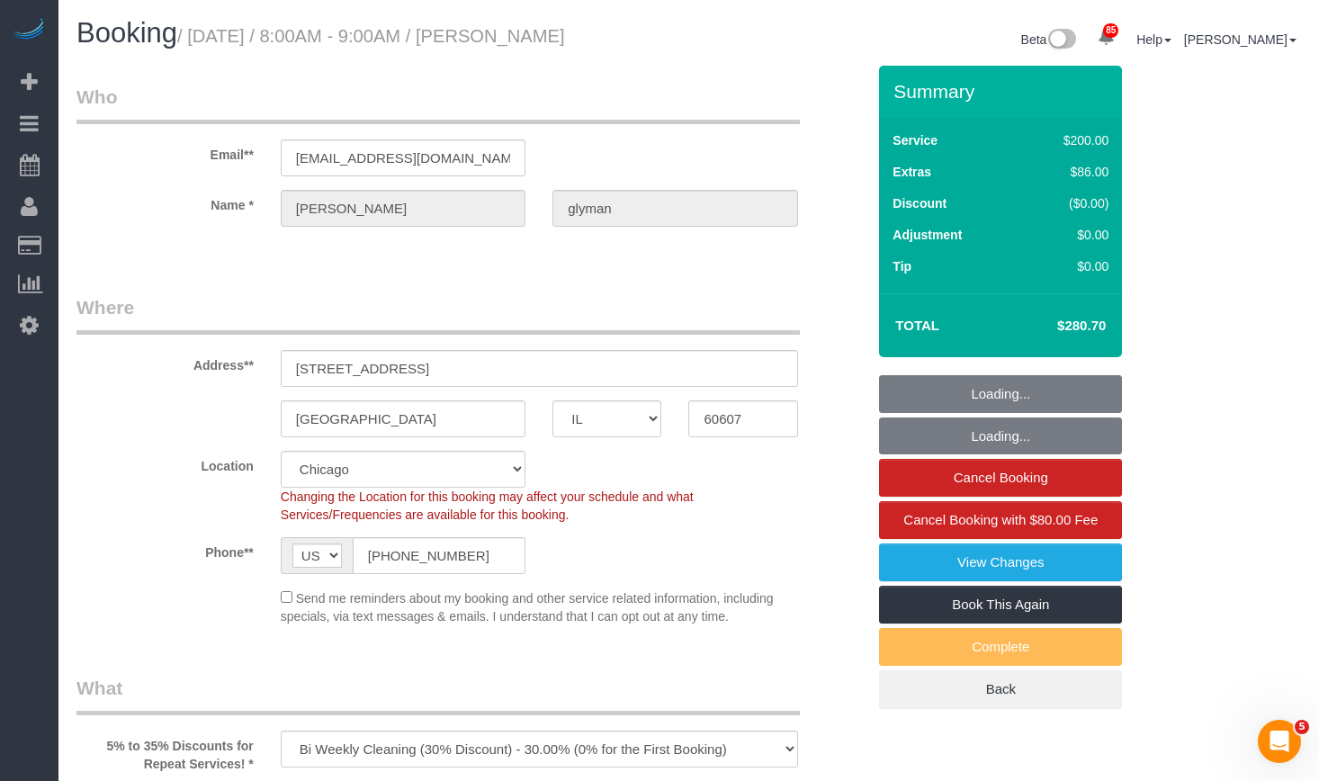
select select "object:1129"
select select "512"
select select "2"
select select "7"
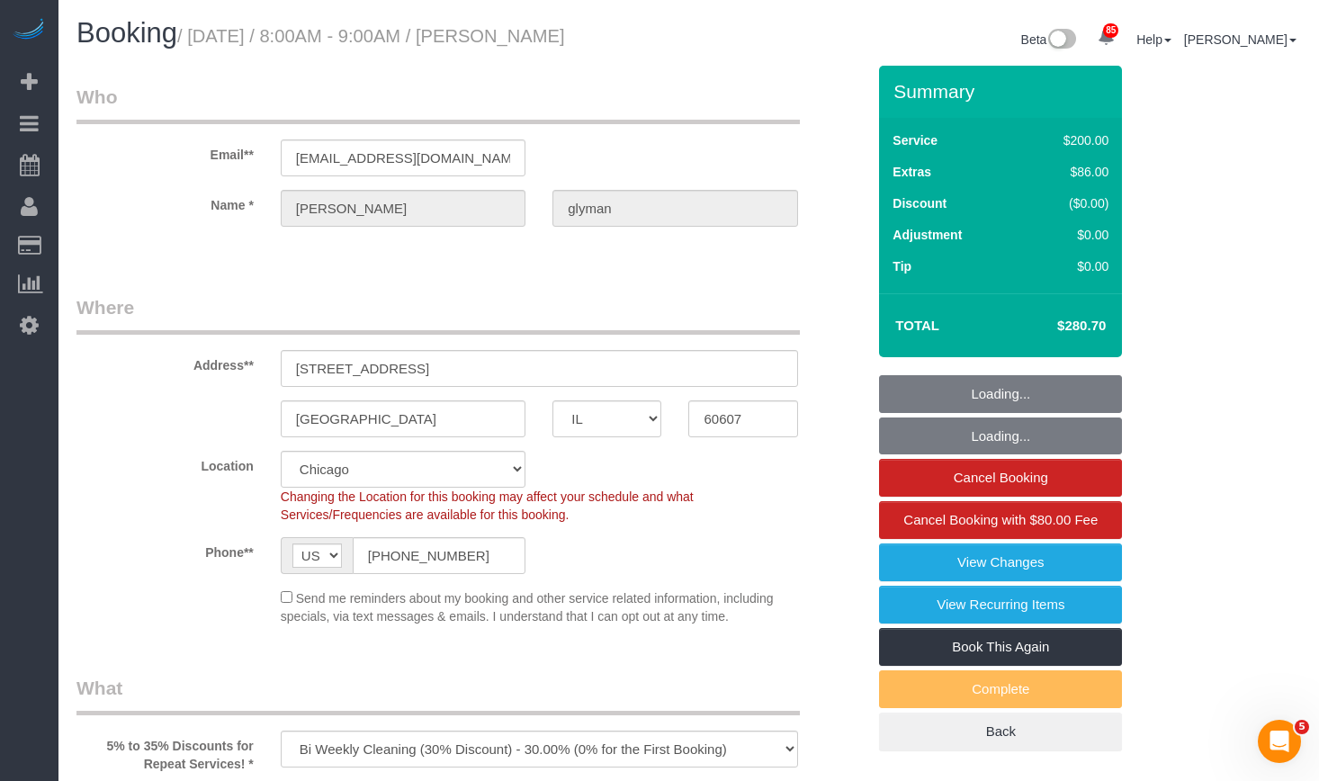
select select "spot1"
select select "2"
select select "7"
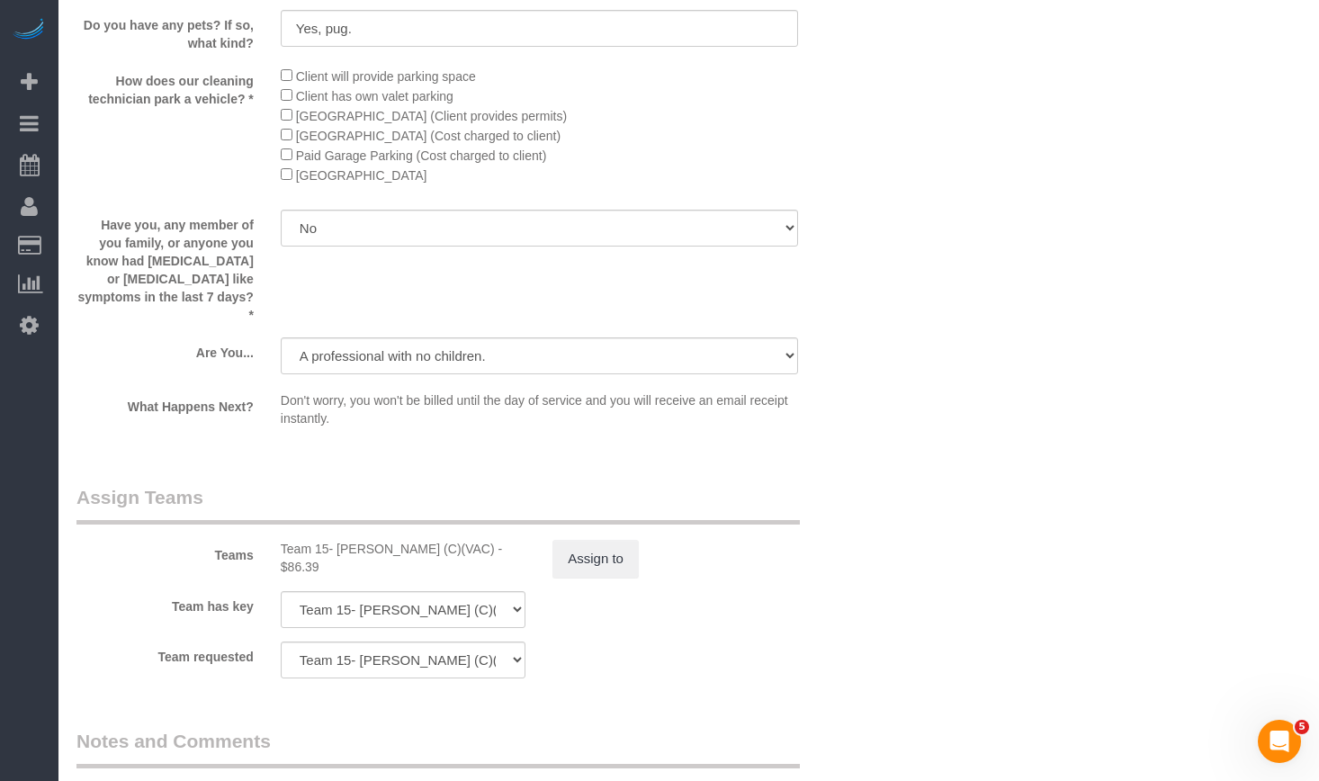
scroll to position [3203, 0]
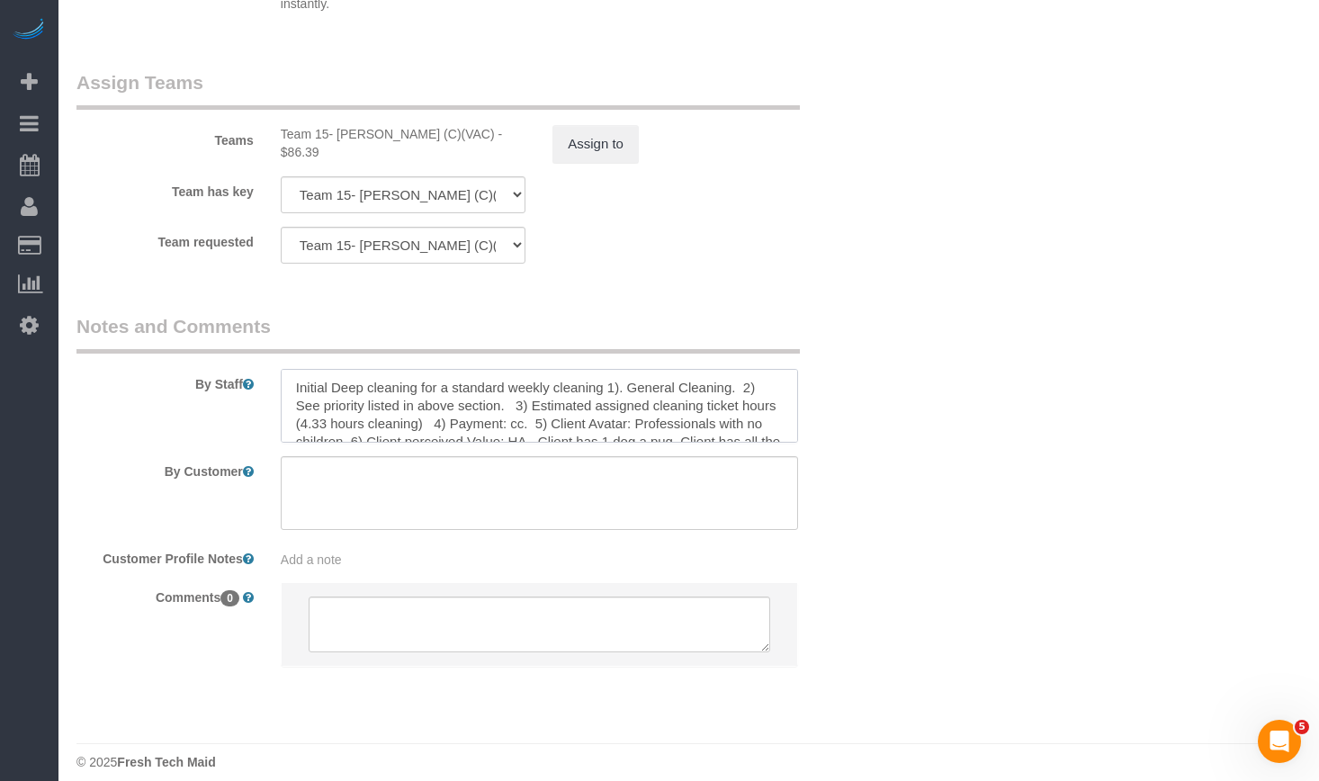
click at [355, 380] on textarea at bounding box center [539, 406] width 517 height 74
click at [606, 381] on textarea at bounding box center [539, 406] width 517 height 74
click at [569, 377] on textarea at bounding box center [539, 406] width 517 height 74
click at [592, 369] on textarea at bounding box center [539, 406] width 517 height 74
click at [603, 386] on textarea at bounding box center [539, 406] width 517 height 74
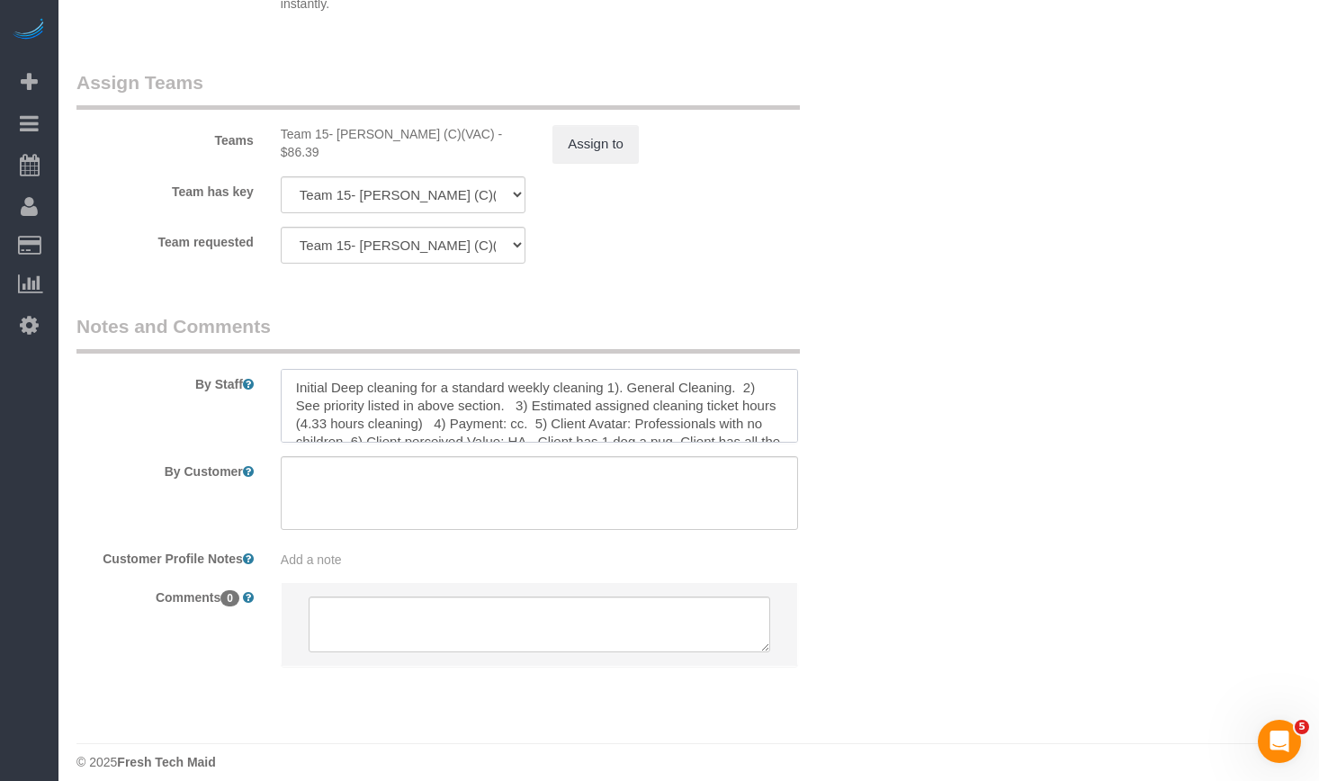
click at [655, 384] on textarea at bounding box center [539, 406] width 517 height 74
click at [498, 372] on textarea at bounding box center [539, 406] width 517 height 74
click at [621, 371] on textarea at bounding box center [539, 406] width 517 height 74
drag, startPoint x: 596, startPoint y: 371, endPoint x: 236, endPoint y: 357, distance: 361.0
click at [236, 357] on div "By Staff" at bounding box center [471, 378] width 816 height 130
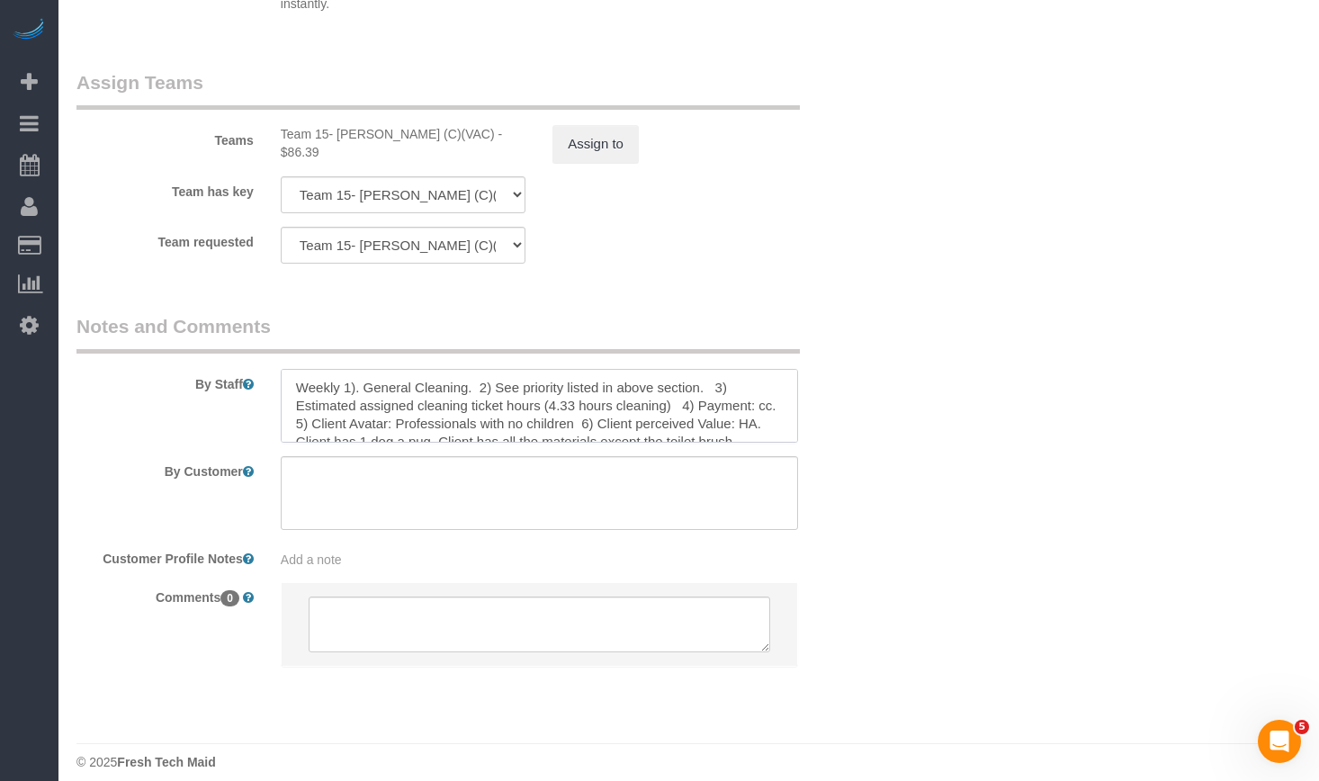
click at [294, 371] on textarea at bounding box center [539, 406] width 517 height 74
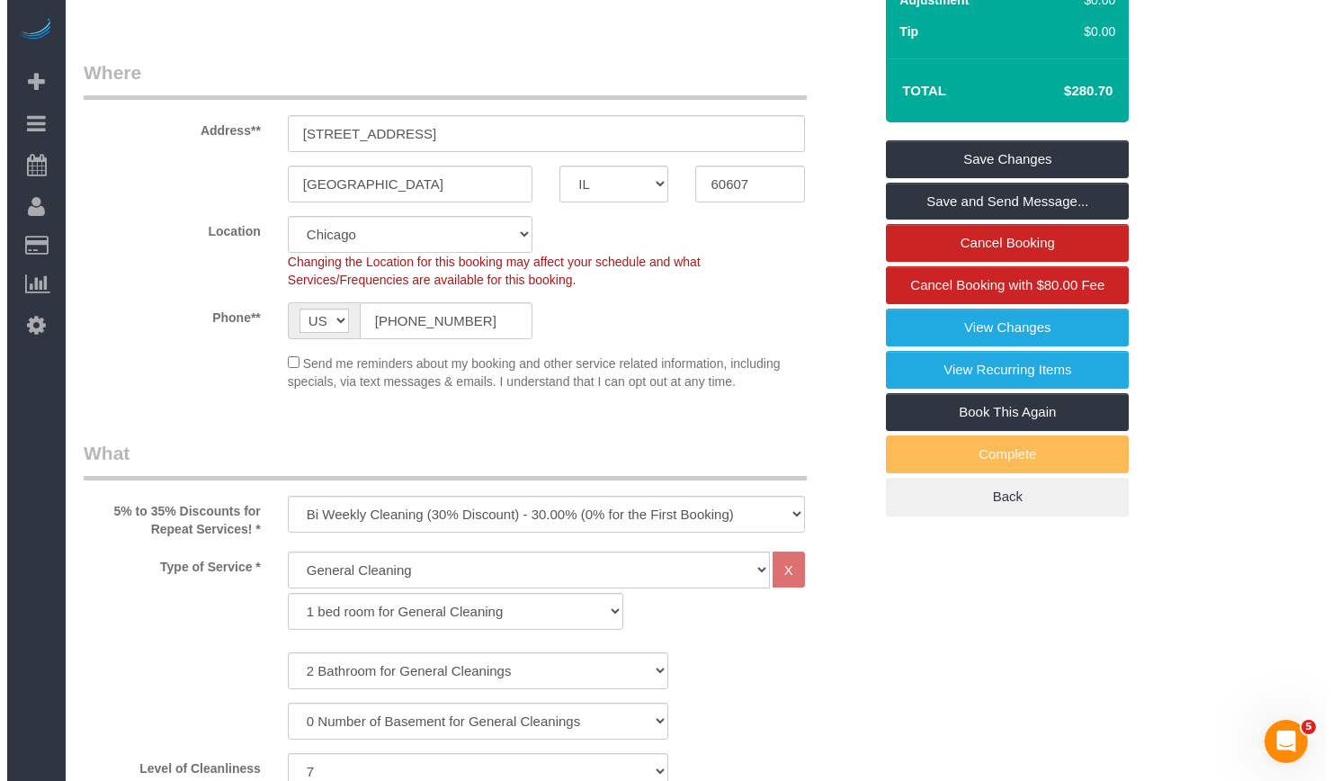
scroll to position [0, 0]
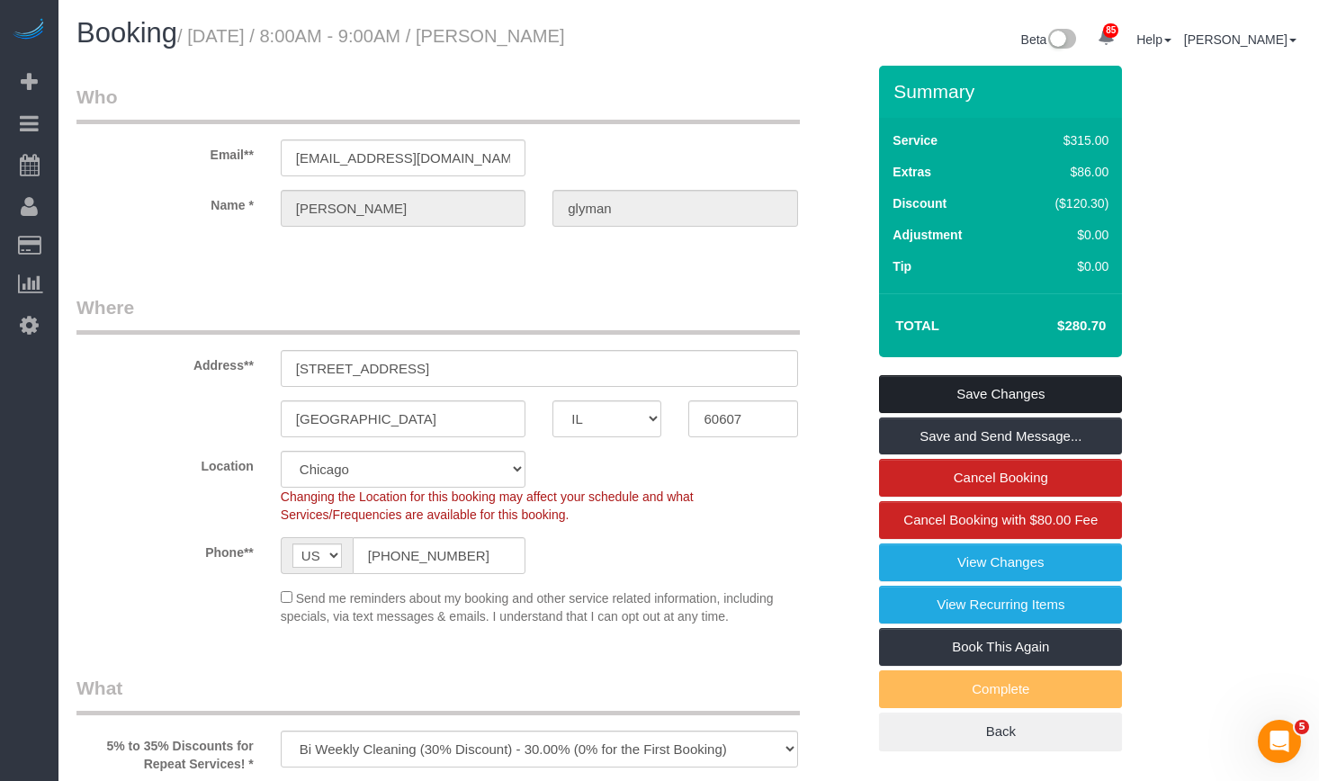
type textarea "Bi-Weekly 1). General Cleaning. 2) See priority listed in above section. 3) Est…"
click at [1015, 399] on link "Save Changes" at bounding box center [1000, 394] width 243 height 38
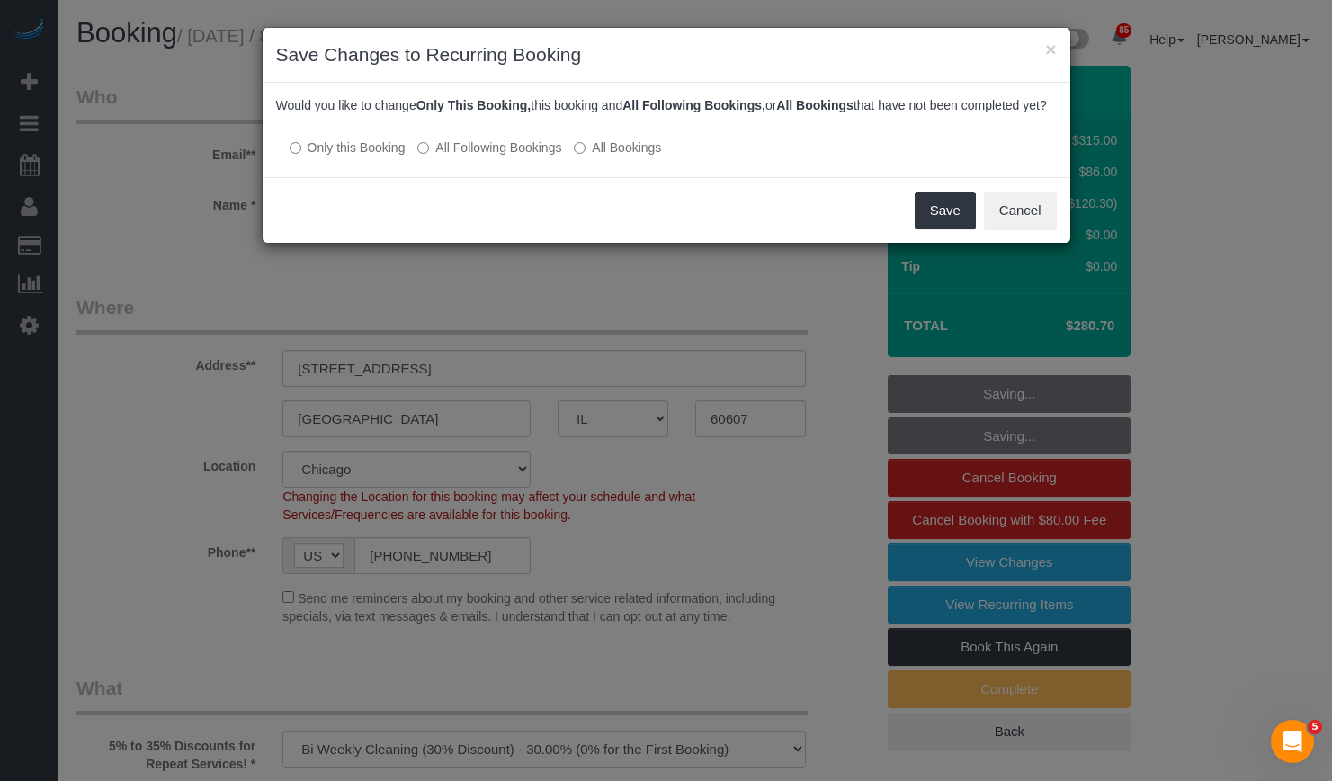
click at [515, 157] on label "All Following Bookings" at bounding box center [489, 148] width 144 height 18
click at [953, 229] on button "Save" at bounding box center [945, 211] width 61 height 38
